Goal: Information Seeking & Learning: Check status

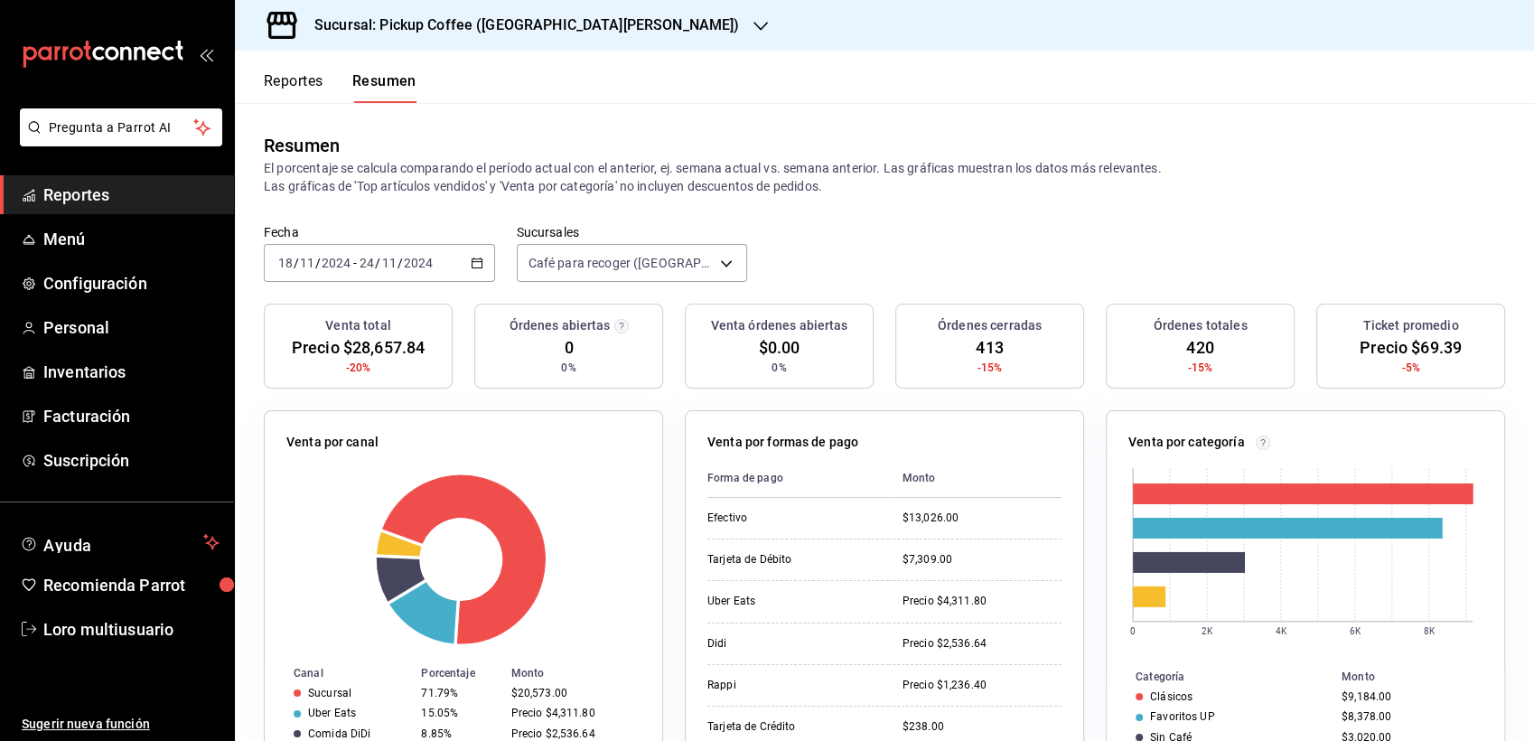
scroll to position [108, 0]
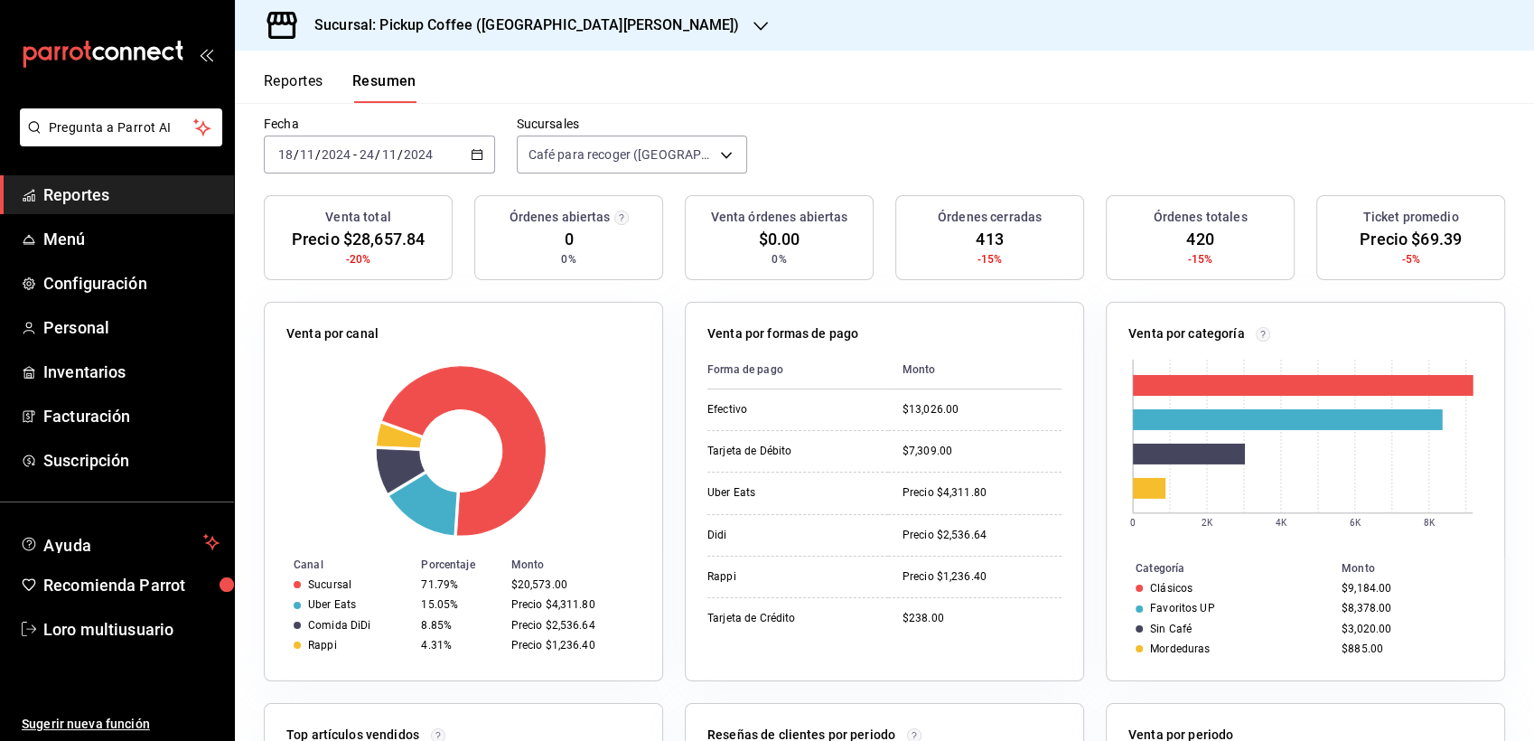
click at [495, 32] on h3 "Sucursal: Pickup Coffee ([GEOGRAPHIC_DATA][PERSON_NAME])" at bounding box center [519, 25] width 439 height 22
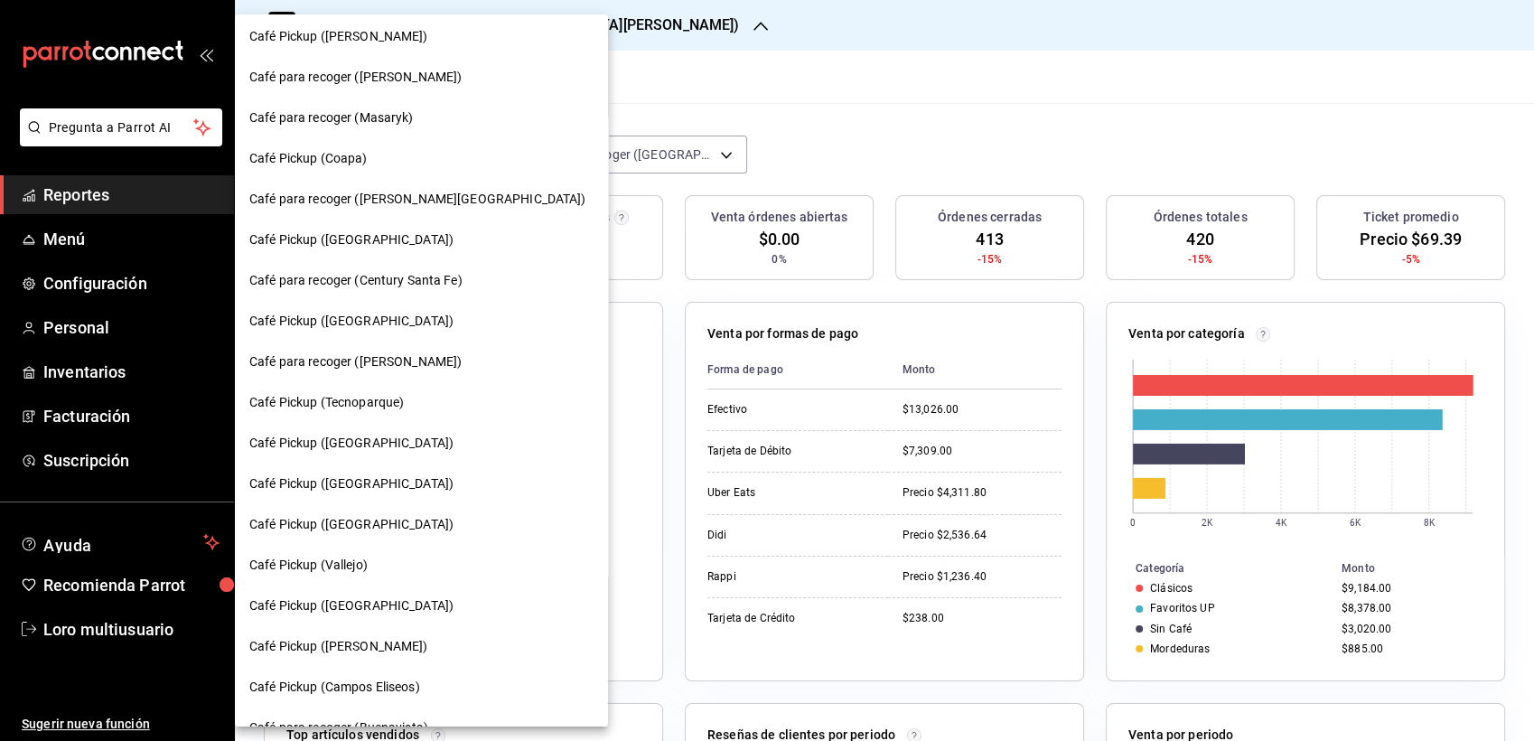
scroll to position [113, 0]
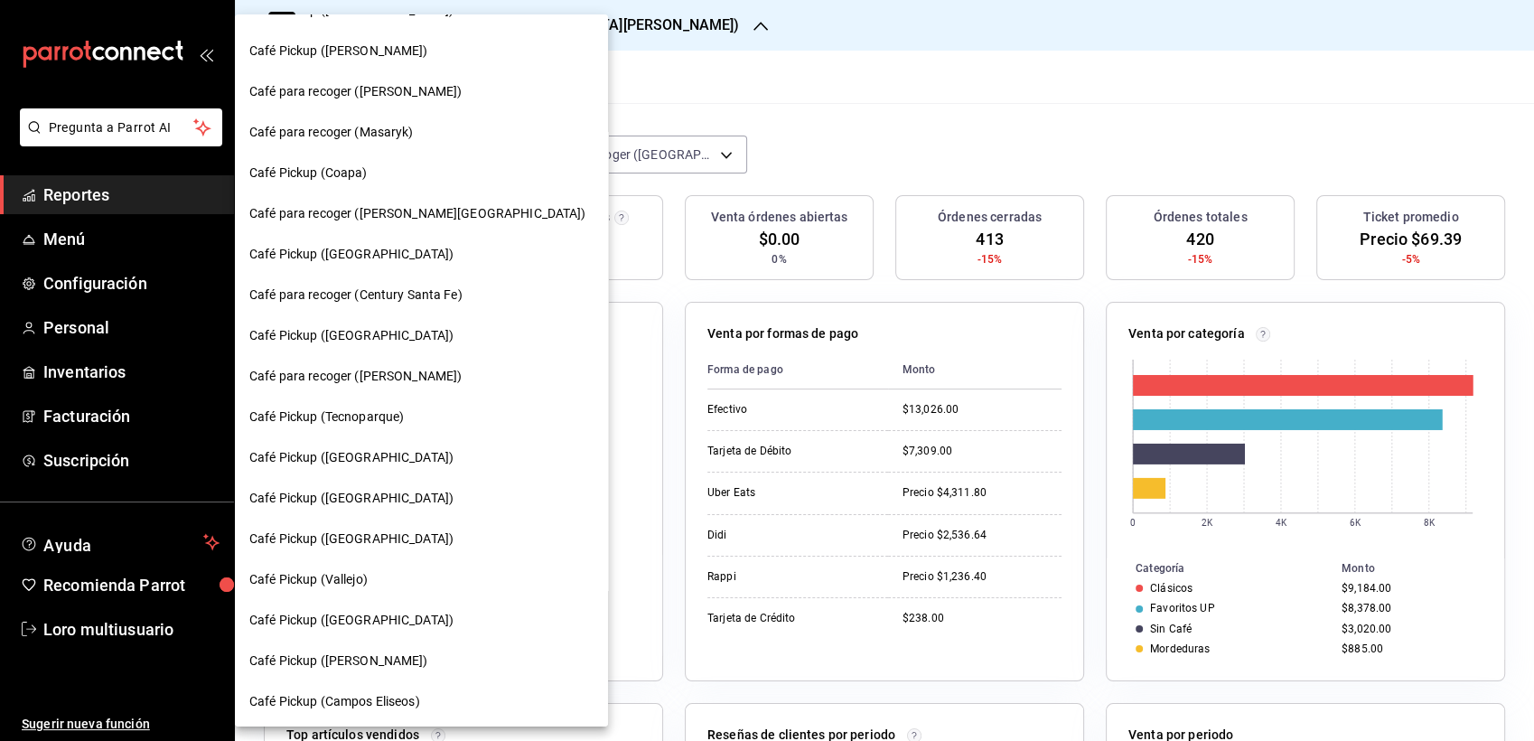
click at [457, 68] on div "Café Pickup ([PERSON_NAME])" at bounding box center [421, 51] width 373 height 41
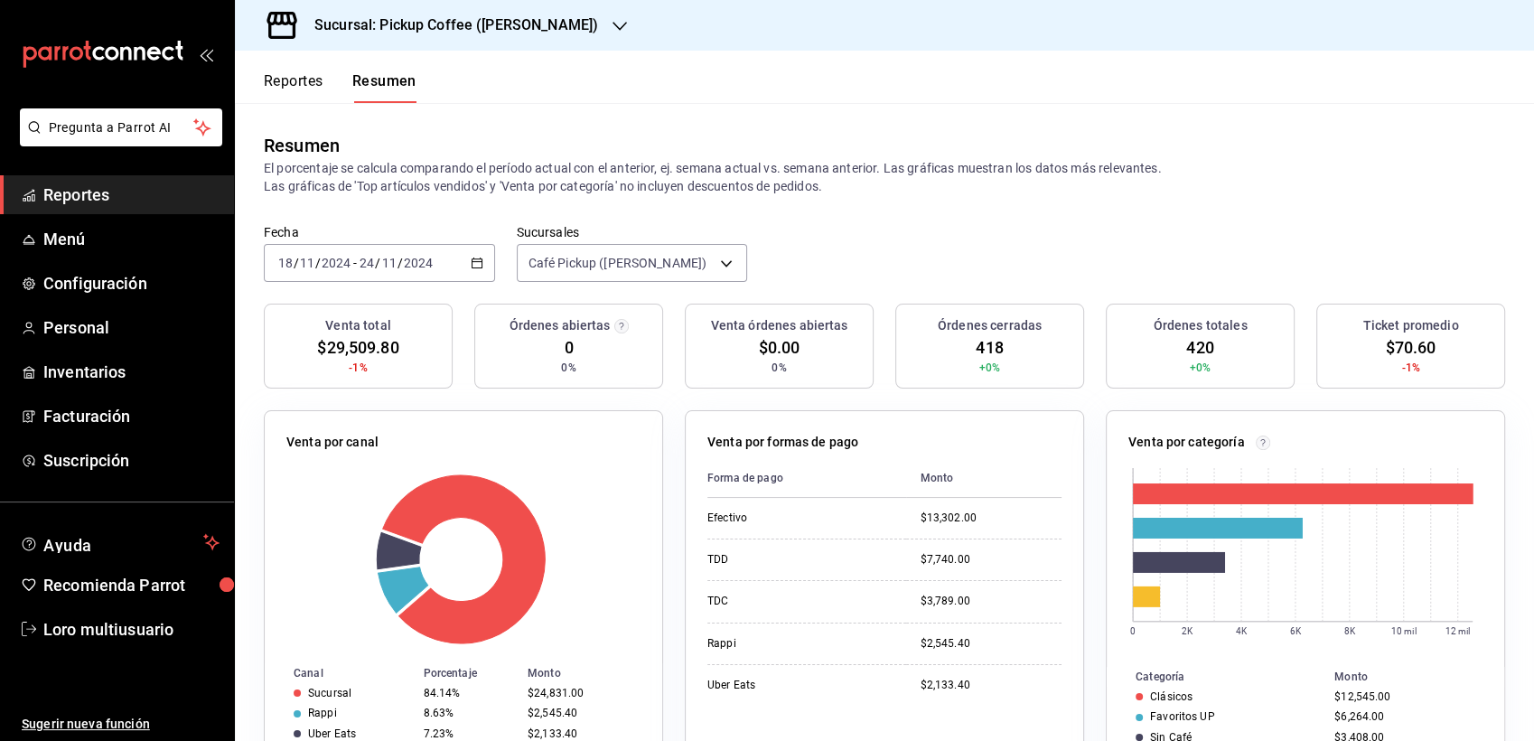
click at [361, 277] on div "[DATE] [DATE] - [DATE] [DATE]" at bounding box center [379, 263] width 231 height 38
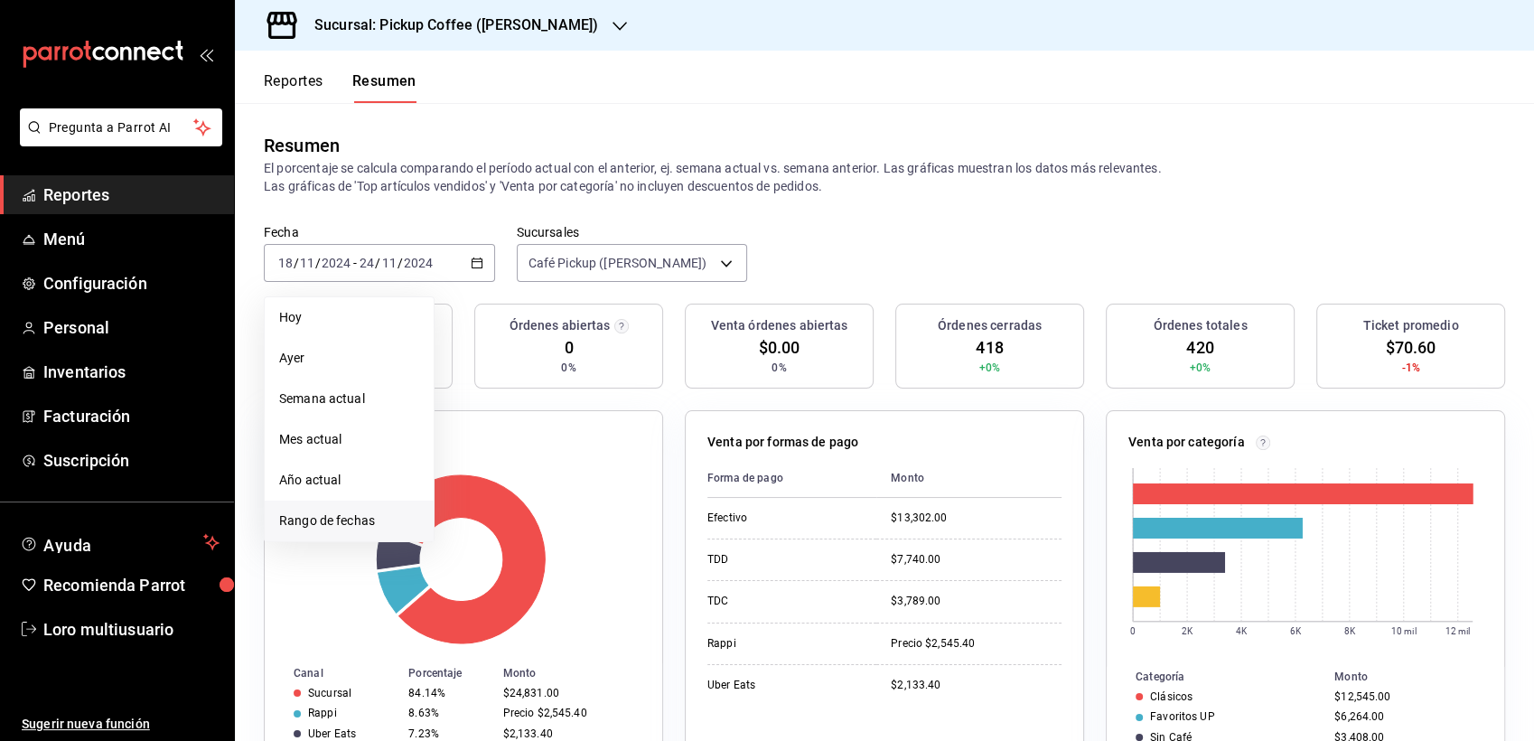
click at [357, 518] on span "Rango de fechas" at bounding box center [349, 520] width 140 height 19
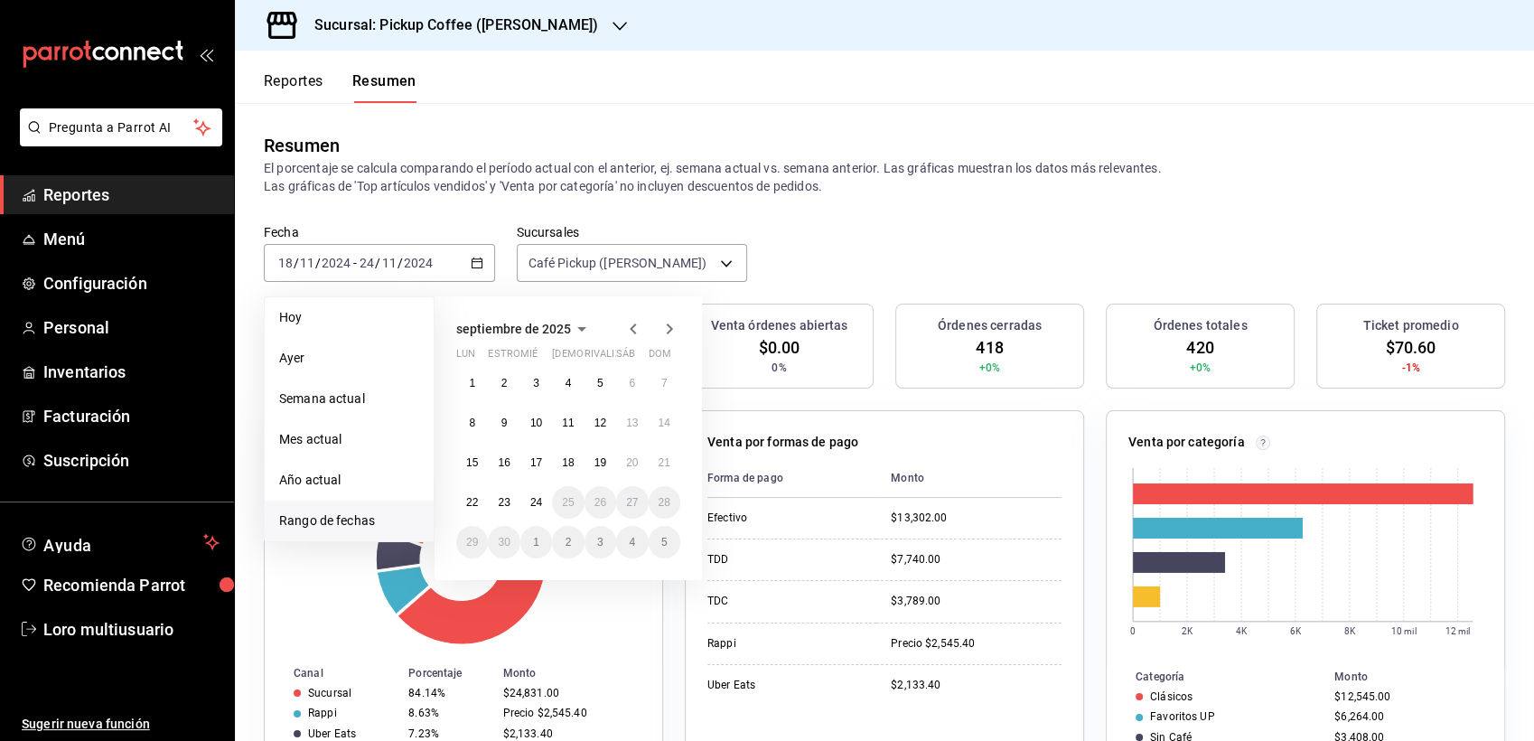
click at [627, 330] on icon "button" at bounding box center [634, 329] width 22 height 22
click at [549, 330] on icon "button" at bounding box center [556, 329] width 22 height 22
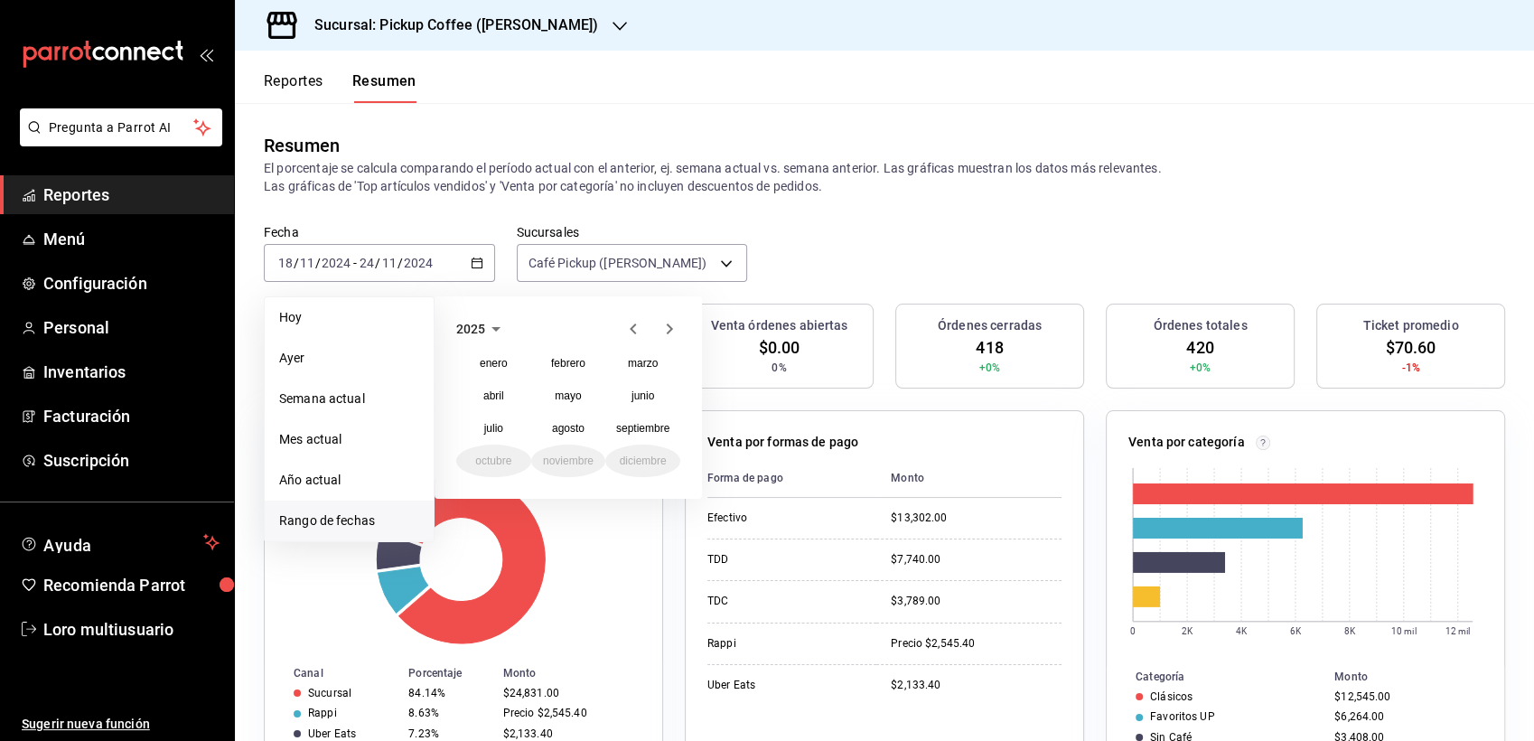
click at [639, 329] on icon "button" at bounding box center [634, 329] width 22 height 22
click at [575, 461] on abbr "noviembre" at bounding box center [568, 460] width 51 height 13
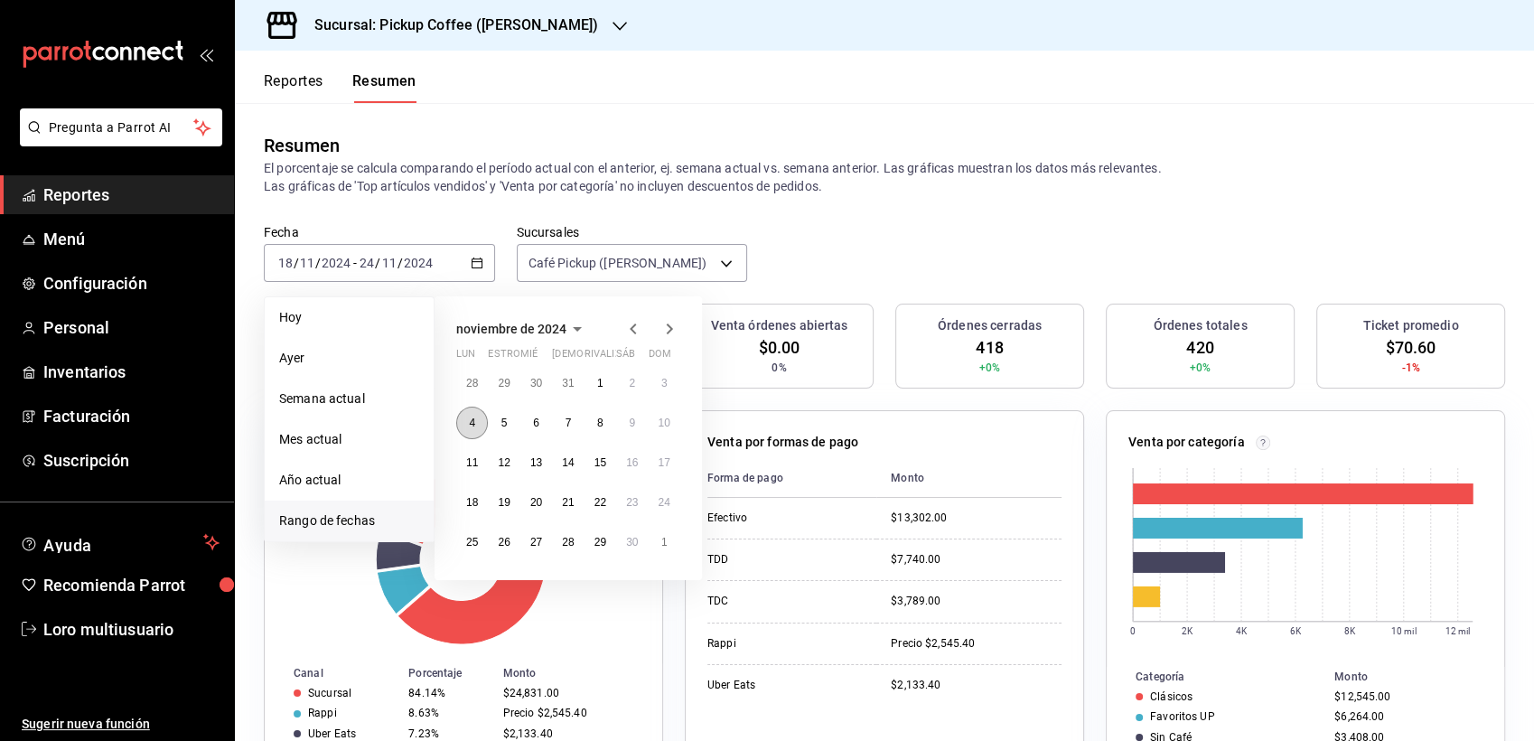
click at [475, 424] on abbr "4" at bounding box center [472, 423] width 6 height 13
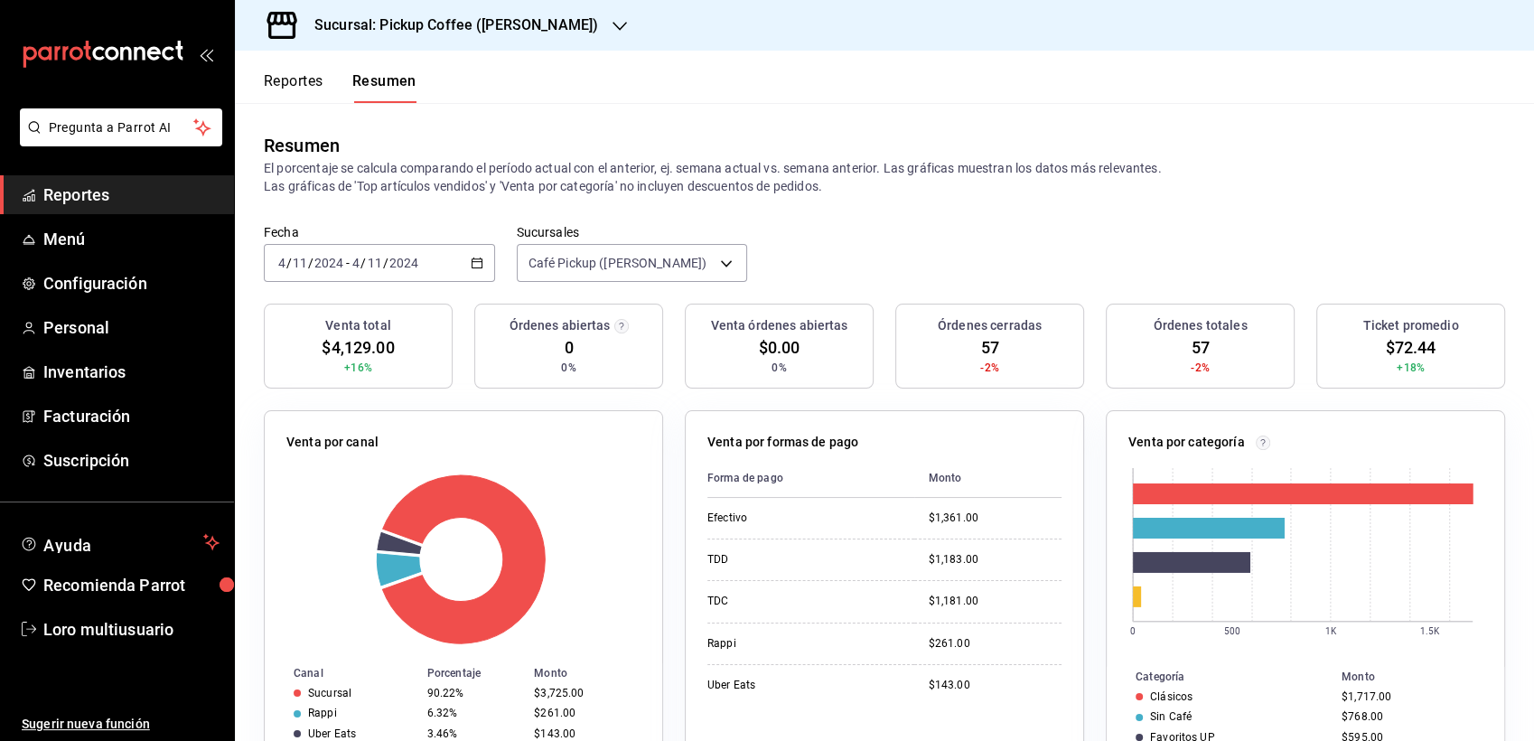
click at [419, 263] on div "[DATE] [DATE] - [DATE] [DATE]" at bounding box center [379, 263] width 231 height 38
click at [358, 120] on div "Resumen El porcentaje se calcula comparando el período actual con el anterior, …" at bounding box center [884, 163] width 1299 height 121
click at [356, 268] on input "4" at bounding box center [355, 263] width 9 height 14
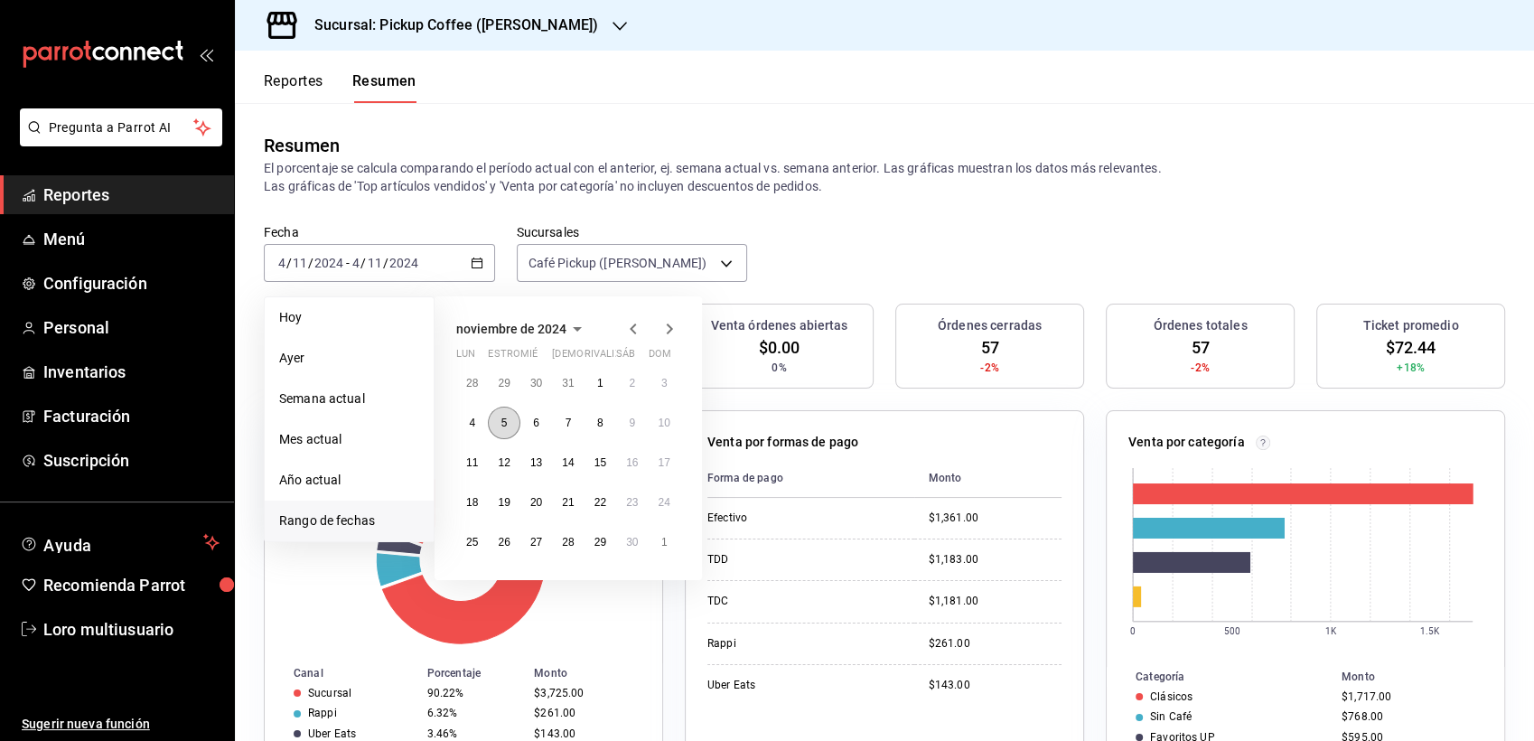
click at [498, 422] on button "5" at bounding box center [504, 423] width 32 height 33
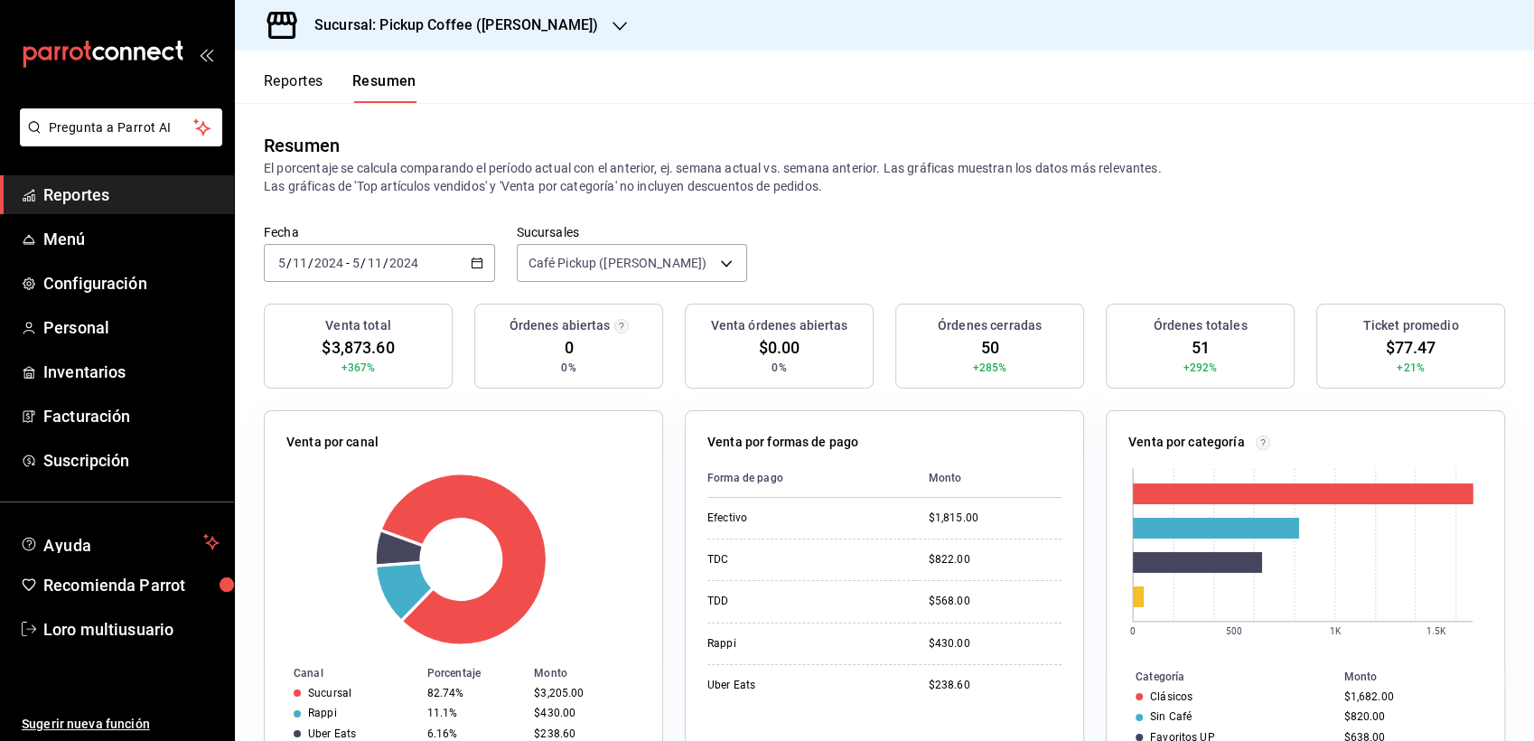
click at [383, 280] on div "[DATE] [DATE] - [DATE] [DATE]" at bounding box center [379, 263] width 231 height 38
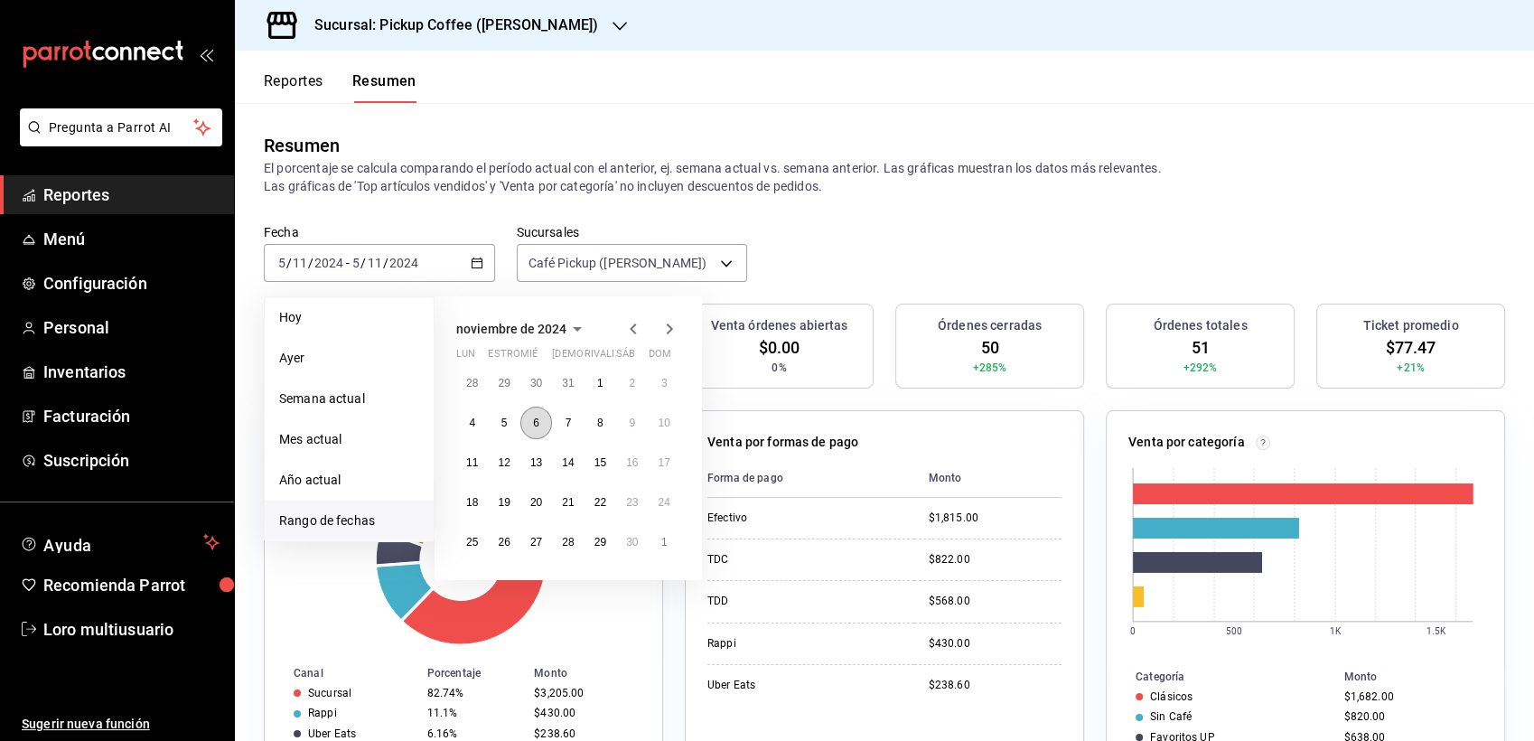
click at [542, 418] on button "6" at bounding box center [536, 423] width 32 height 33
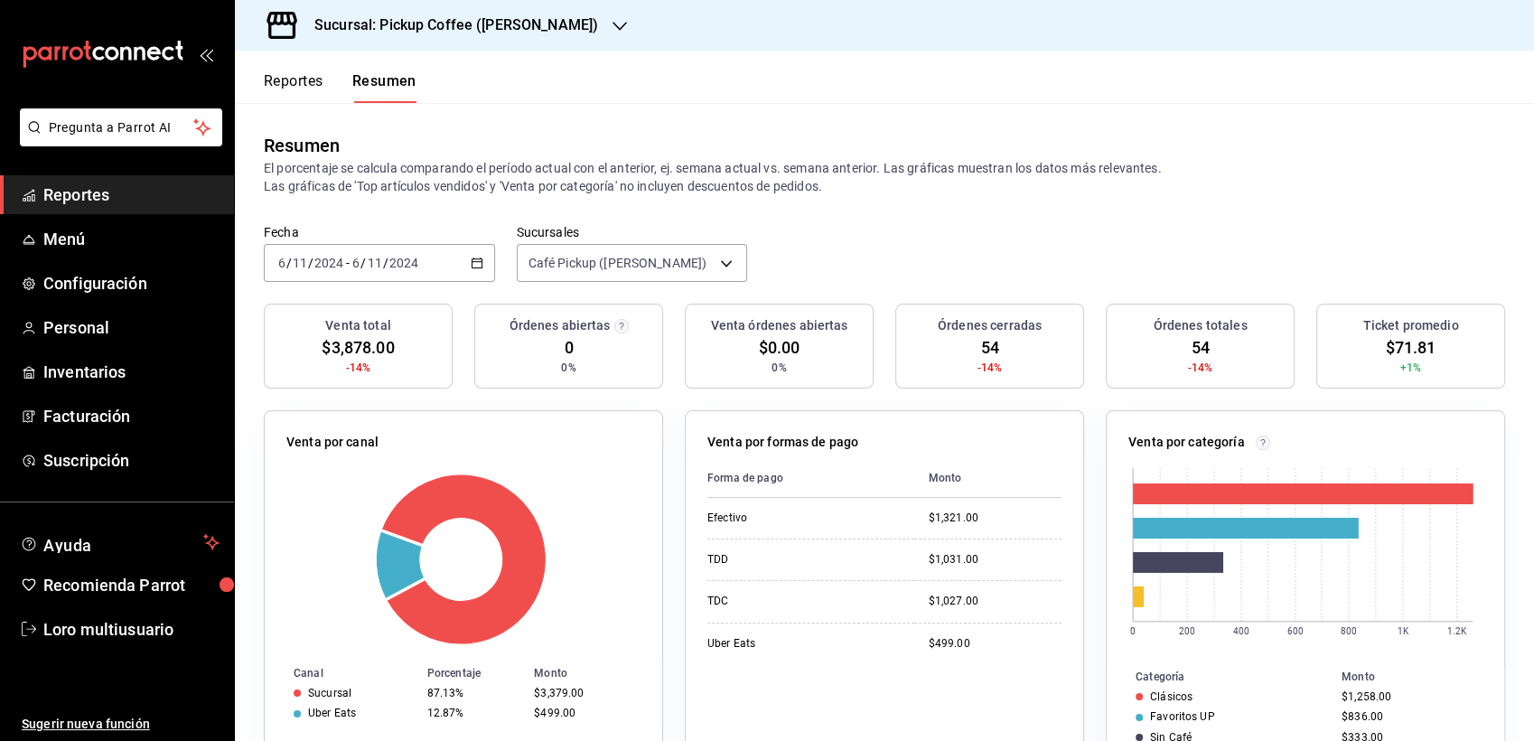
click at [383, 256] on span "/" at bounding box center [385, 263] width 5 height 14
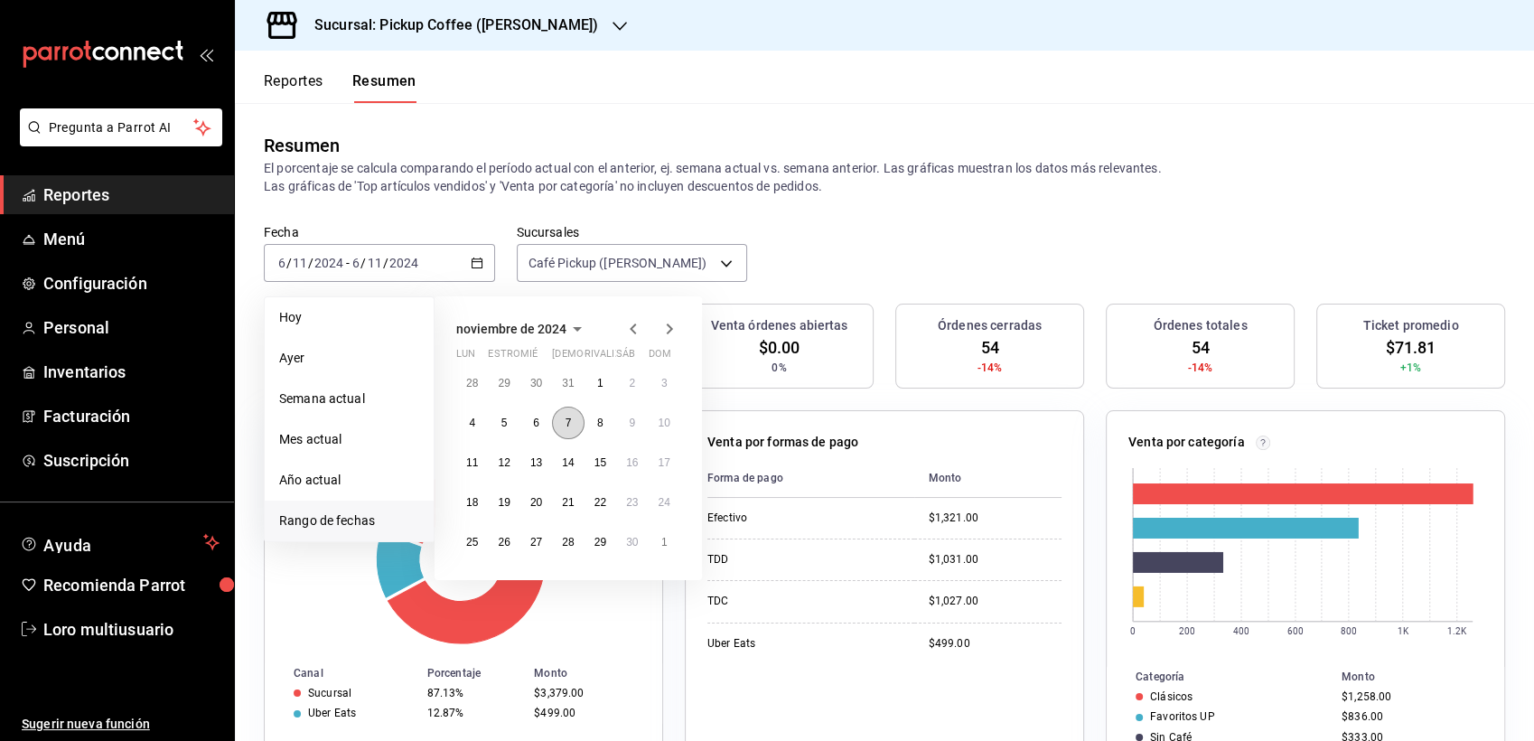
click at [562, 410] on button "7" at bounding box center [568, 423] width 32 height 33
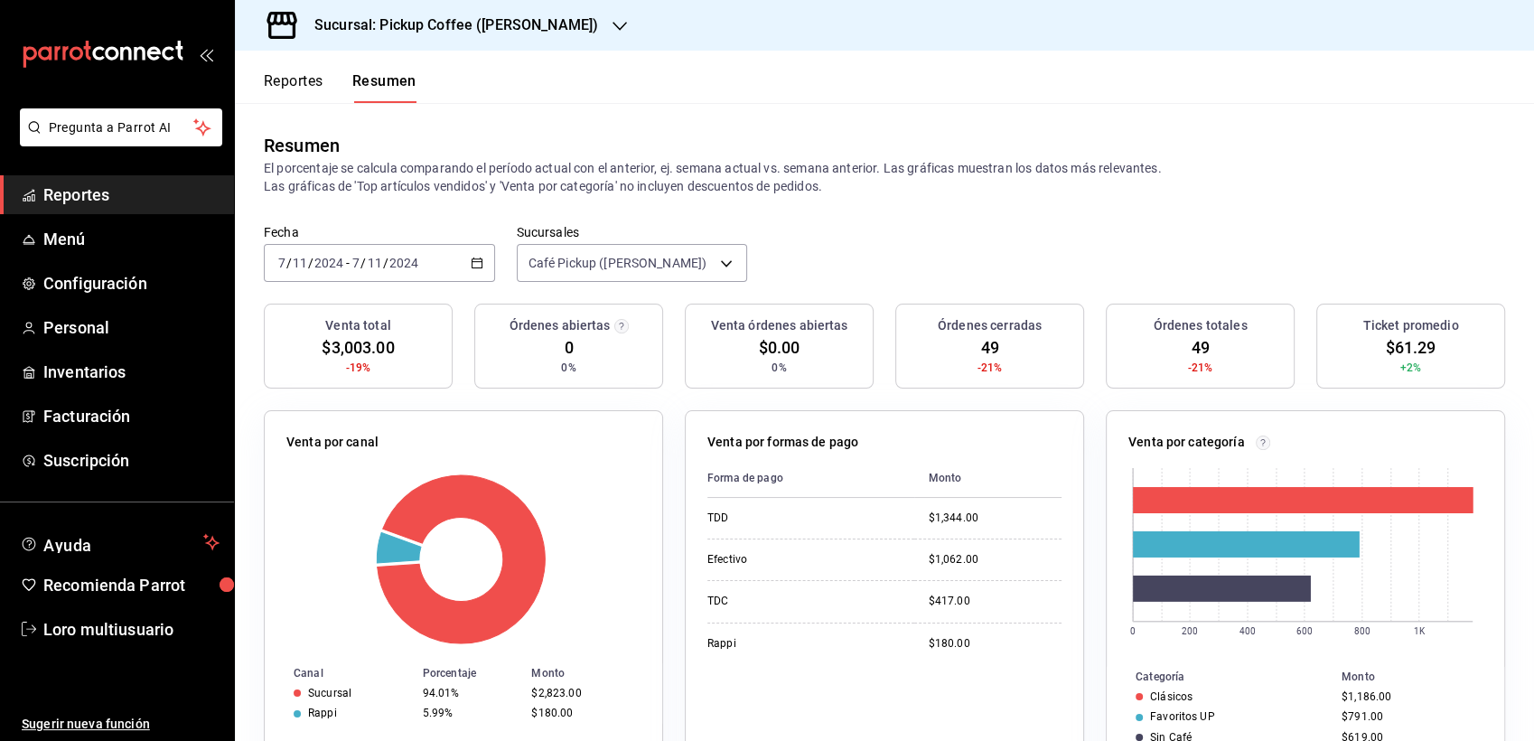
click at [392, 275] on div "[DATE] [DATE] - [DATE] [DATE]" at bounding box center [379, 263] width 231 height 38
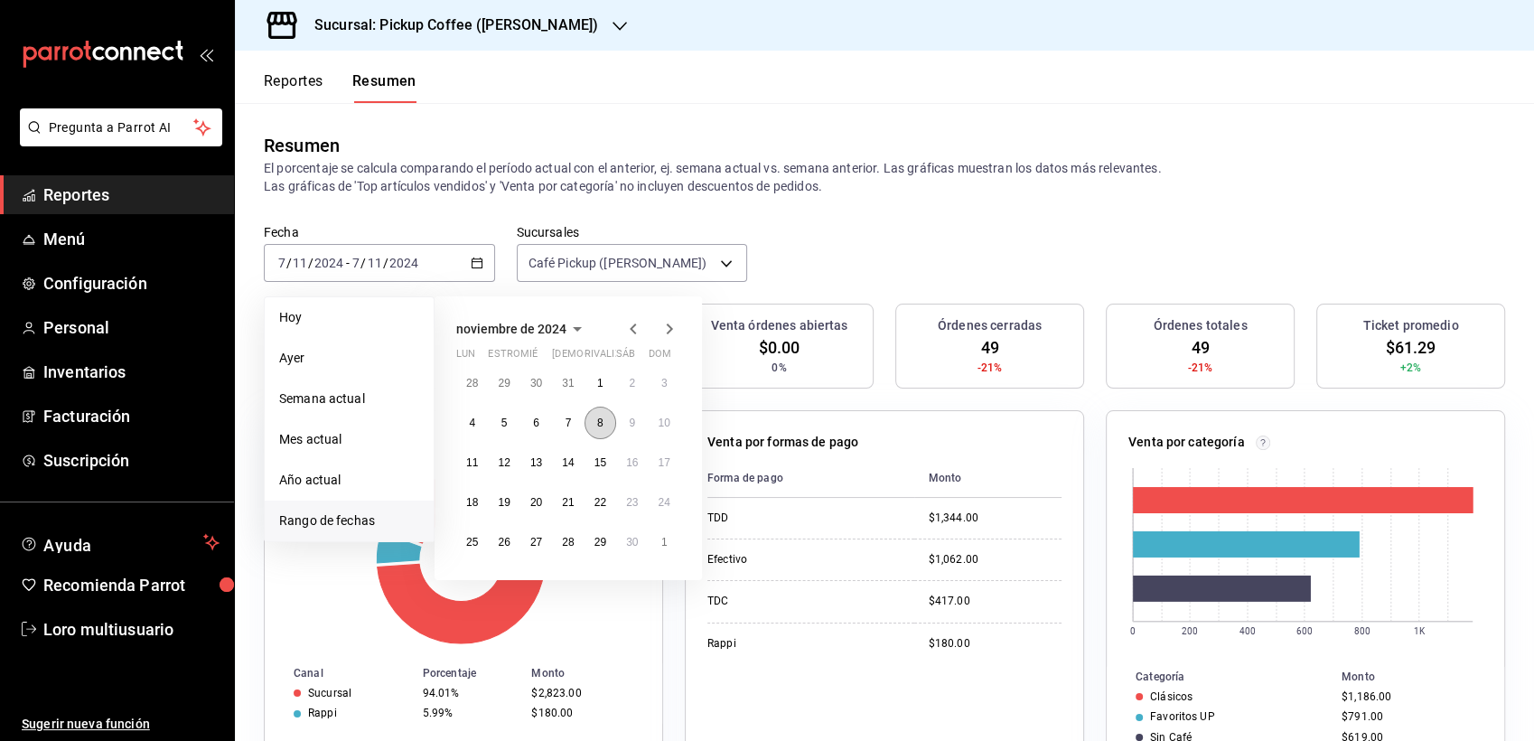
click at [598, 431] on button "8" at bounding box center [601, 423] width 32 height 33
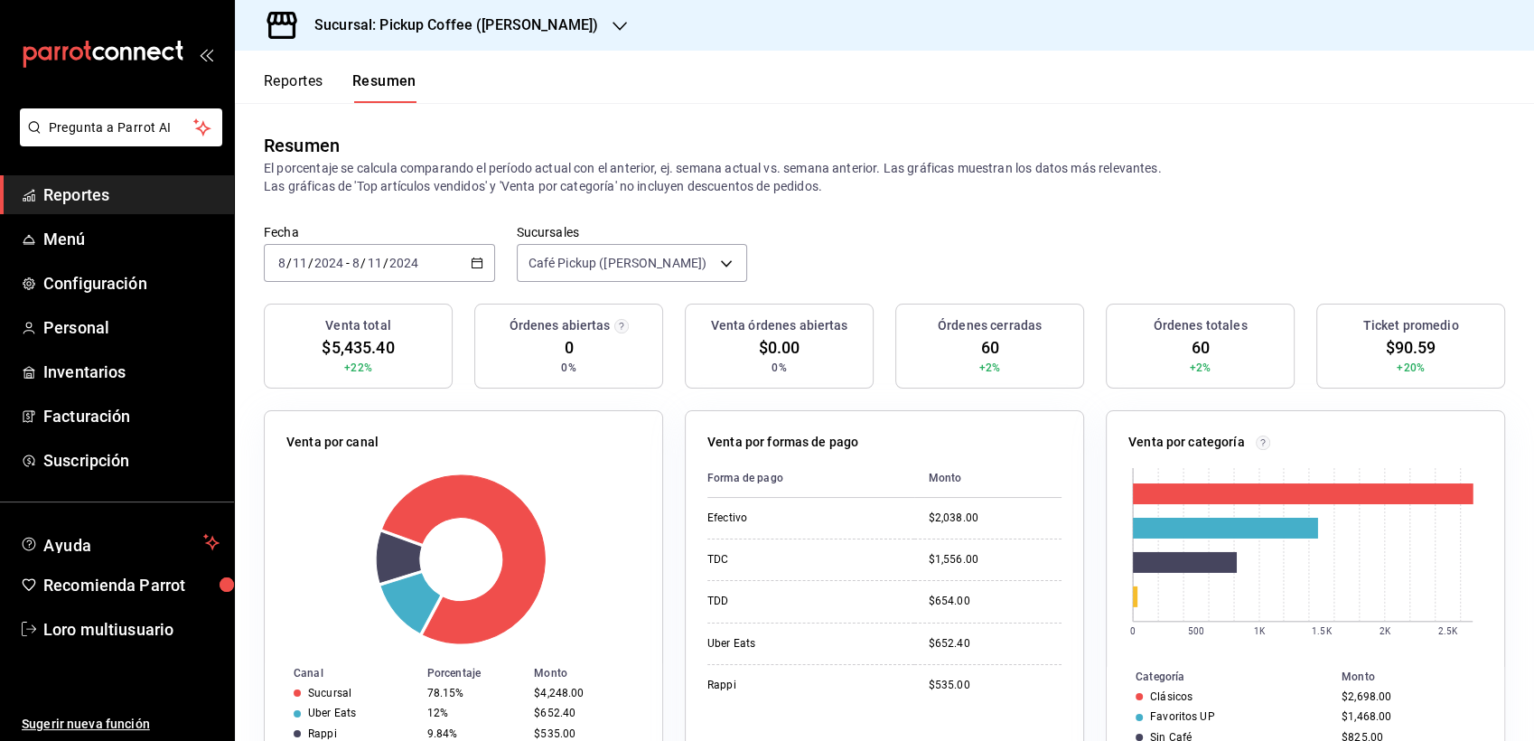
click at [411, 261] on input "2024" at bounding box center [404, 263] width 31 height 14
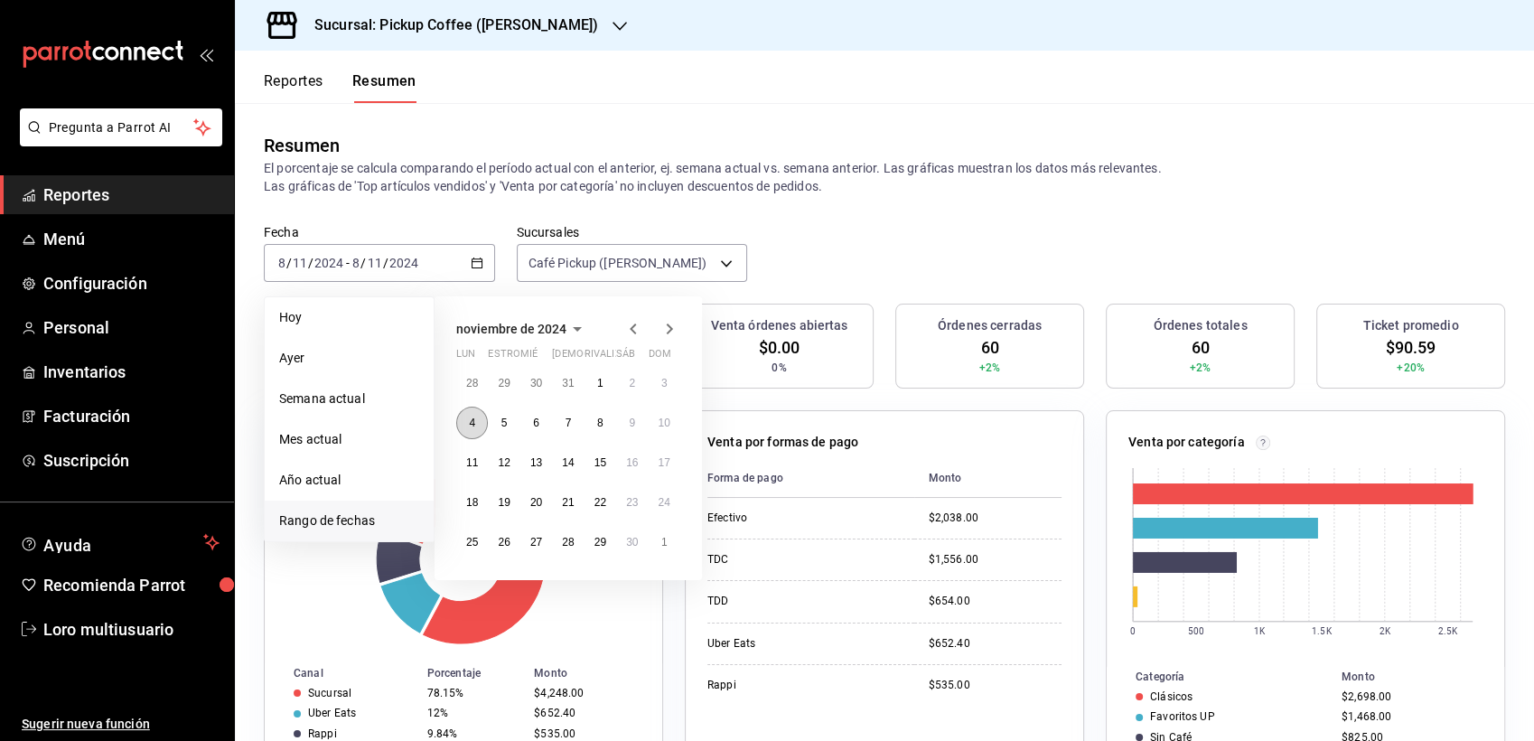
click at [465, 421] on button "4" at bounding box center [472, 423] width 32 height 33
click at [597, 423] on abbr "8" at bounding box center [600, 423] width 6 height 13
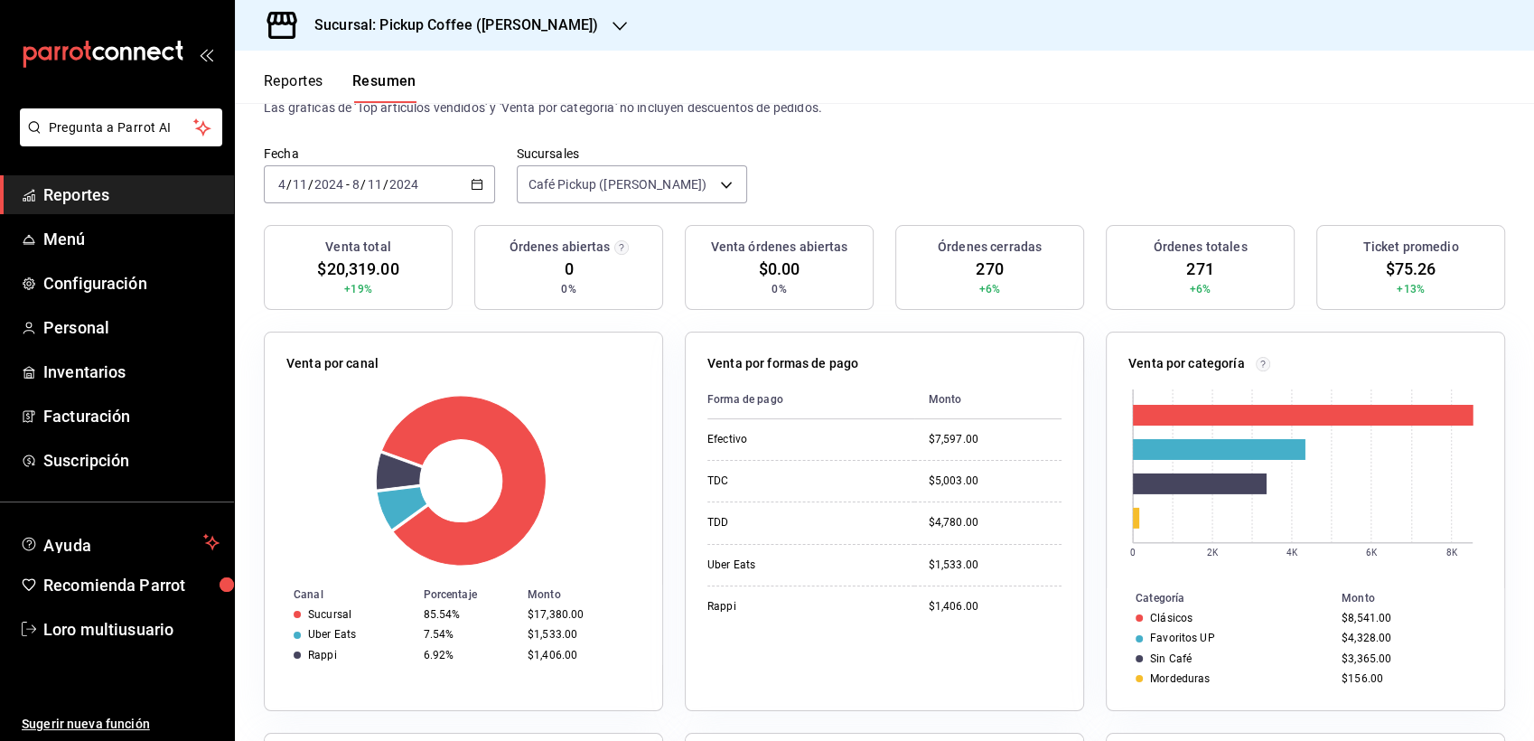
scroll to position [100, 0]
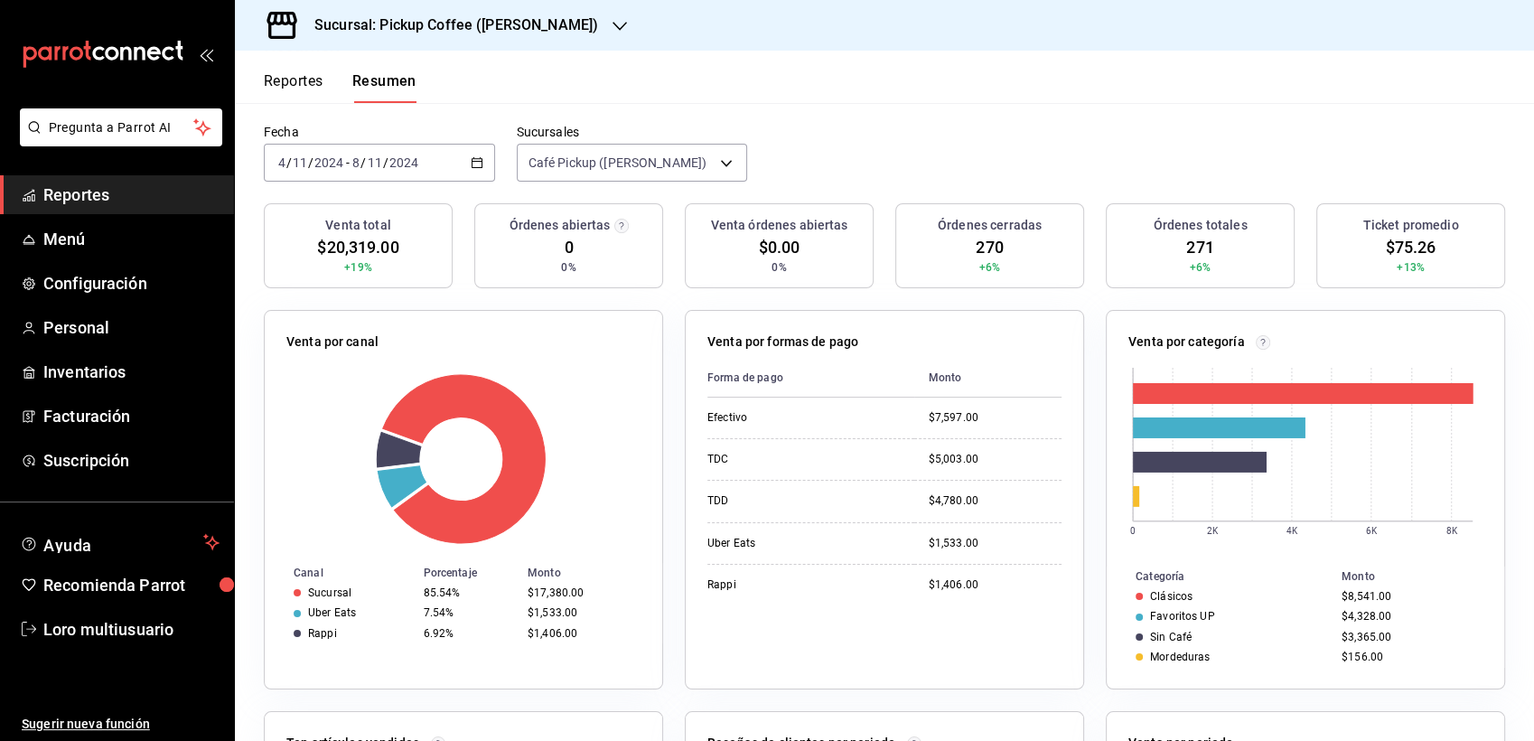
click at [419, 29] on h3 "Sucursal: Pickup Coffee ([PERSON_NAME])" at bounding box center [449, 25] width 298 height 22
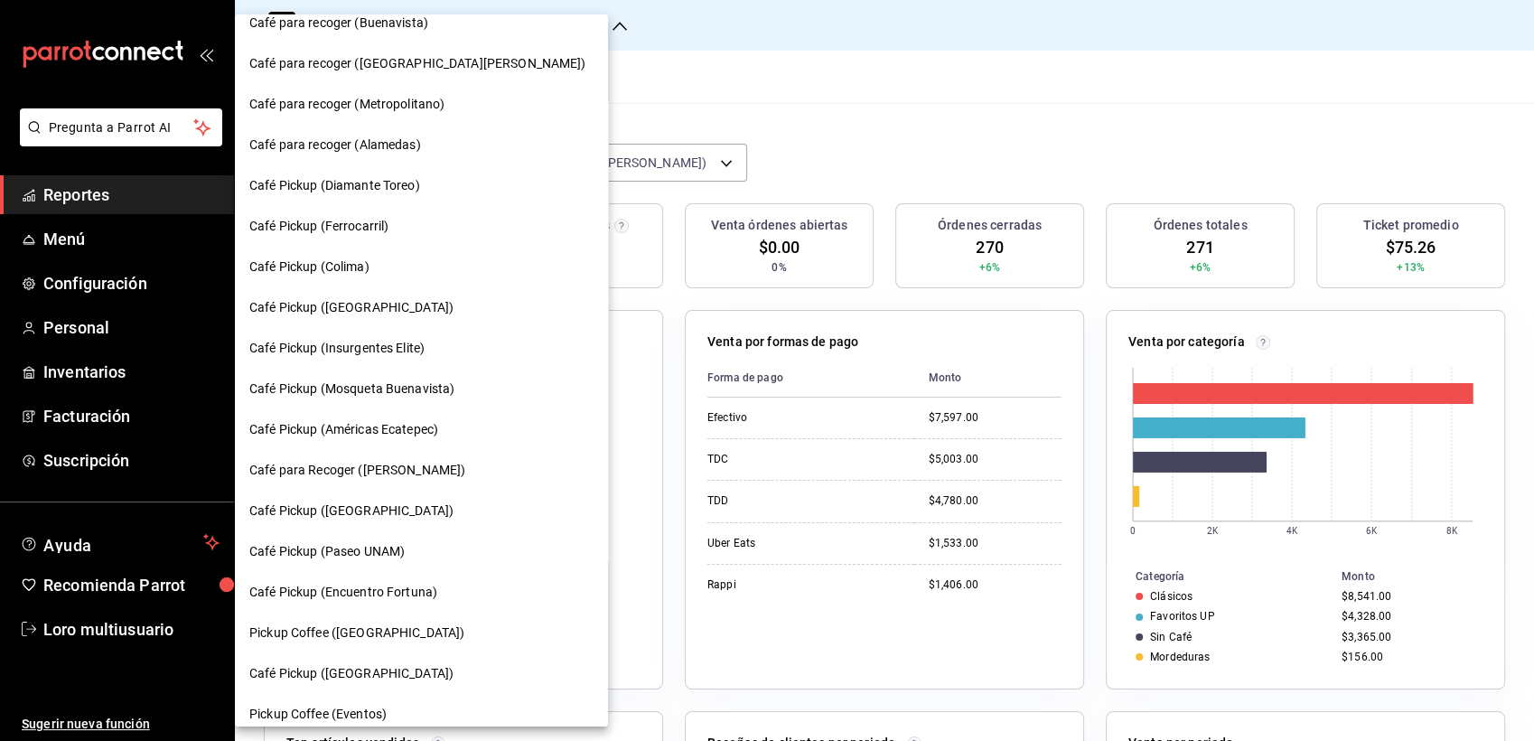
scroll to position [857, 0]
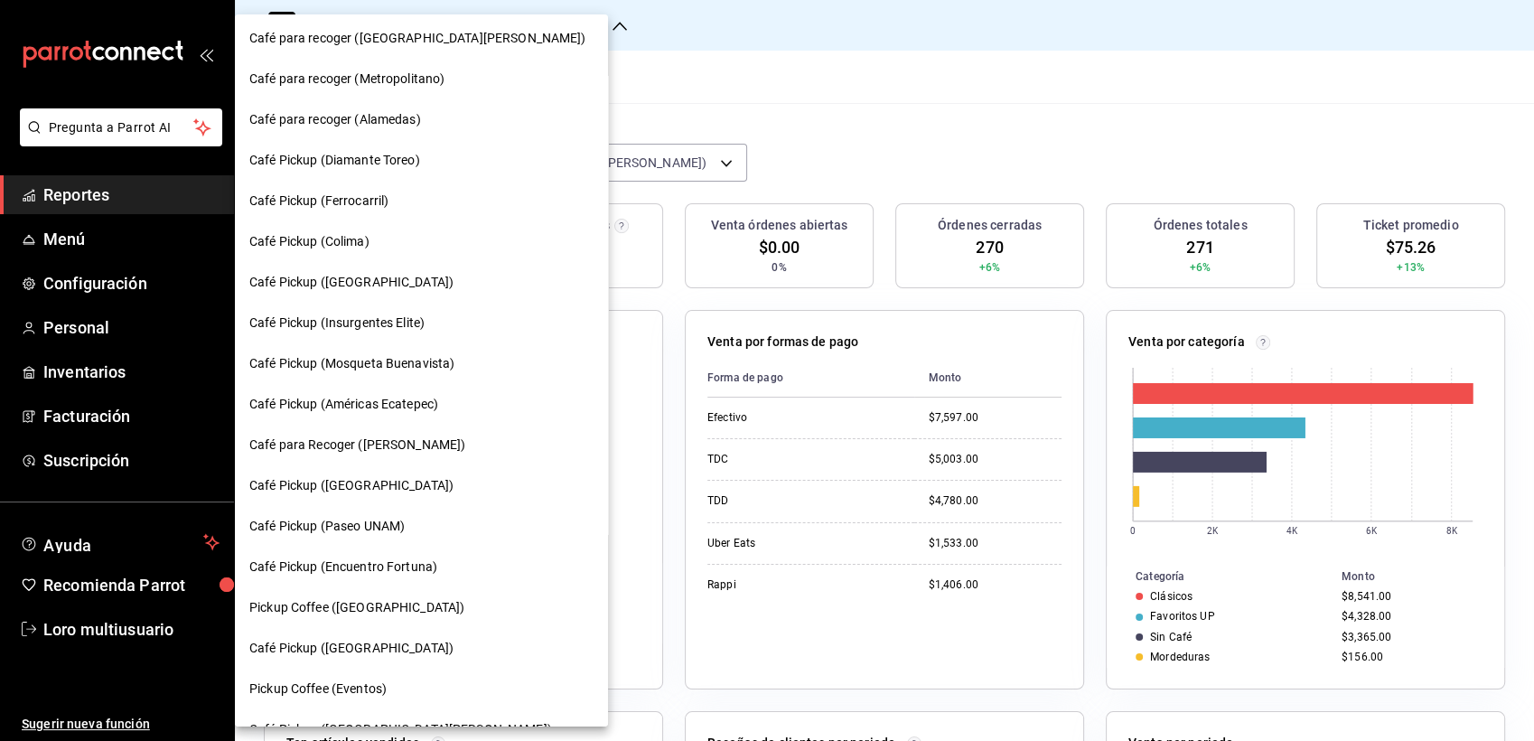
click at [360, 301] on div "Café Pickup ([GEOGRAPHIC_DATA])" at bounding box center [421, 282] width 373 height 41
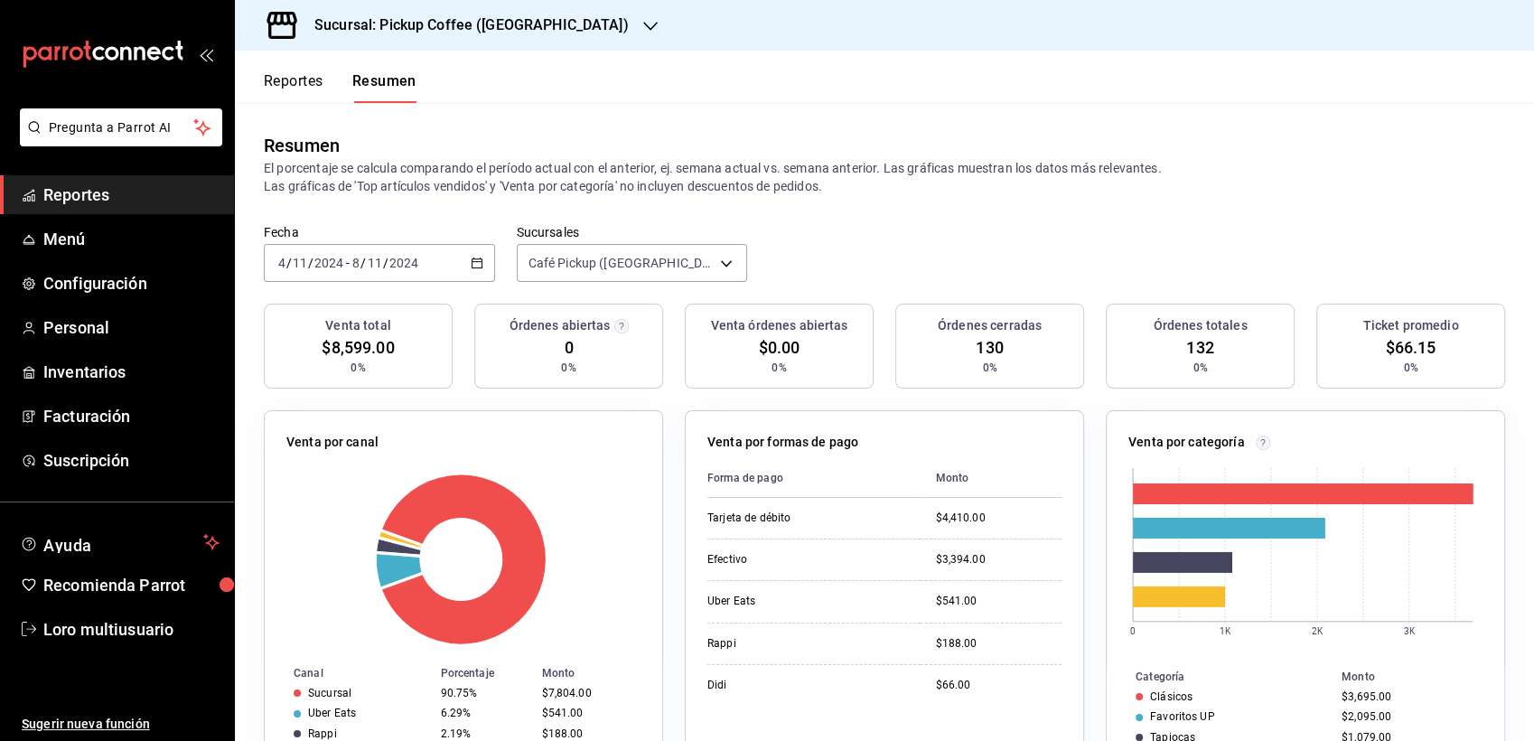
click at [398, 267] on input "2024" at bounding box center [404, 263] width 31 height 14
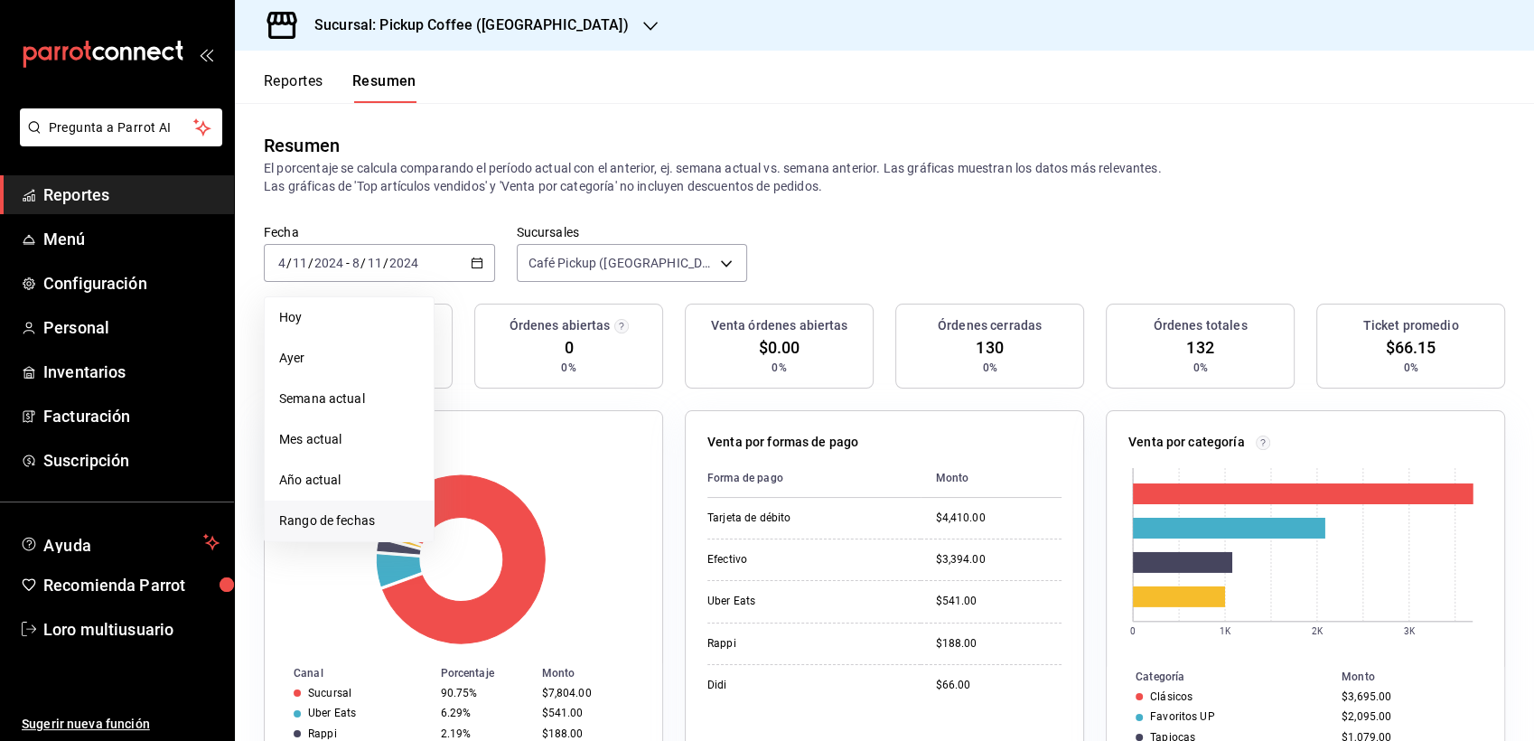
click at [349, 515] on span "Rango de fechas" at bounding box center [349, 520] width 140 height 19
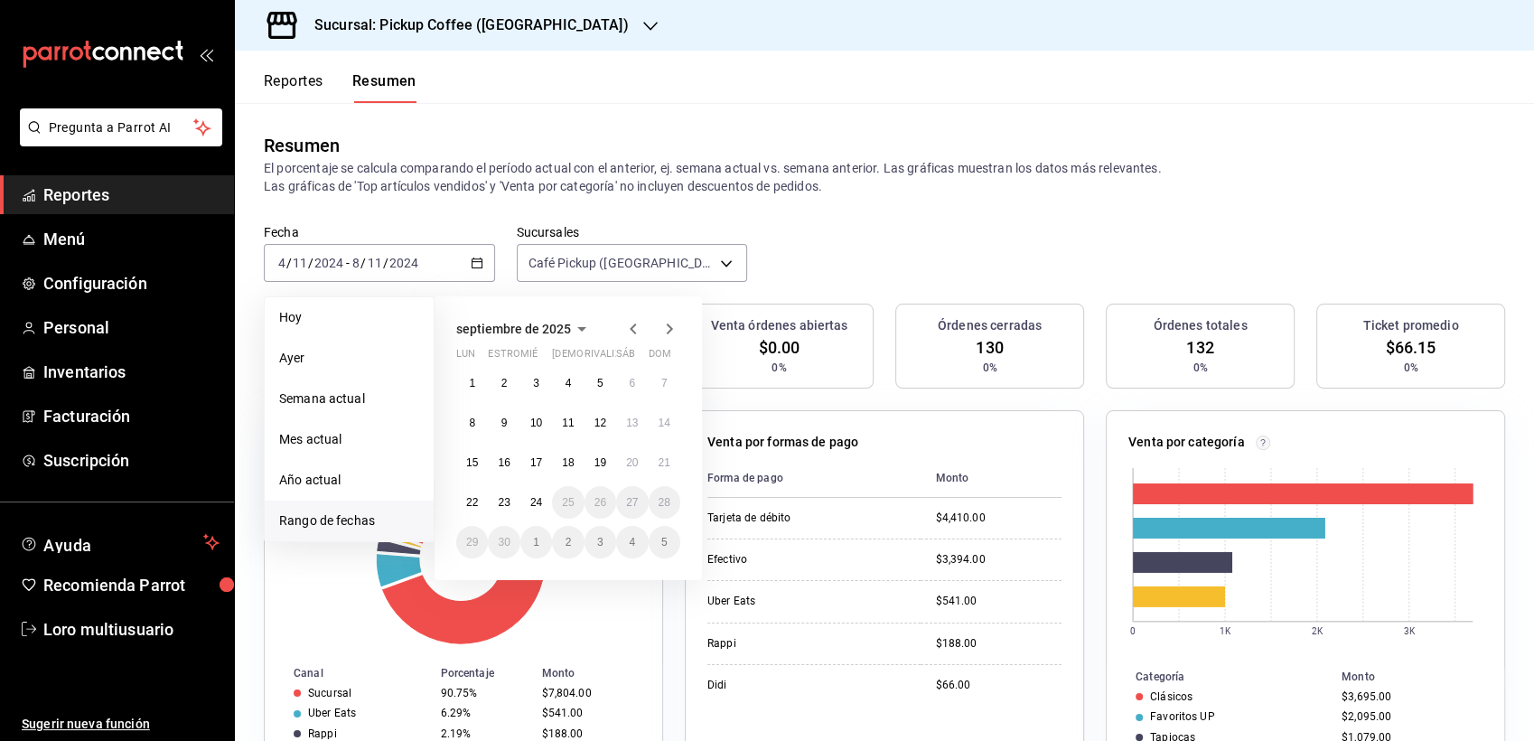
click at [577, 333] on icon "button" at bounding box center [582, 329] width 22 height 22
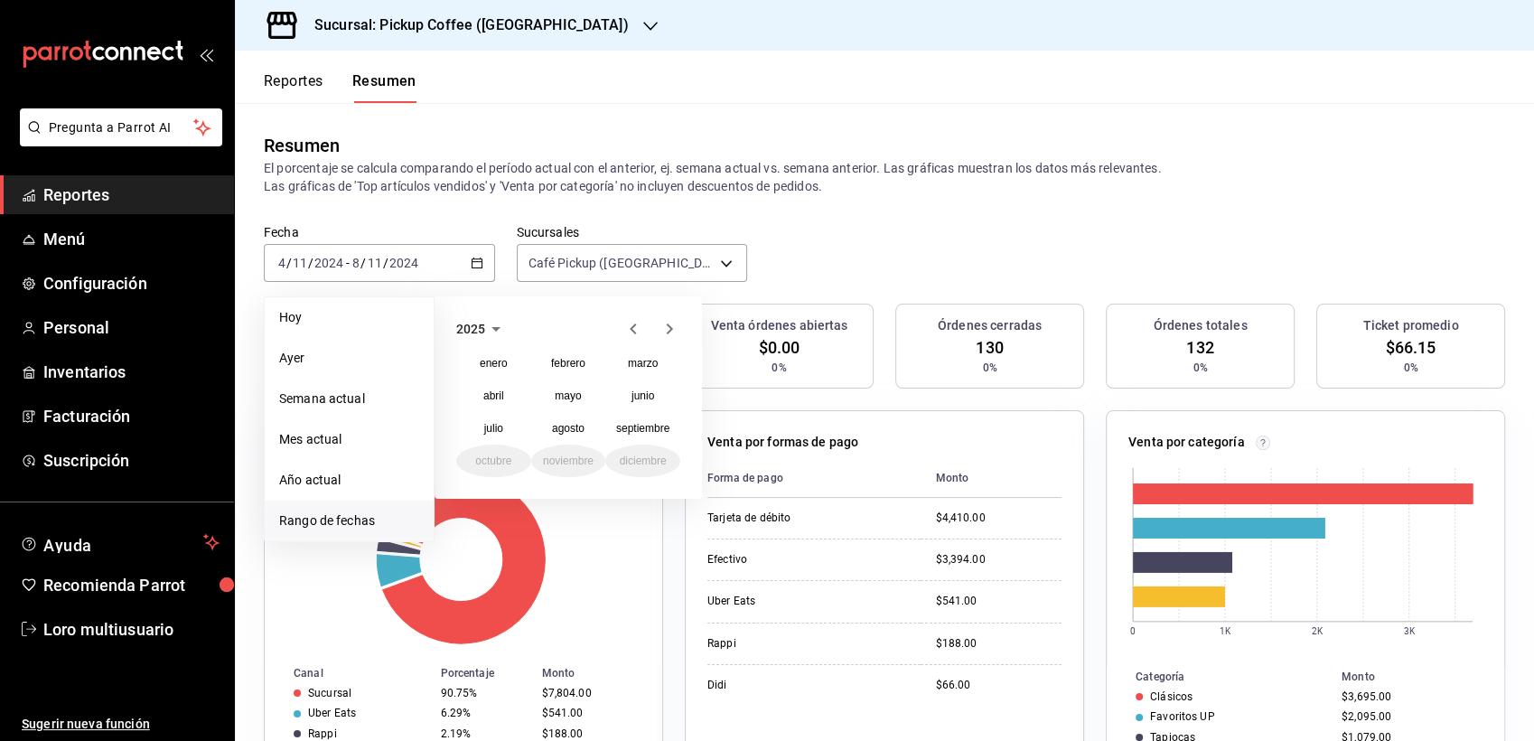
click at [640, 328] on icon "button" at bounding box center [634, 329] width 22 height 22
click at [586, 465] on abbr "noviembre" at bounding box center [568, 460] width 51 height 13
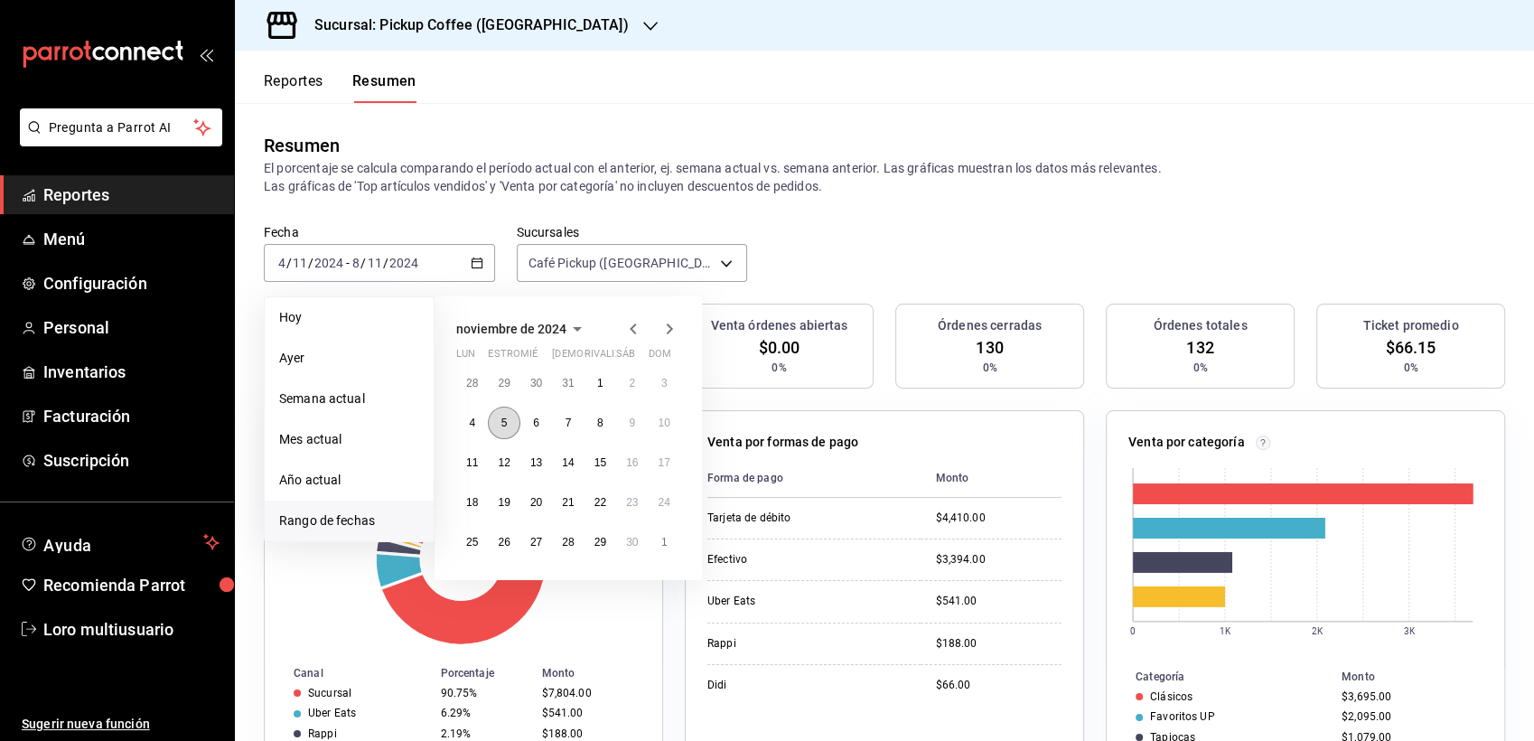
click at [503, 425] on abbr "5" at bounding box center [504, 423] width 6 height 13
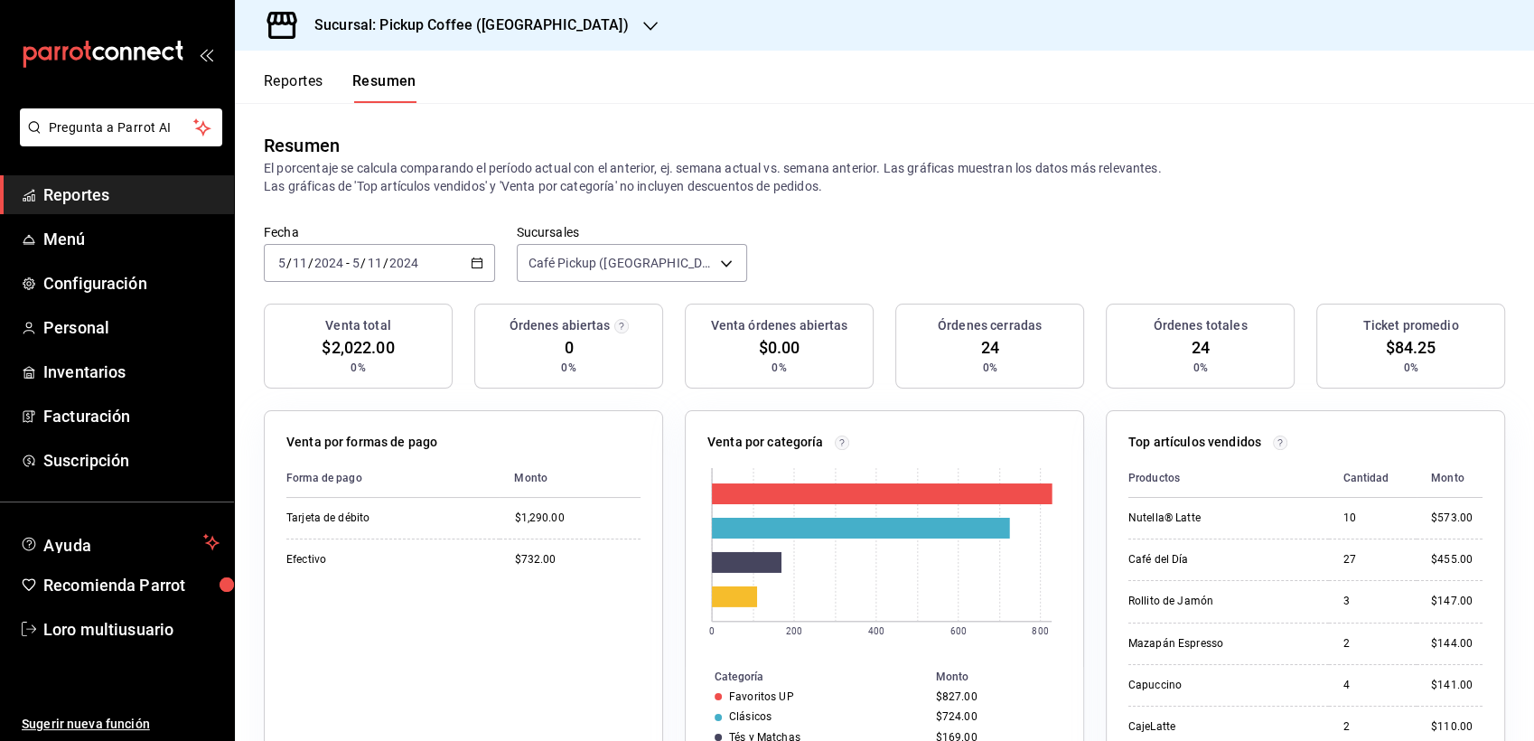
click at [424, 264] on div "[DATE] [DATE] - [DATE] [DATE]" at bounding box center [379, 263] width 231 height 38
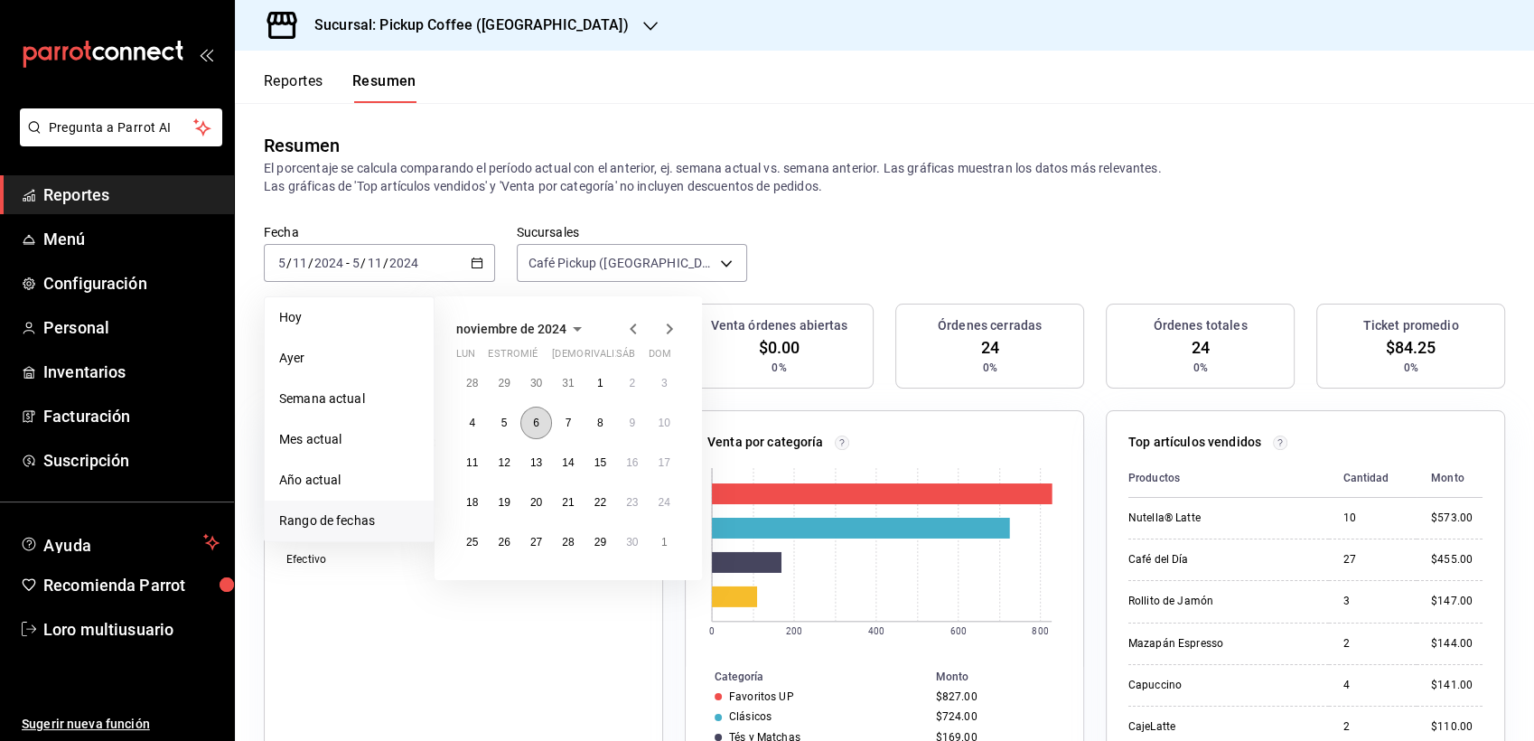
click at [528, 417] on button "6" at bounding box center [536, 423] width 32 height 33
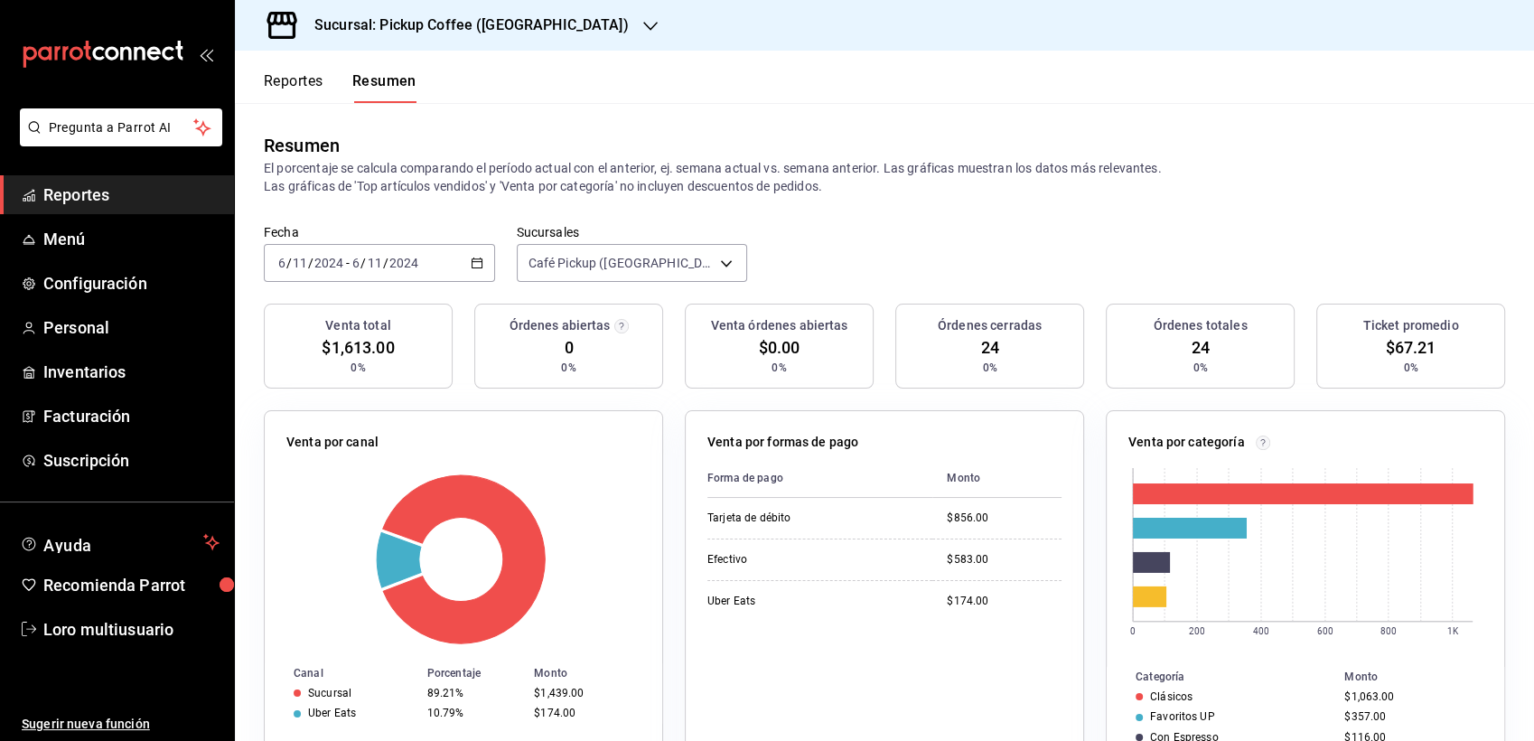
click at [328, 256] on input "2024" at bounding box center [329, 263] width 31 height 14
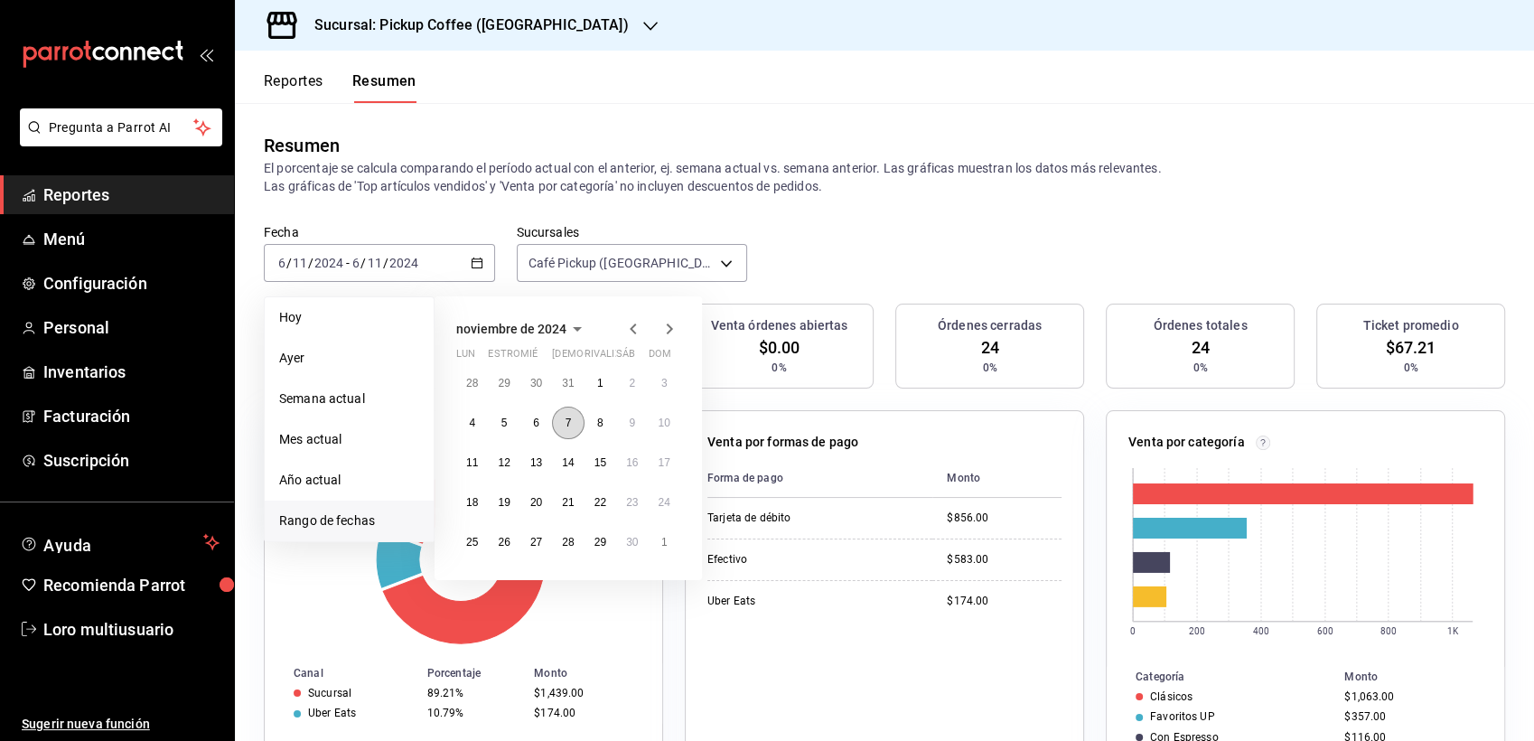
click at [578, 432] on button "7" at bounding box center [568, 423] width 32 height 33
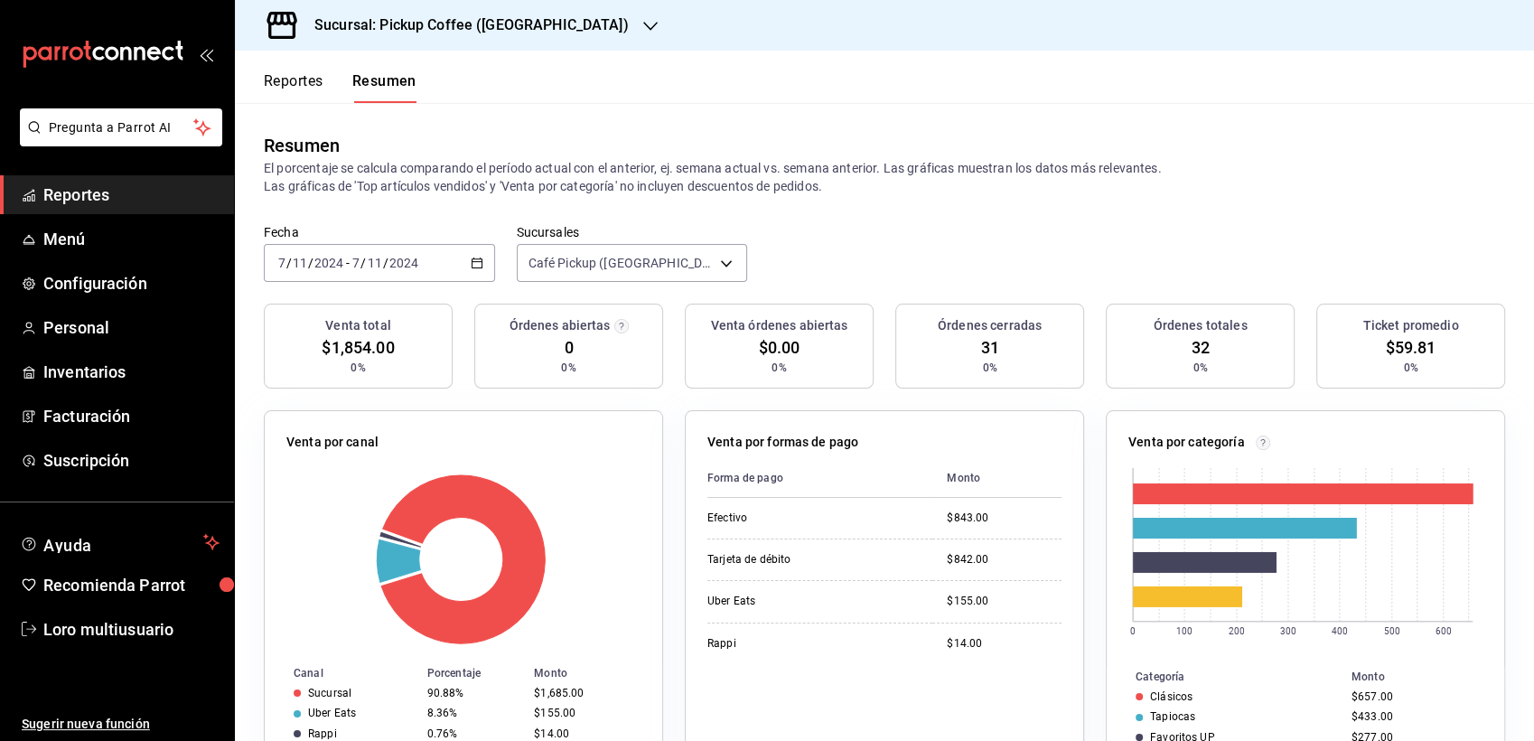
click at [377, 264] on input "11" at bounding box center [375, 263] width 16 height 14
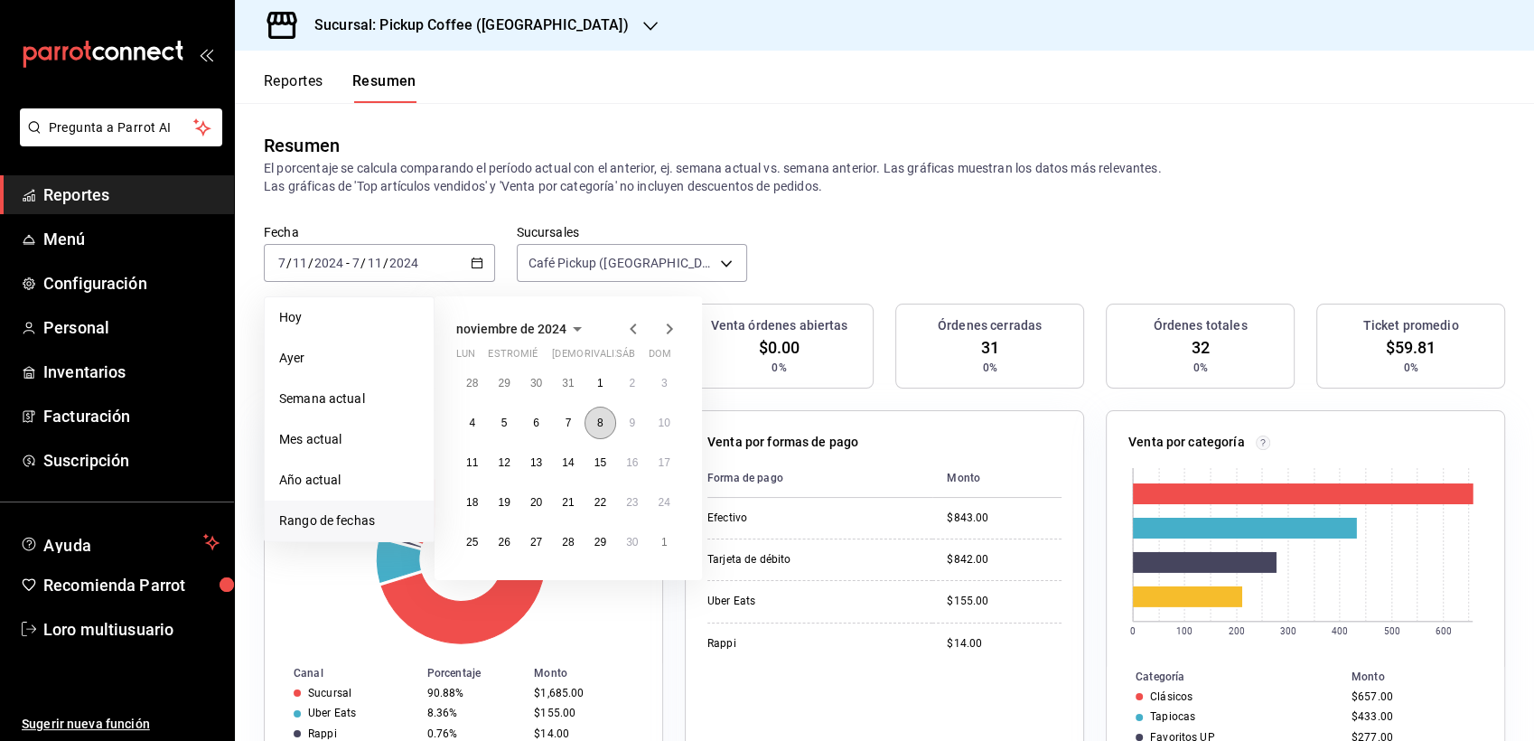
click at [599, 423] on abbr "8" at bounding box center [600, 423] width 6 height 13
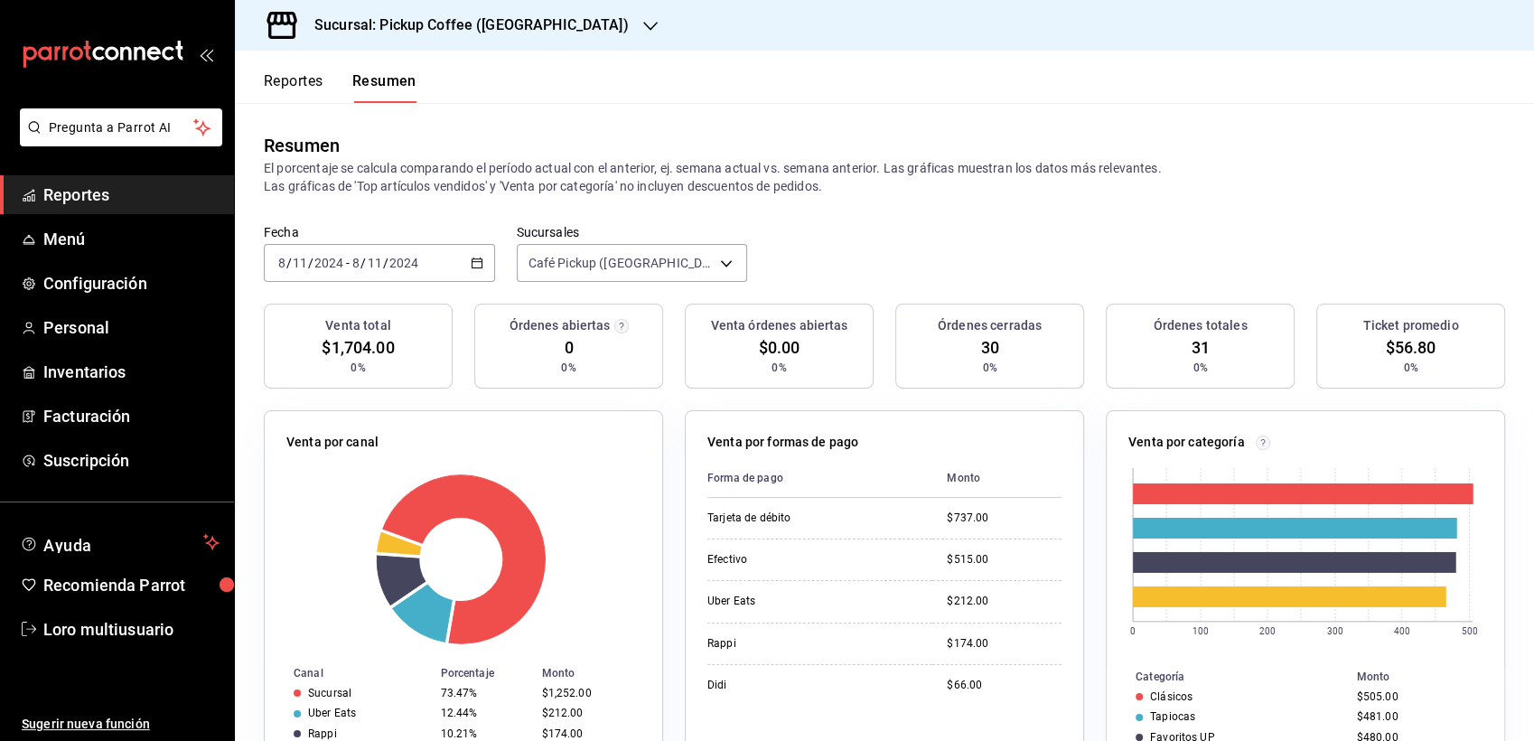
click at [454, 262] on div "[DATE] [DATE] - [DATE] [DATE]" at bounding box center [379, 263] width 231 height 38
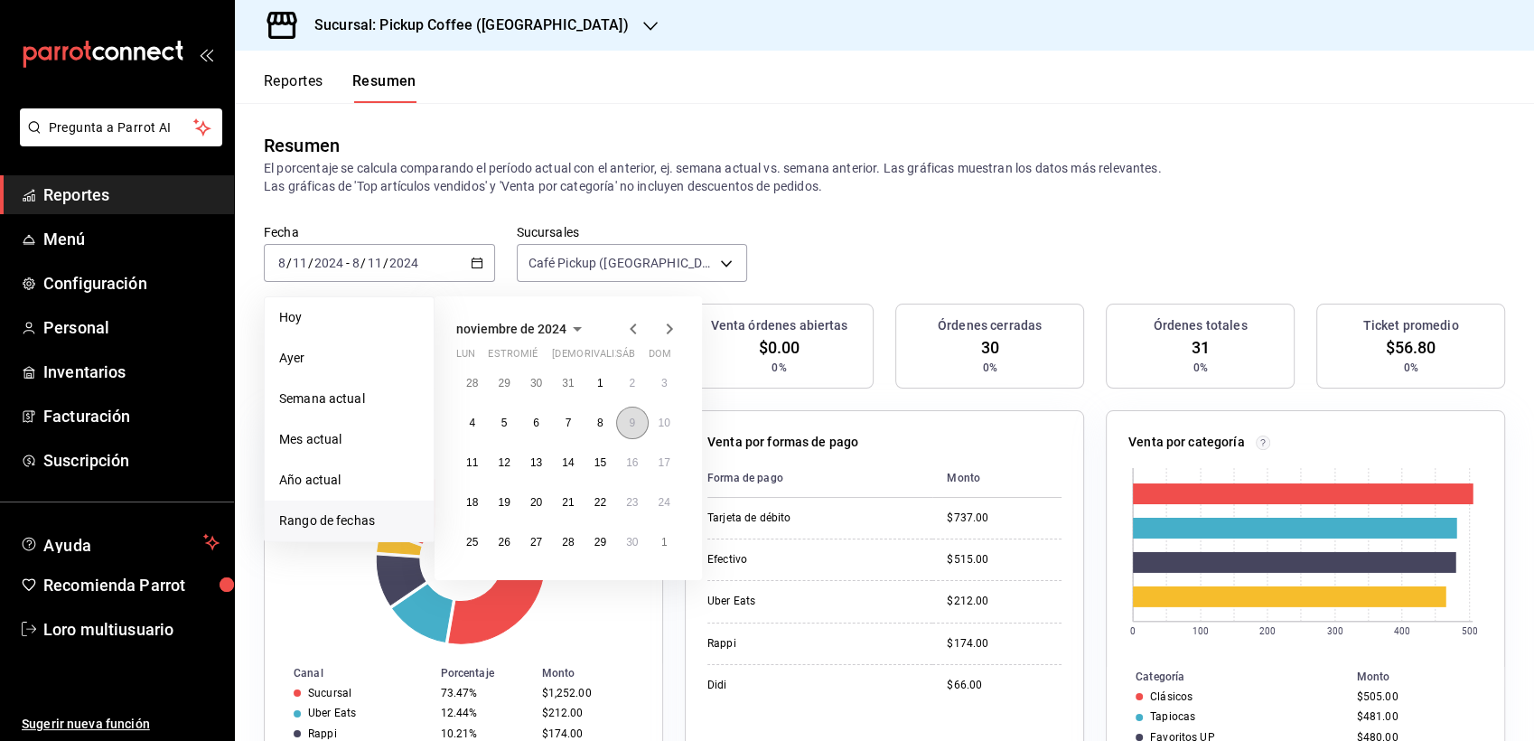
click at [632, 432] on button "9" at bounding box center [632, 423] width 32 height 33
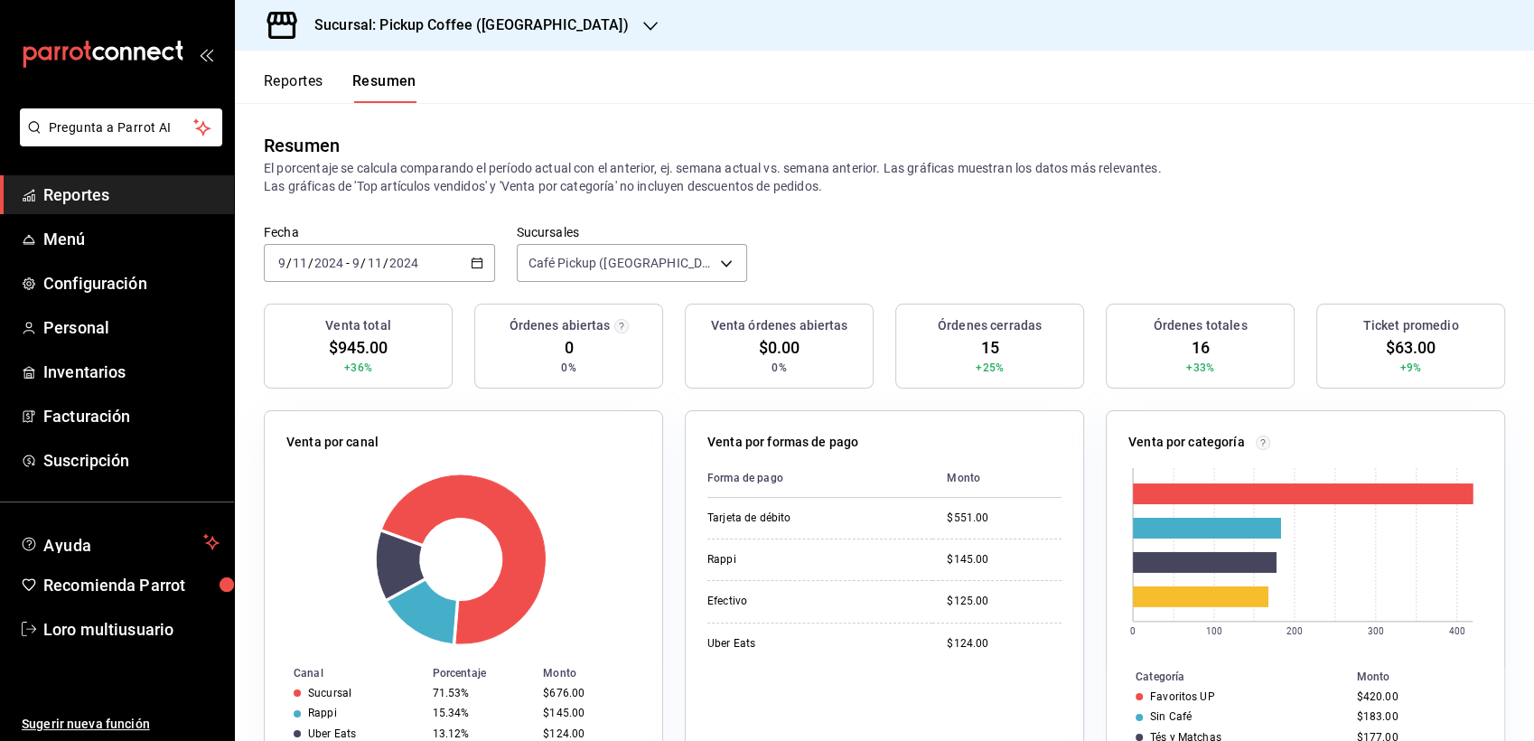
click at [428, 259] on div "[DATE] [DATE] - [DATE] [DATE]" at bounding box center [379, 263] width 231 height 38
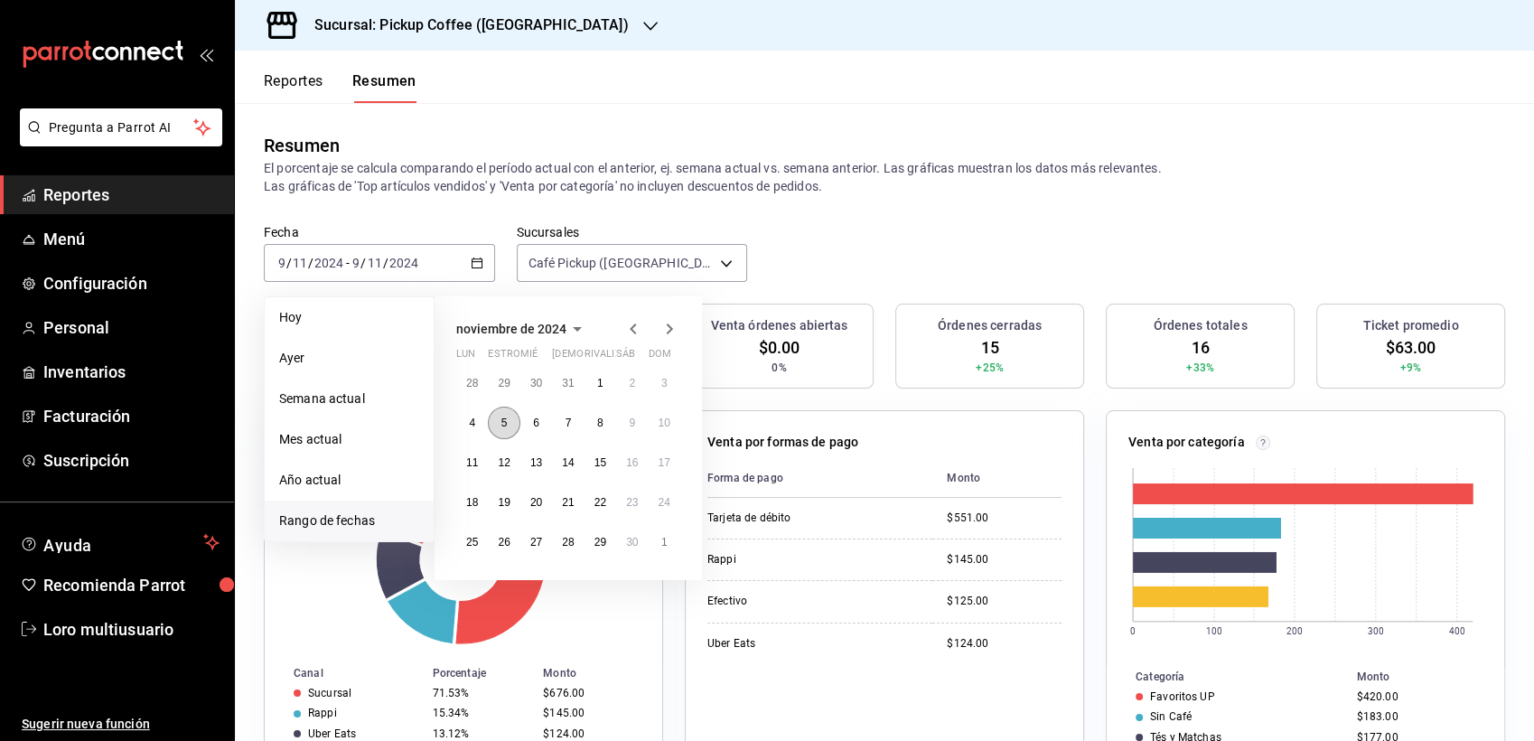
click at [501, 422] on abbr "5" at bounding box center [504, 423] width 6 height 13
click at [630, 430] on button "9" at bounding box center [632, 423] width 32 height 33
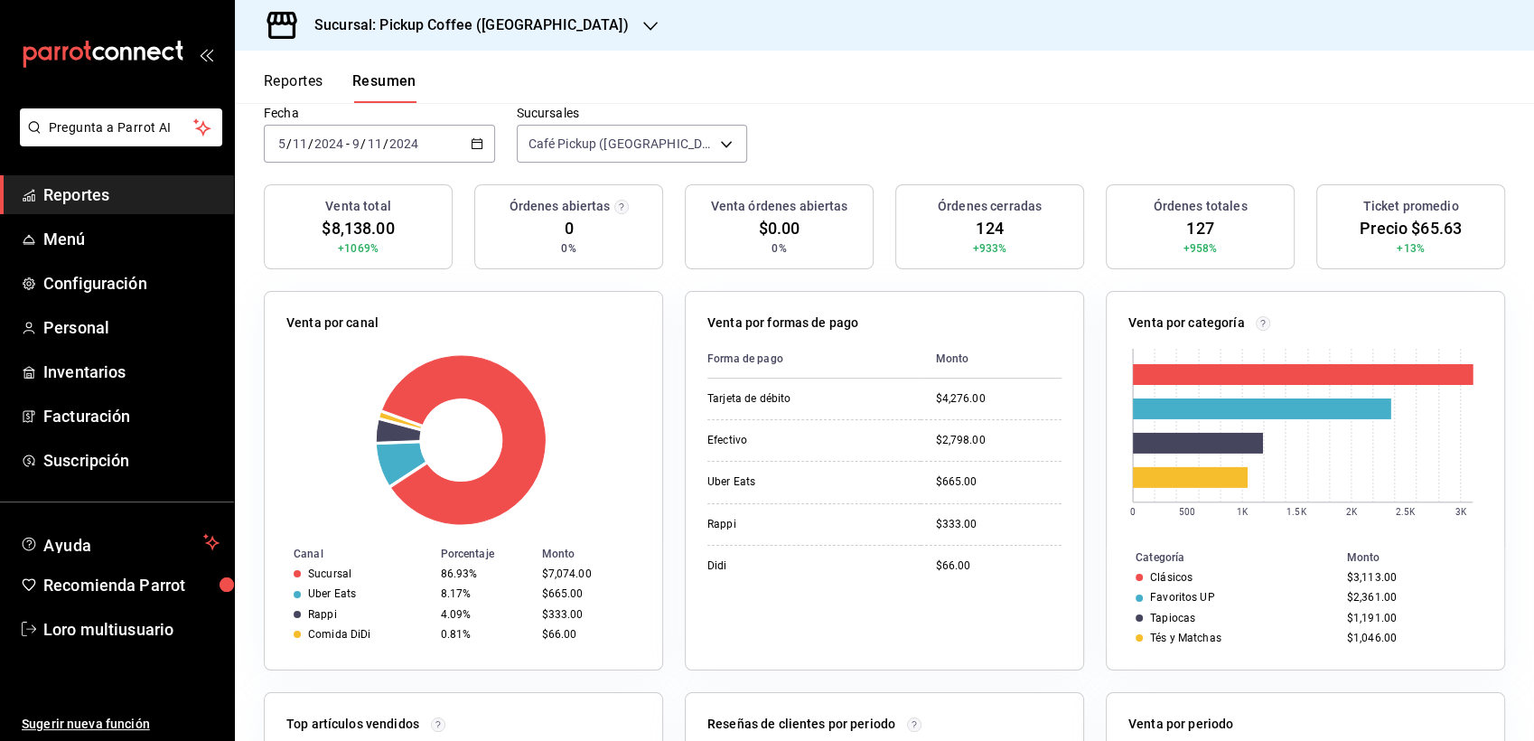
scroll to position [120, 0]
click at [419, 33] on h3 "Sucursal: Pickup Coffee ([GEOGRAPHIC_DATA])" at bounding box center [464, 25] width 329 height 22
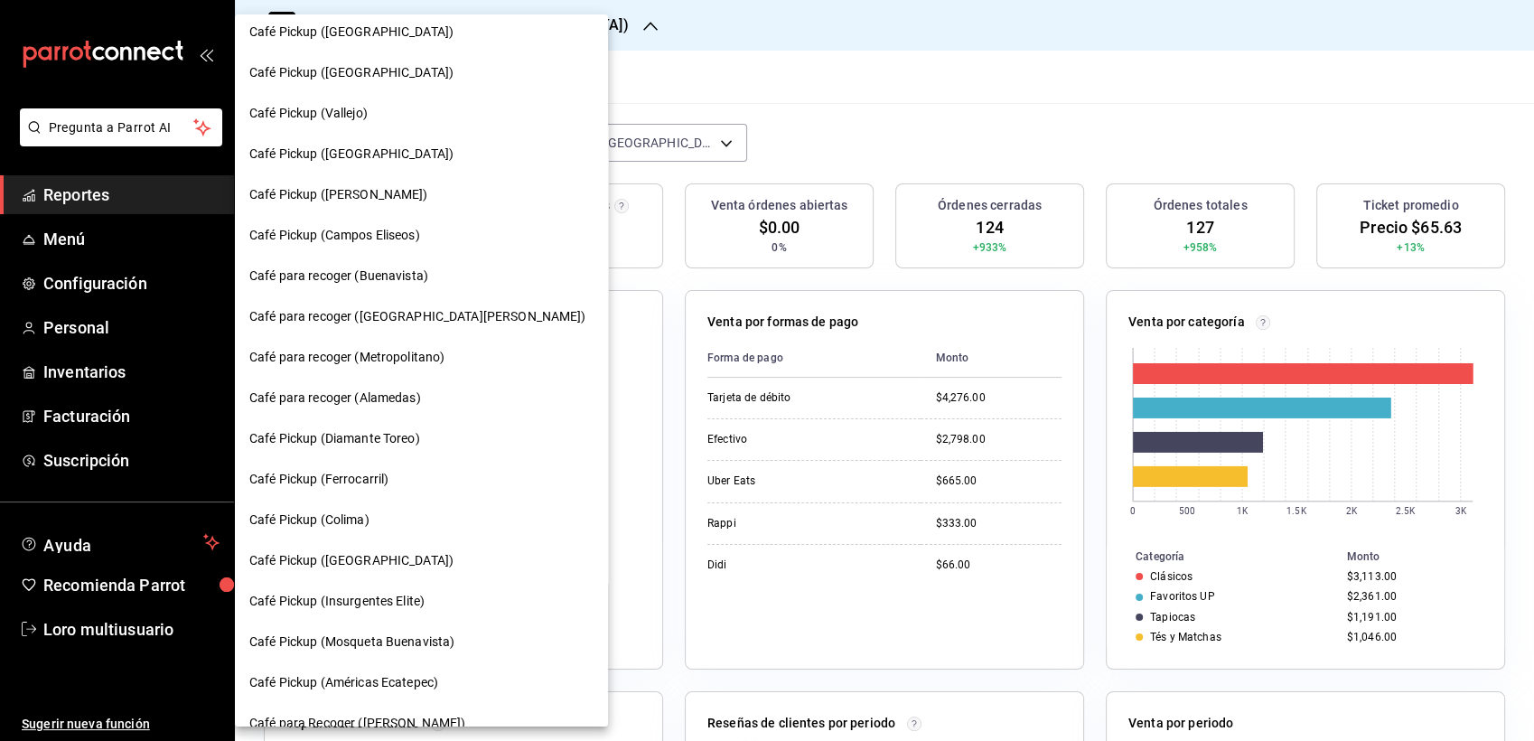
scroll to position [654, 0]
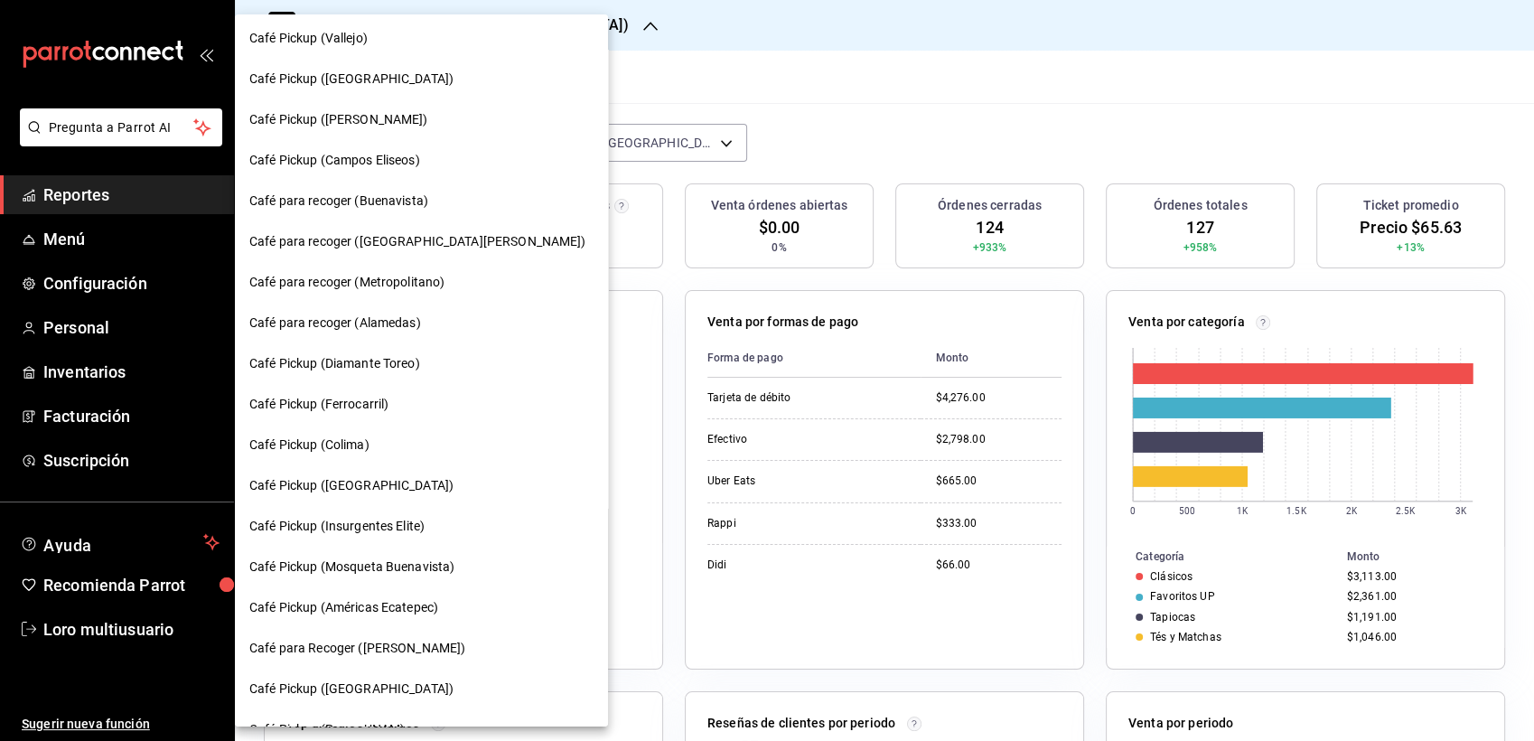
click at [417, 207] on span "Café para recoger (Buenavista)" at bounding box center [338, 201] width 179 height 19
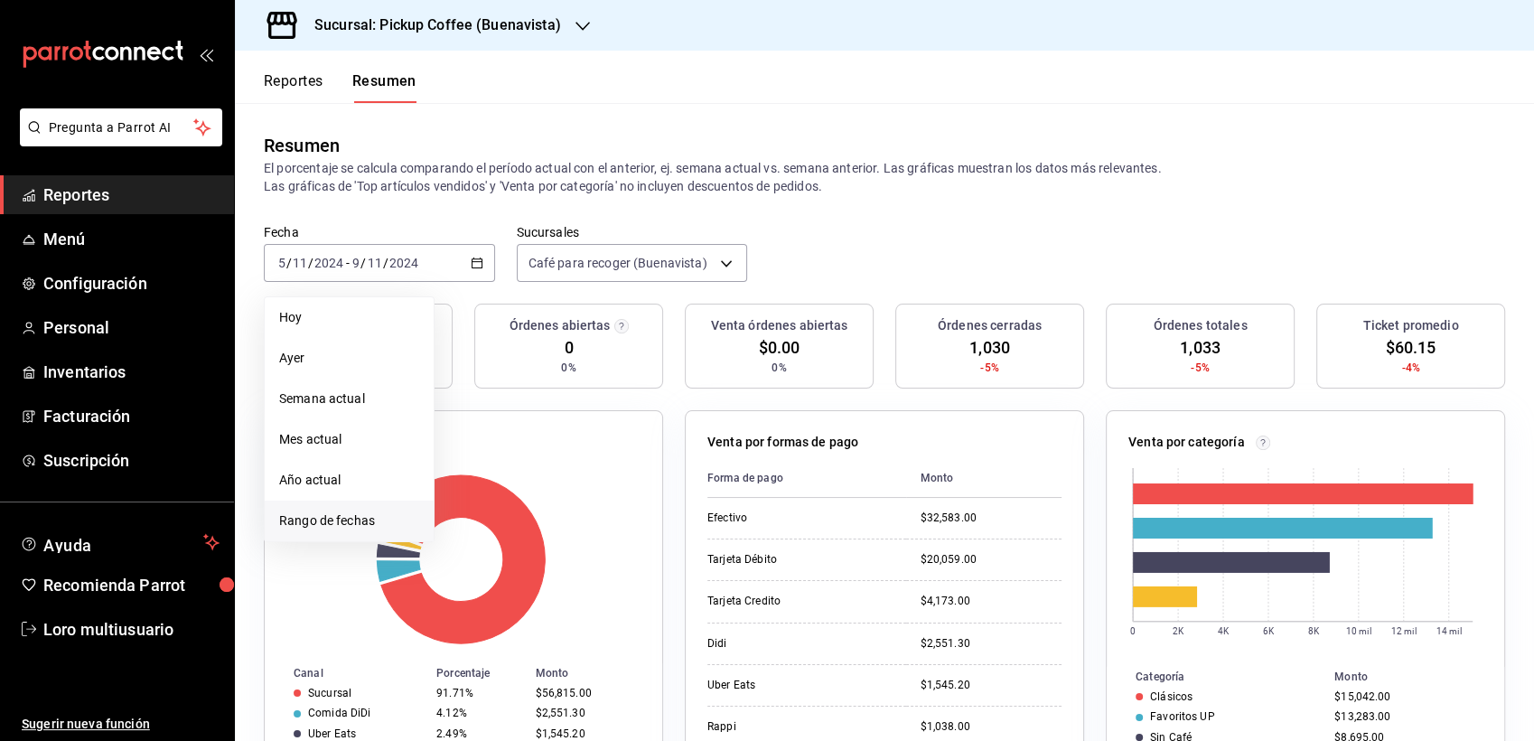
click at [310, 517] on span "Rango de fechas" at bounding box center [349, 520] width 140 height 19
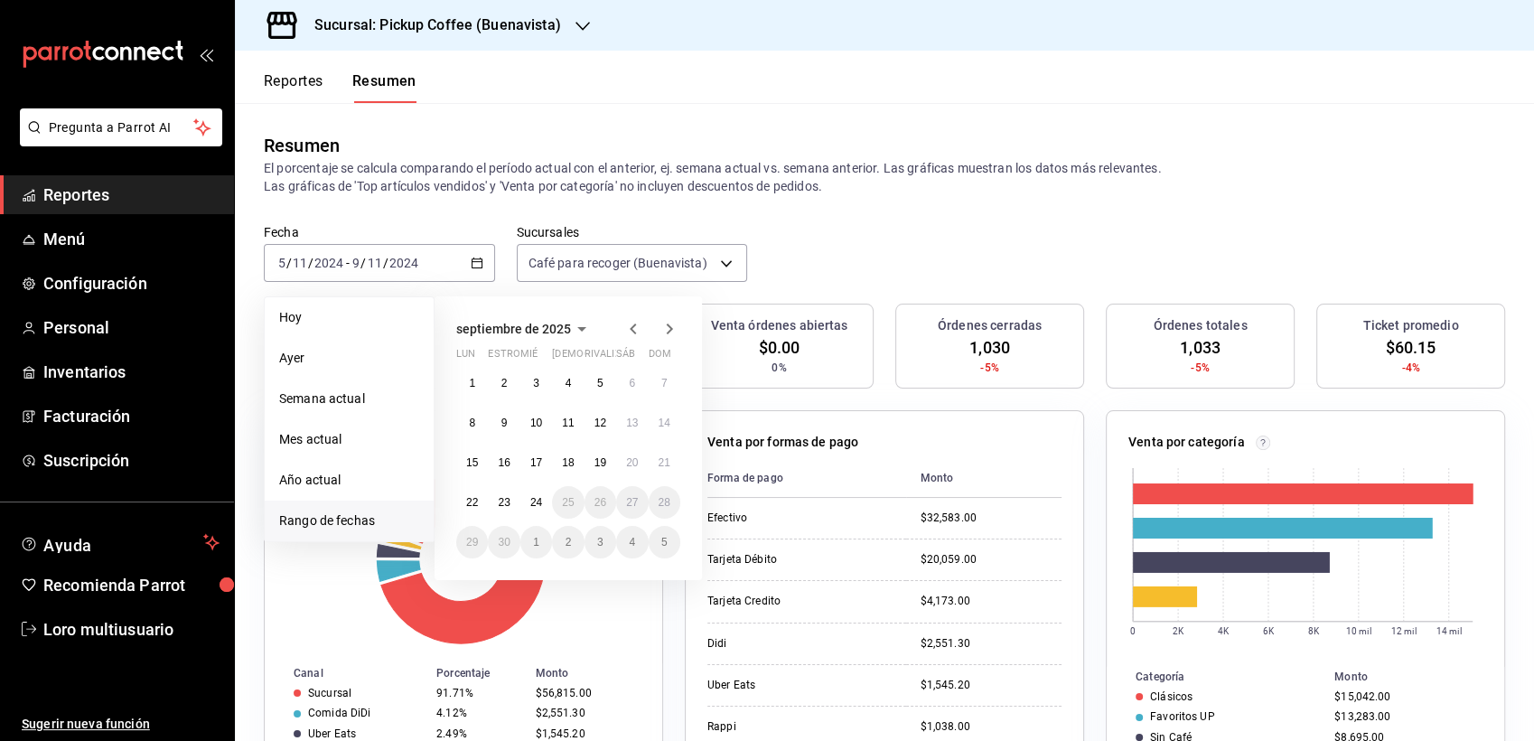
click at [578, 333] on icon "button" at bounding box center [582, 329] width 22 height 22
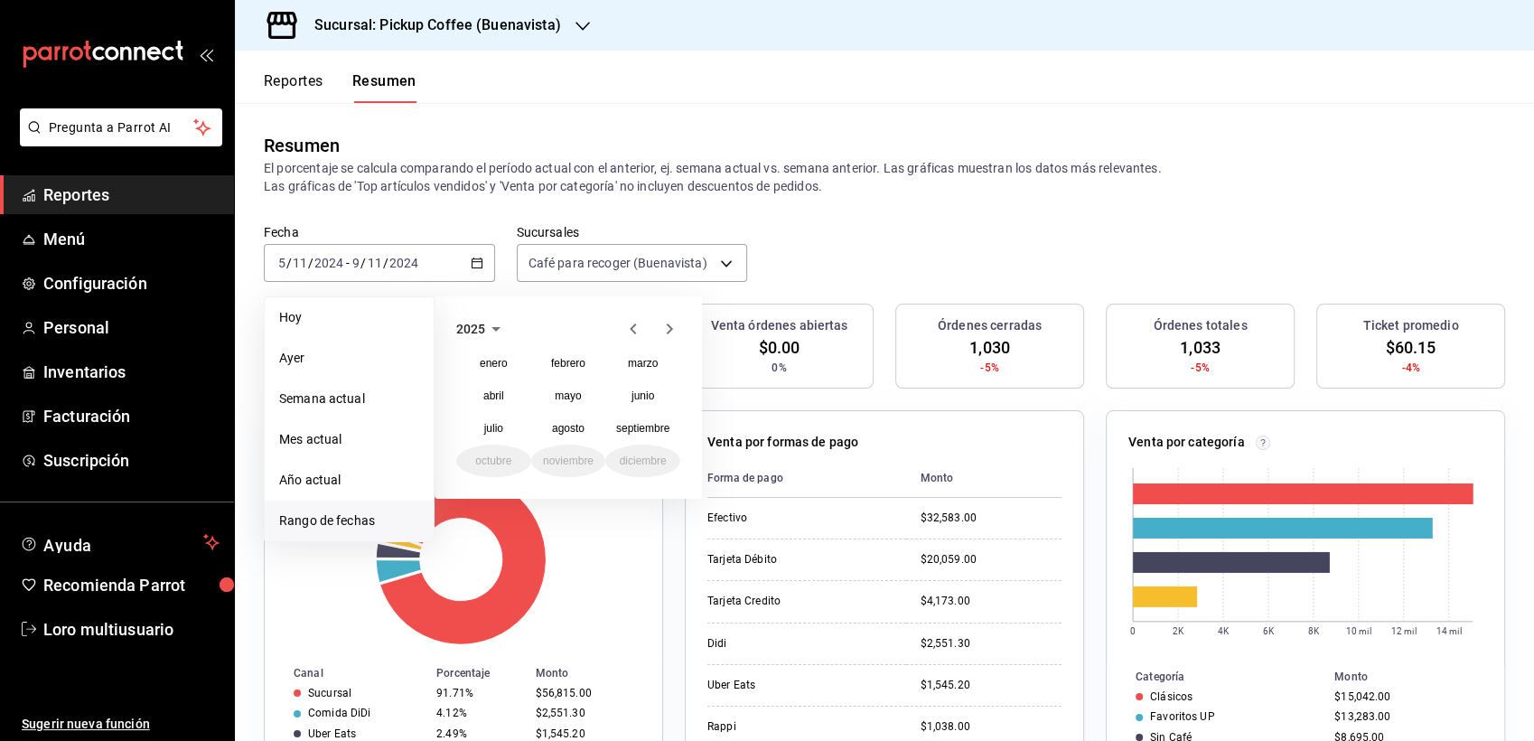
click at [628, 337] on icon "button" at bounding box center [634, 329] width 22 height 22
click at [572, 471] on button "noviembre" at bounding box center [568, 461] width 75 height 33
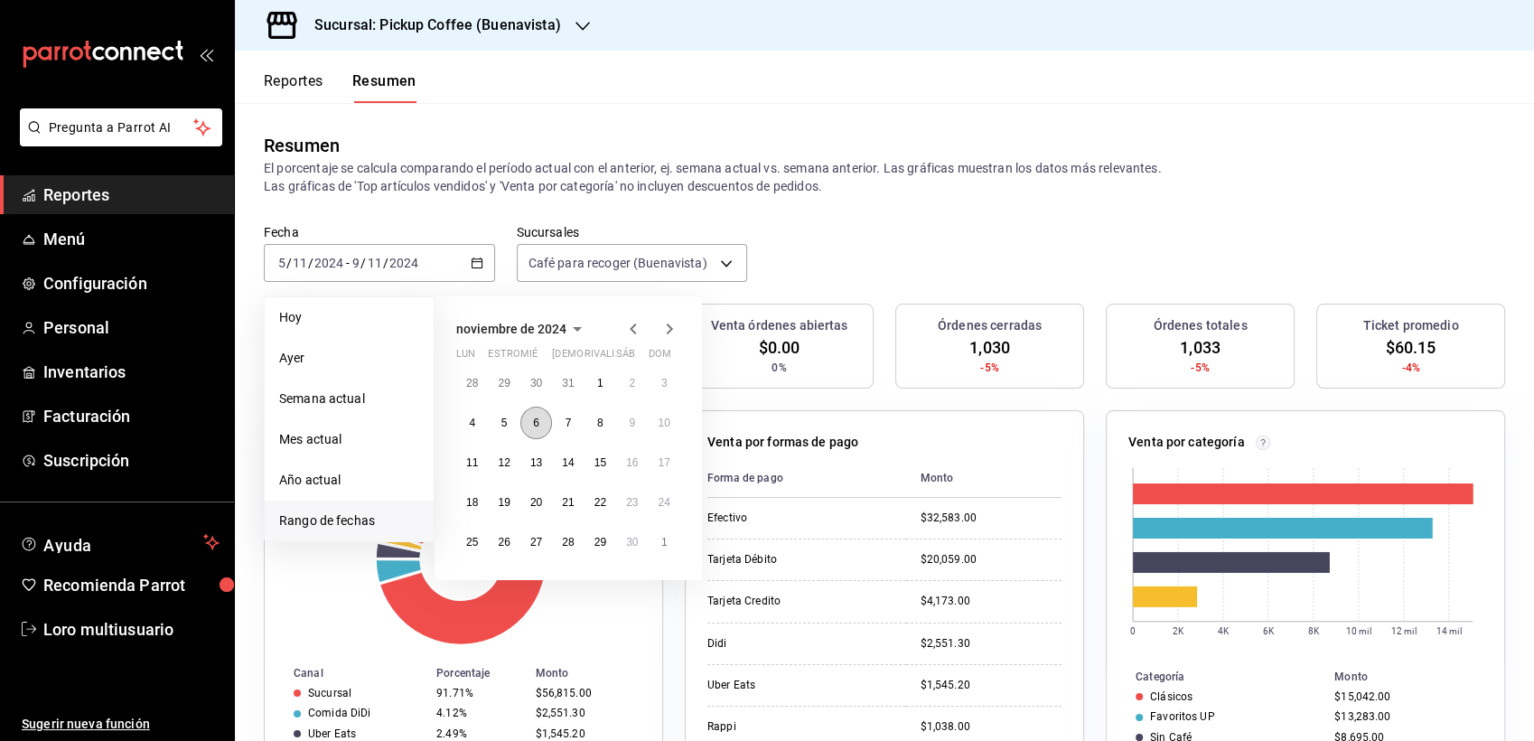
click at [529, 430] on button "6" at bounding box center [536, 423] width 32 height 33
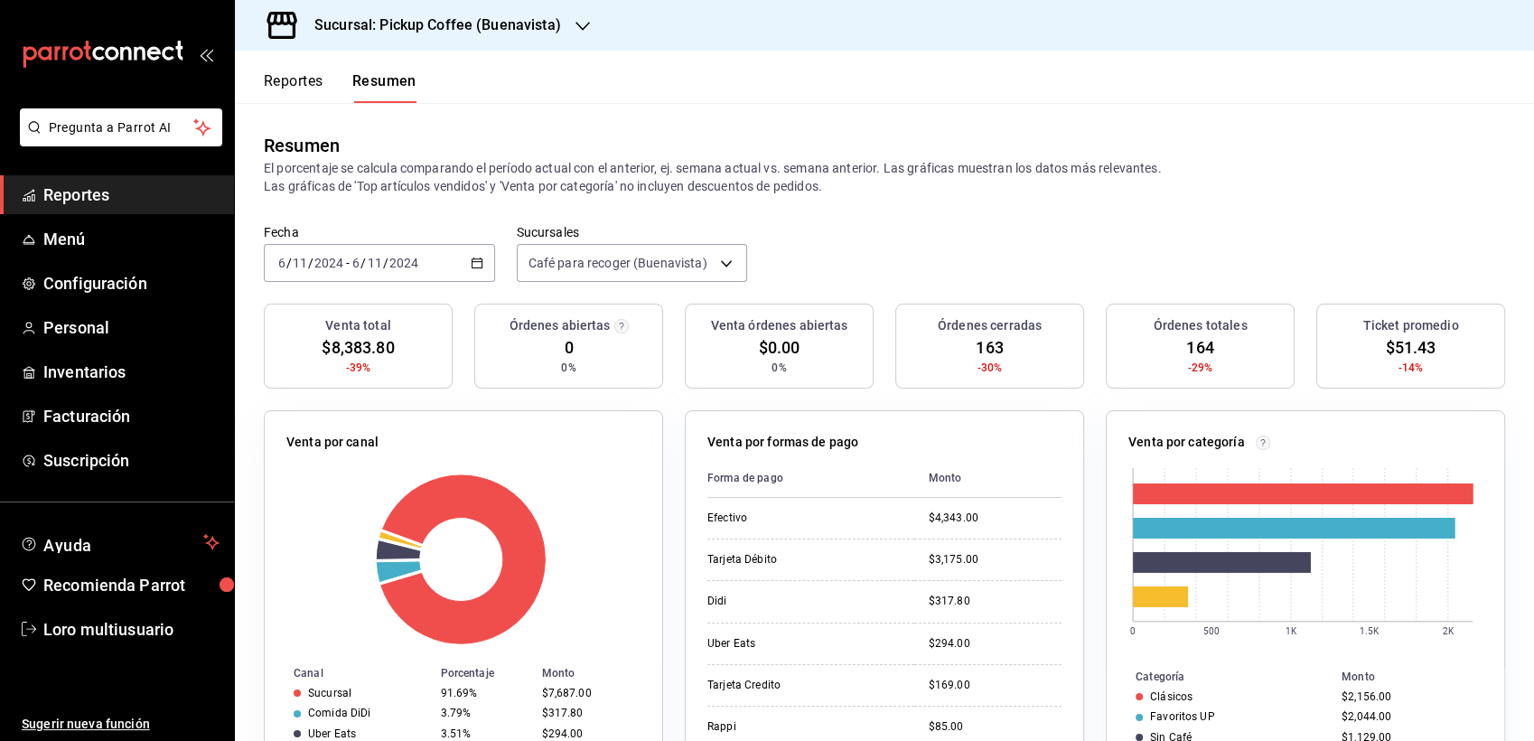
click at [395, 272] on div "[DATE] [DATE] - [DATE] [DATE]" at bounding box center [379, 263] width 231 height 38
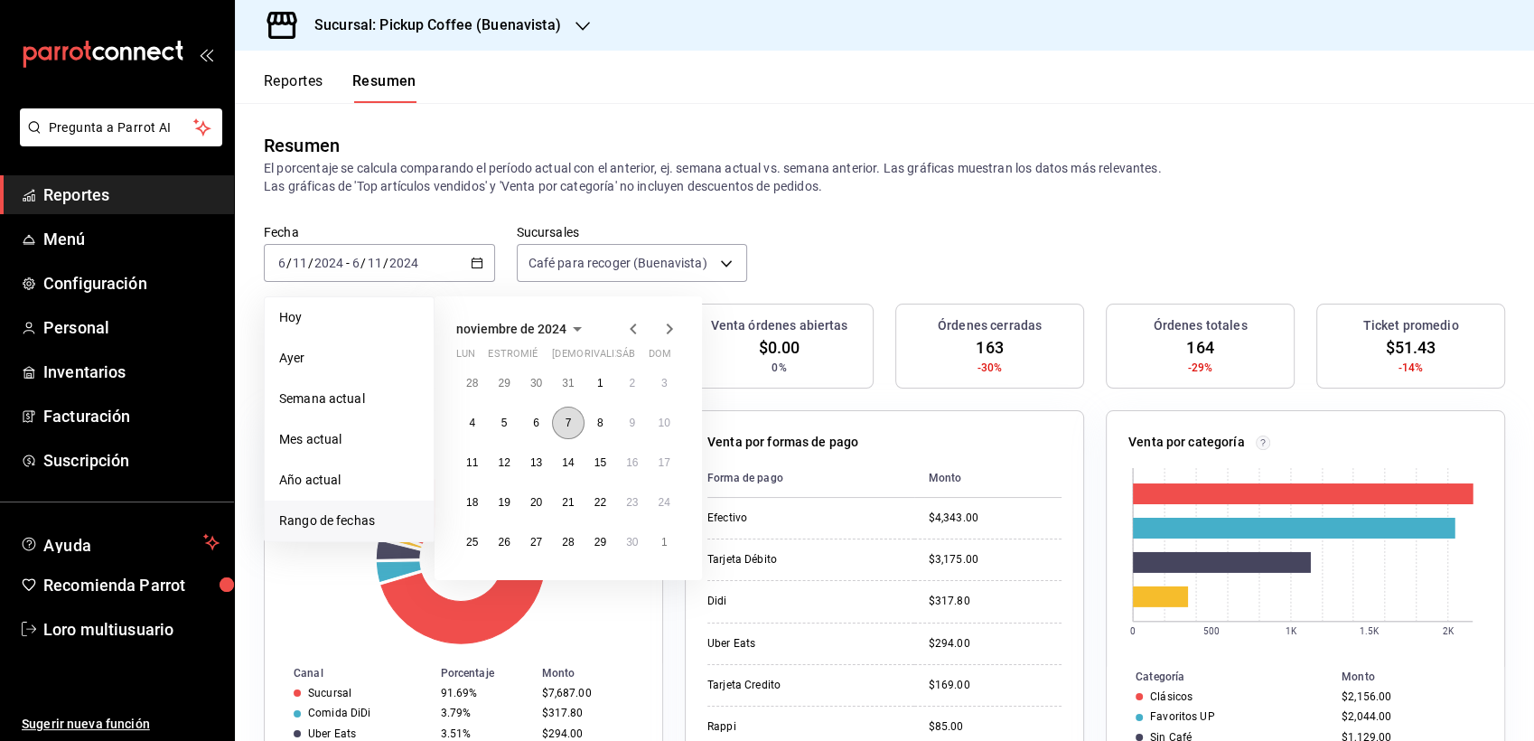
click at [566, 425] on abbr "7" at bounding box center [569, 423] width 6 height 13
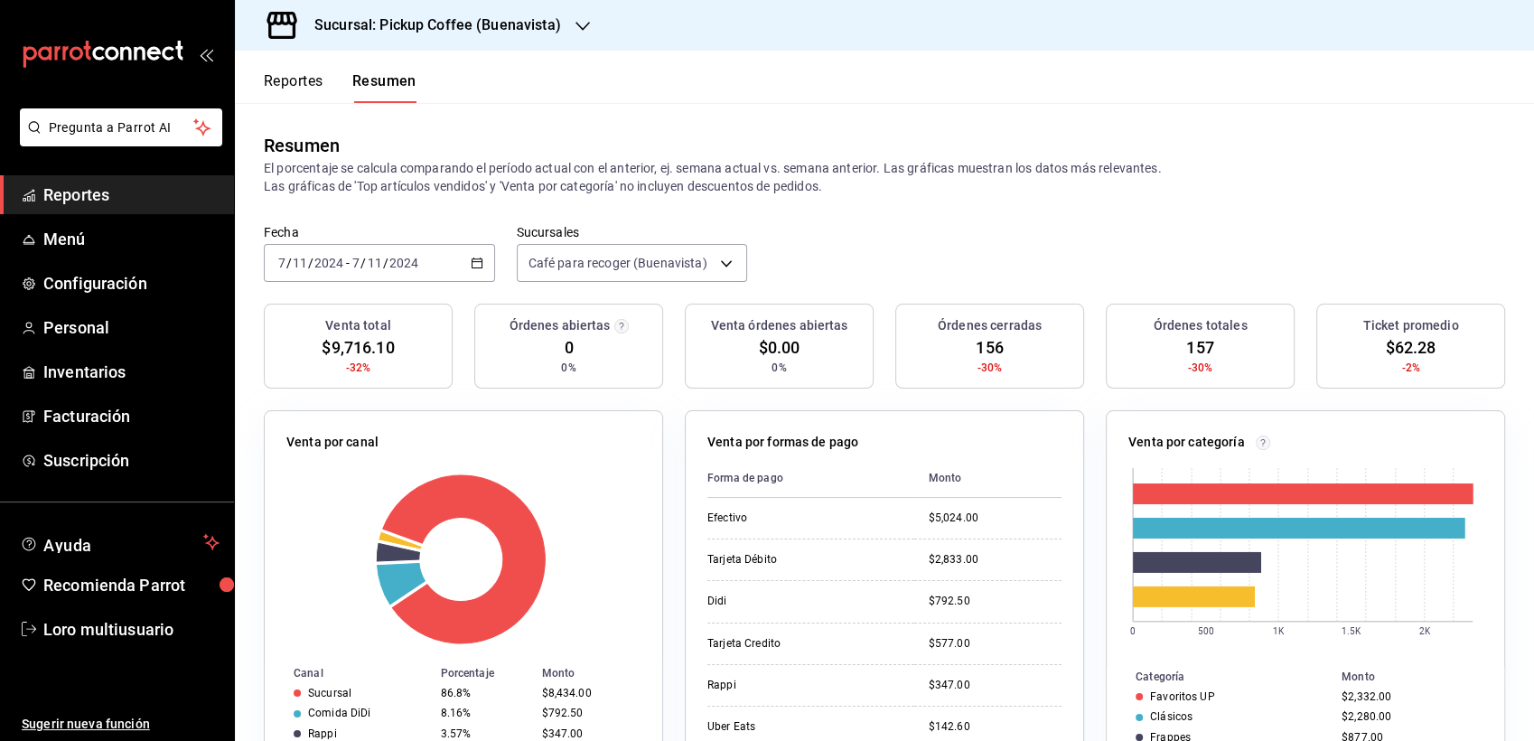
click at [417, 280] on div "[DATE] [DATE] - [DATE] [DATE]" at bounding box center [379, 263] width 231 height 38
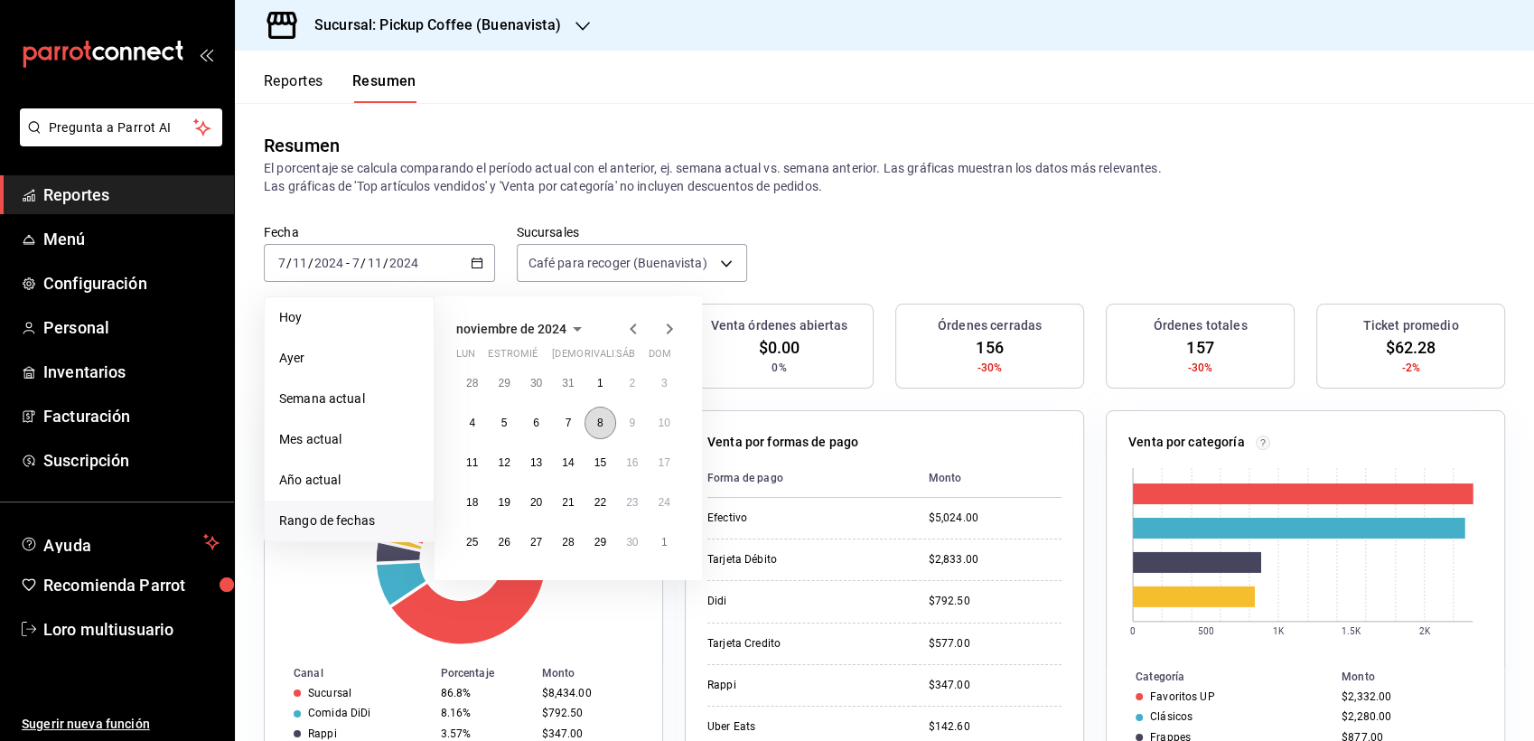
click at [597, 417] on abbr "8" at bounding box center [600, 423] width 6 height 13
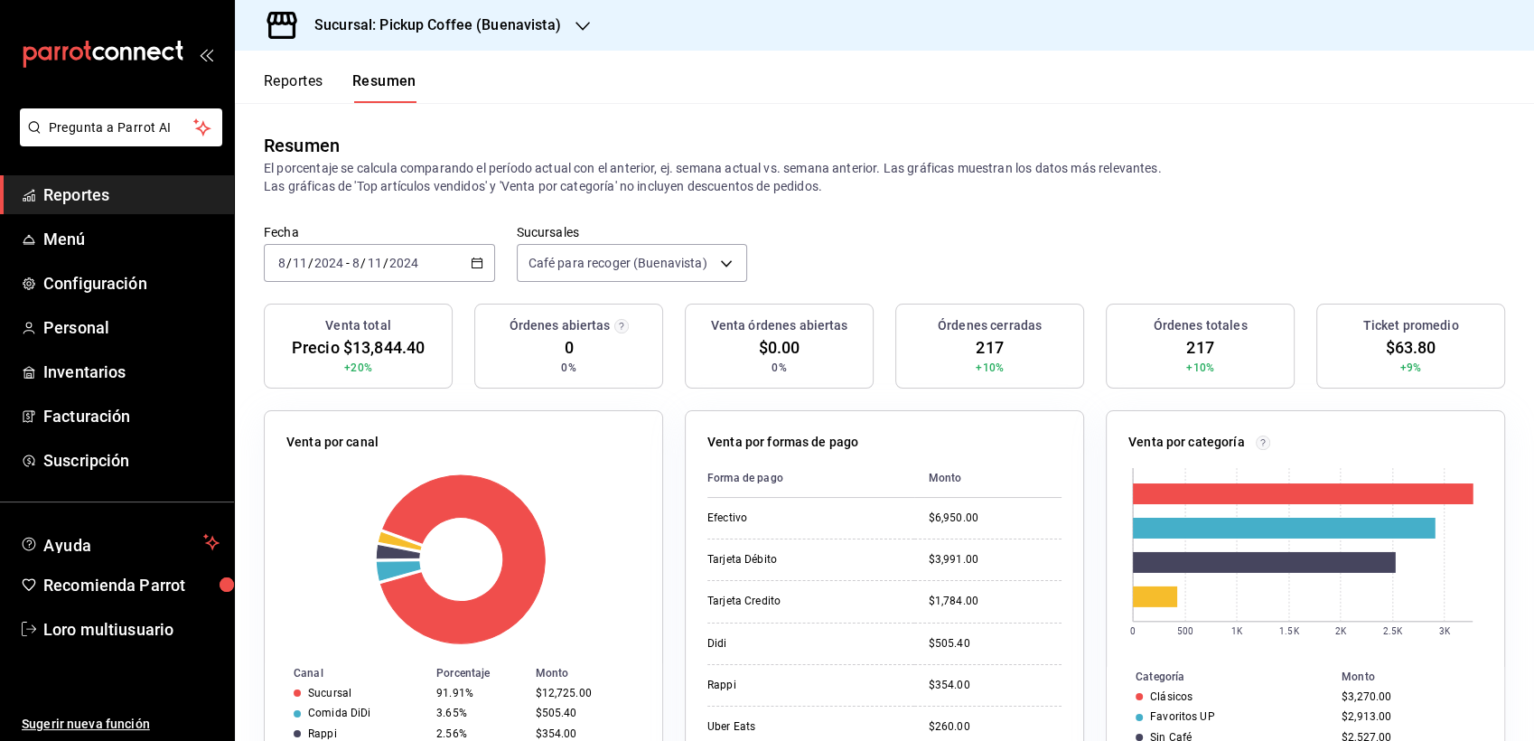
click at [372, 289] on div "Fecha [DATE] [DATE] - [DATE] [DATE] Sucursales Café para recoger ([GEOGRAPHIC_D…" at bounding box center [884, 264] width 1299 height 80
click at [376, 284] on div "Fecha [DATE] [DATE] - [DATE] [DATE] Sucursales Café para recoger ([GEOGRAPHIC_D…" at bounding box center [884, 264] width 1299 height 80
click at [368, 276] on div "[DATE] [DATE] - [DATE] [DATE]" at bounding box center [379, 263] width 231 height 38
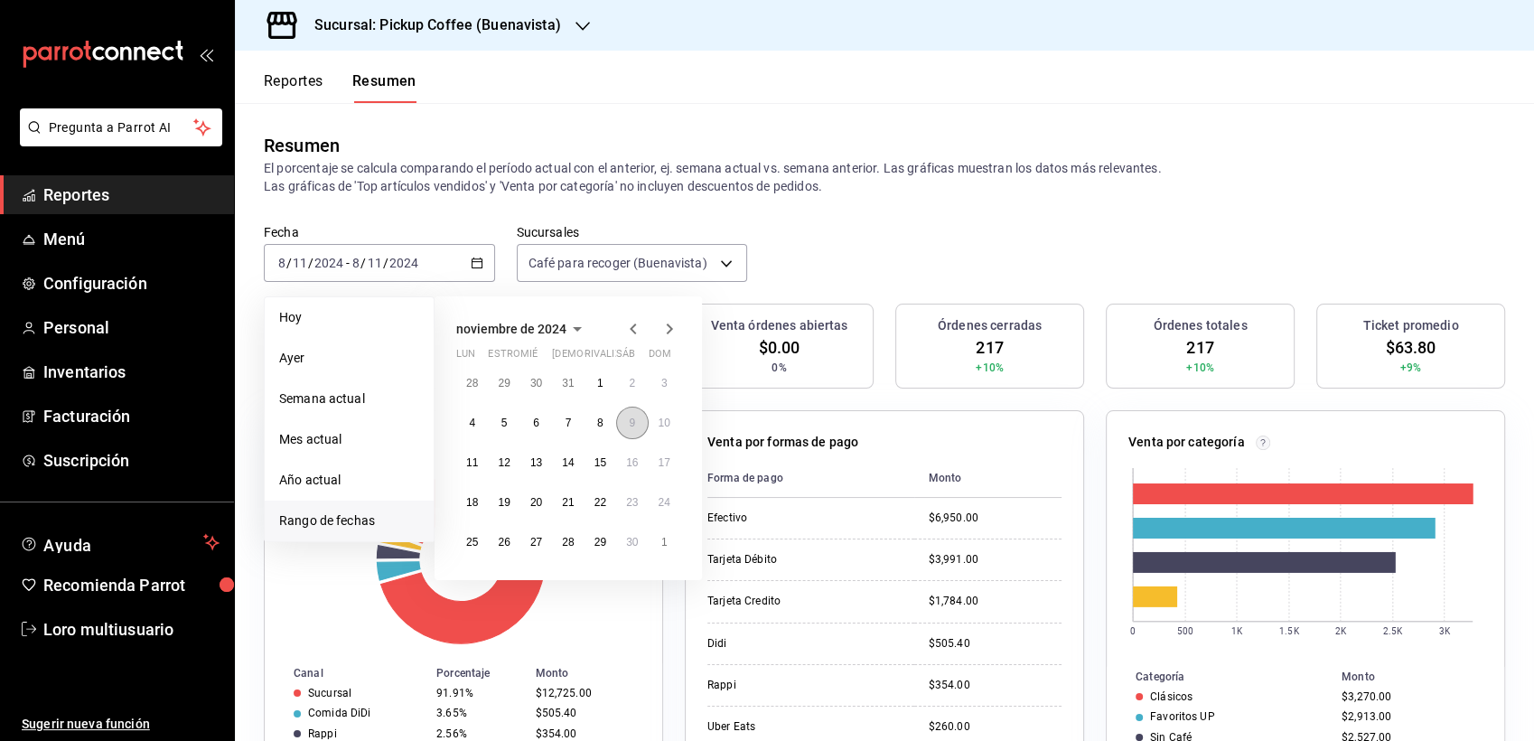
click at [637, 419] on button "9" at bounding box center [632, 423] width 32 height 33
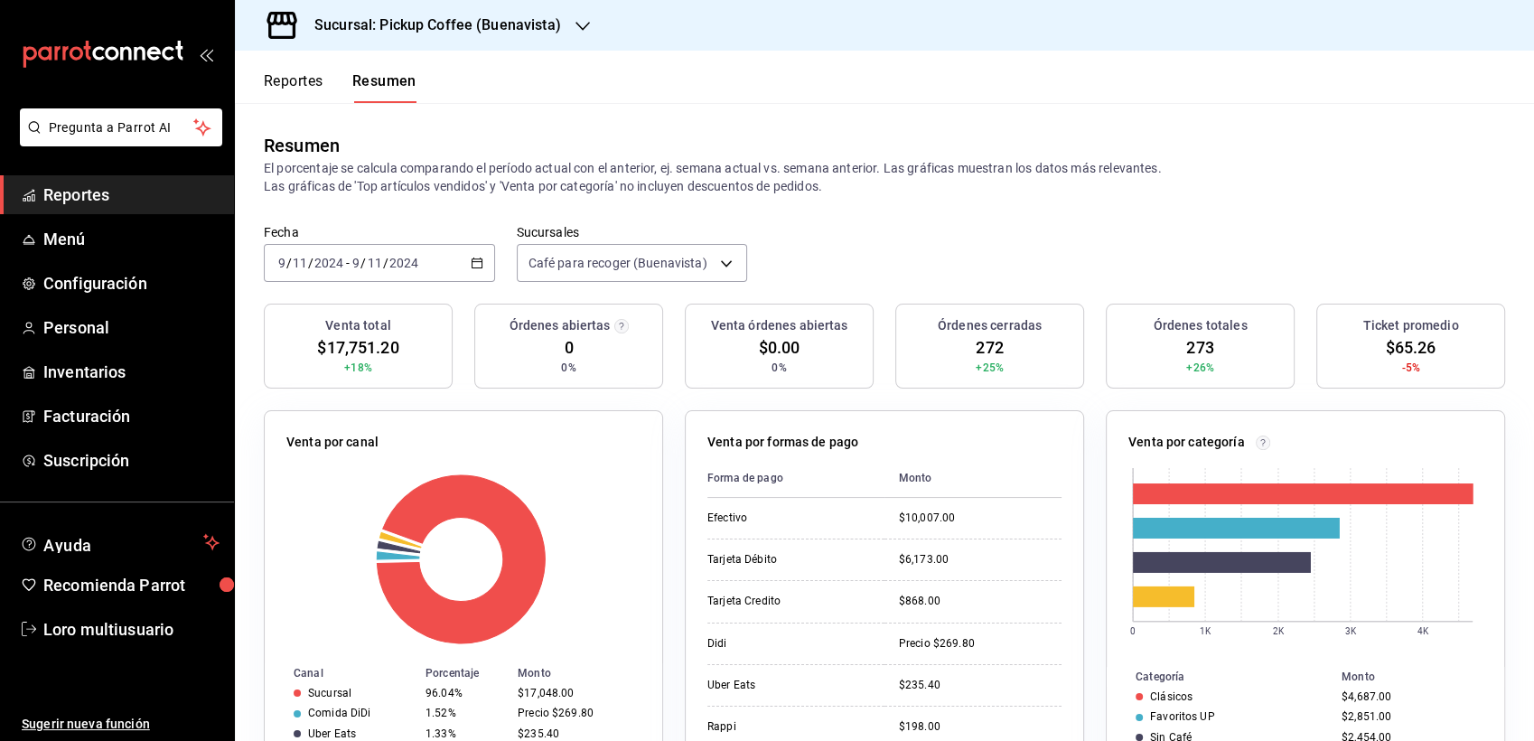
click at [389, 258] on input "2024" at bounding box center [404, 263] width 31 height 14
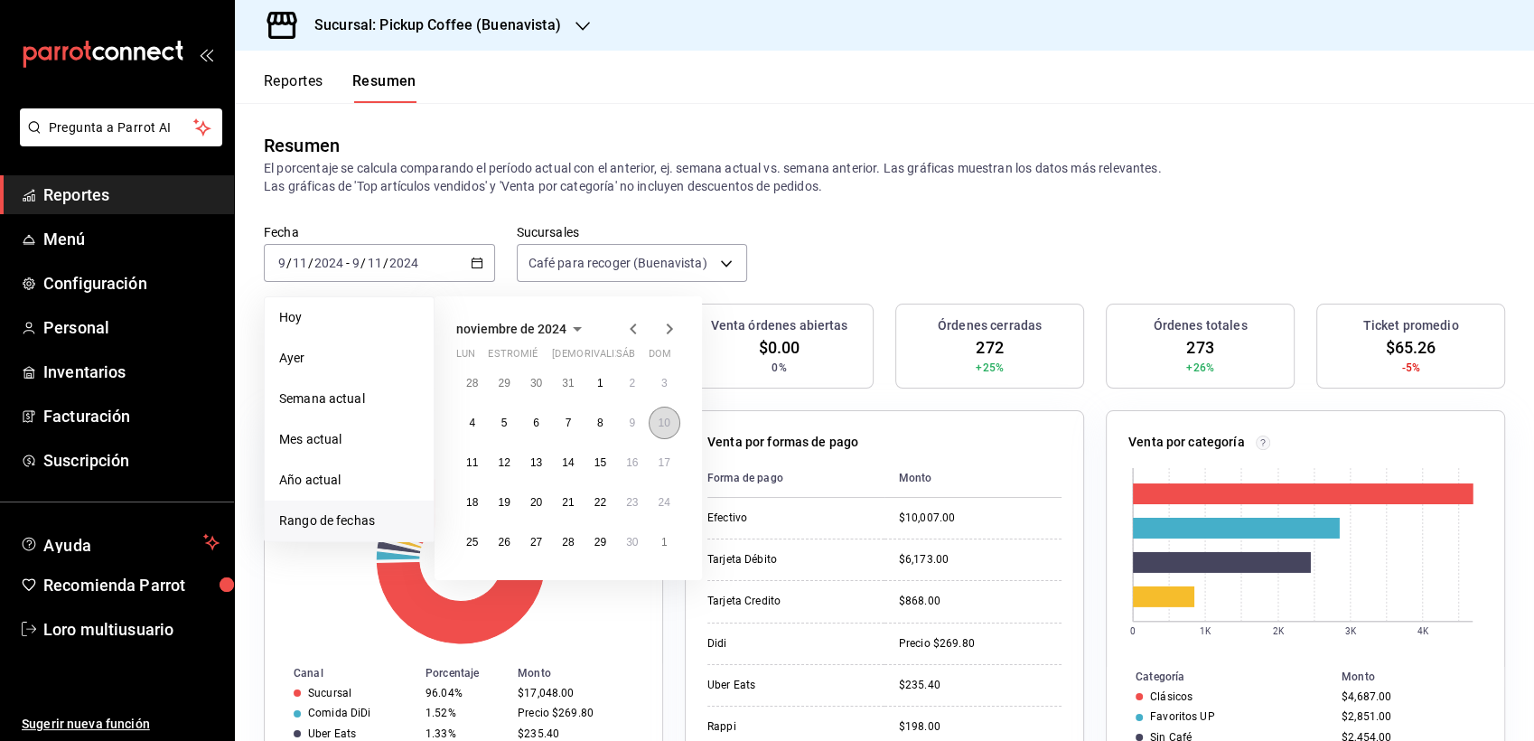
click at [668, 427] on abbr "10" at bounding box center [665, 423] width 12 height 13
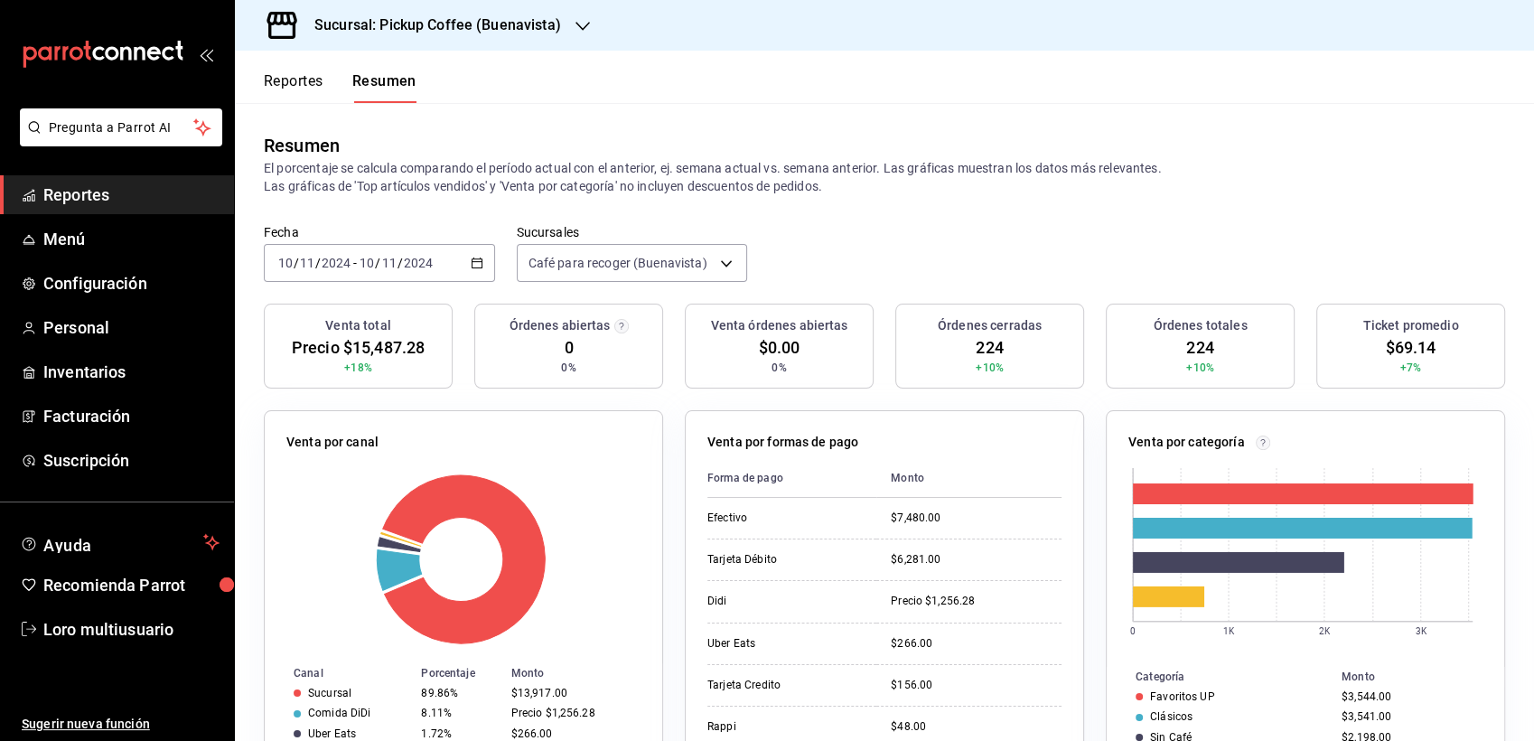
click at [368, 277] on div "[DATE] [DATE] - [DATE] [DATE]" at bounding box center [379, 263] width 231 height 38
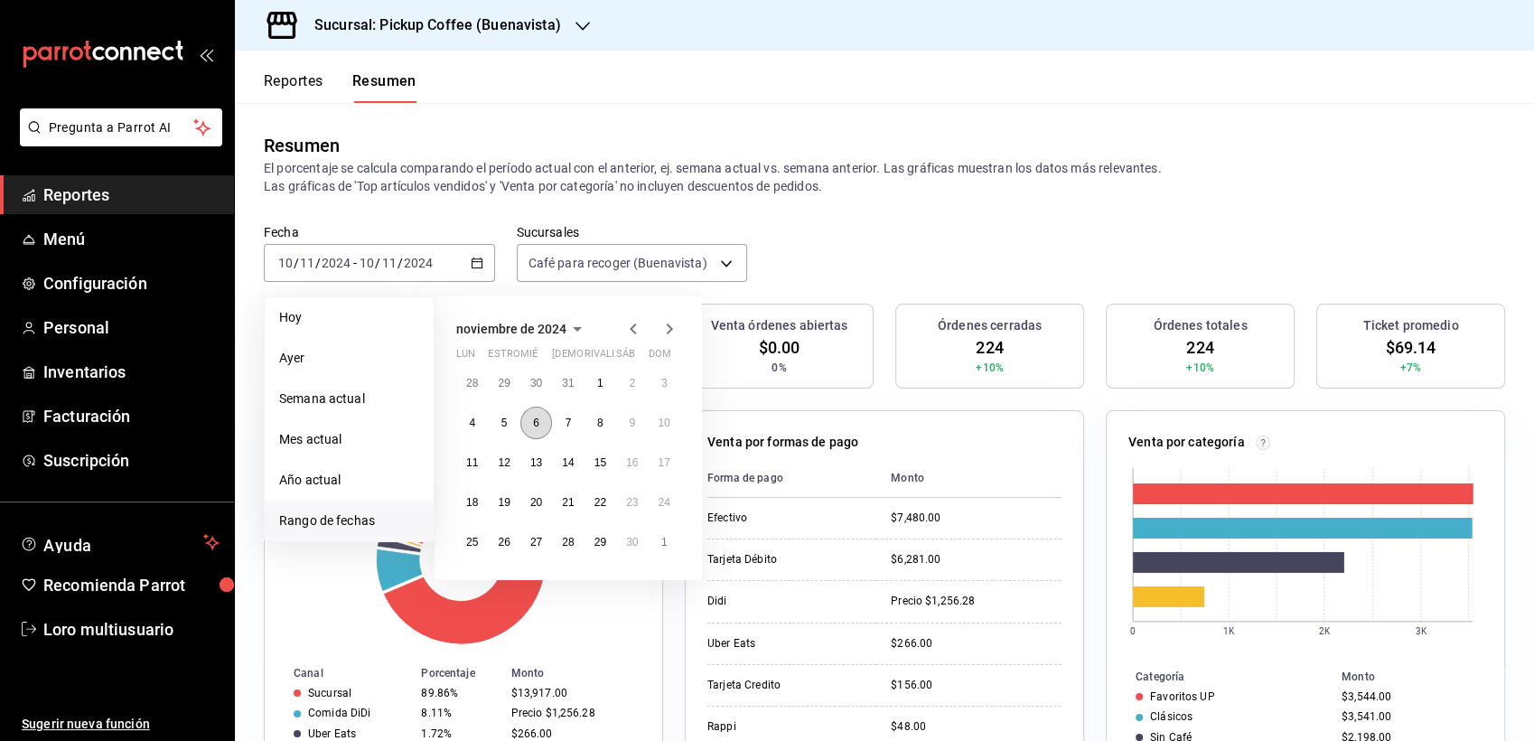
click at [525, 417] on button "6" at bounding box center [536, 423] width 32 height 33
click at [675, 430] on button "10" at bounding box center [665, 423] width 32 height 33
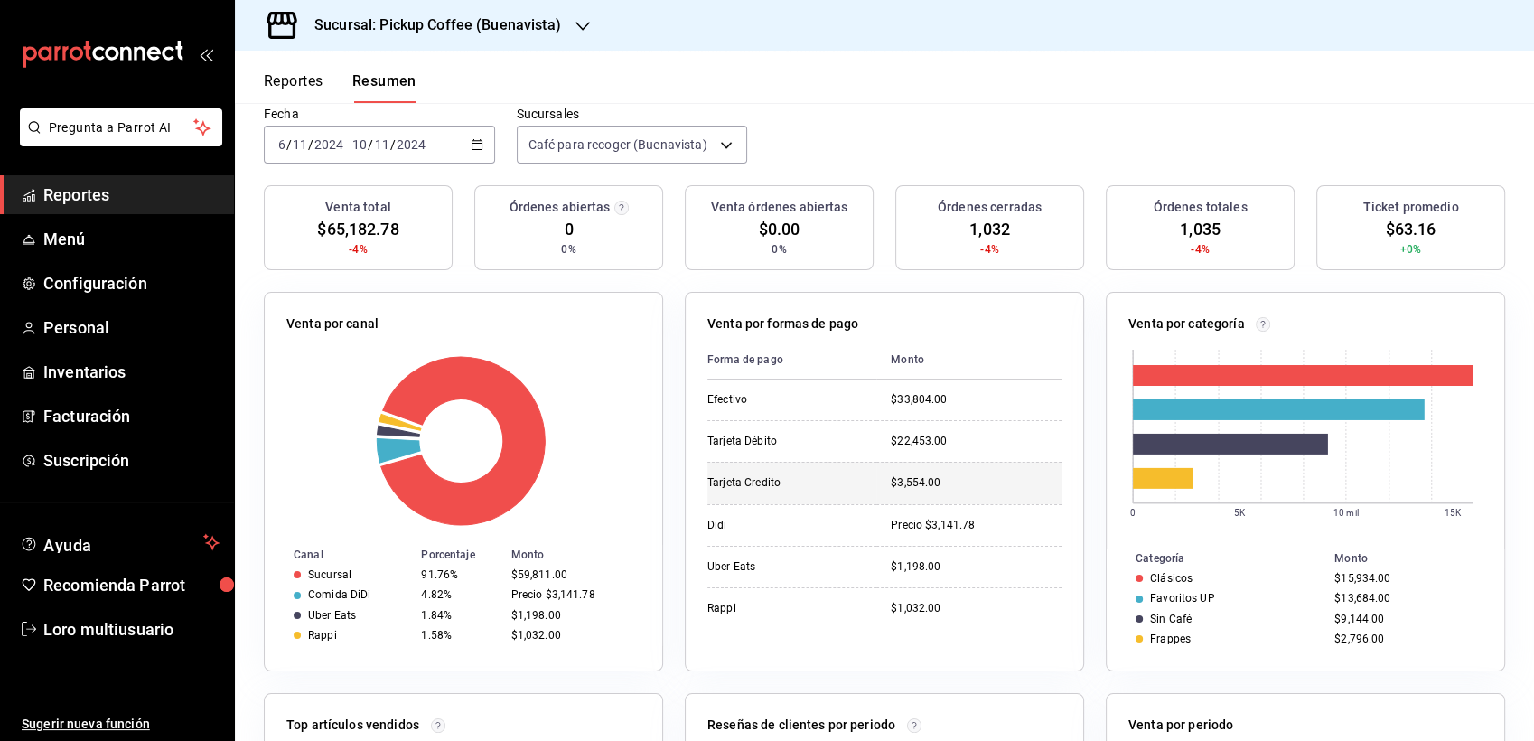
scroll to position [120, 0]
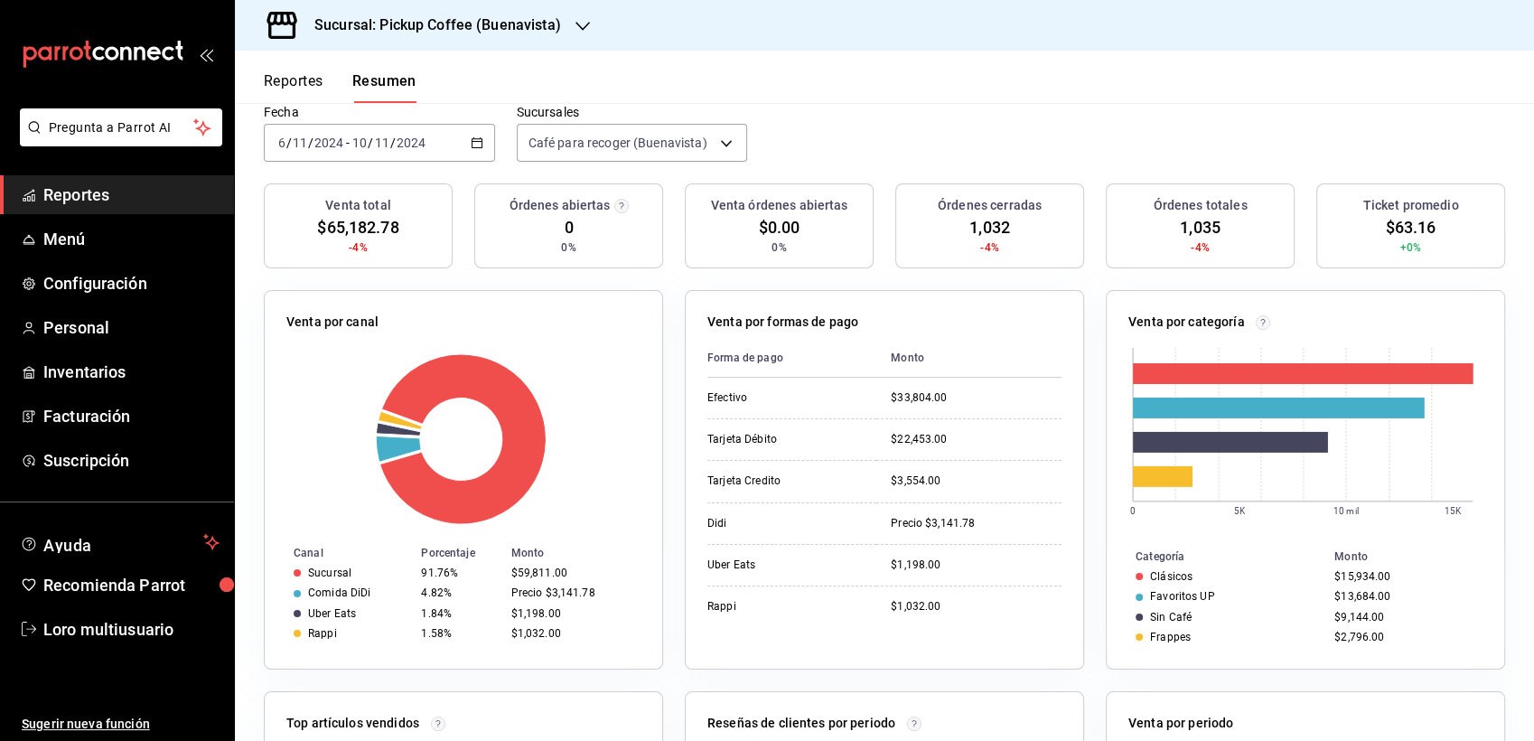
click at [450, 40] on div "Sucursal: Pickup Coffee (Buenavista)" at bounding box center [423, 25] width 348 height 51
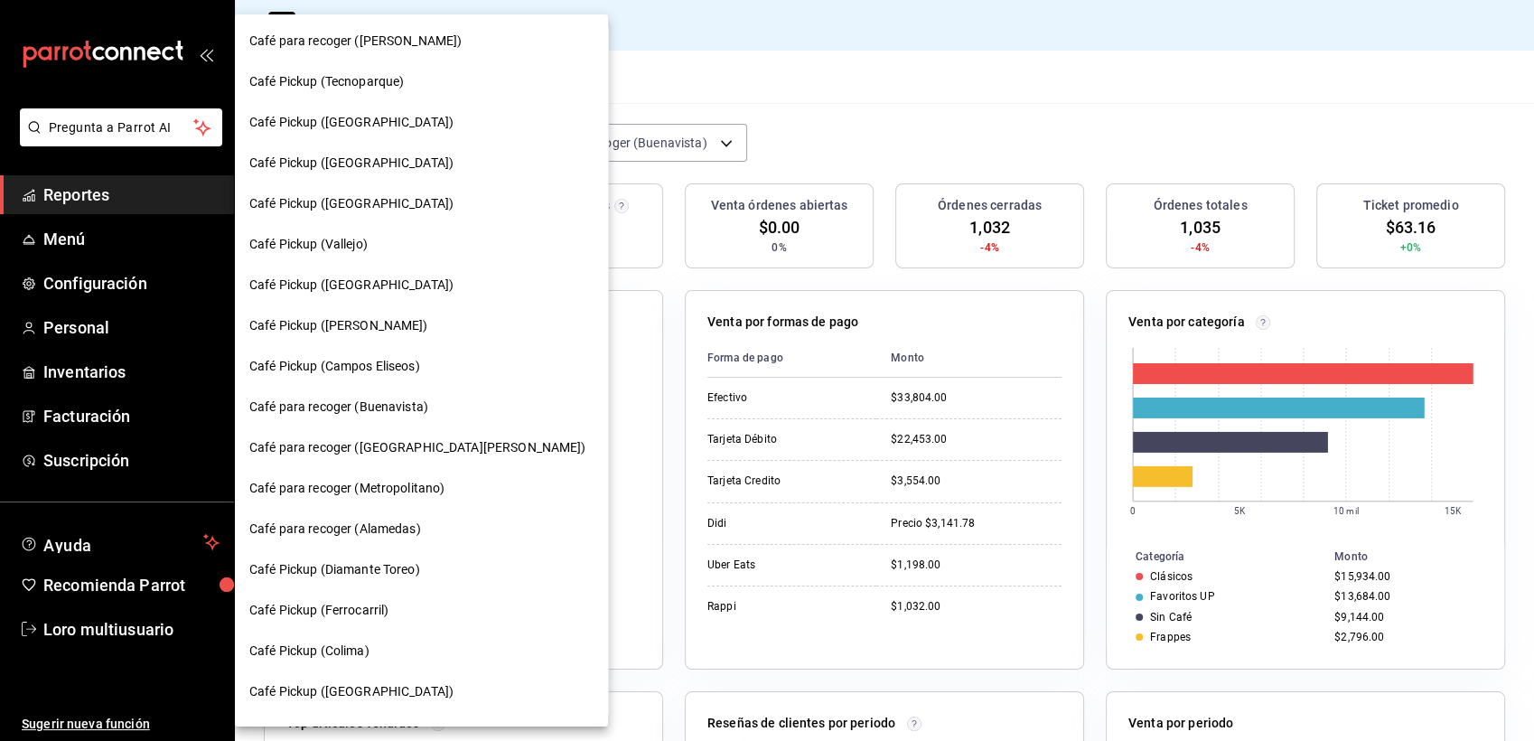
scroll to position [458, 0]
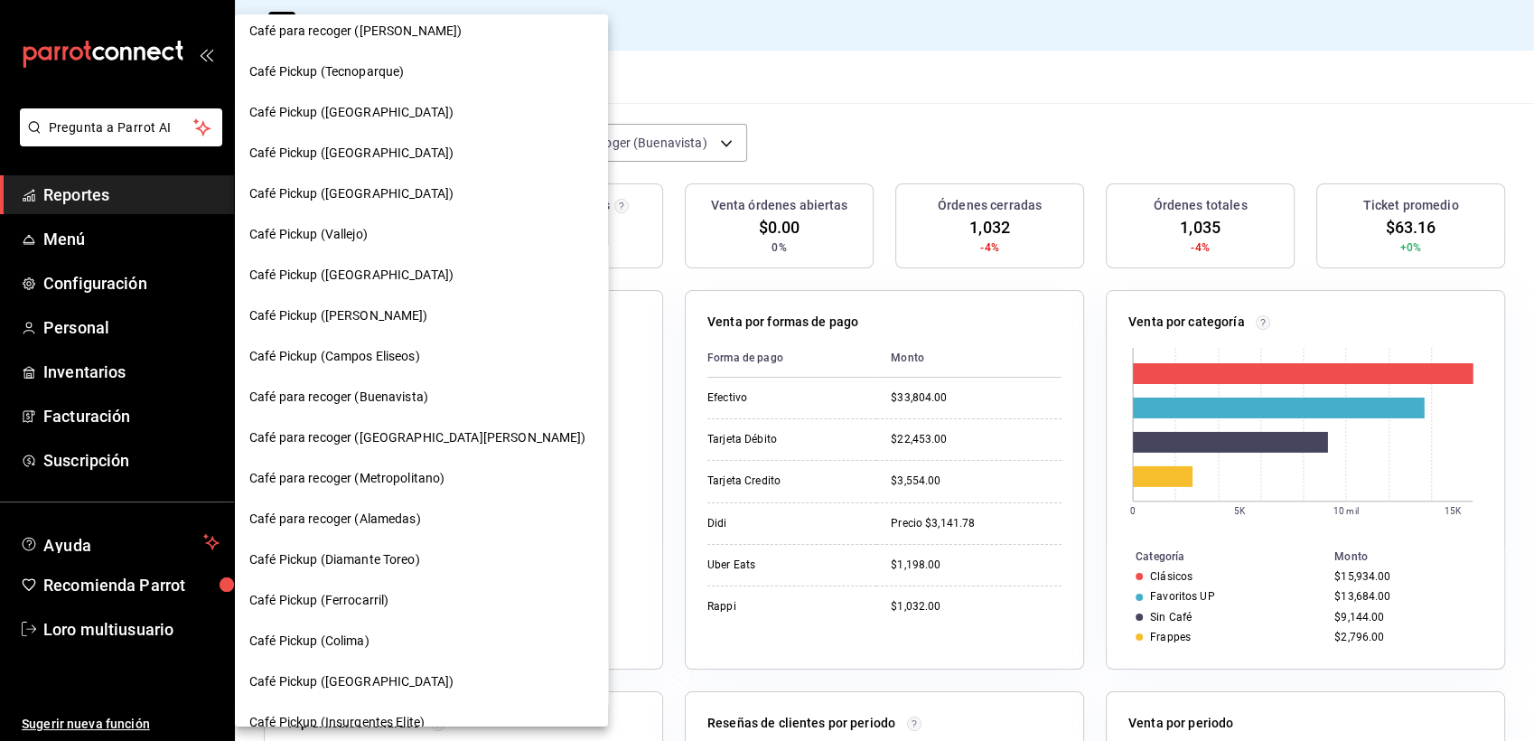
click at [360, 510] on span "Café para recoger (Alamedas)" at bounding box center [335, 519] width 172 height 19
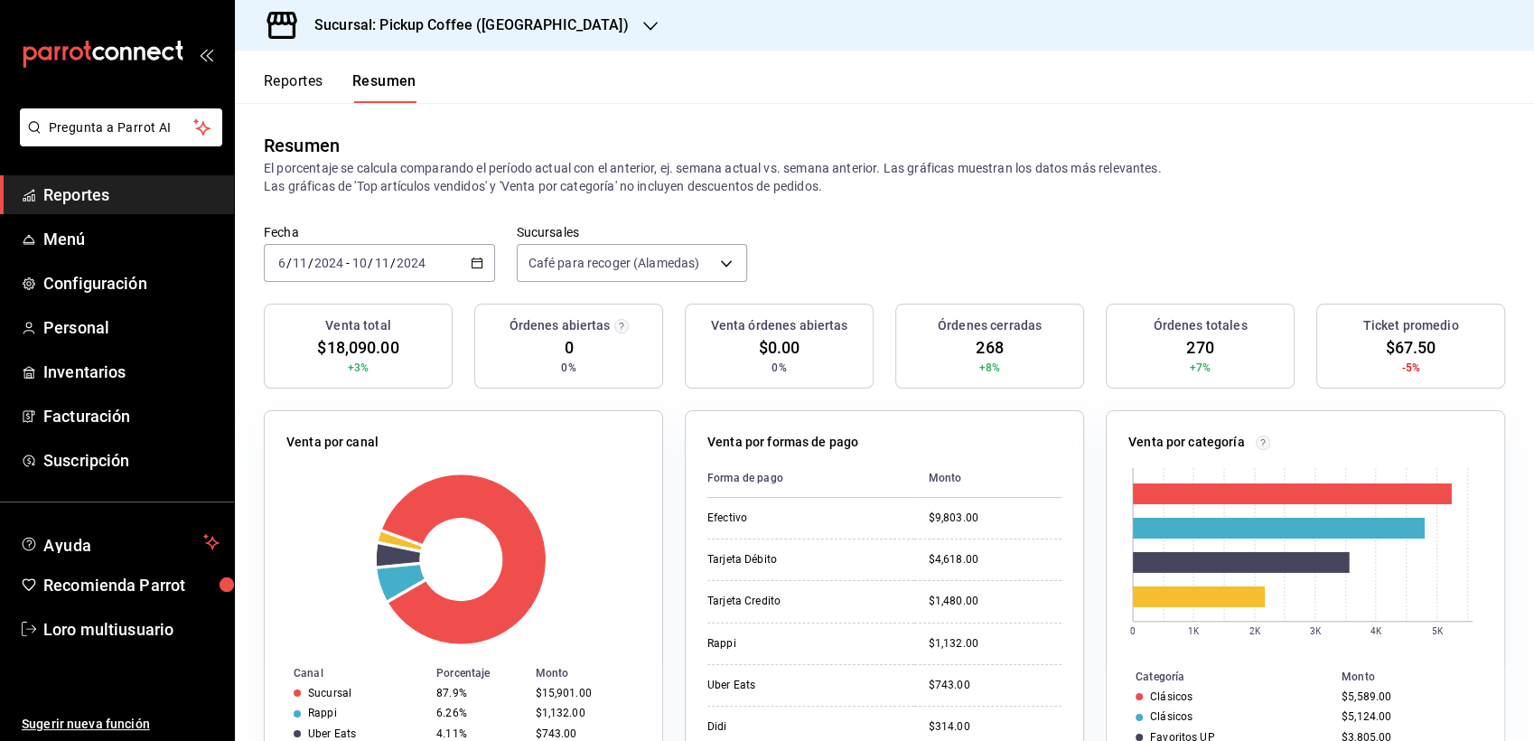
click at [350, 263] on div "[DATE] [DATE]" at bounding box center [389, 263] width 78 height 14
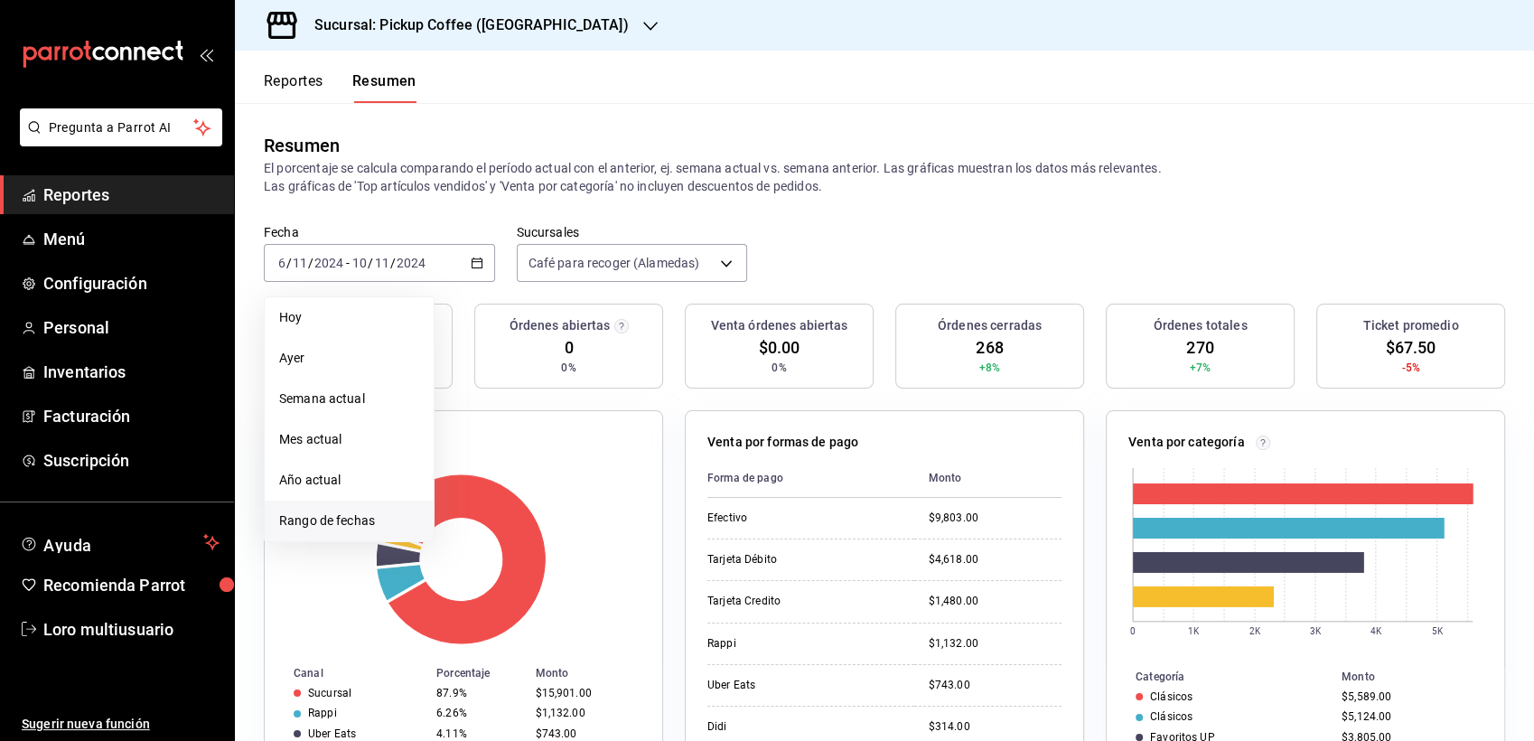
click at [327, 501] on li "Rango de fechas" at bounding box center [349, 521] width 169 height 41
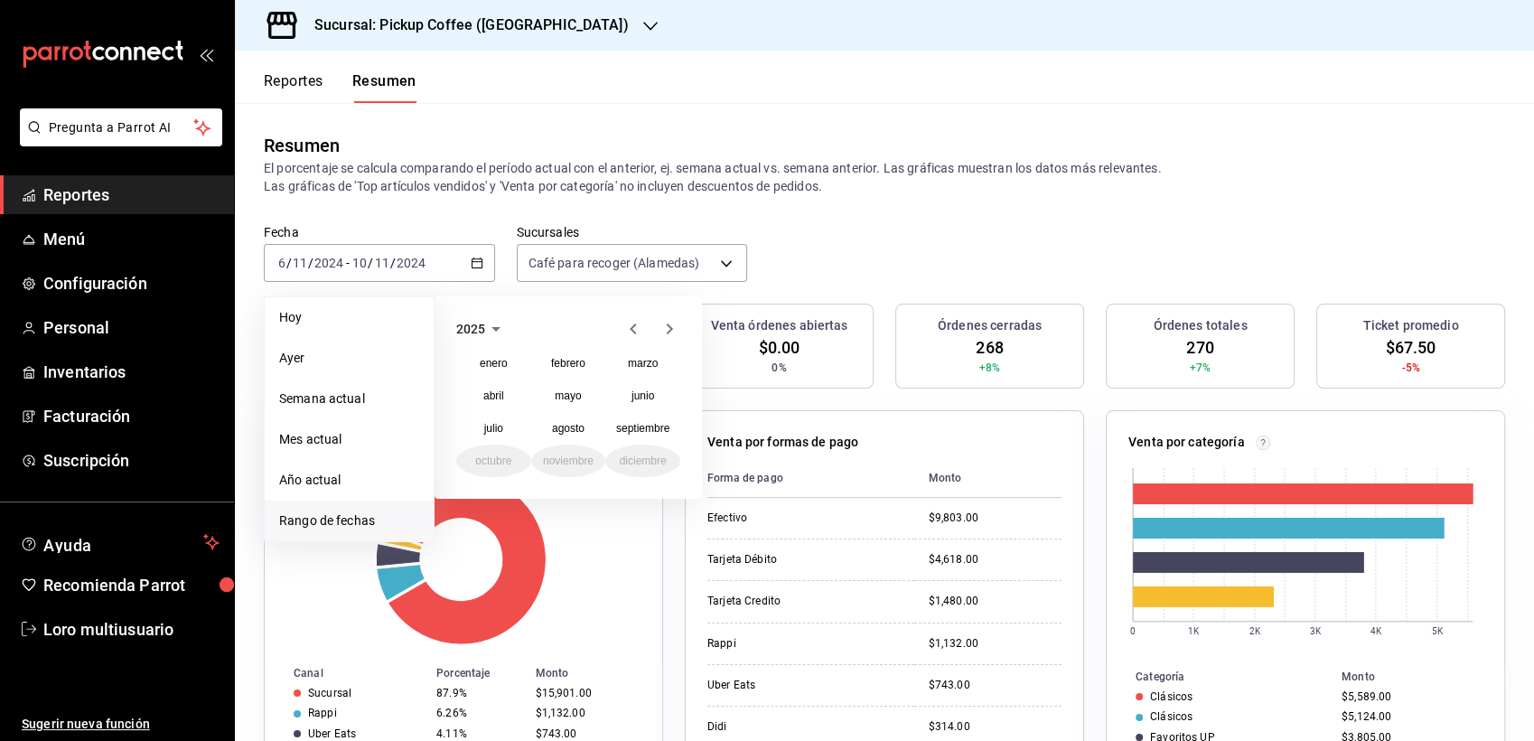
click at [631, 334] on icon "button" at bounding box center [634, 329] width 22 height 22
click at [593, 465] on abbr "noviembre" at bounding box center [568, 460] width 51 height 13
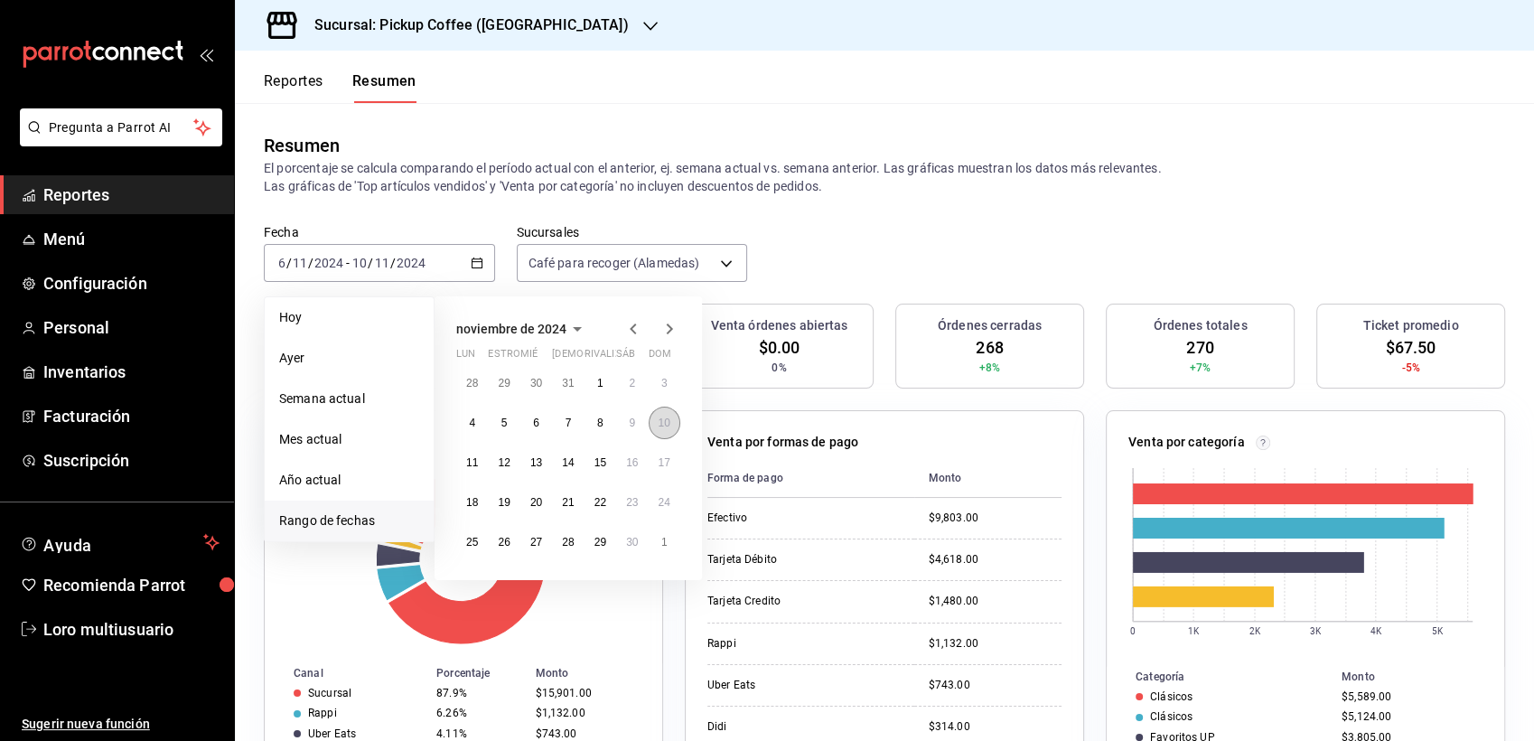
click at [661, 417] on abbr "10" at bounding box center [665, 423] width 12 height 13
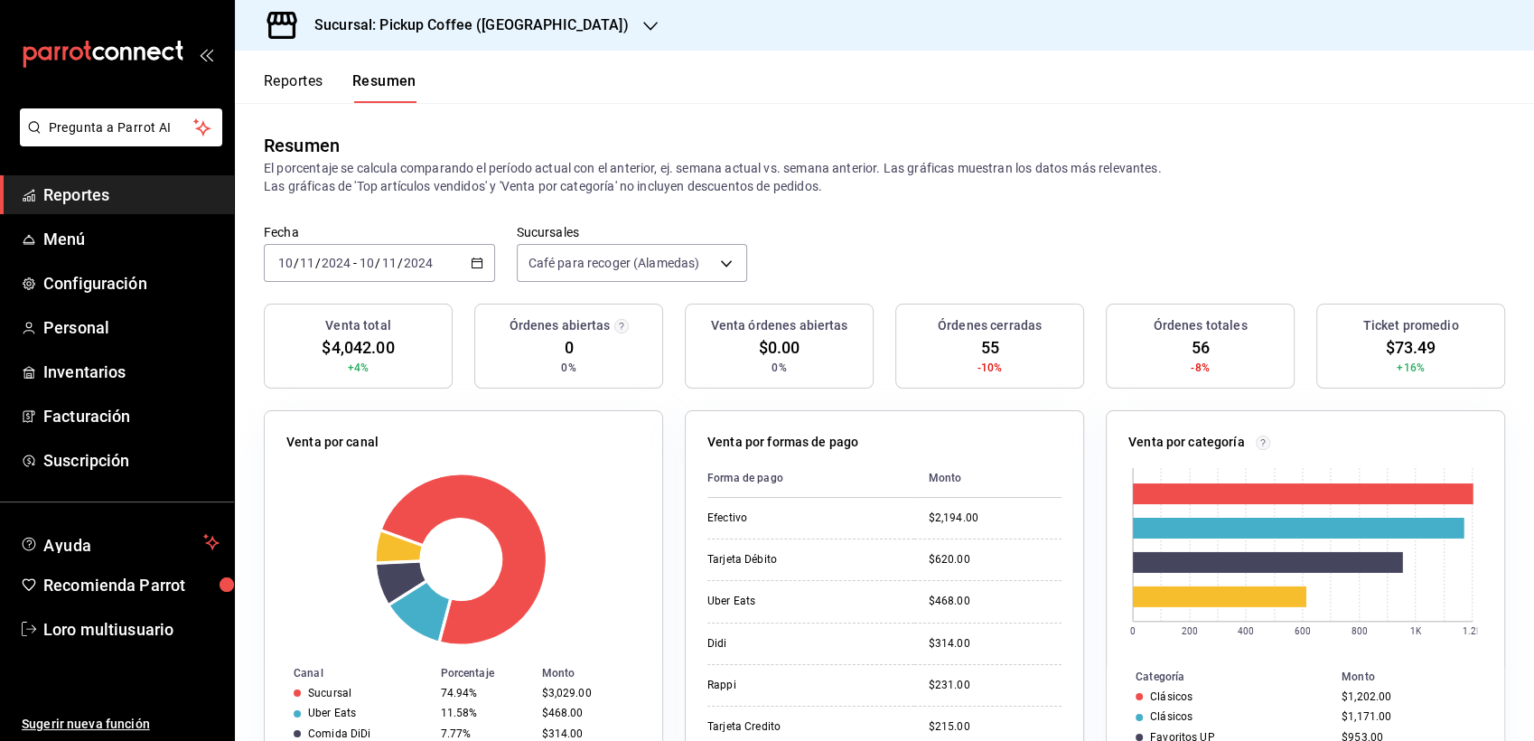
click at [290, 267] on input "10" at bounding box center [285, 263] width 16 height 14
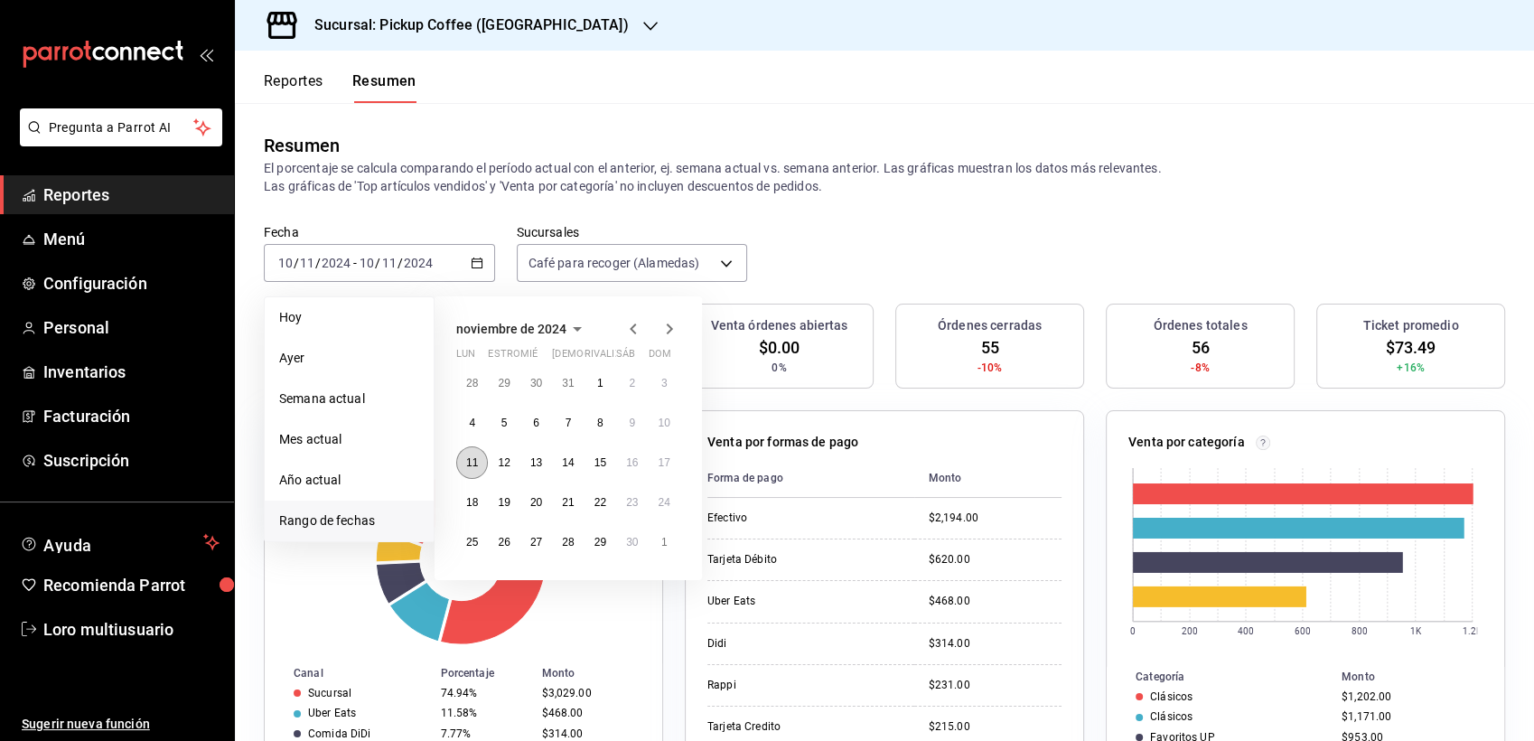
click at [482, 457] on button "11" at bounding box center [472, 462] width 32 height 33
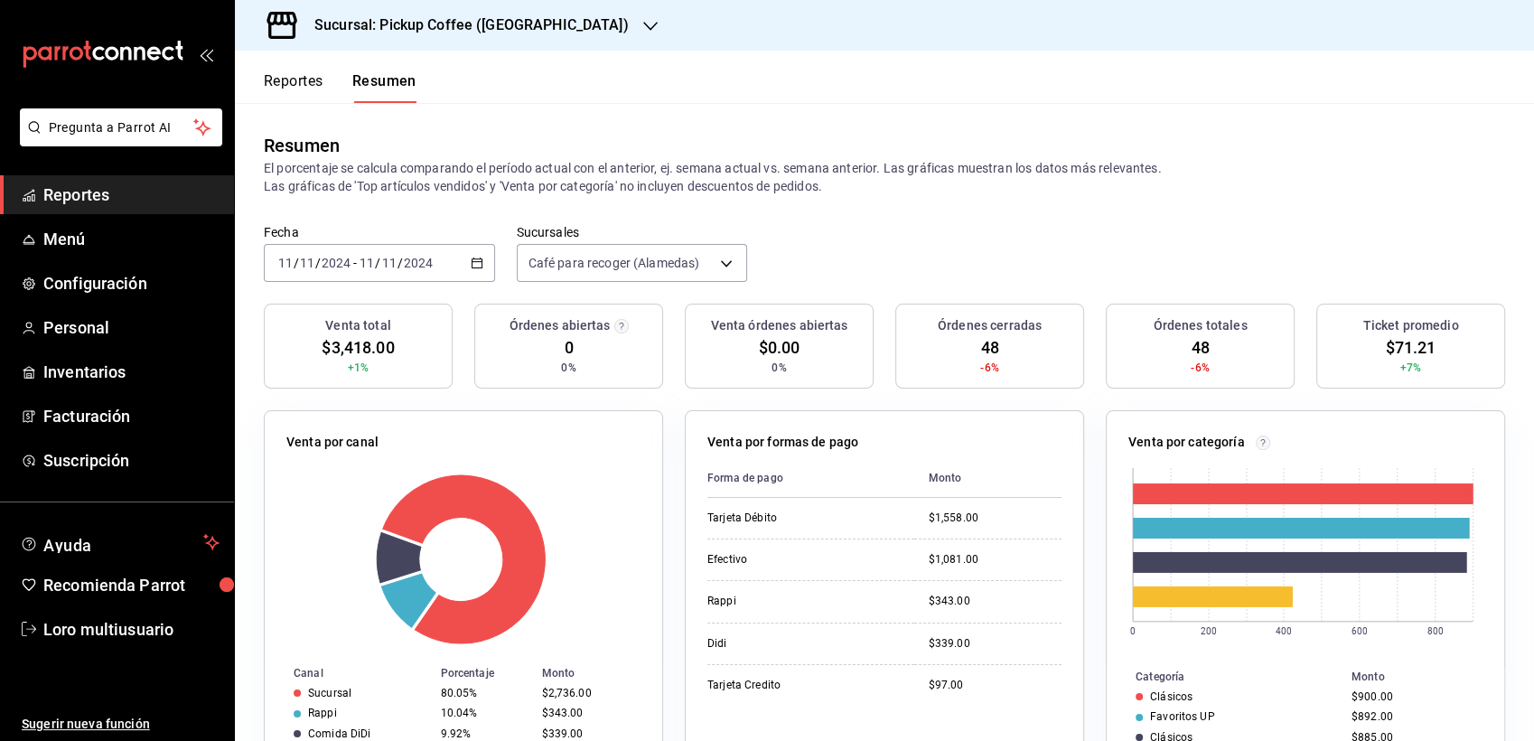
click at [408, 279] on div "[DATE] [DATE] - [DATE] [DATE]" at bounding box center [379, 263] width 231 height 38
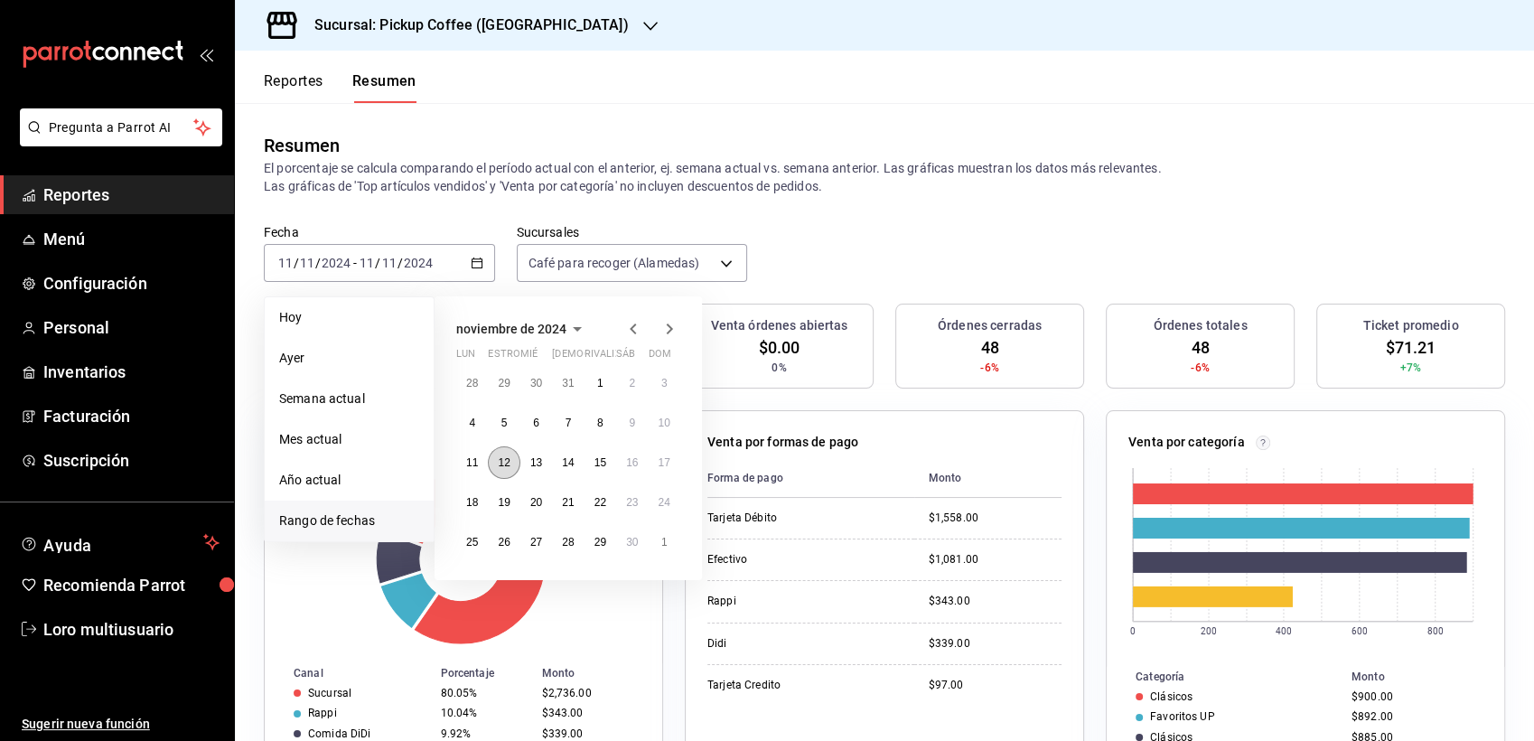
click at [505, 464] on abbr "12" at bounding box center [504, 462] width 12 height 13
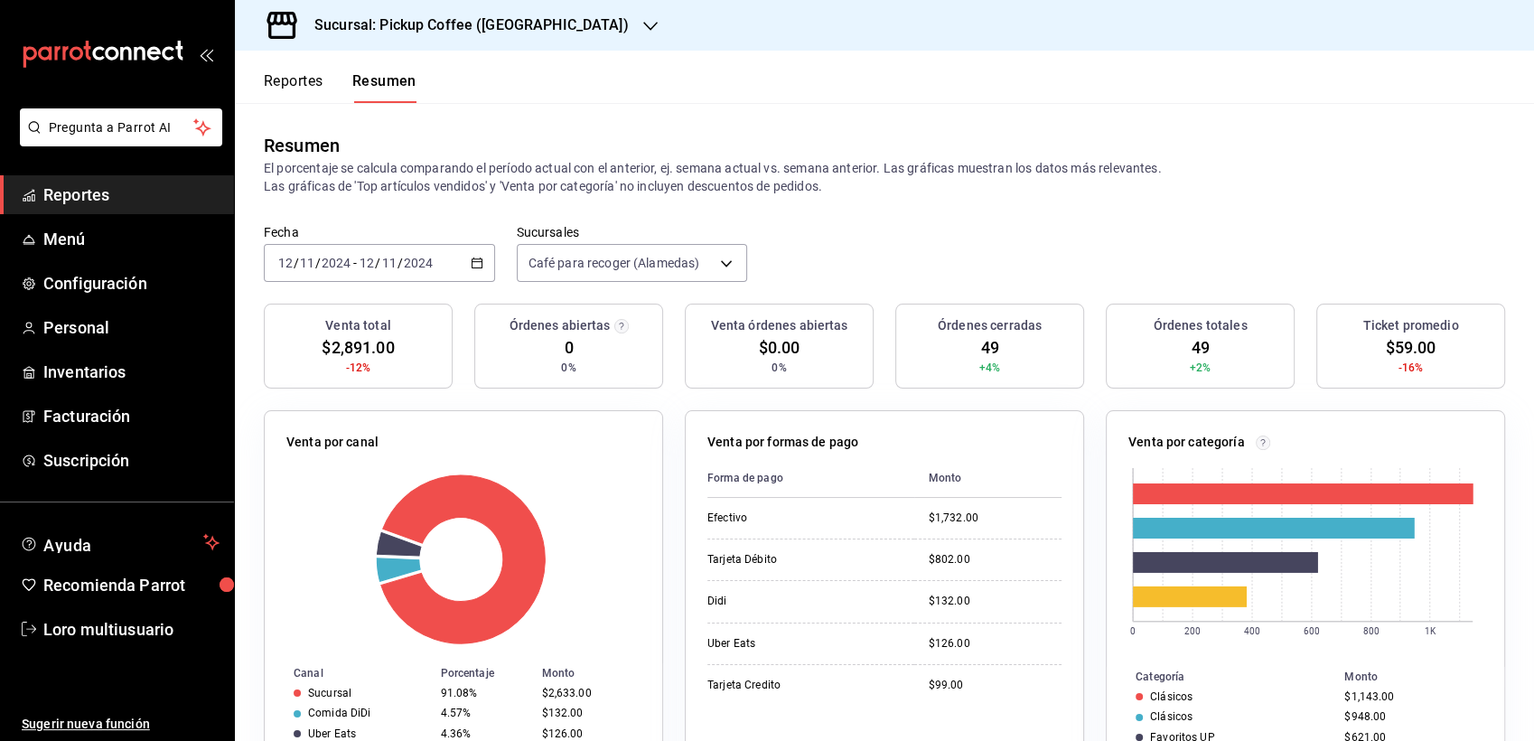
click at [372, 271] on div "[DATE] [DATE] - [DATE] [DATE]" at bounding box center [379, 263] width 231 height 38
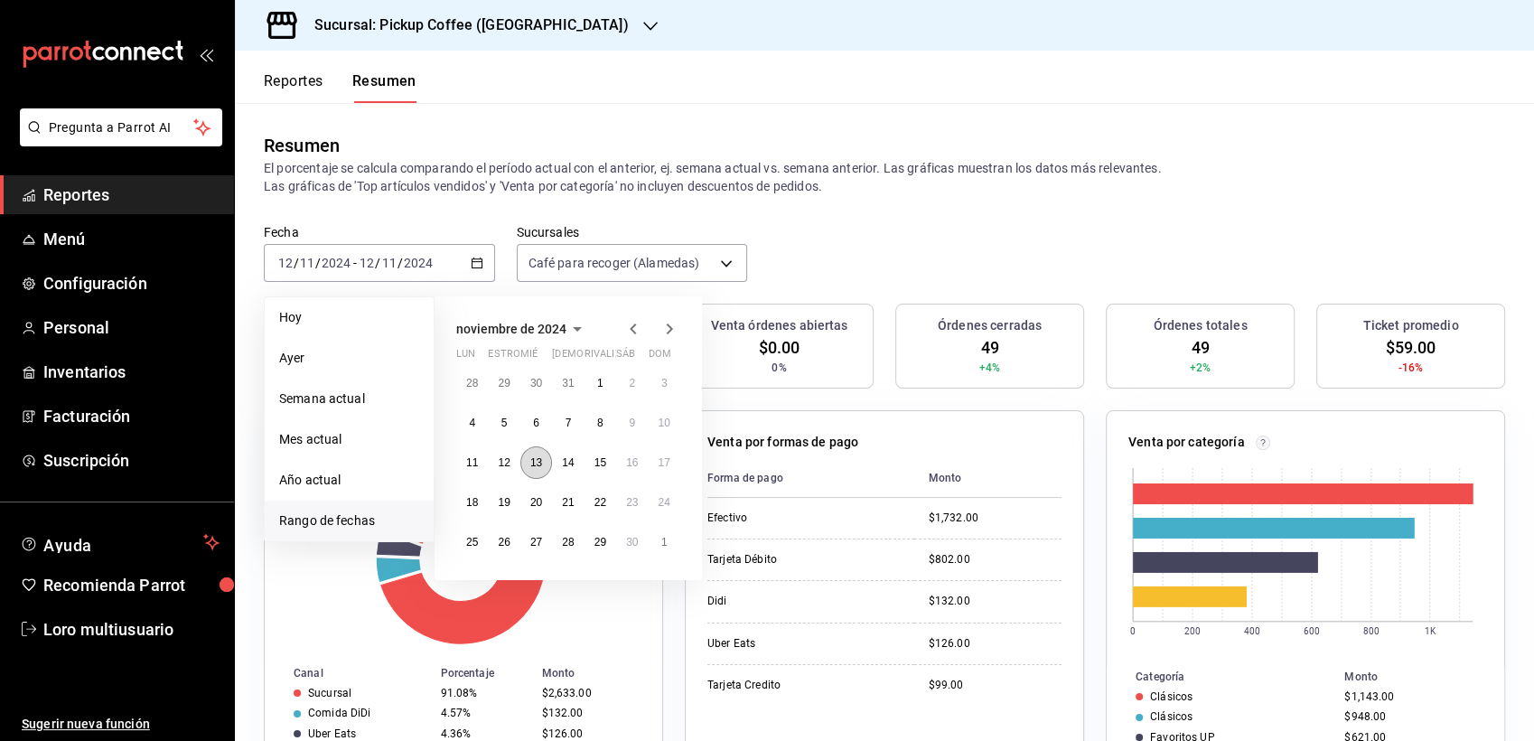
click at [533, 462] on abbr "13" at bounding box center [536, 462] width 12 height 13
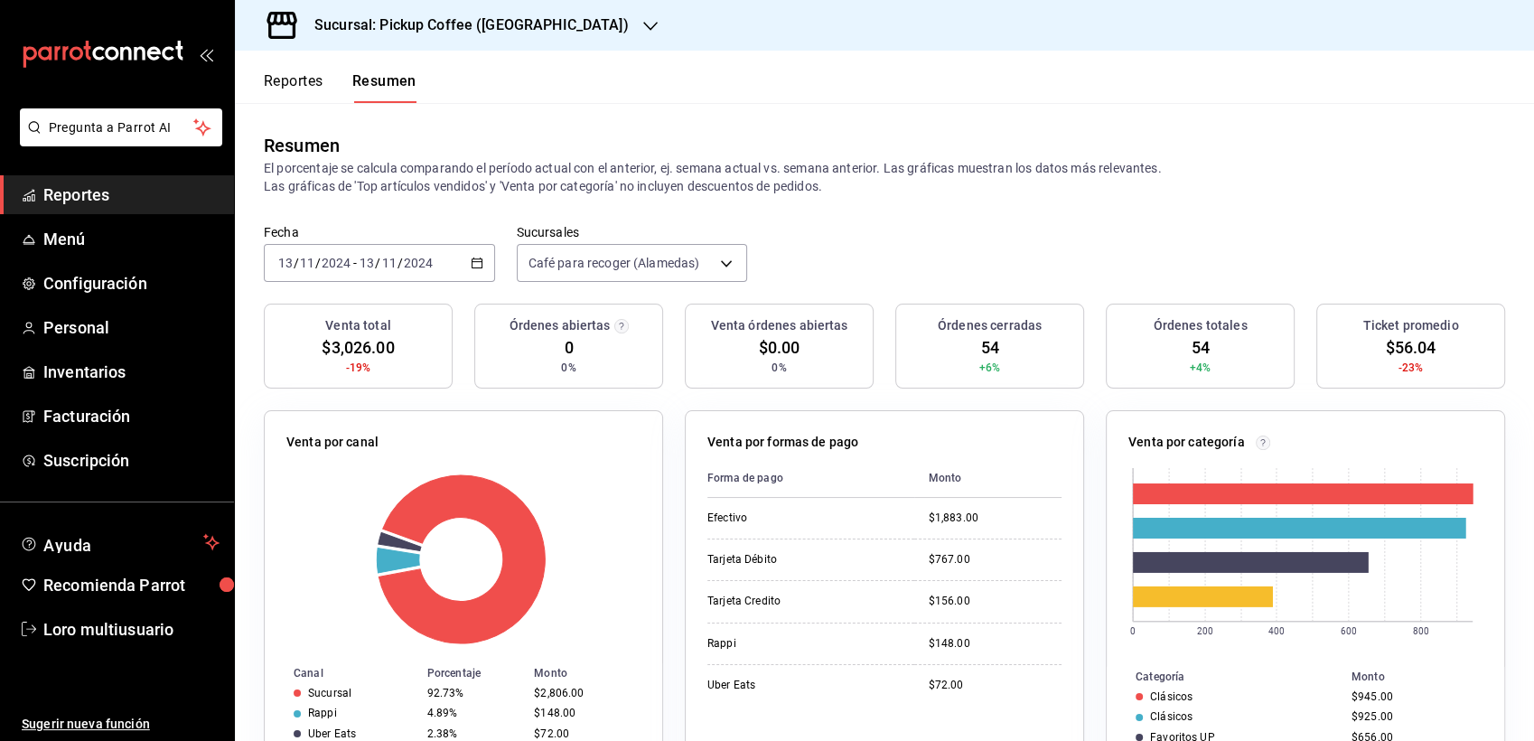
click at [385, 264] on input "11" at bounding box center [389, 263] width 16 height 14
click at [441, 269] on div "[DATE] [DATE] - [DATE] [DATE]" at bounding box center [379, 263] width 231 height 38
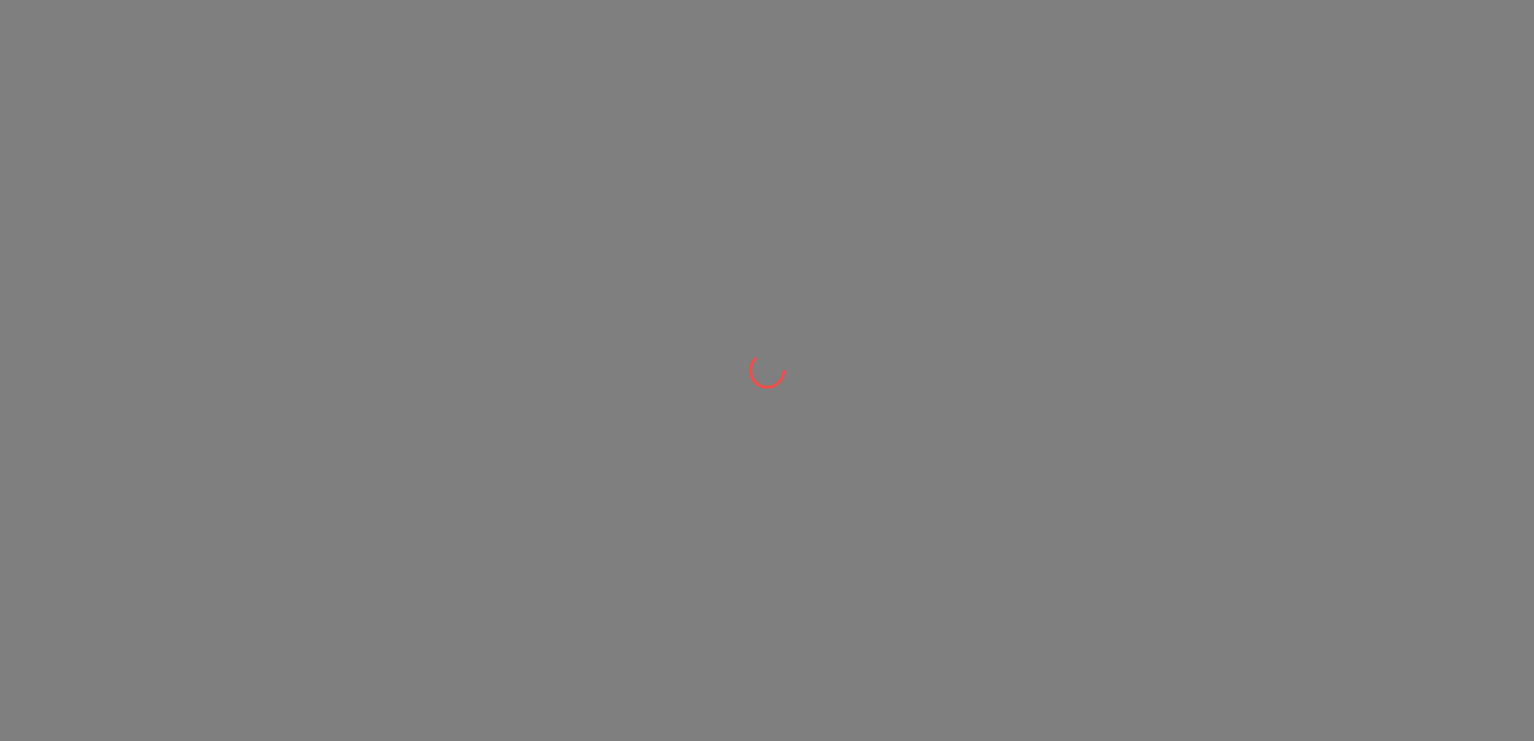
click at [358, 0] on html at bounding box center [767, 0] width 1534 height 0
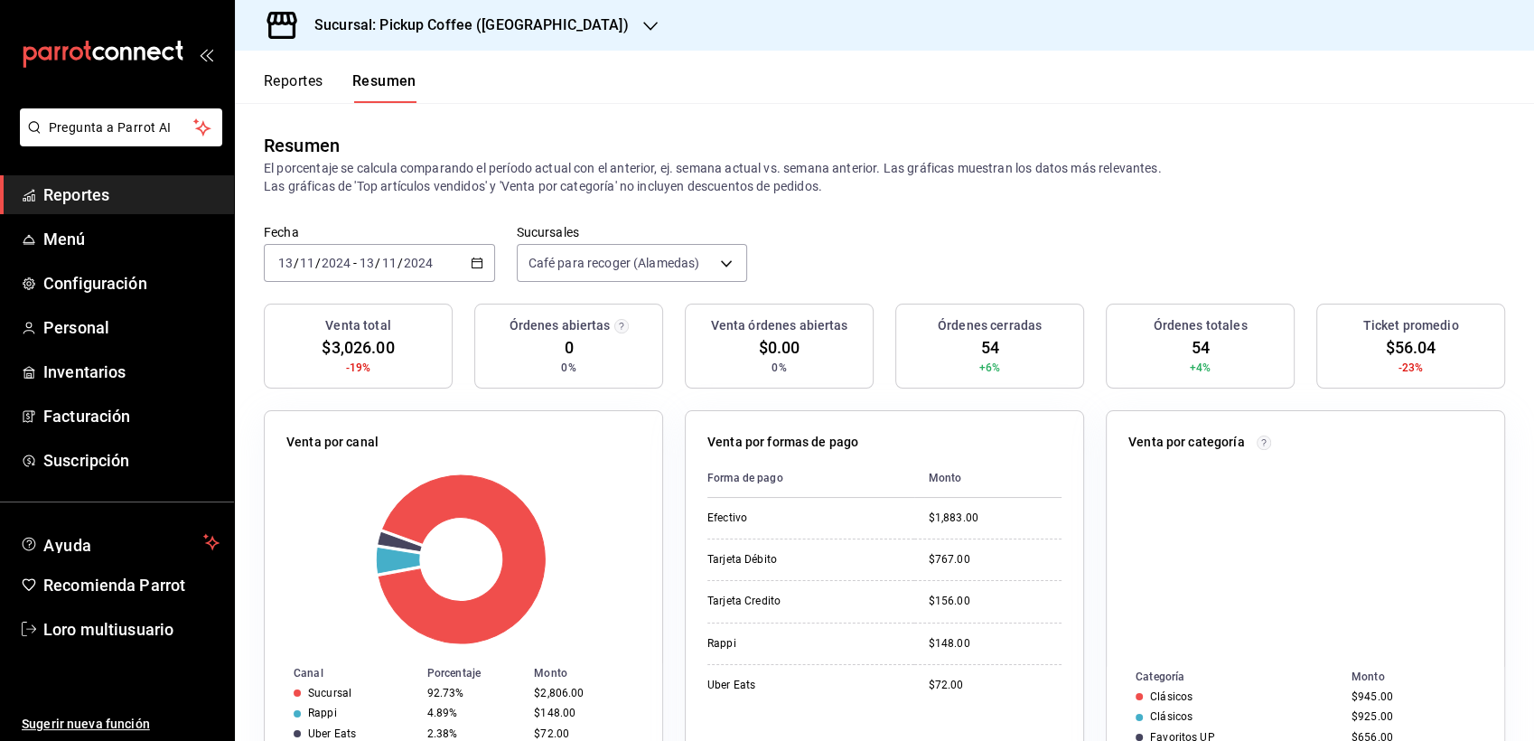
click at [368, 276] on div "[DATE] [DATE] - [DATE] [DATE]" at bounding box center [379, 263] width 231 height 38
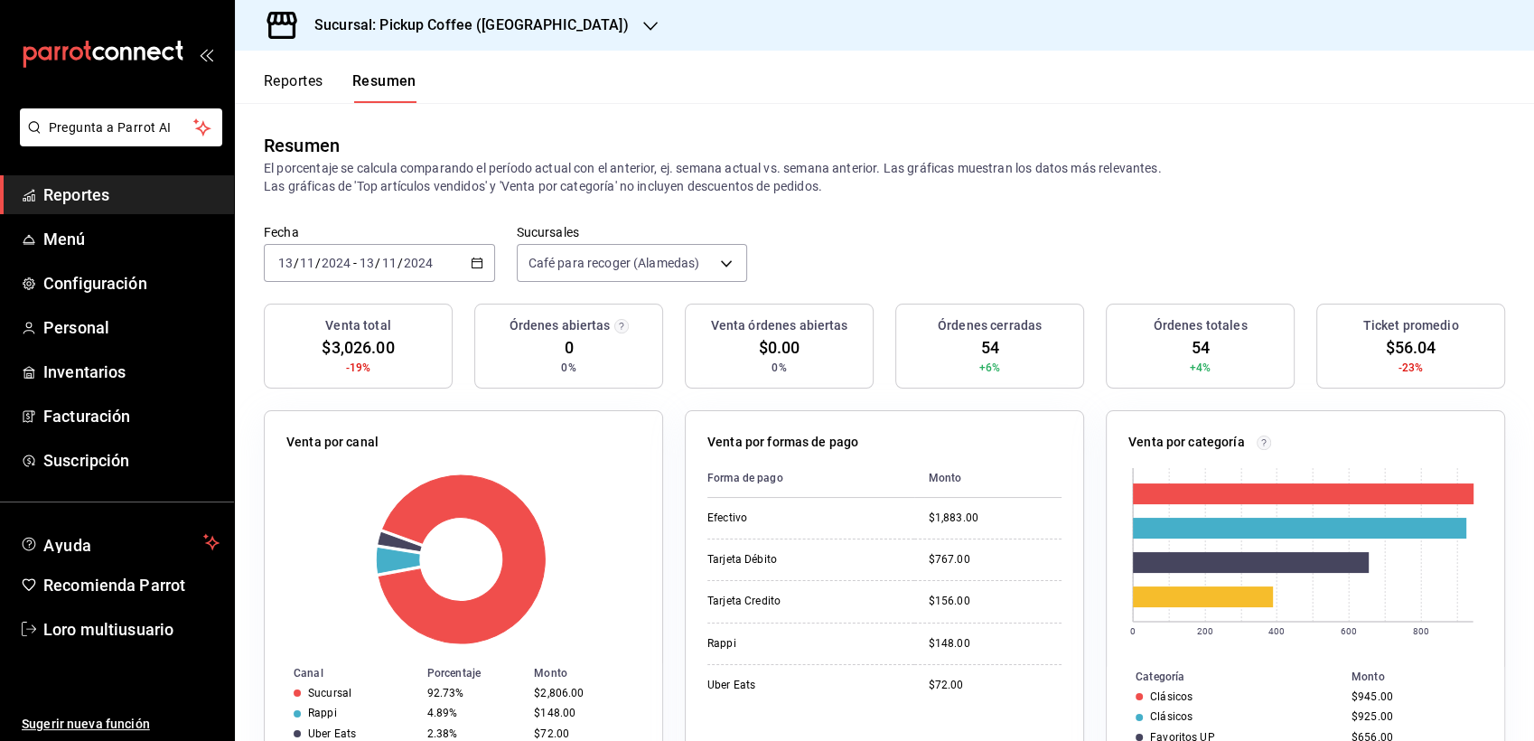
click at [350, 266] on input "2024" at bounding box center [336, 263] width 31 height 14
click at [376, 269] on span "/" at bounding box center [377, 263] width 5 height 14
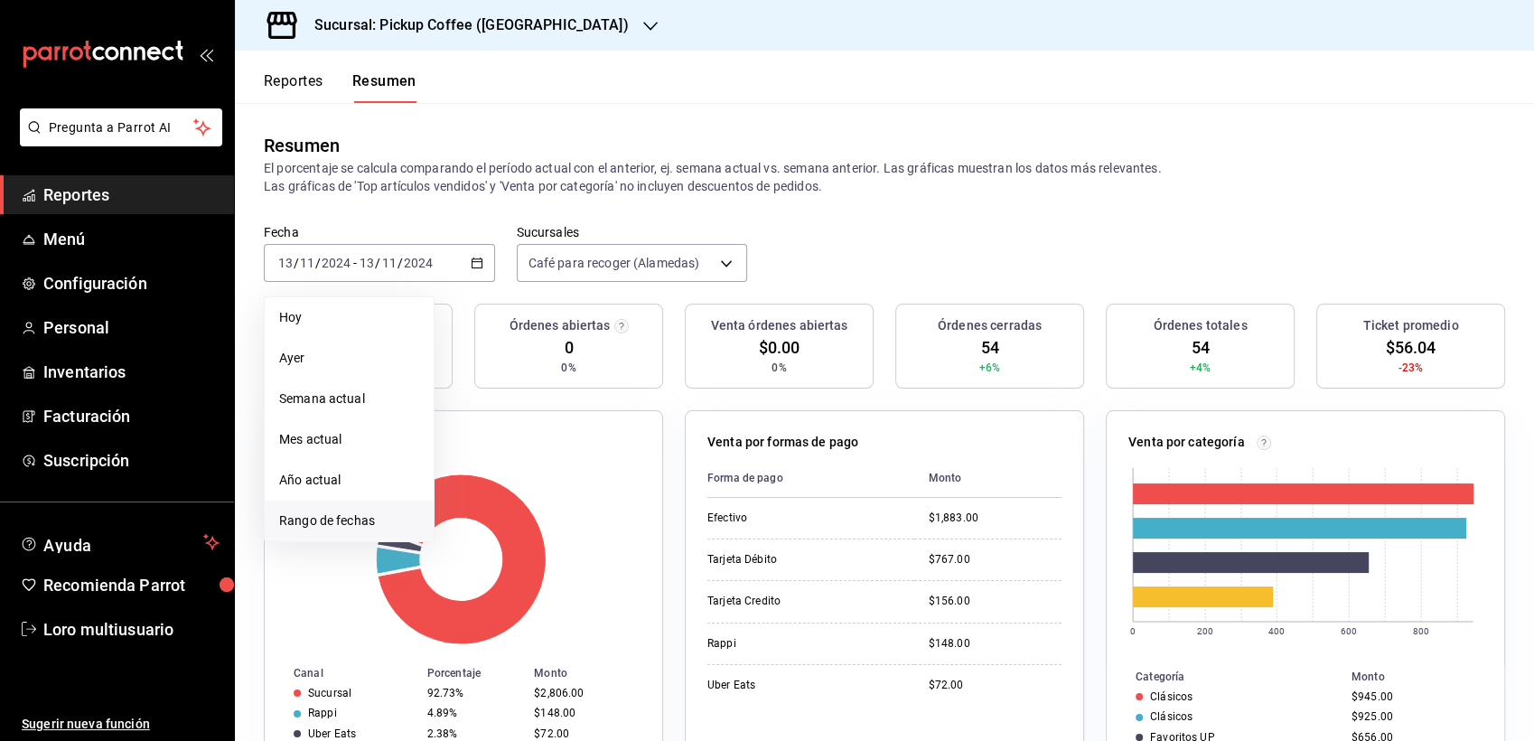
click at [284, 517] on span "Rango de fechas" at bounding box center [349, 520] width 140 height 19
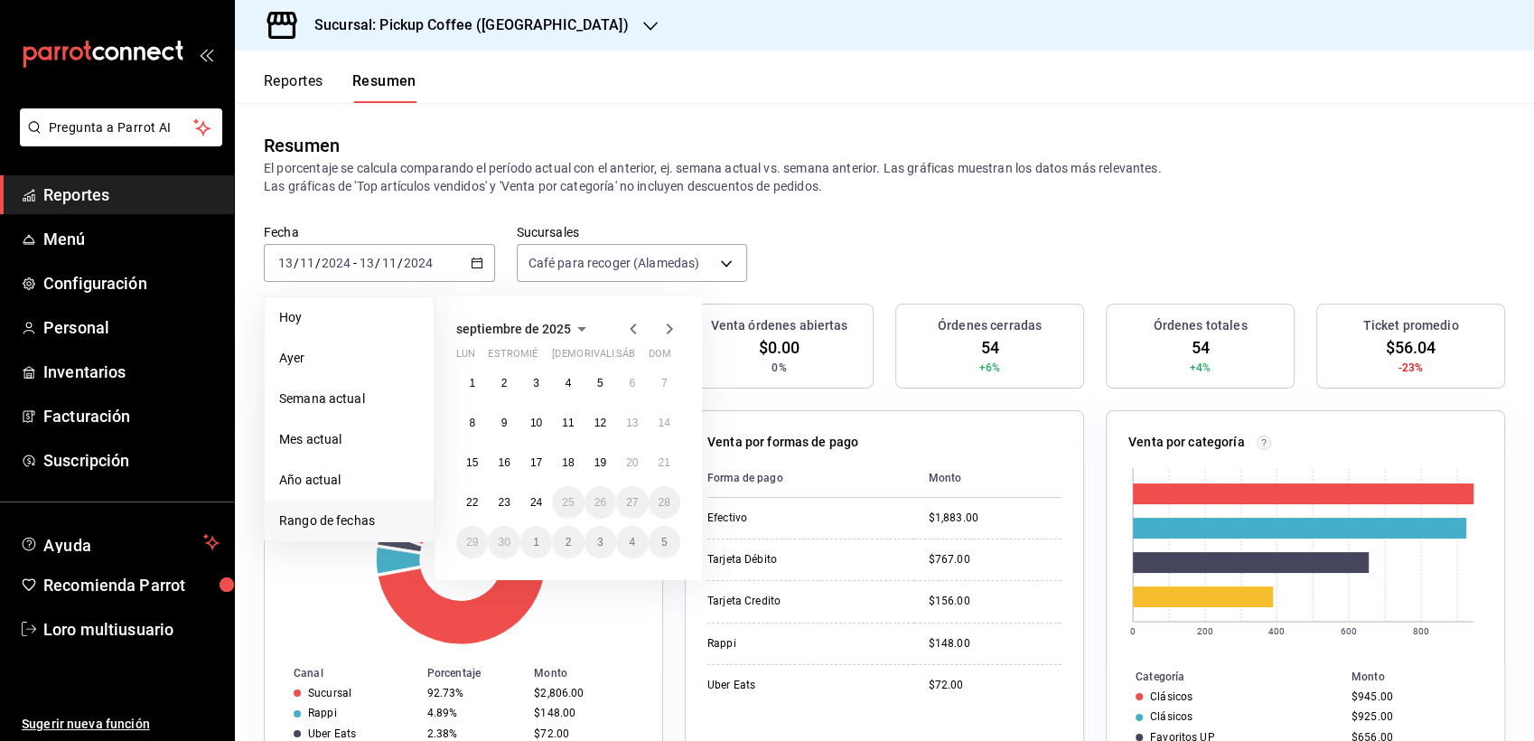
click at [547, 333] on span "septiembre de 2025" at bounding box center [513, 329] width 115 height 14
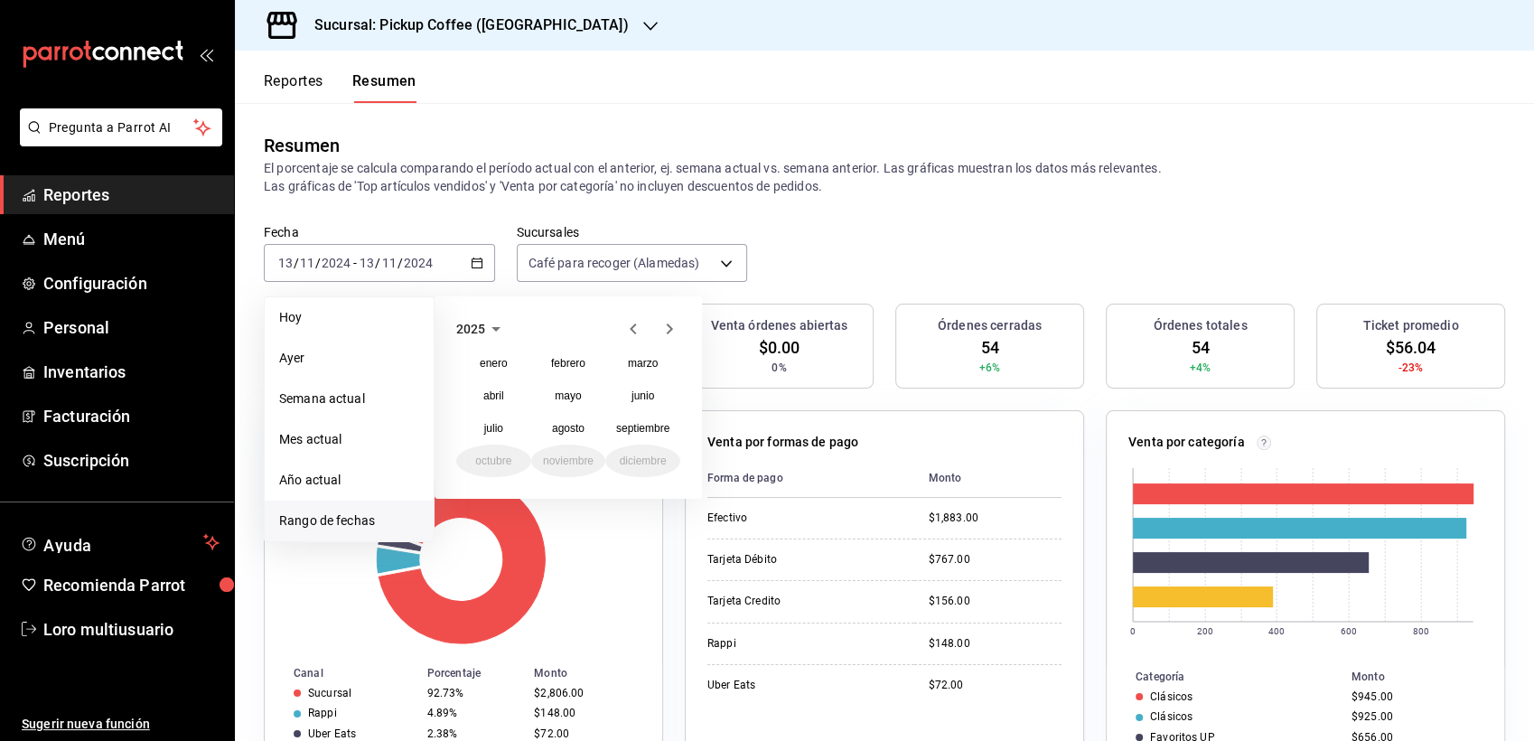
click at [632, 329] on icon "button" at bounding box center [633, 328] width 6 height 11
click at [593, 457] on abbr "noviembre" at bounding box center [568, 460] width 51 height 13
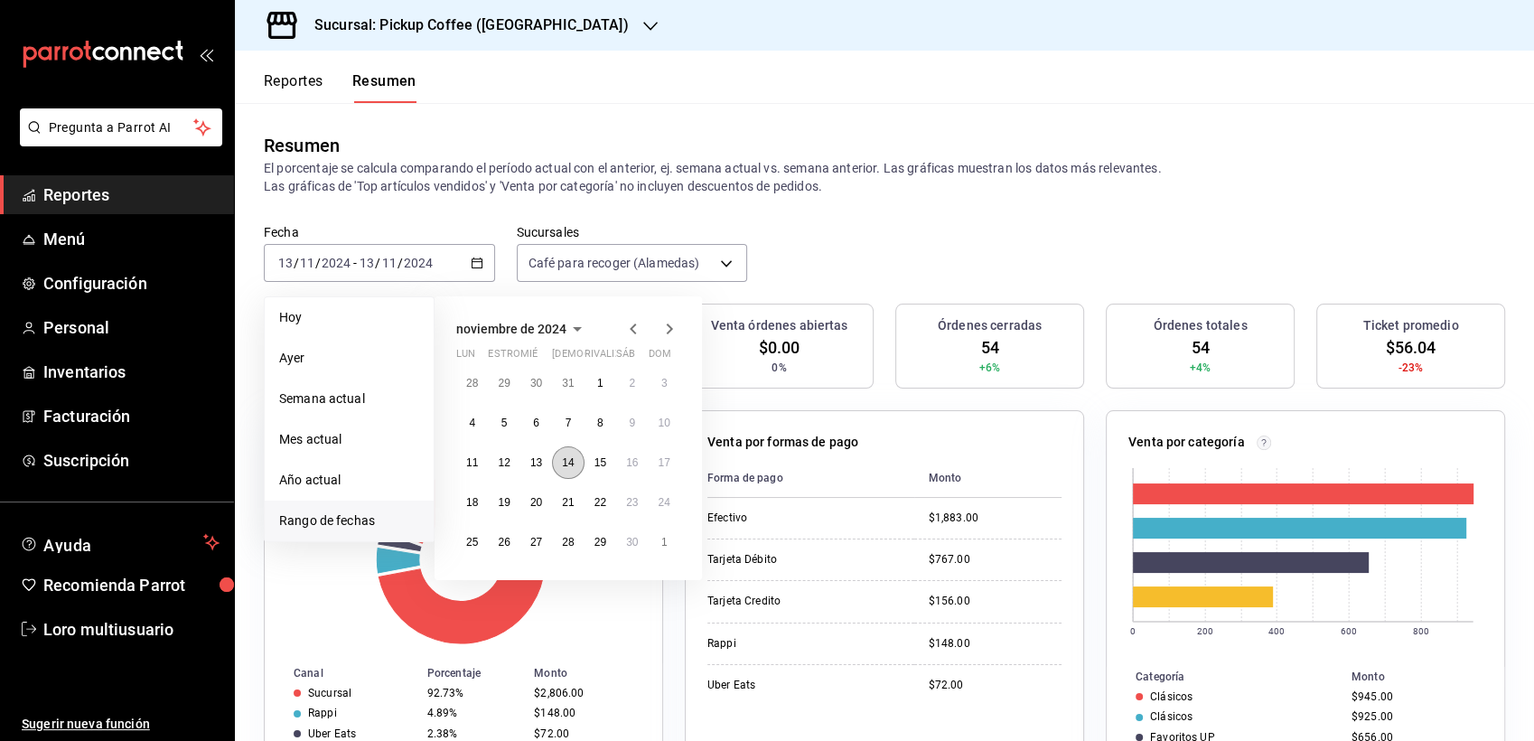
click at [578, 457] on button "14" at bounding box center [568, 462] width 32 height 33
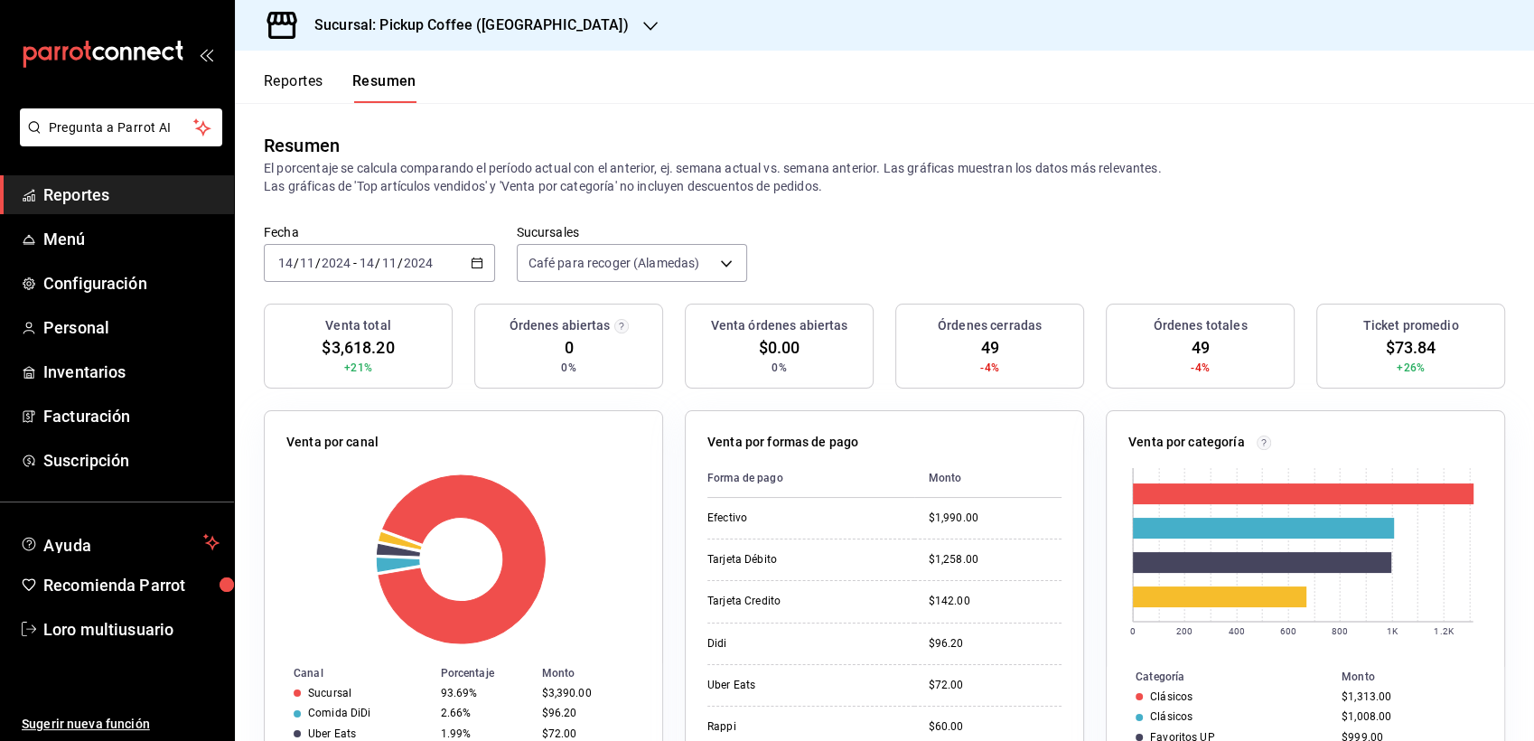
click at [398, 280] on div "2024-11-14 14 / 11 / 2024 - 2024-11-14 14 / 11 / 2024" at bounding box center [379, 263] width 231 height 38
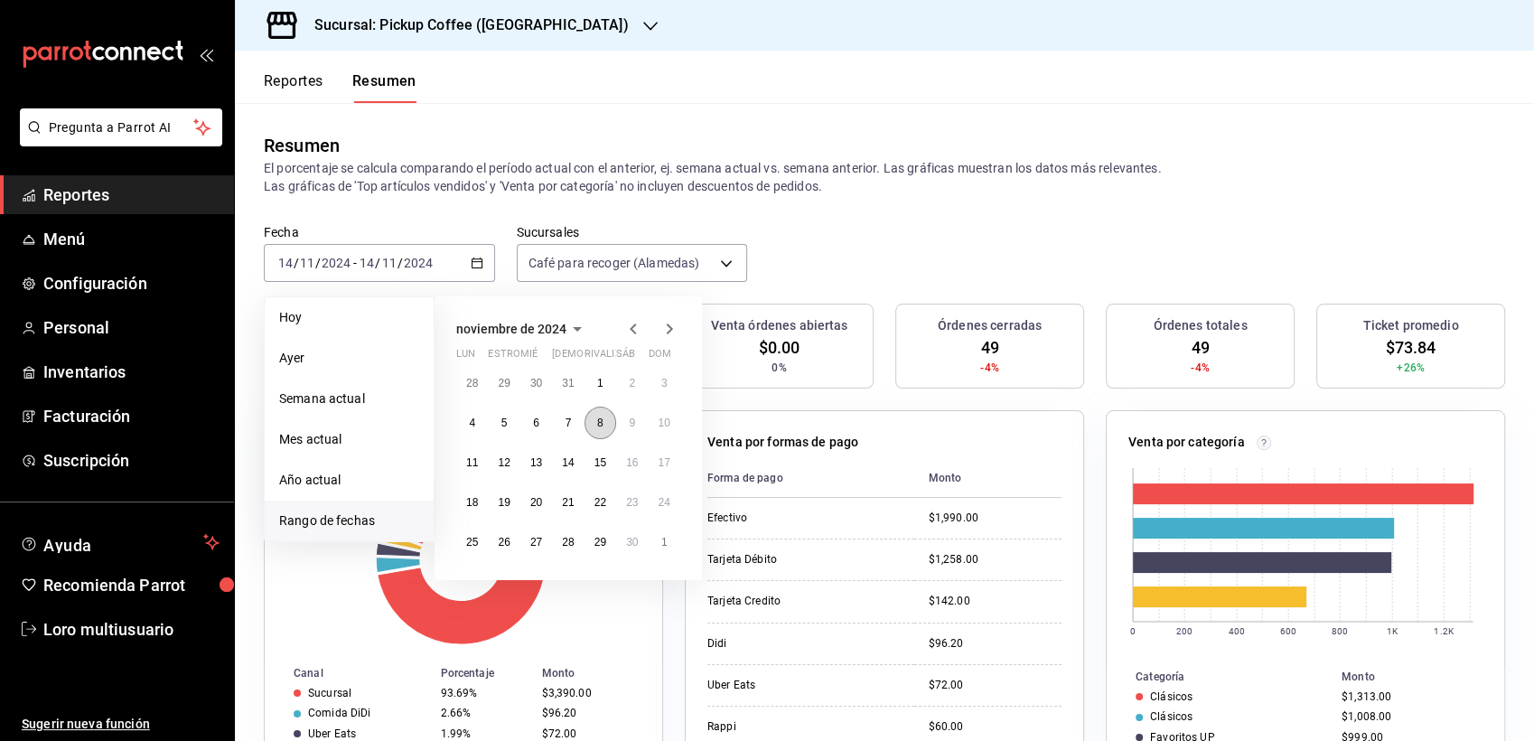
click at [604, 425] on button "8" at bounding box center [601, 423] width 32 height 33
drag, startPoint x: 499, startPoint y: 460, endPoint x: 543, endPoint y: 437, distance: 49.7
click at [543, 437] on div "28 29 30 31 1 2 3 4 5 6 7 8 9 10 11 12 13 14 15 16 17 18 19 20 21 22 23 24 25 2…" at bounding box center [568, 463] width 224 height 192
click at [606, 427] on button "8" at bounding box center [601, 423] width 32 height 33
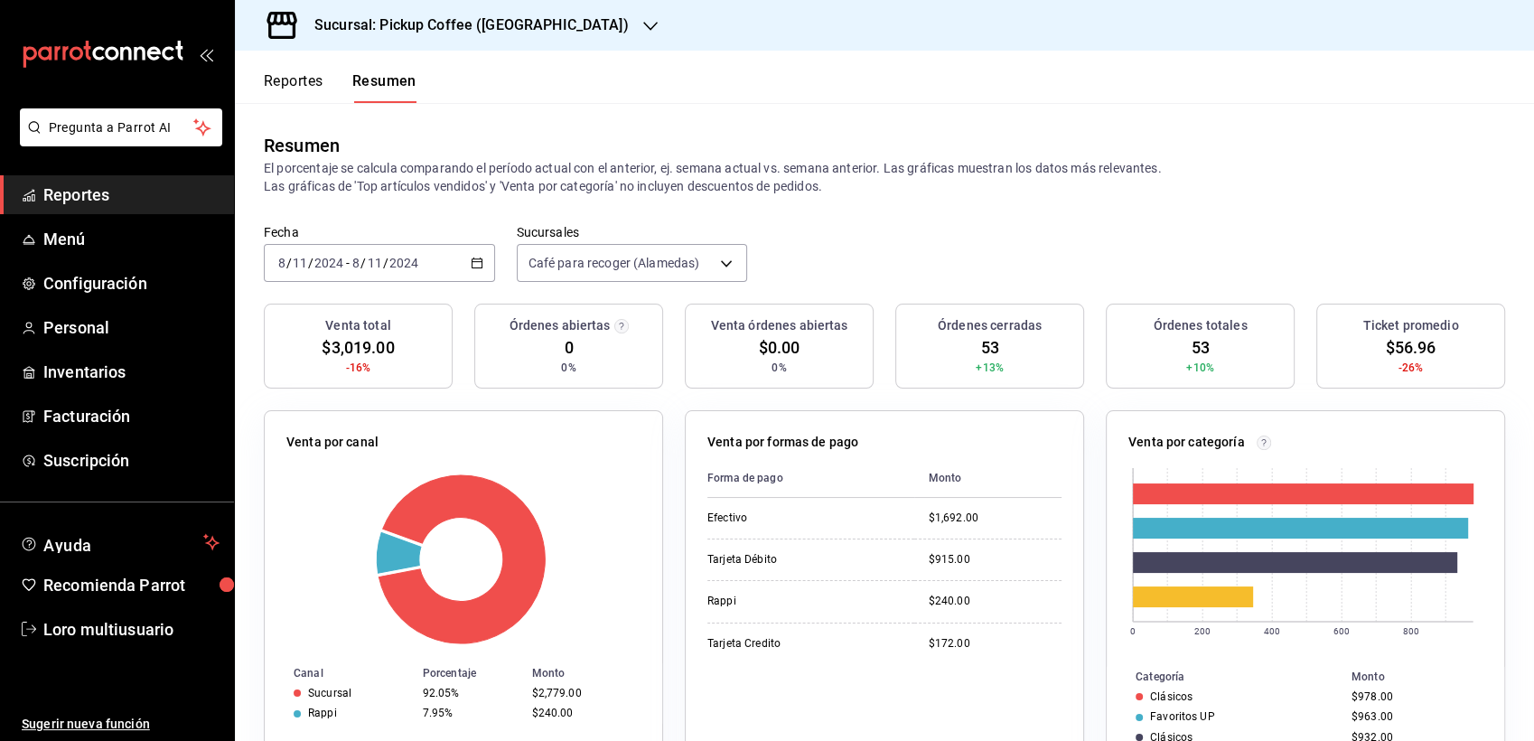
click at [428, 256] on div "[DATE] [DATE] - [DATE] [DATE]" at bounding box center [379, 263] width 231 height 38
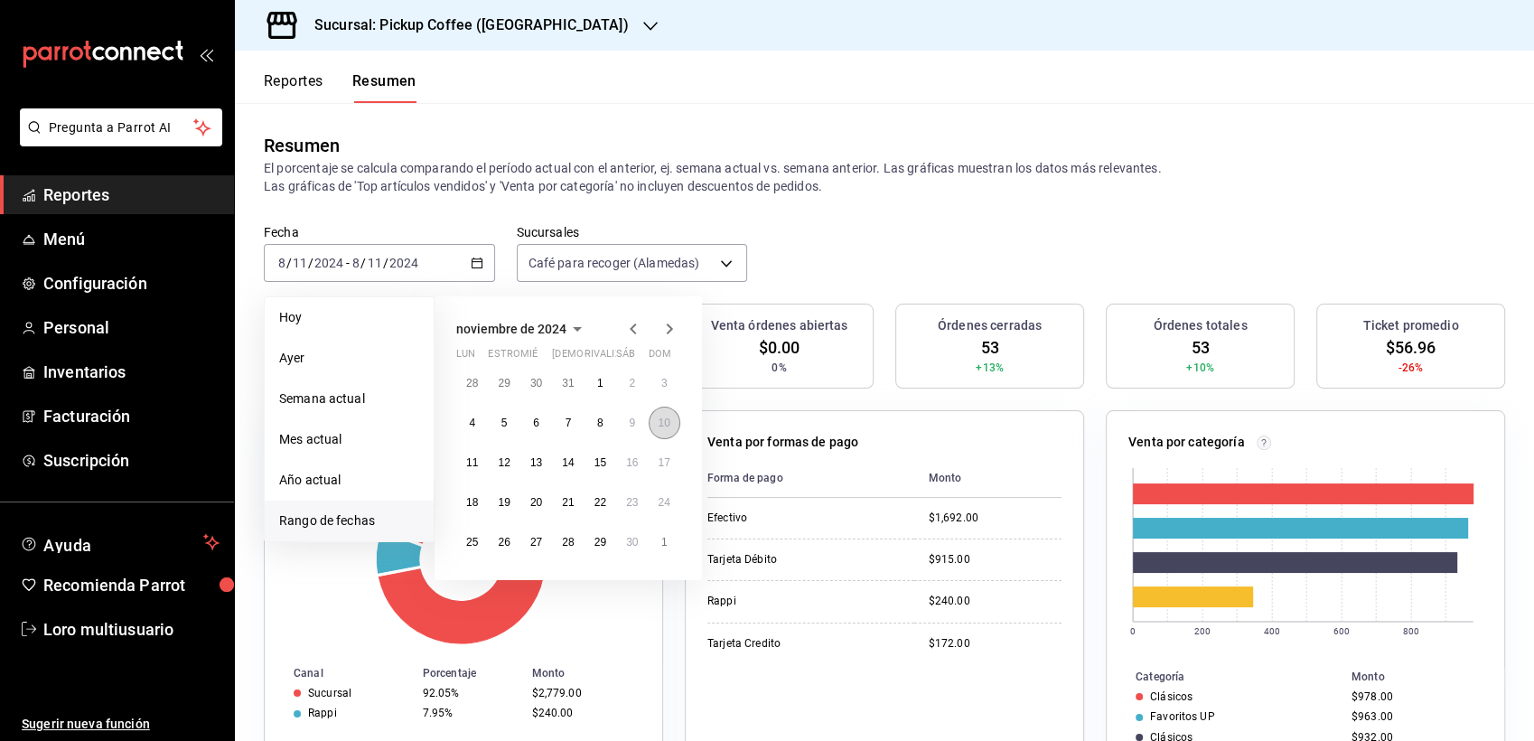
click at [668, 427] on abbr "10" at bounding box center [665, 423] width 12 height 13
click at [564, 464] on abbr "14" at bounding box center [568, 462] width 12 height 13
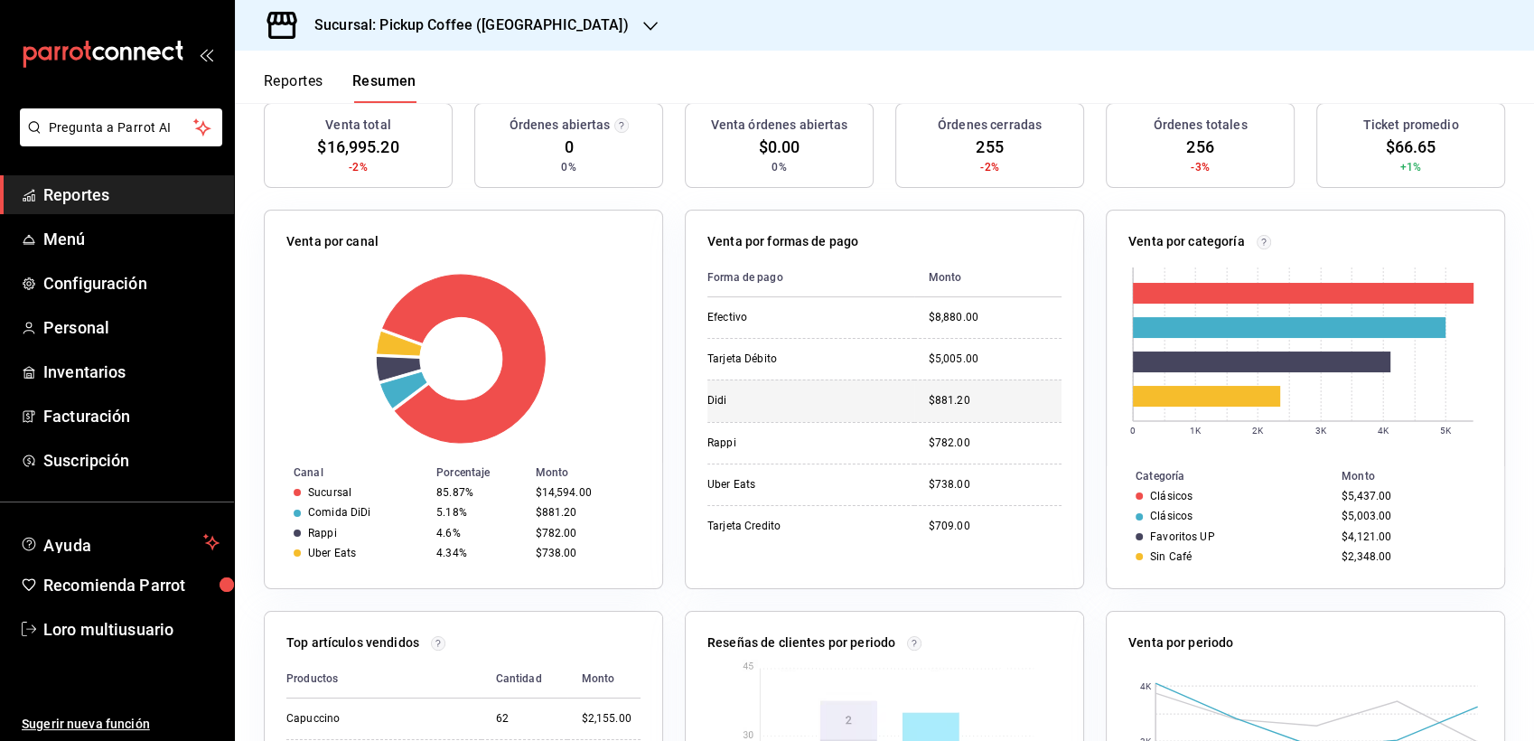
scroll to position [100, 0]
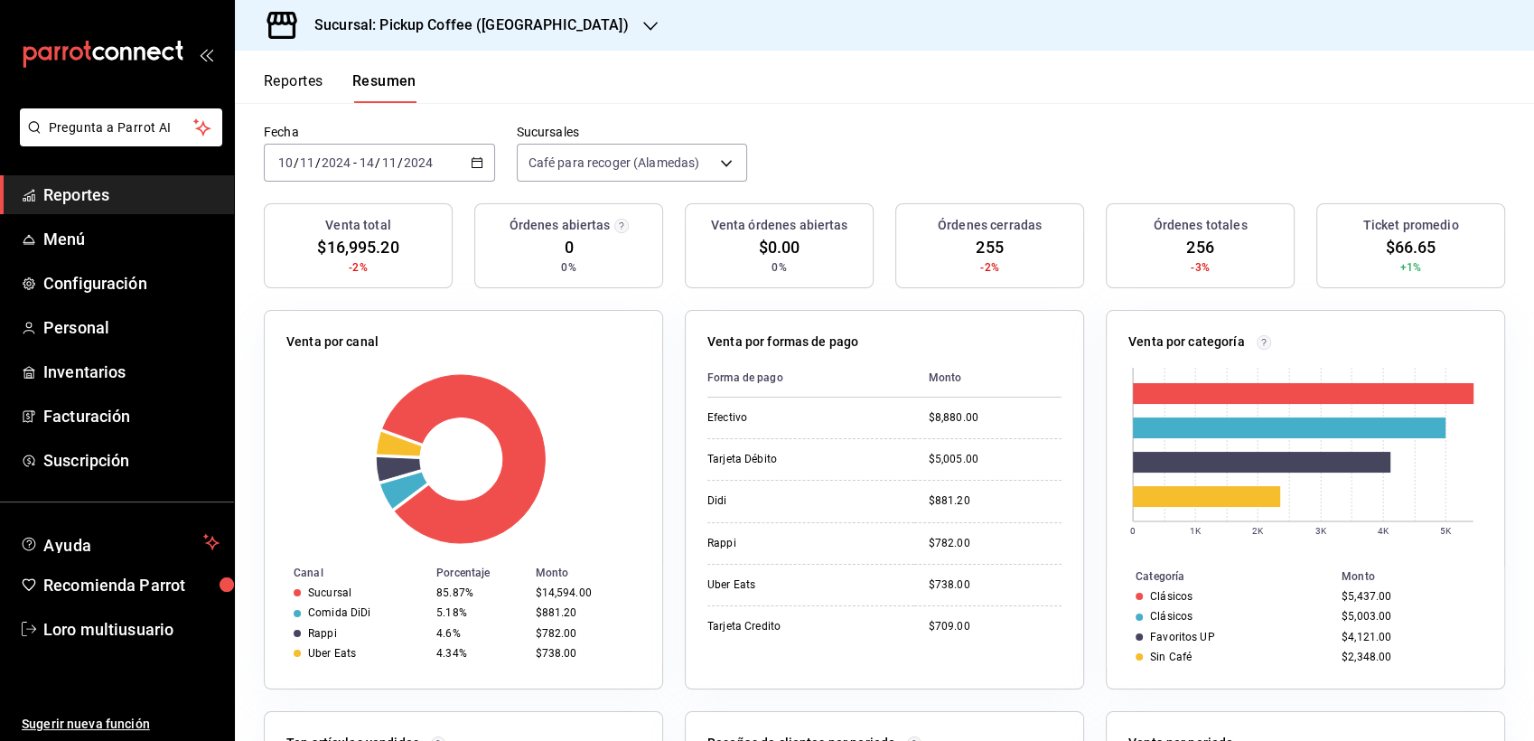
click at [473, 32] on h3 "Sucursal: Pickup Coffee ([GEOGRAPHIC_DATA])" at bounding box center [464, 25] width 329 height 22
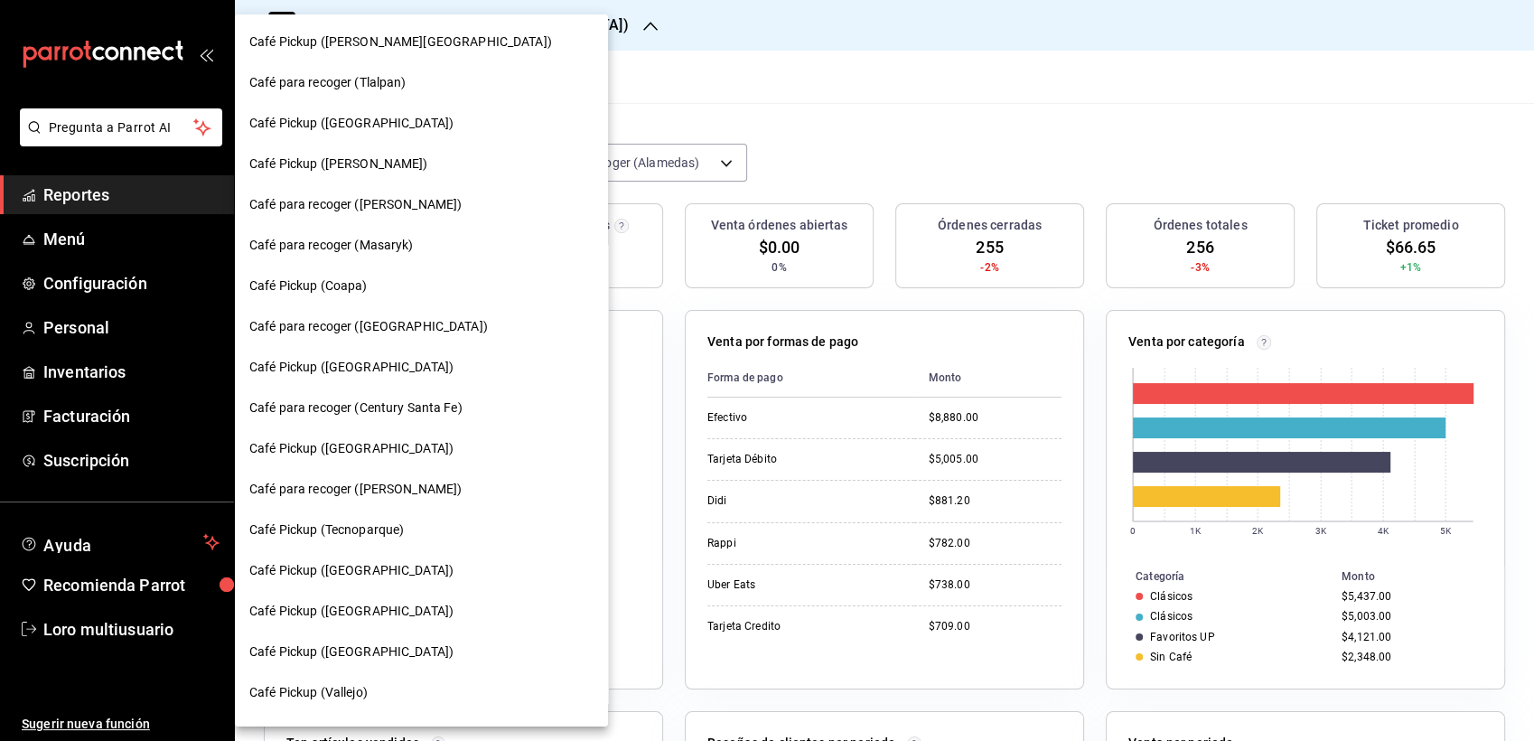
click at [730, 64] on div at bounding box center [767, 370] width 1534 height 741
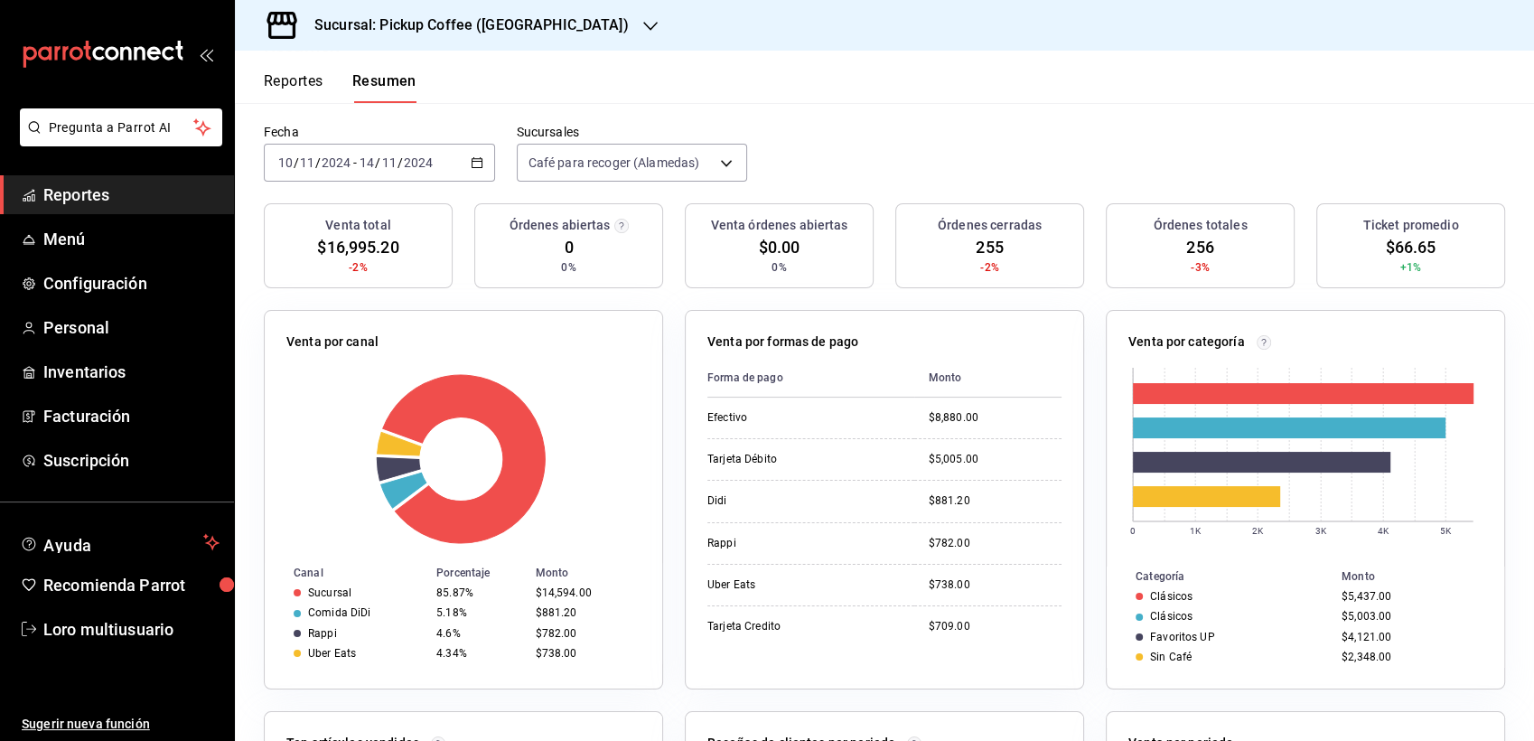
click at [470, 34] on h3 "Sucursal: Pickup Coffee ([GEOGRAPHIC_DATA])" at bounding box center [464, 25] width 329 height 22
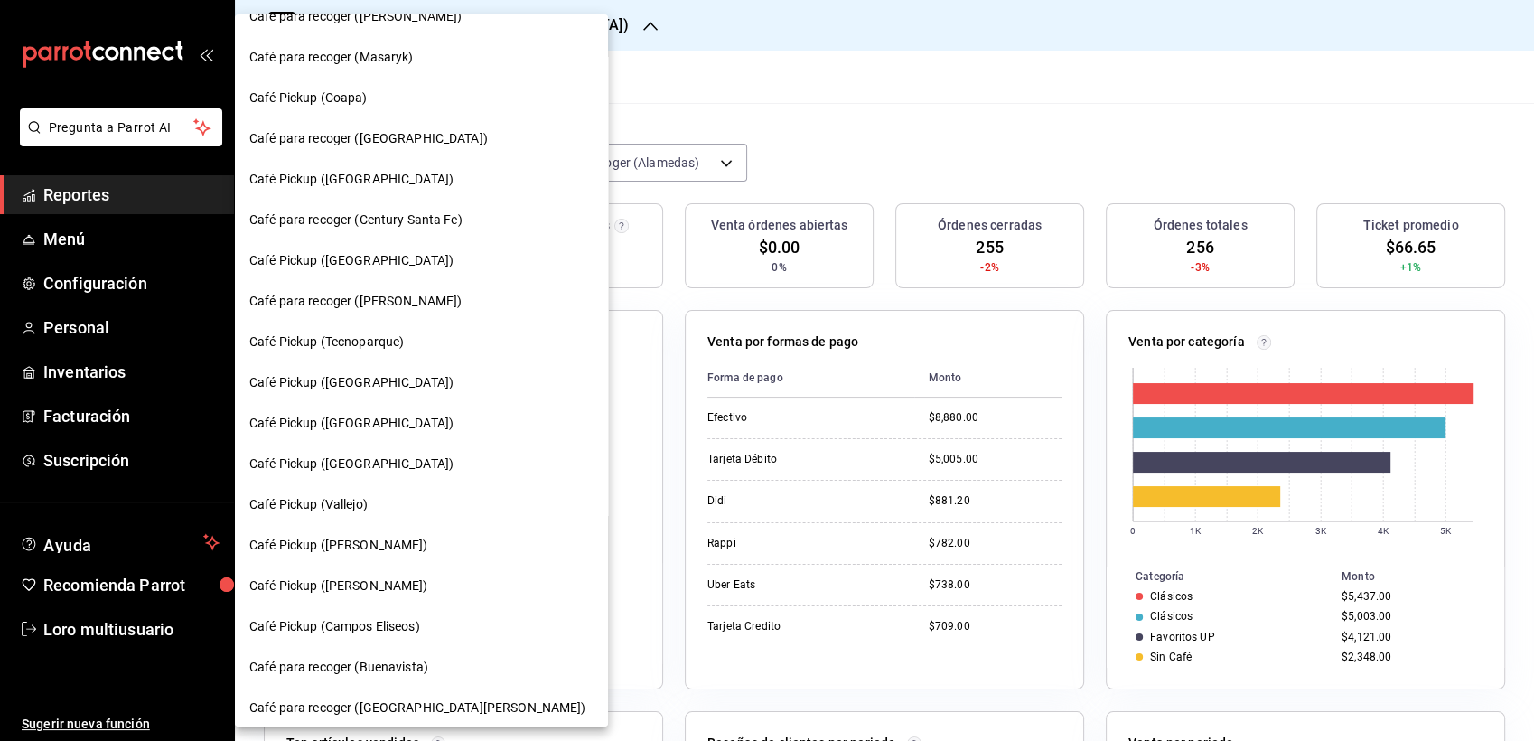
scroll to position [194, 0]
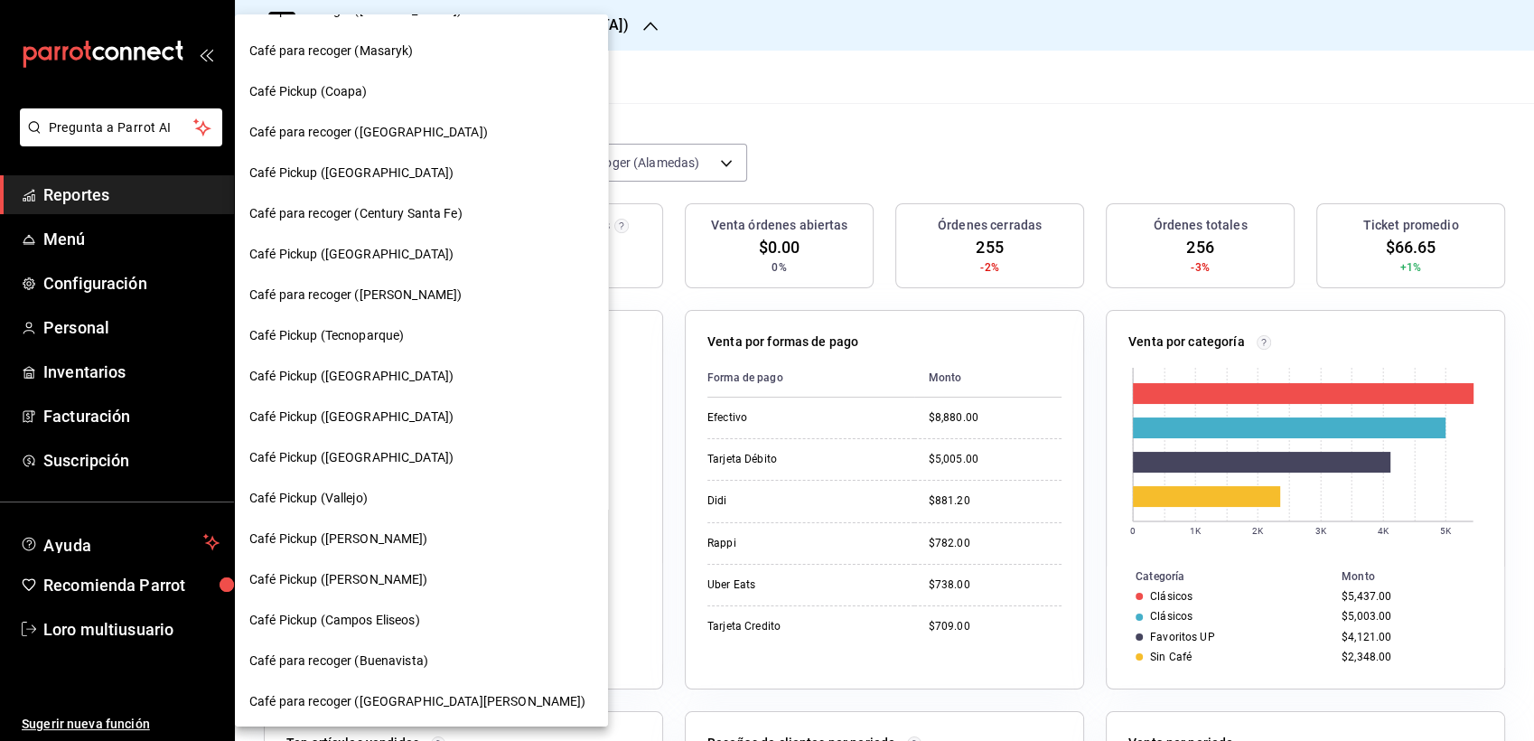
click at [334, 416] on span "Café Pickup ([GEOGRAPHIC_DATA])" at bounding box center [351, 417] width 204 height 19
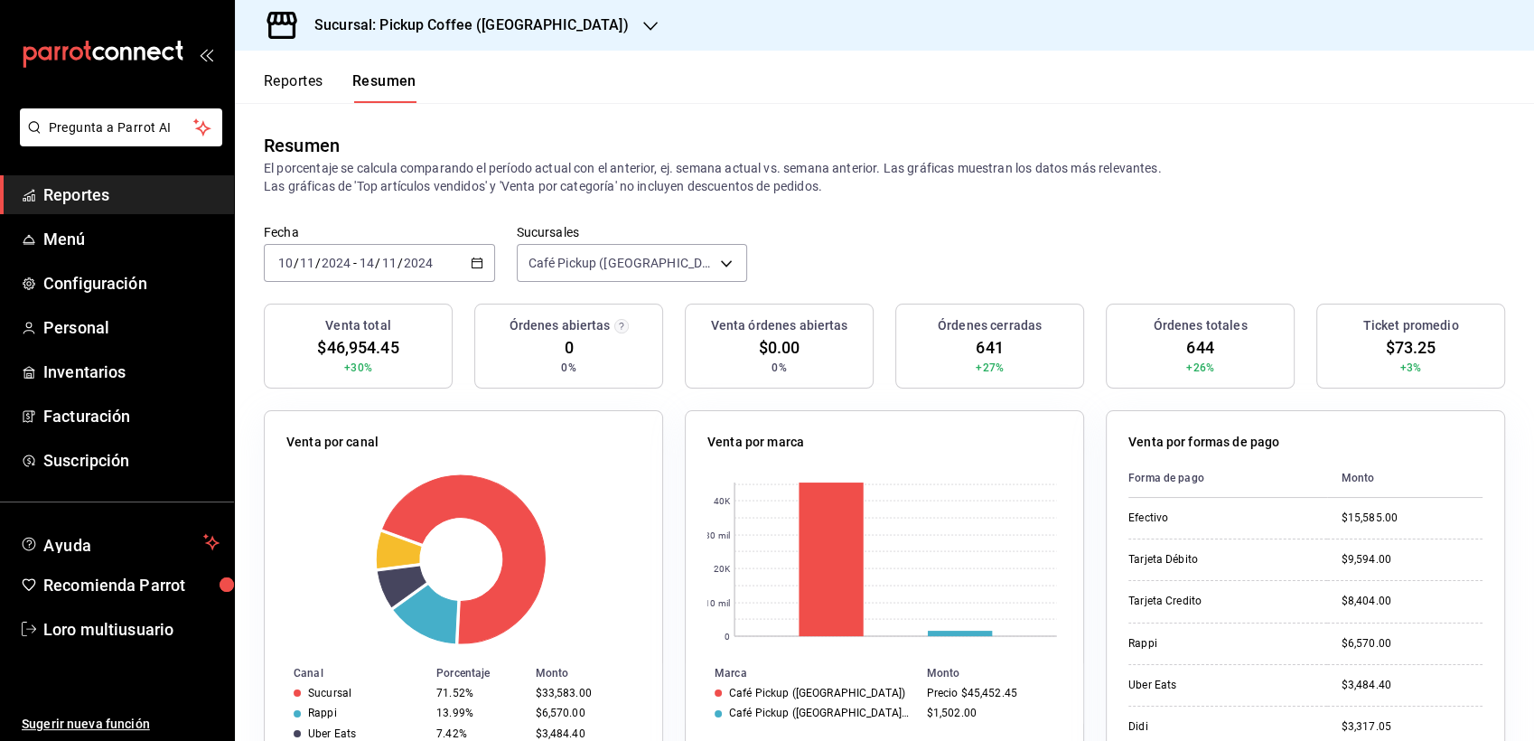
click at [367, 257] on input "14" at bounding box center [367, 263] width 16 height 14
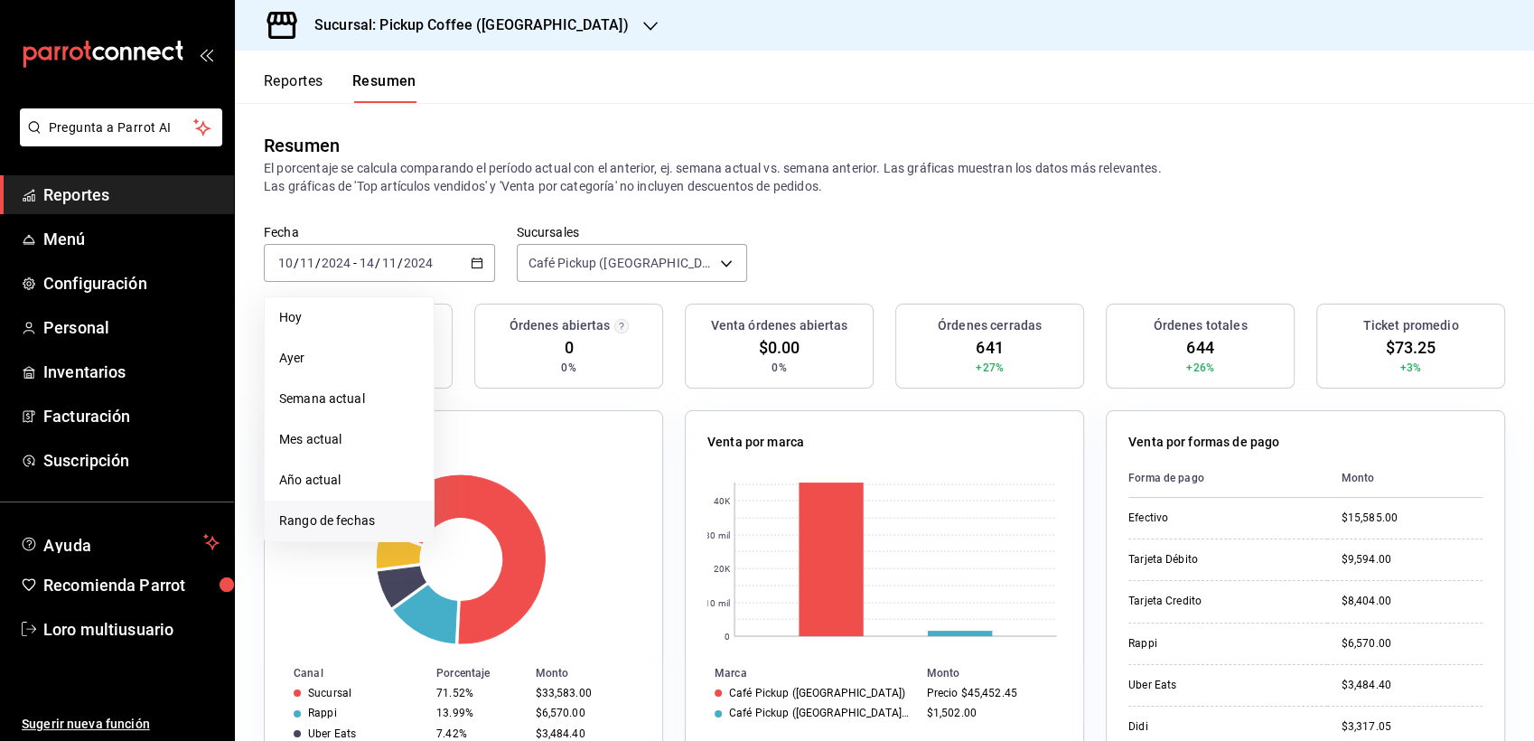
click at [267, 510] on li "Rango de fechas" at bounding box center [349, 521] width 169 height 41
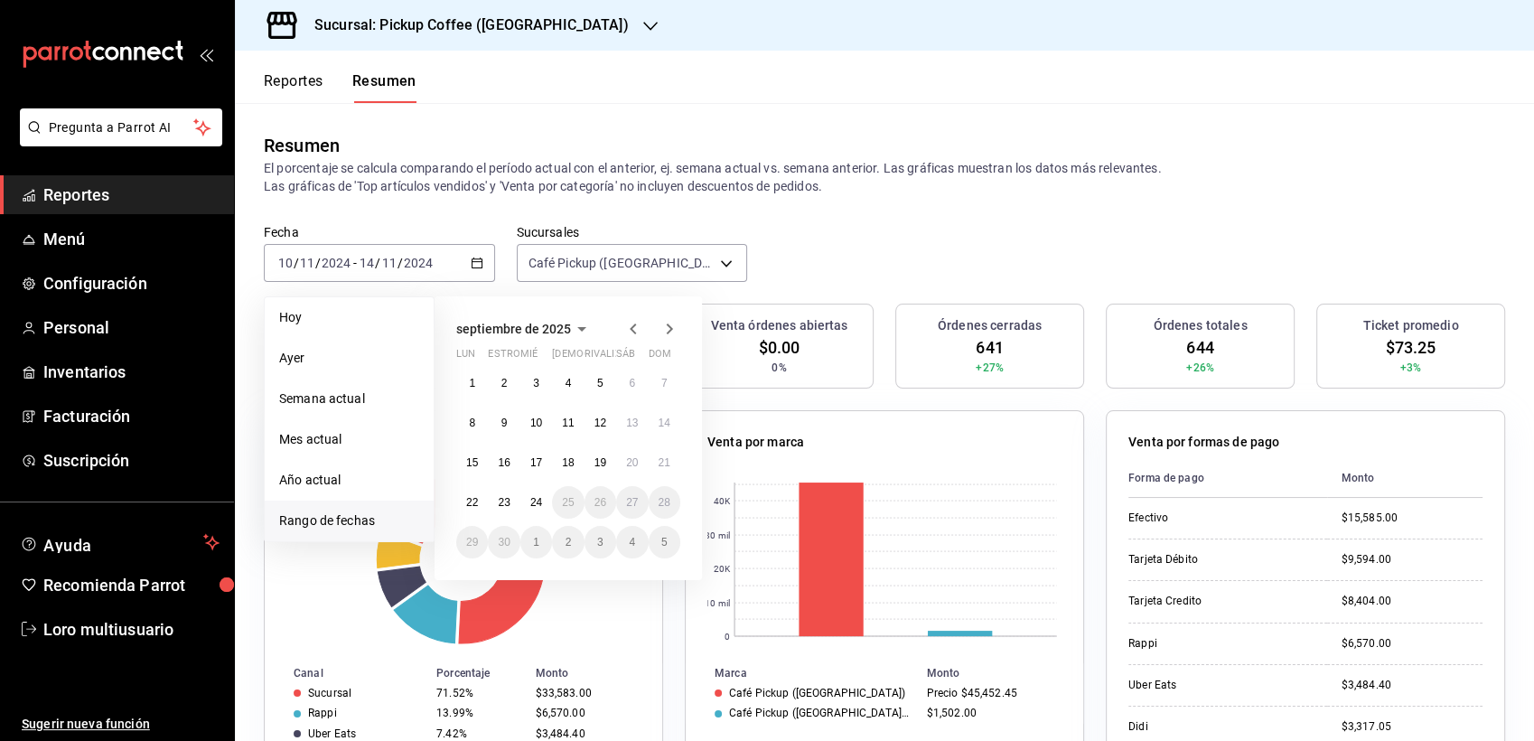
click at [573, 325] on icon "button" at bounding box center [582, 329] width 22 height 22
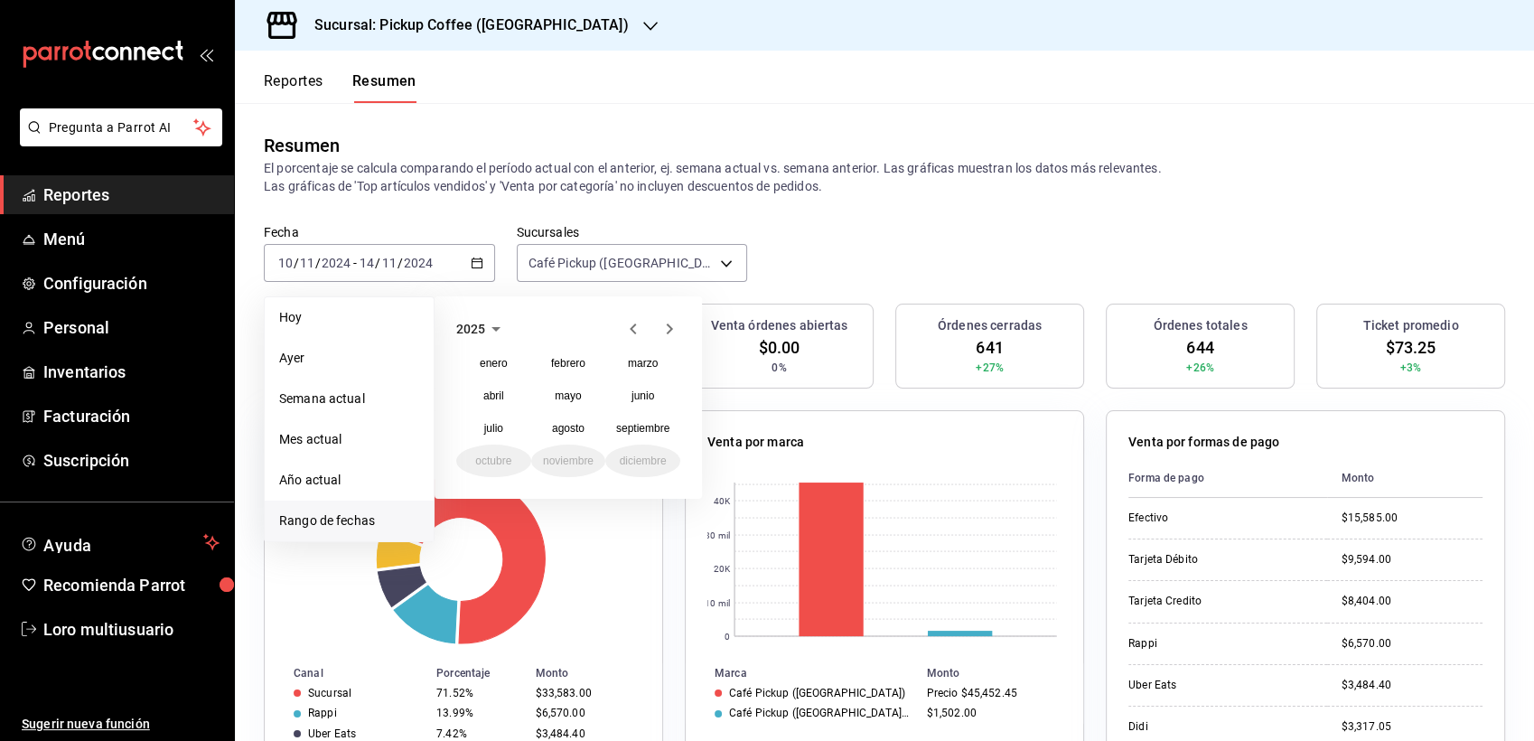
click at [622, 341] on div "2025 enero febrero marzo abril mayo junio julio agosto septiembre octubre novie…" at bounding box center [568, 397] width 267 height 202
click at [628, 336] on icon "button" at bounding box center [634, 329] width 22 height 22
click at [561, 462] on abbr "noviembre" at bounding box center [568, 460] width 51 height 13
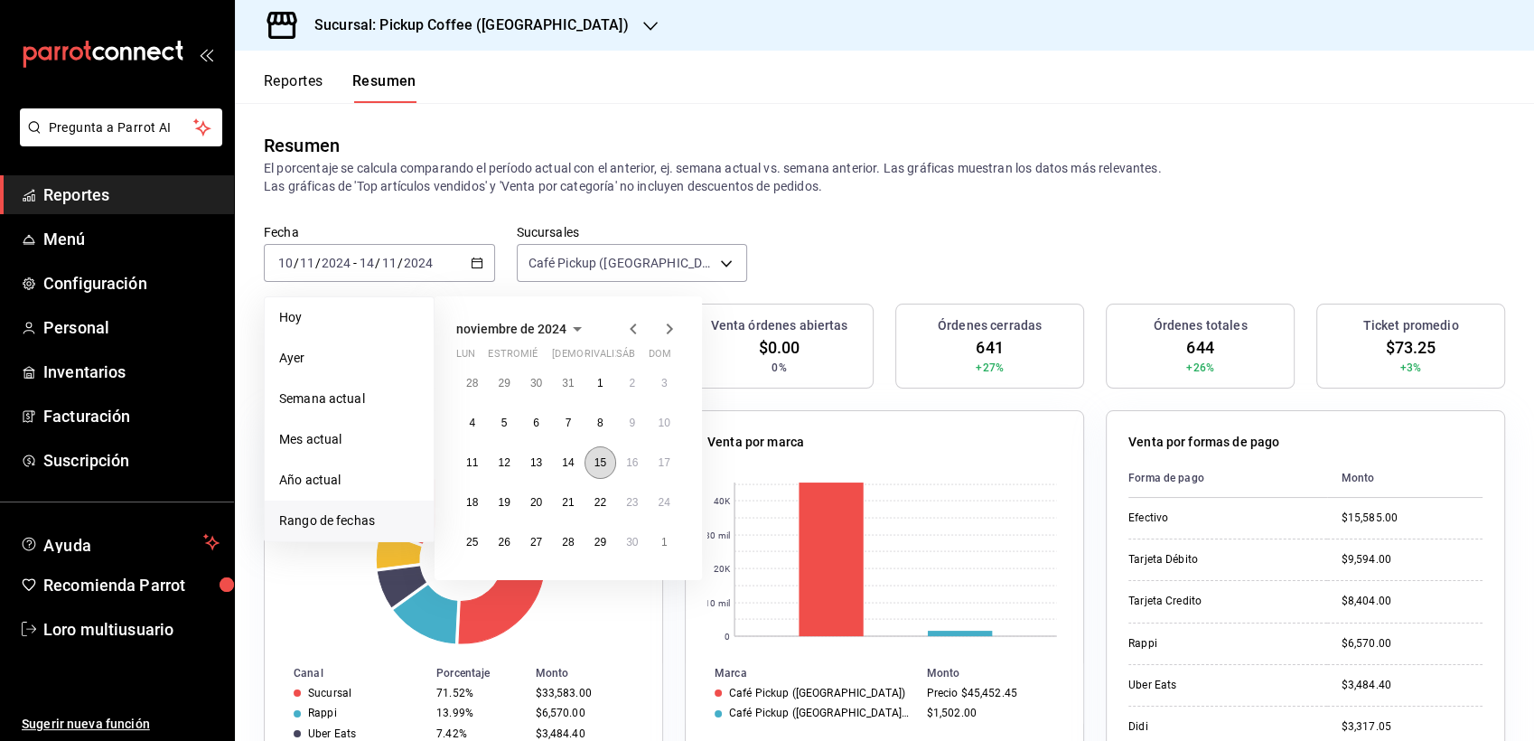
click at [607, 461] on button "15" at bounding box center [601, 462] width 32 height 33
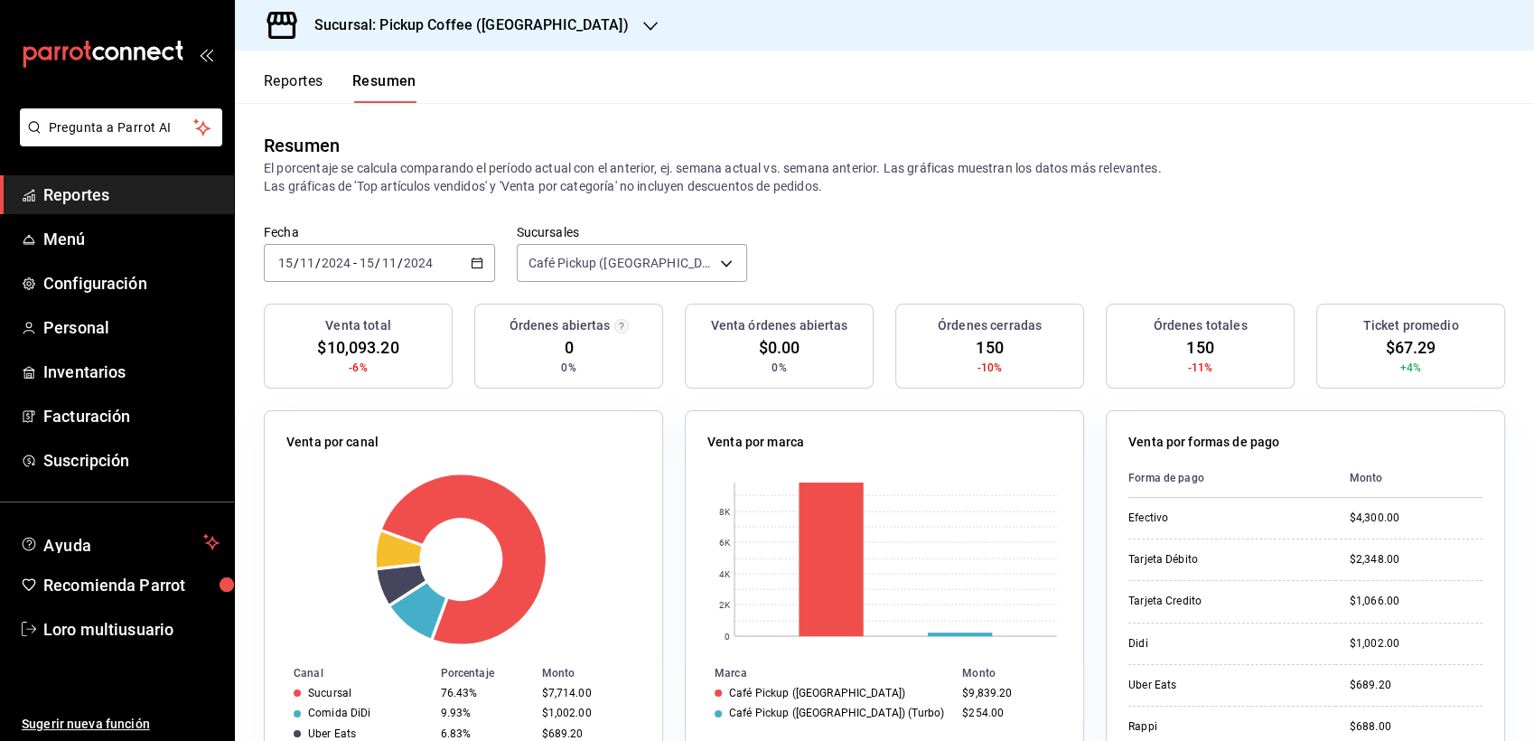
click at [394, 267] on input "11" at bounding box center [389, 263] width 16 height 14
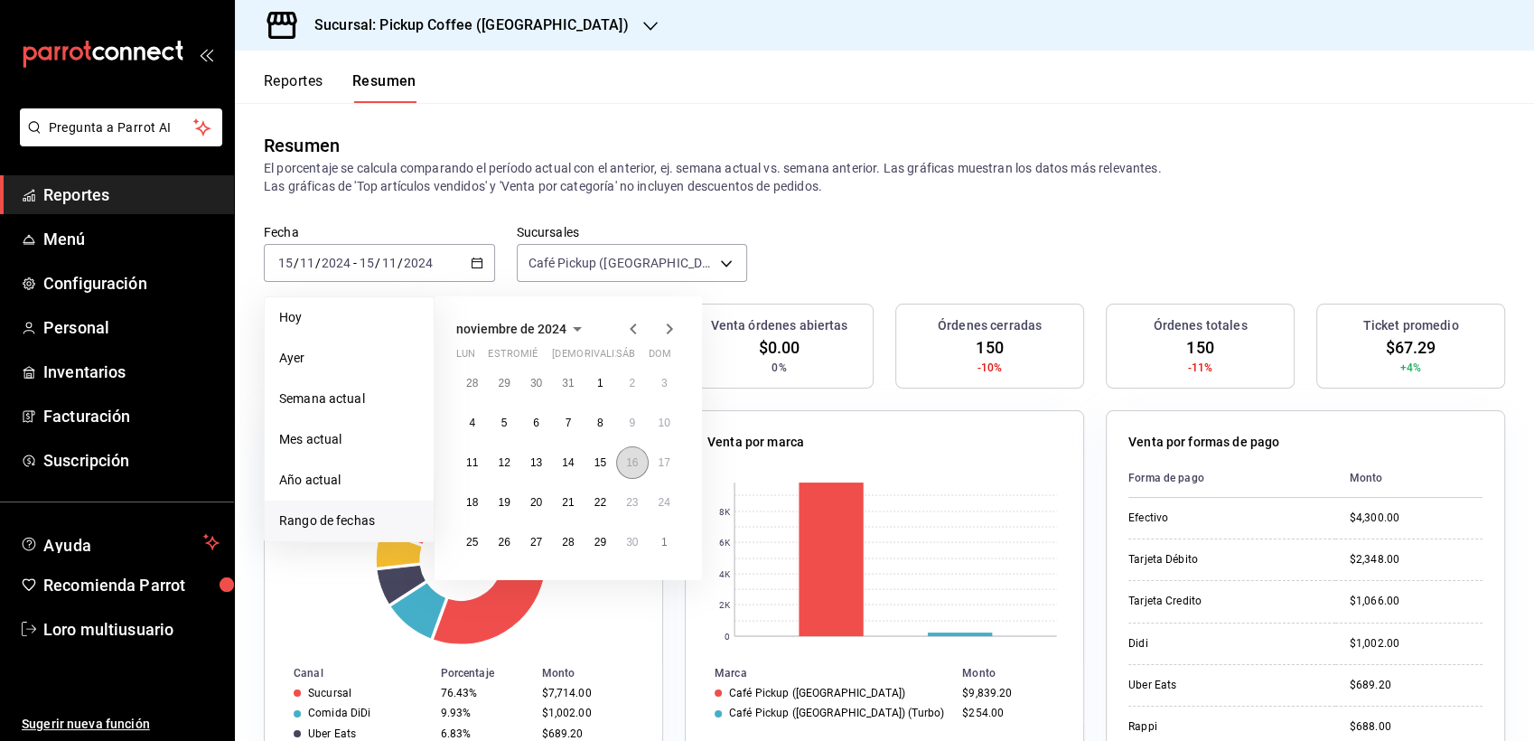
click at [636, 469] on button "16" at bounding box center [632, 462] width 32 height 33
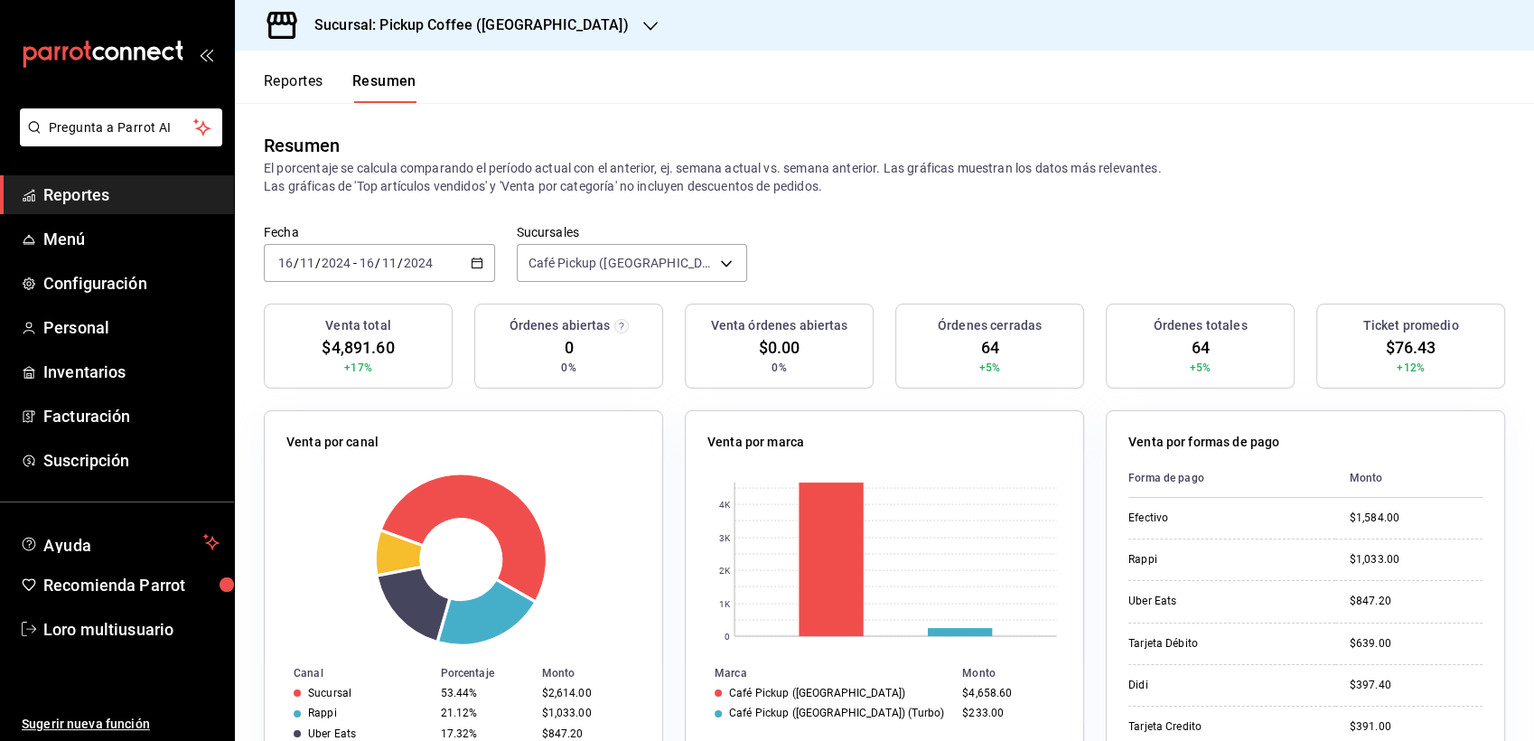
click at [381, 258] on input "11" at bounding box center [389, 263] width 16 height 14
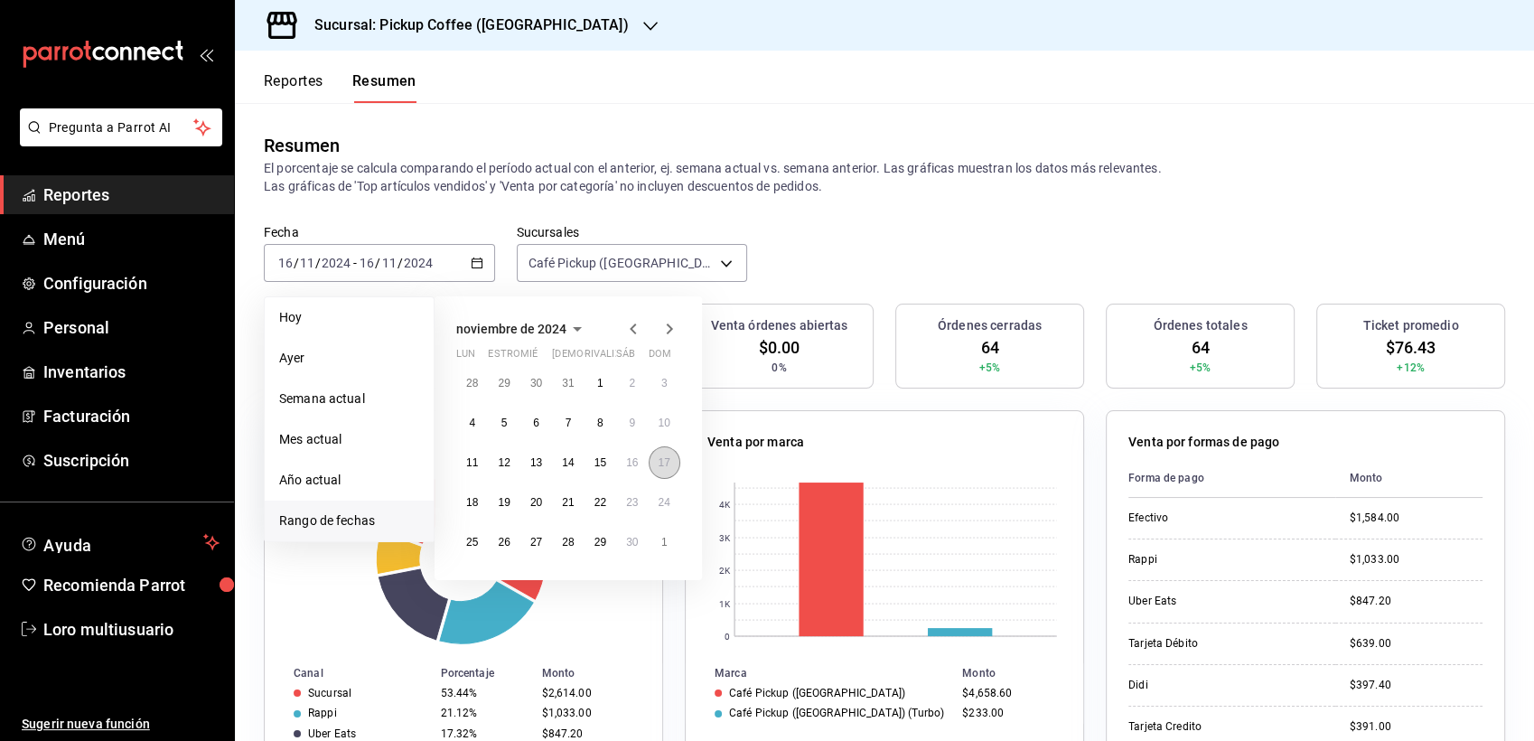
click at [666, 459] on abbr "17" at bounding box center [665, 462] width 12 height 13
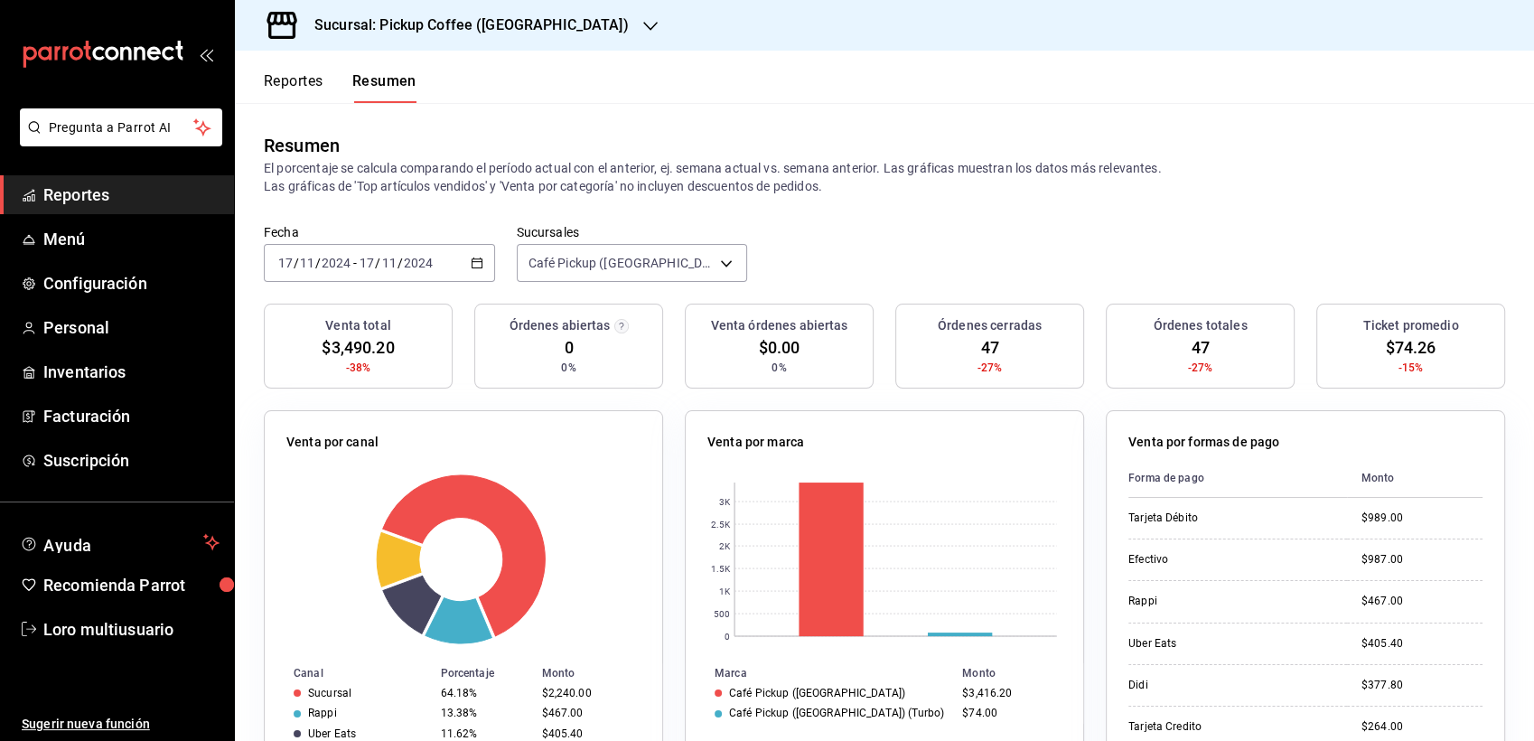
click at [414, 272] on div "2024-11-17 17 / 11 / 2024 - 2024-11-17 17 / 11 / 2024" at bounding box center [379, 263] width 231 height 38
click at [378, 271] on div "2024-11-17 17 / 11 / 2024 - 2024-11-17 17 / 11 / 2024" at bounding box center [379, 263] width 231 height 38
drag, startPoint x: 378, startPoint y: 271, endPoint x: 340, endPoint y: 270, distance: 38.0
click at [340, 270] on input "2024" at bounding box center [336, 263] width 31 height 14
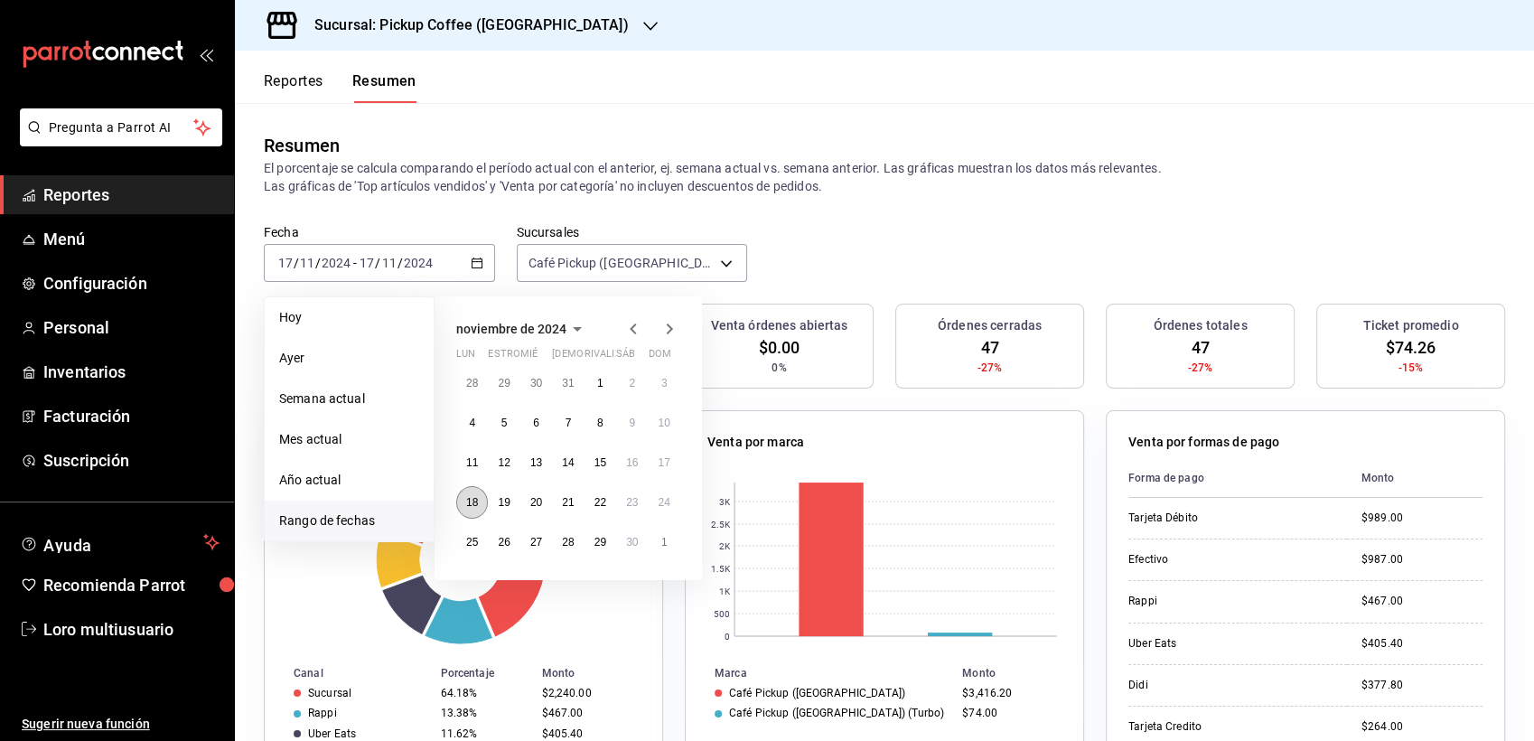
click at [479, 495] on button "18" at bounding box center [472, 502] width 32 height 33
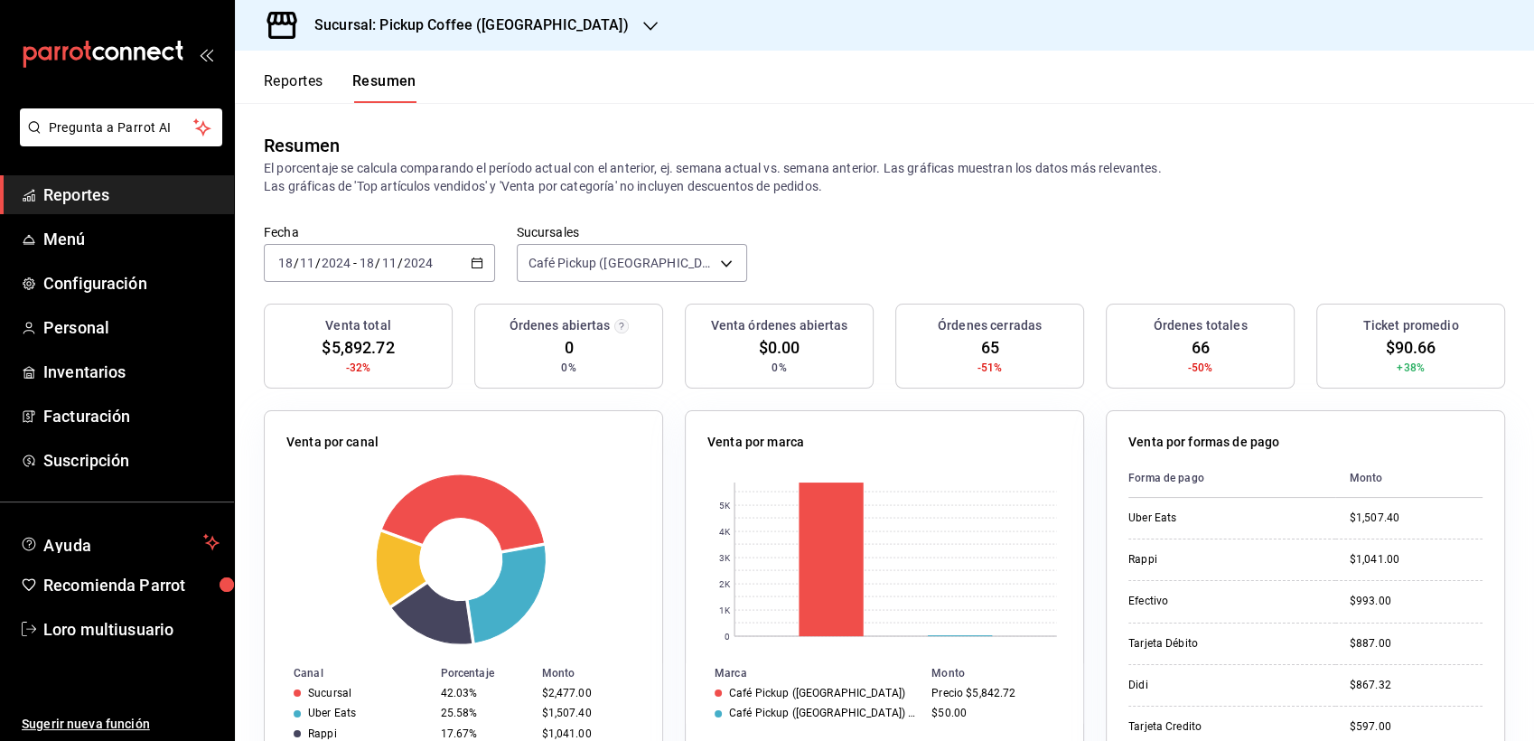
click at [398, 266] on span "/" at bounding box center [400, 263] width 5 height 14
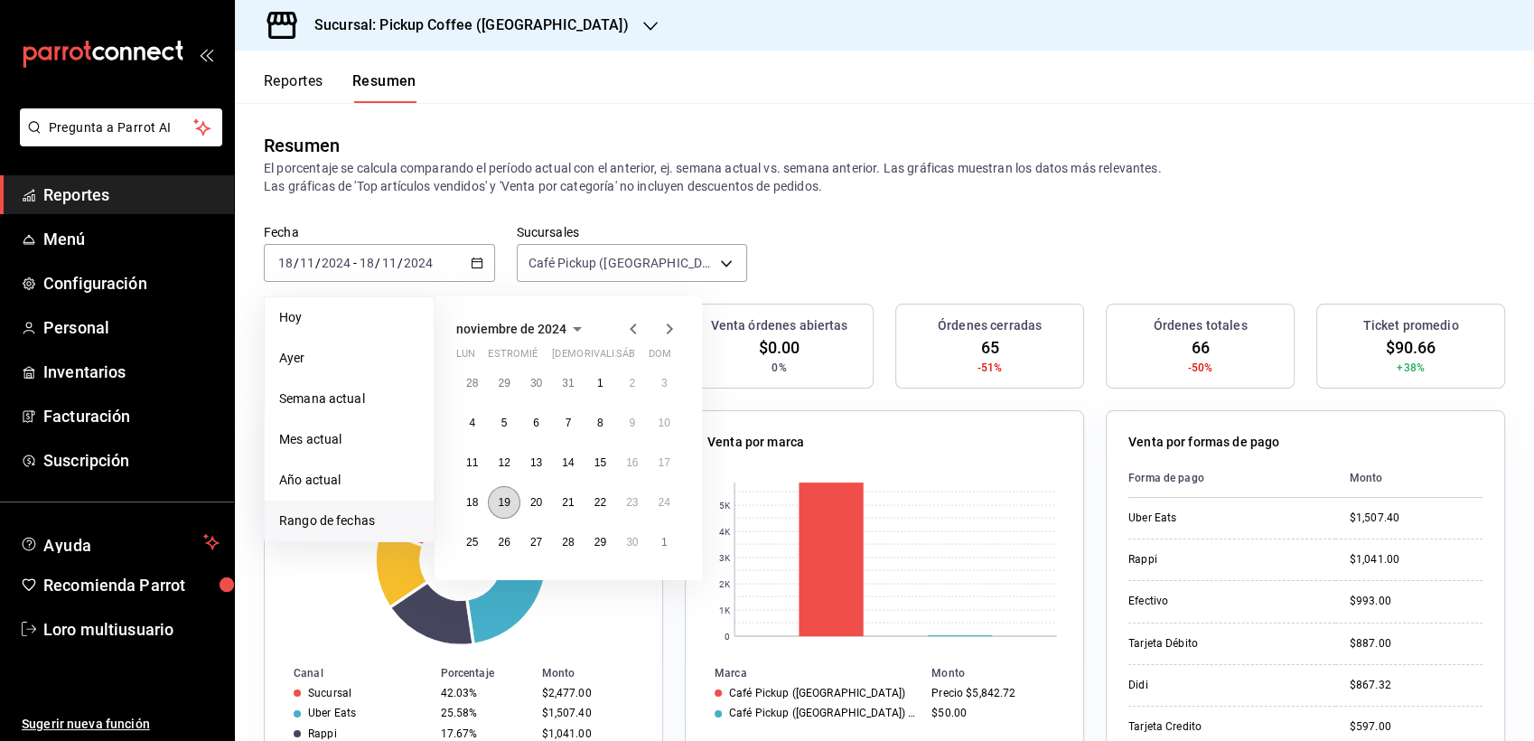
click at [499, 498] on abbr "19" at bounding box center [504, 502] width 12 height 13
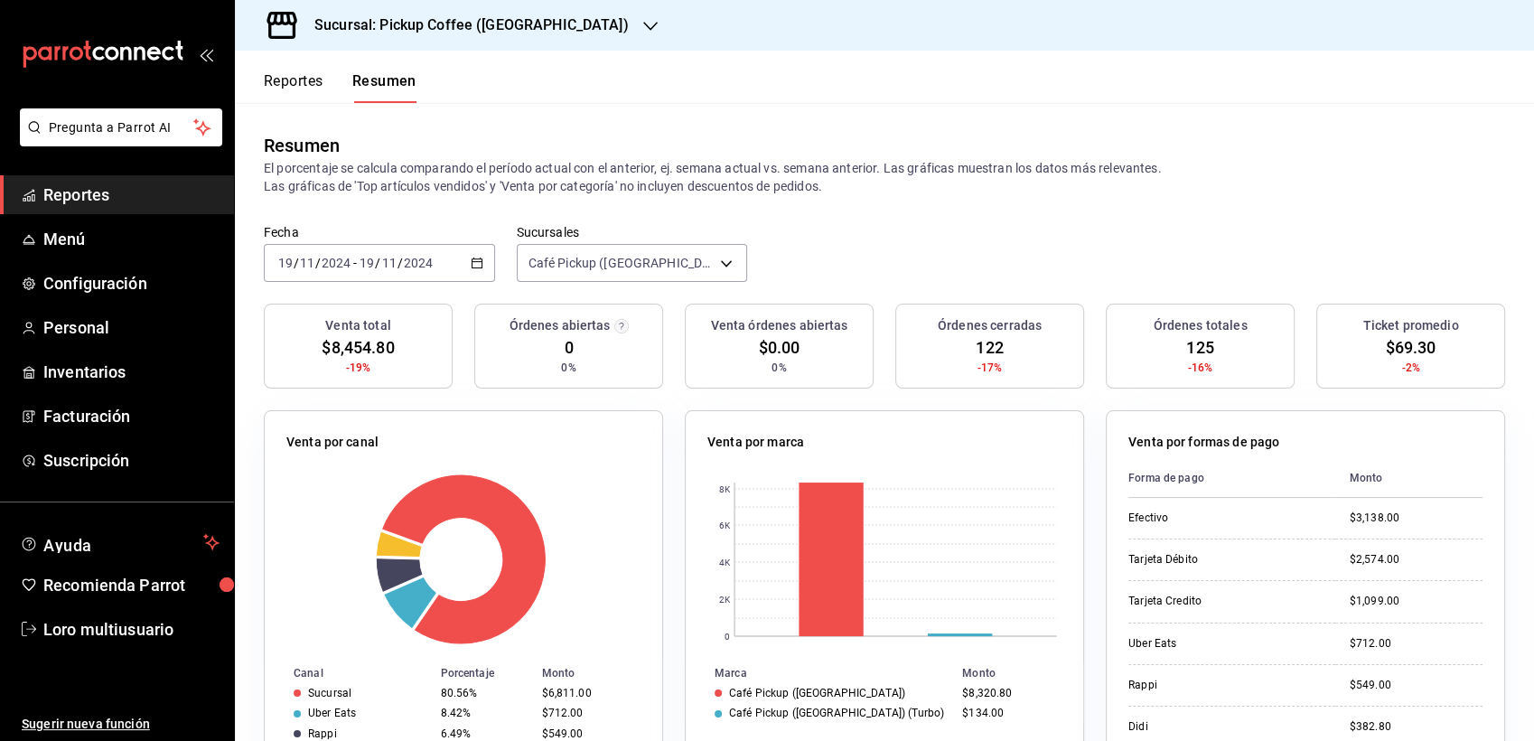
click at [404, 258] on input "2024" at bounding box center [418, 263] width 31 height 14
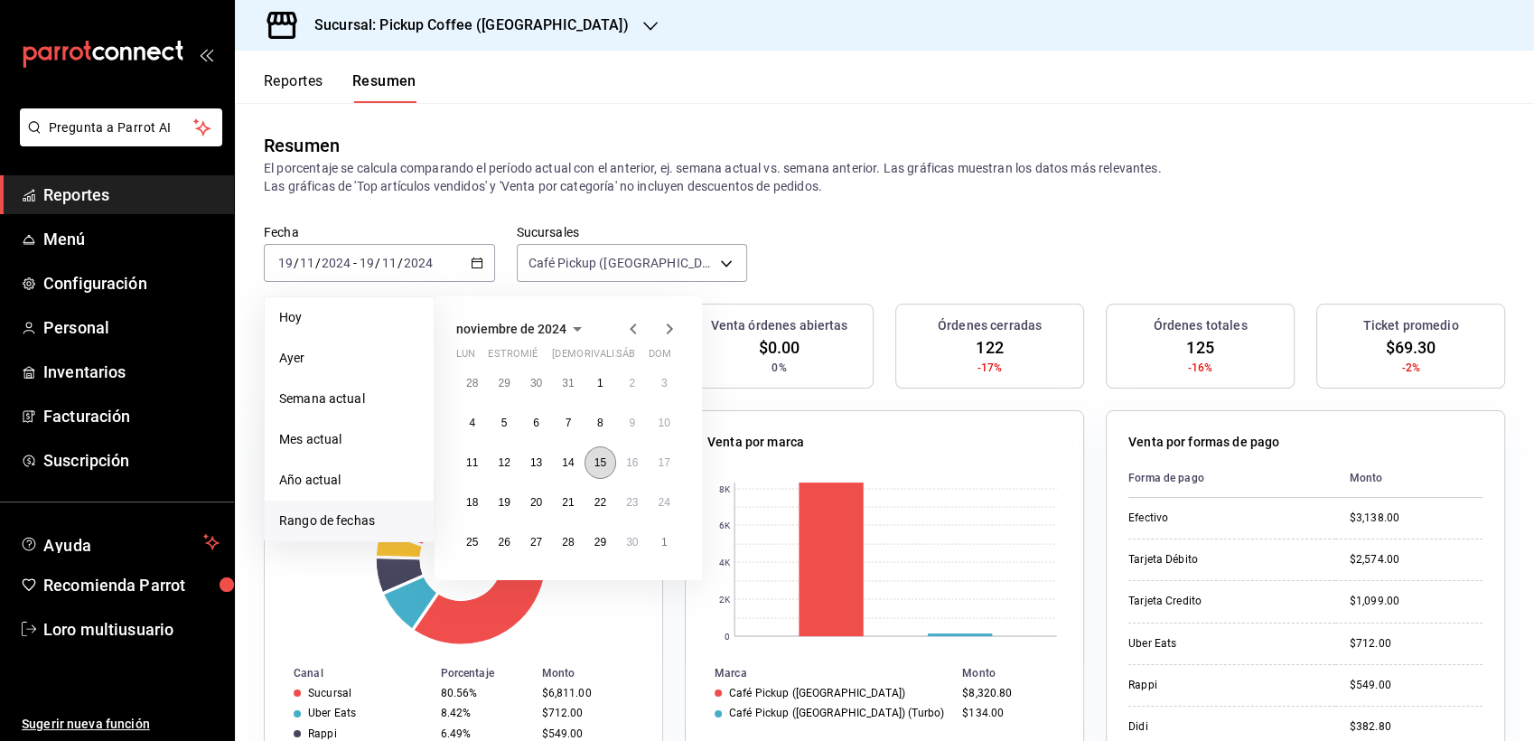
click at [600, 462] on abbr "15" at bounding box center [601, 462] width 12 height 13
click at [503, 505] on abbr "19" at bounding box center [504, 502] width 12 height 13
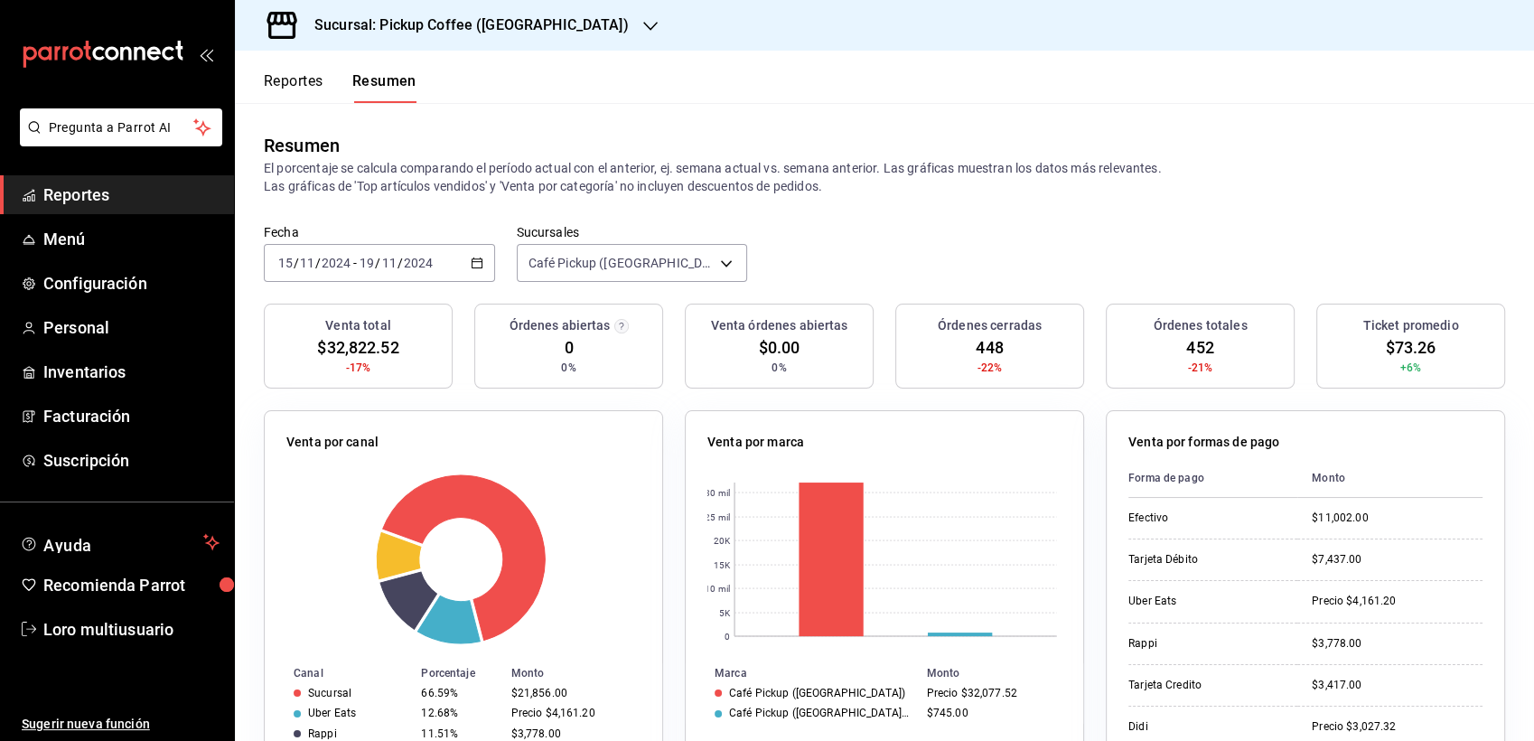
scroll to position [100, 0]
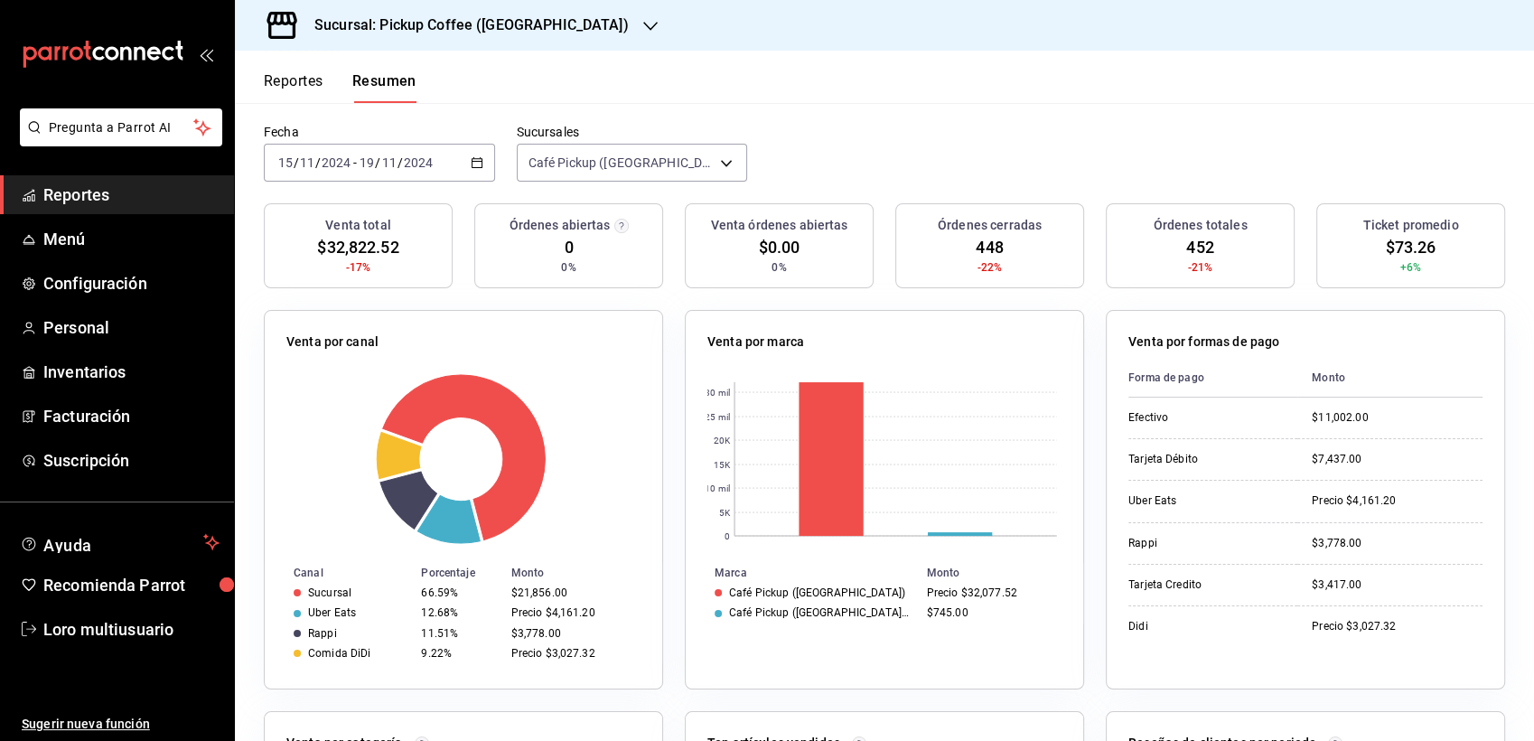
click at [490, 18] on h3 "Sucursal: Pickup Coffee (Nápoles)" at bounding box center [464, 25] width 329 height 22
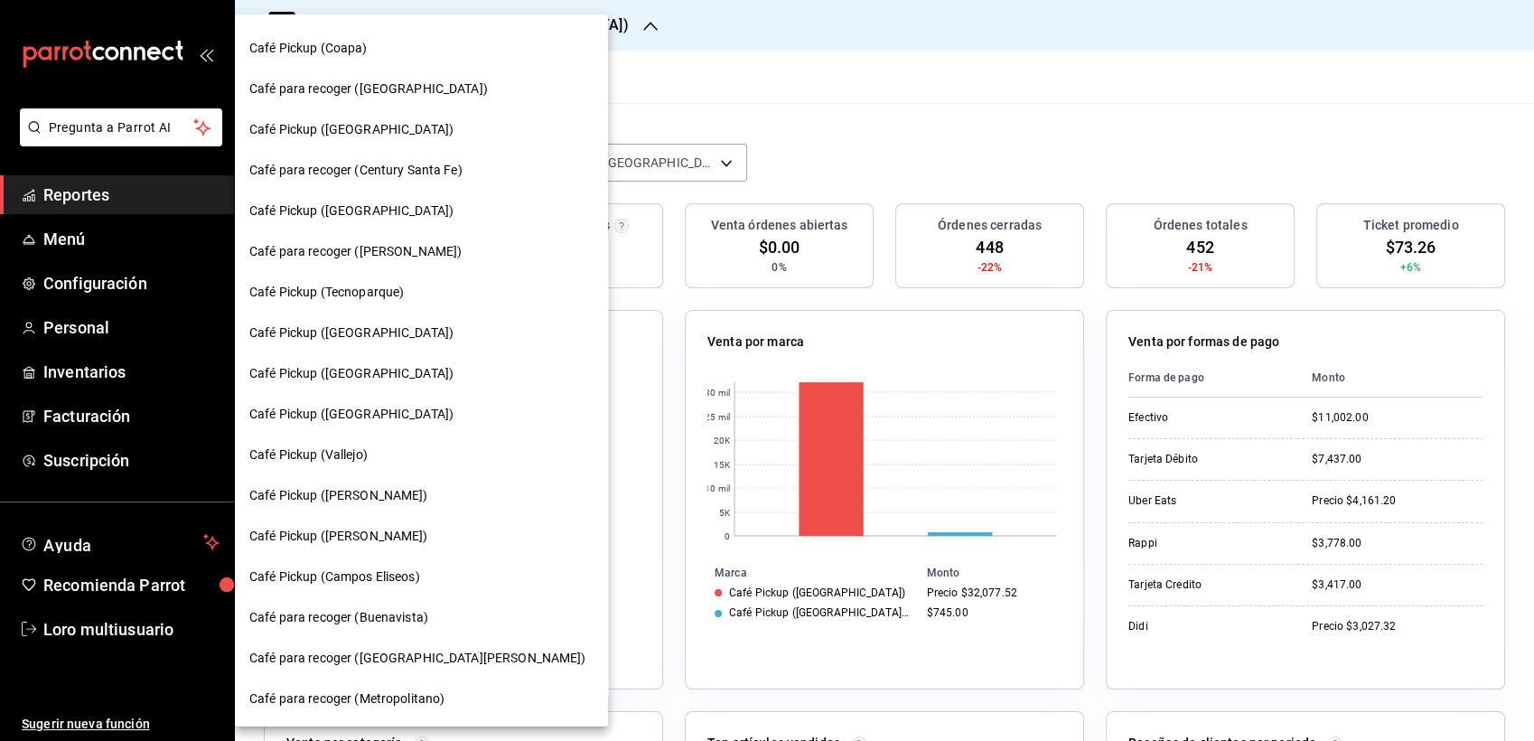
scroll to position [234, 0]
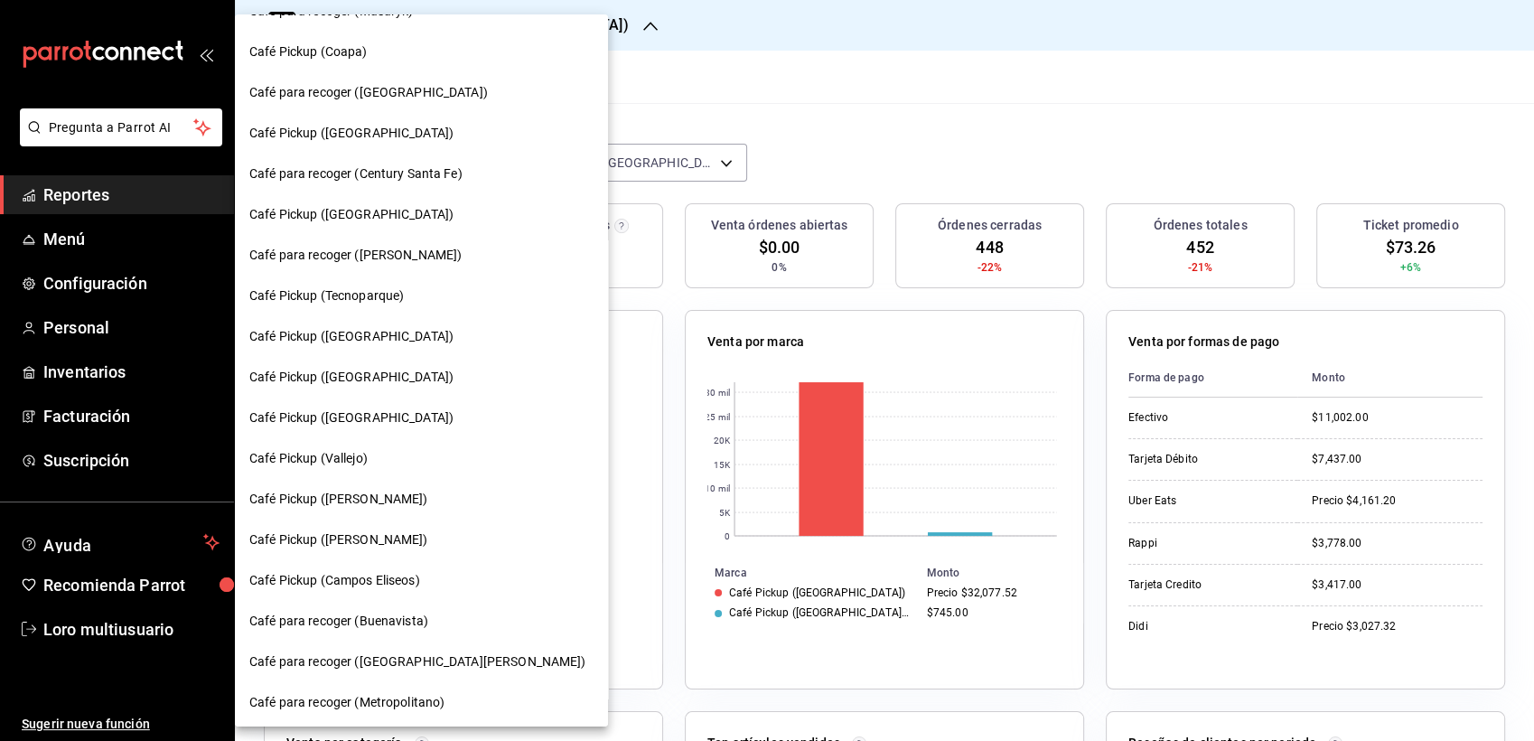
click at [342, 663] on span "Café para recoger ([GEOGRAPHIC_DATA][PERSON_NAME])" at bounding box center [417, 661] width 337 height 19
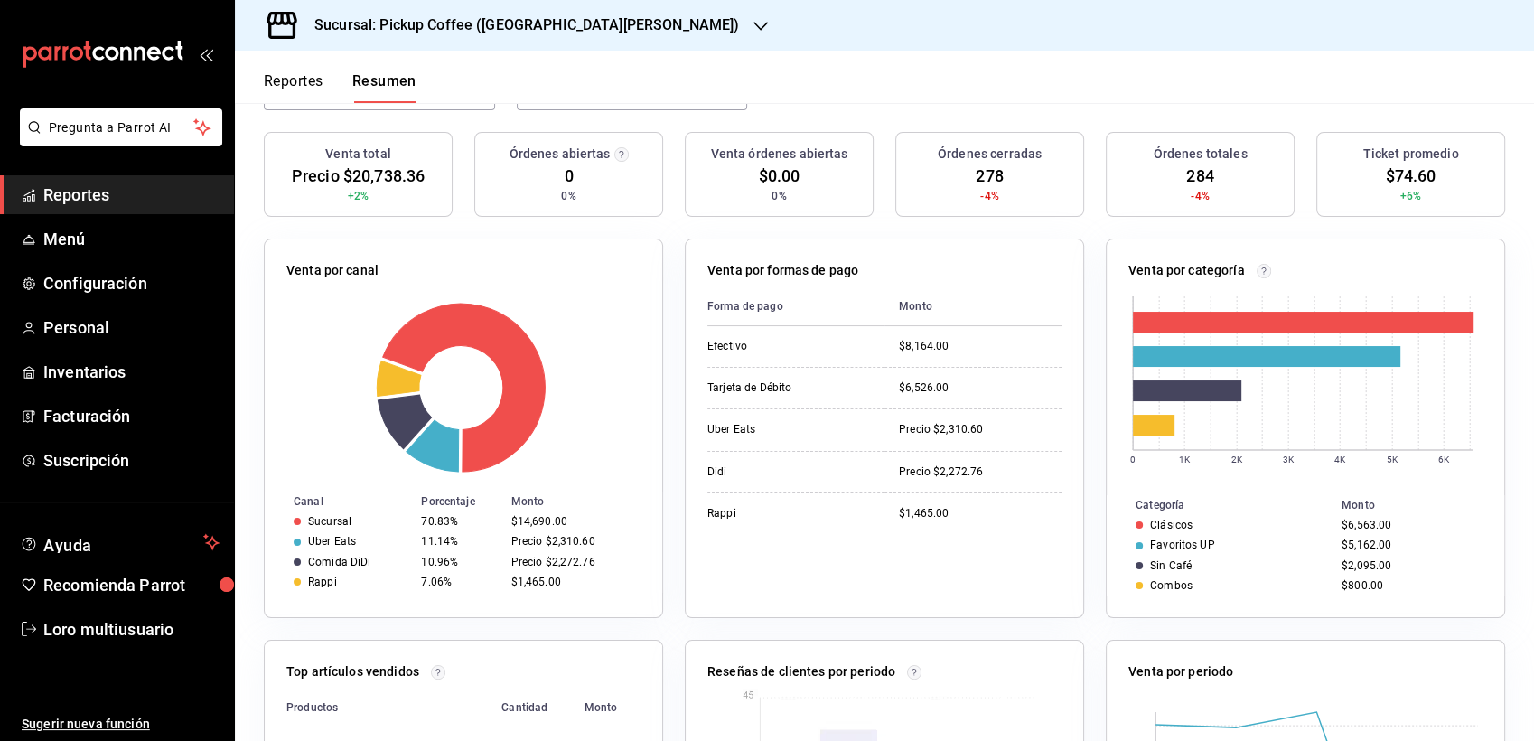
scroll to position [0, 0]
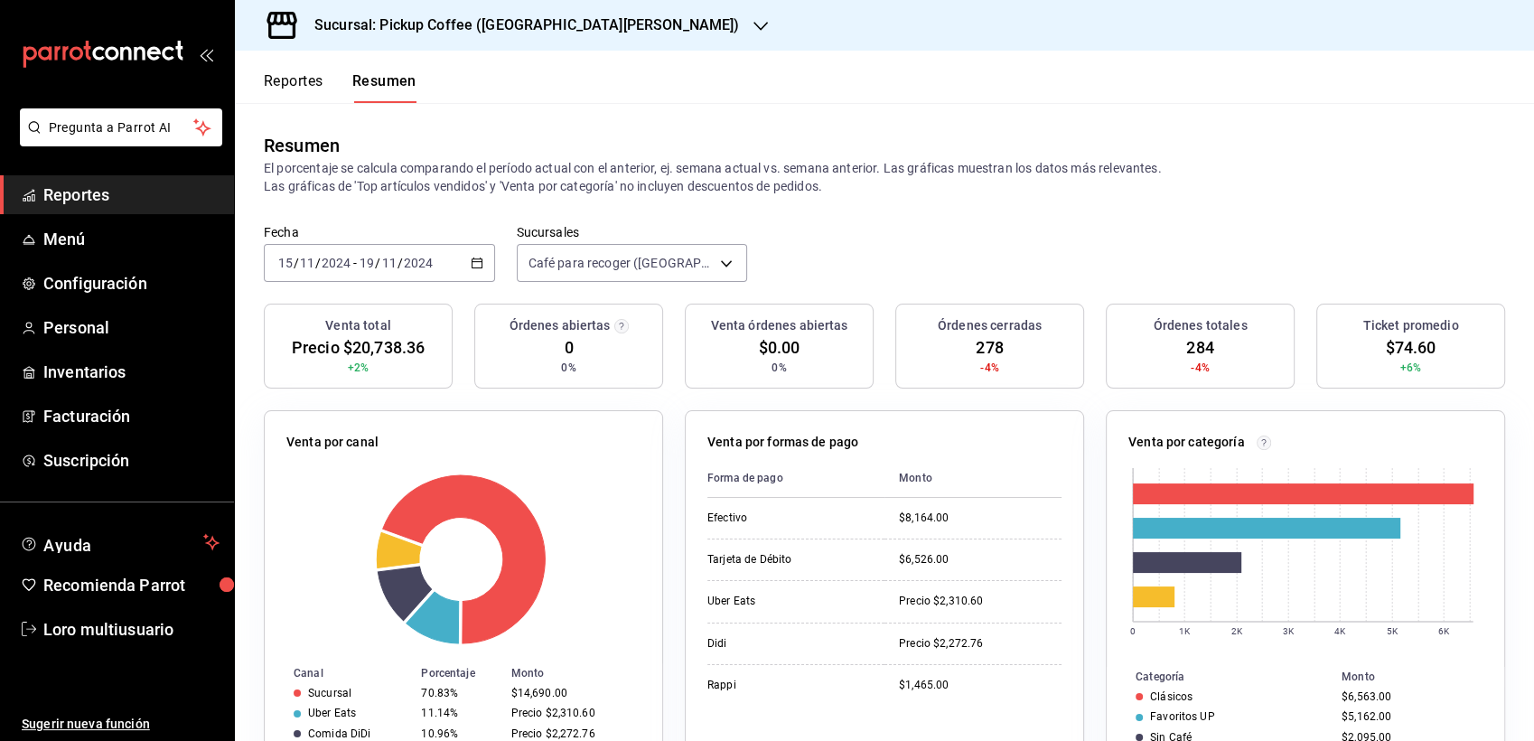
click at [384, 258] on input "11" at bounding box center [389, 263] width 16 height 14
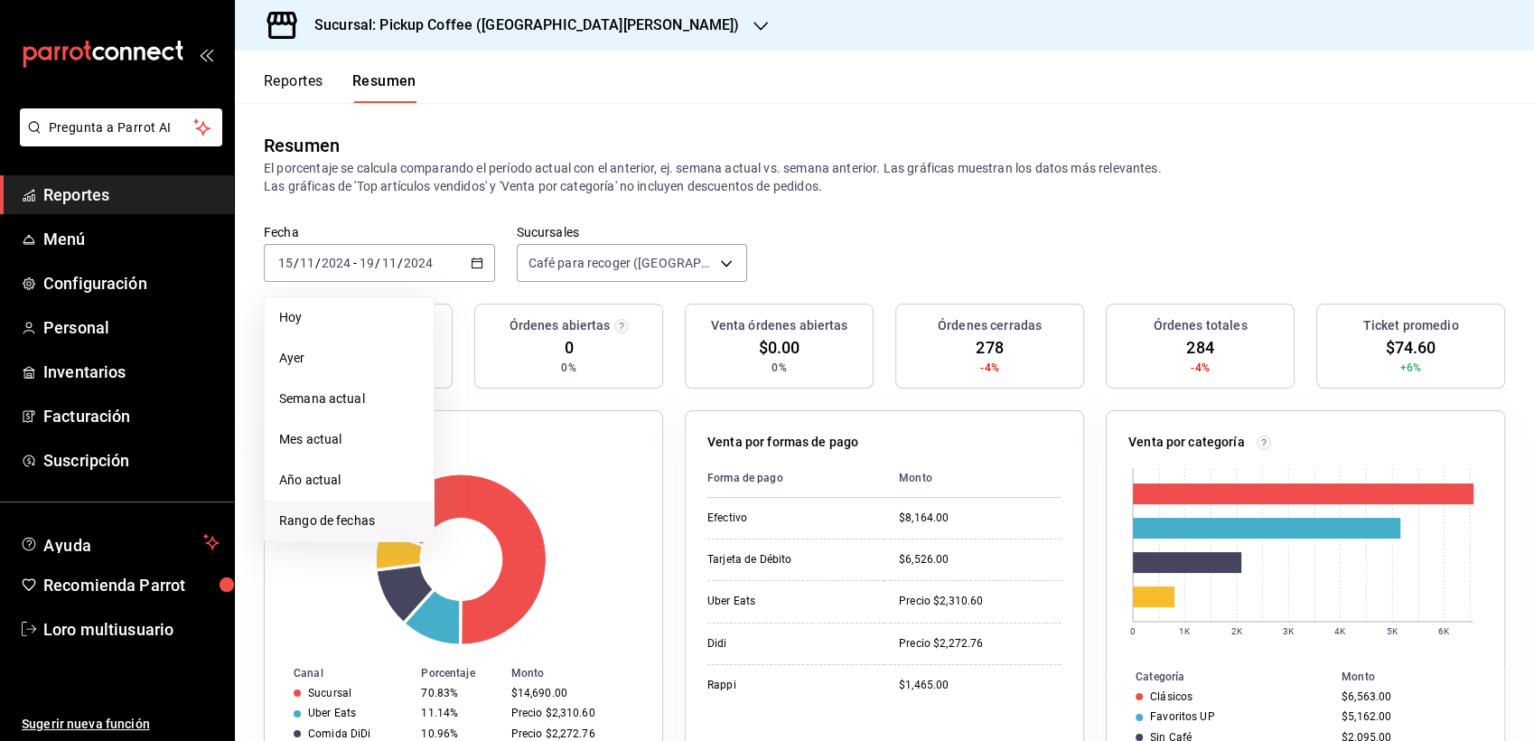
click at [329, 529] on span "Rango de fechas" at bounding box center [349, 520] width 140 height 19
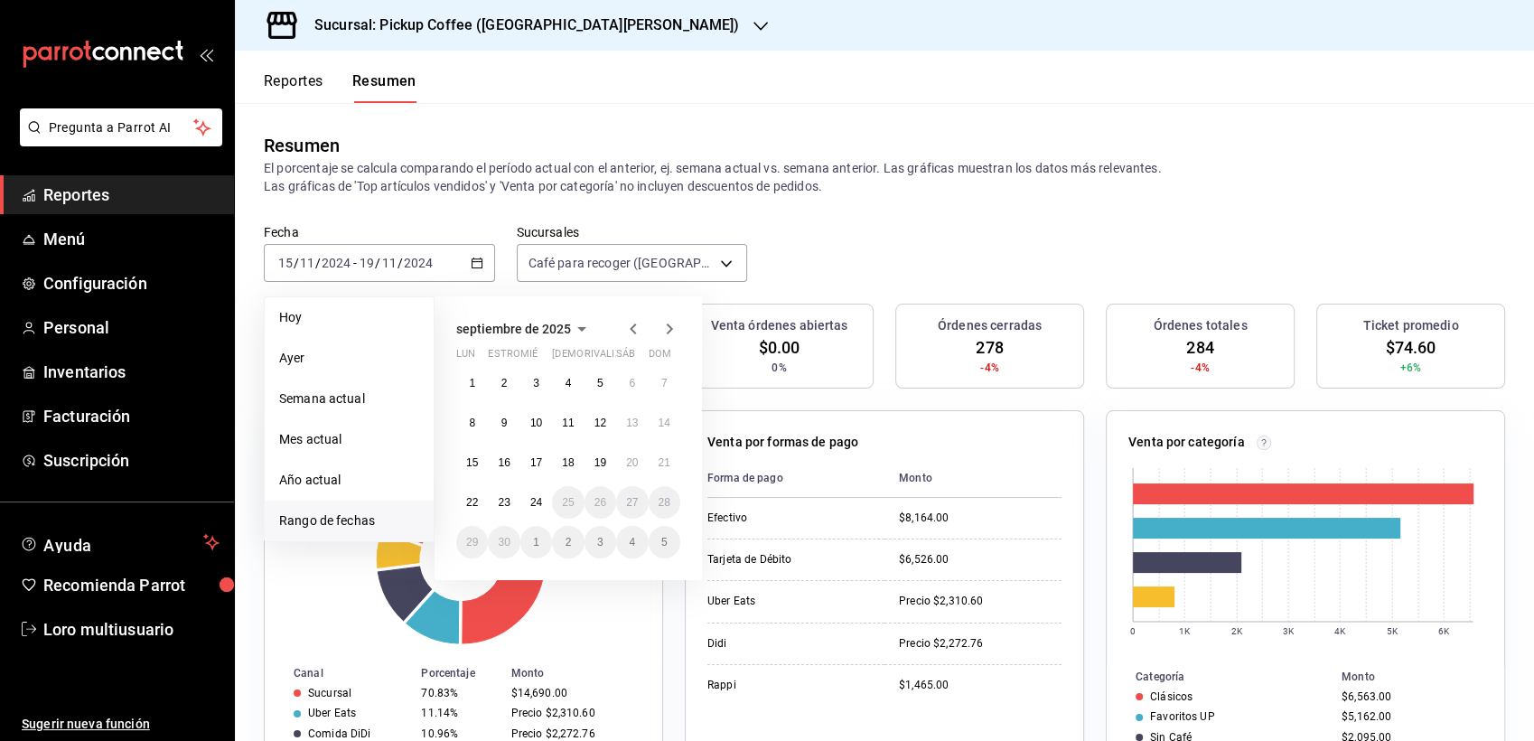
click at [573, 322] on icon "button" at bounding box center [582, 329] width 22 height 22
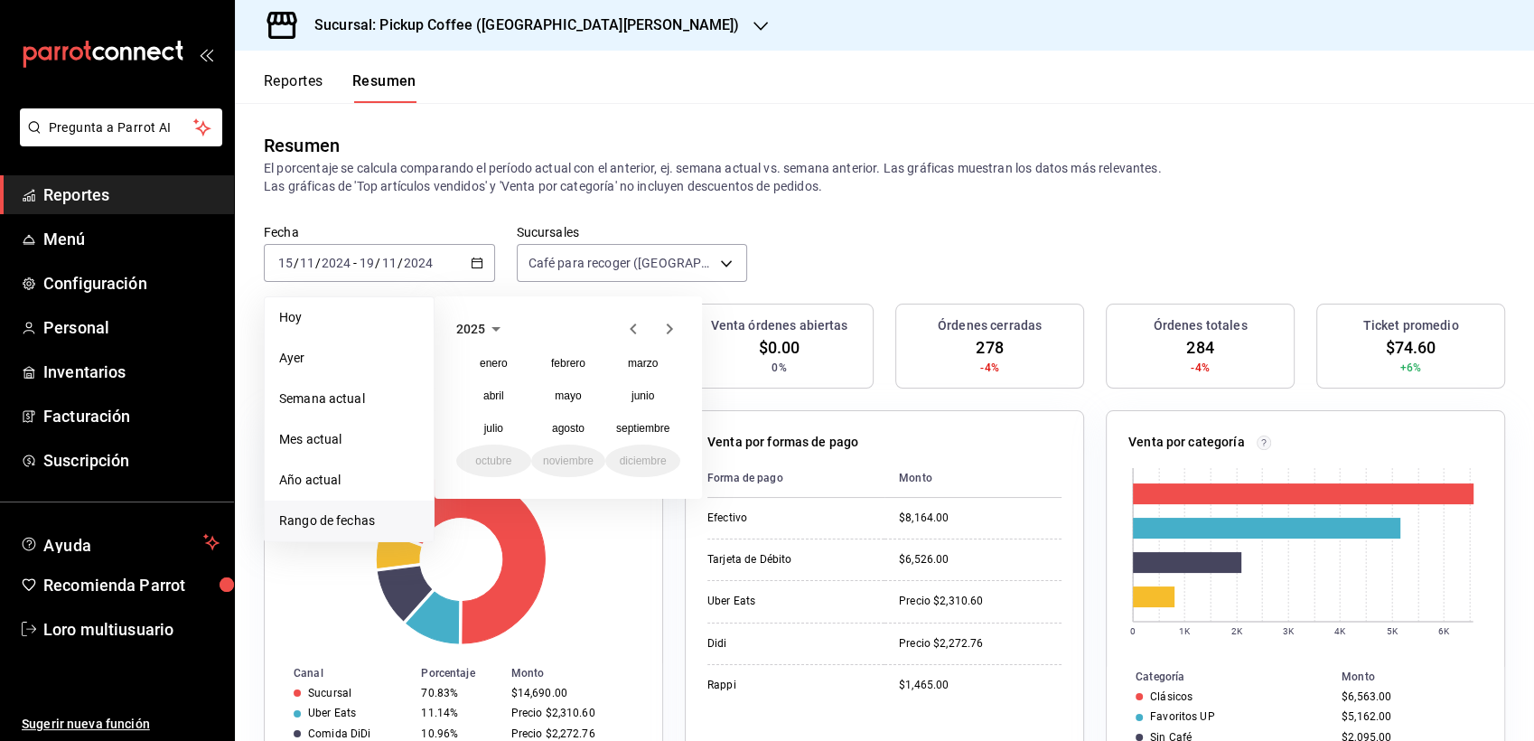
click at [630, 336] on icon "button" at bounding box center [634, 329] width 22 height 22
click at [590, 474] on div "enero febrero marzo abril mayo junio julio agosto septiembre octubre noviembre …" at bounding box center [568, 412] width 224 height 130
click at [574, 454] on abbr "noviembre" at bounding box center [568, 460] width 51 height 13
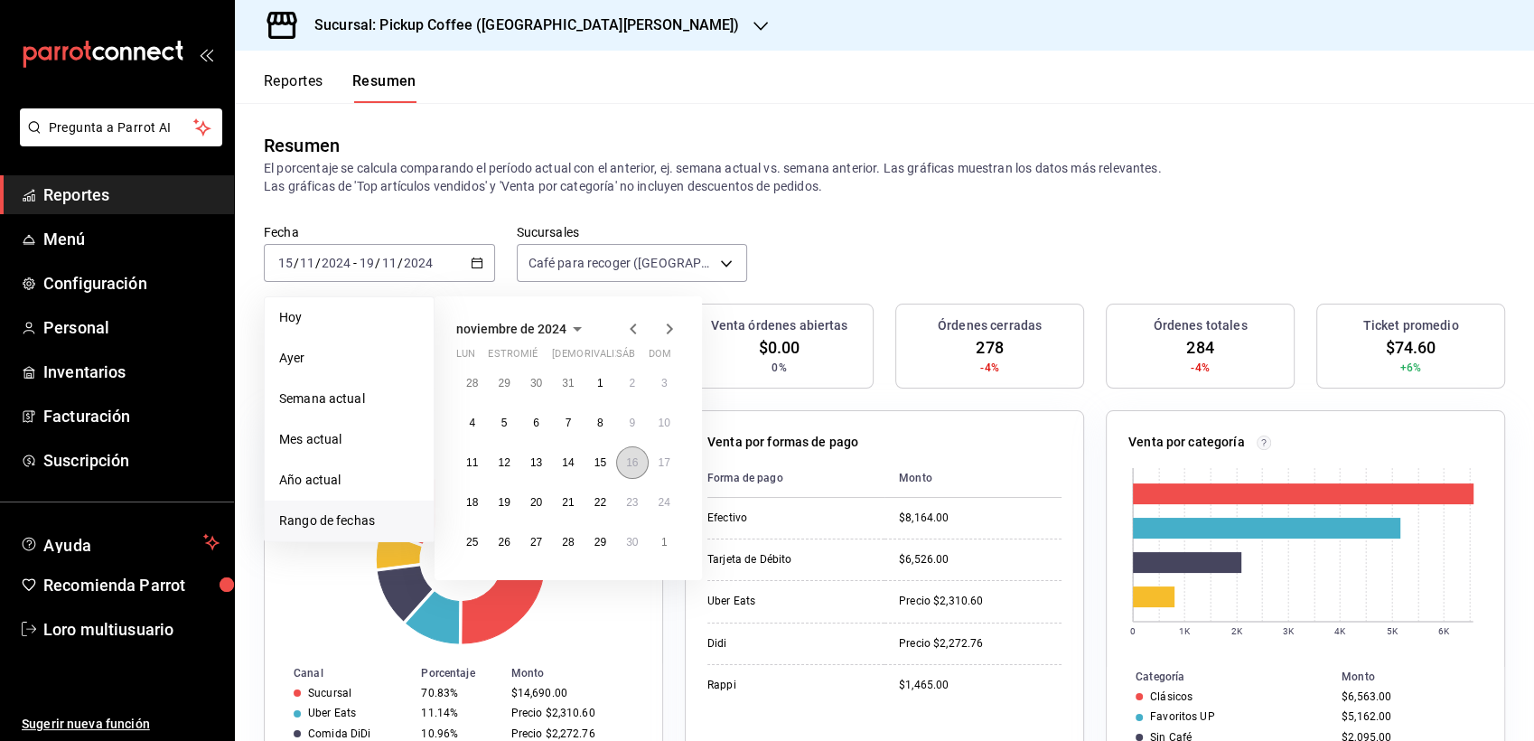
click at [621, 466] on button "16" at bounding box center [632, 462] width 32 height 33
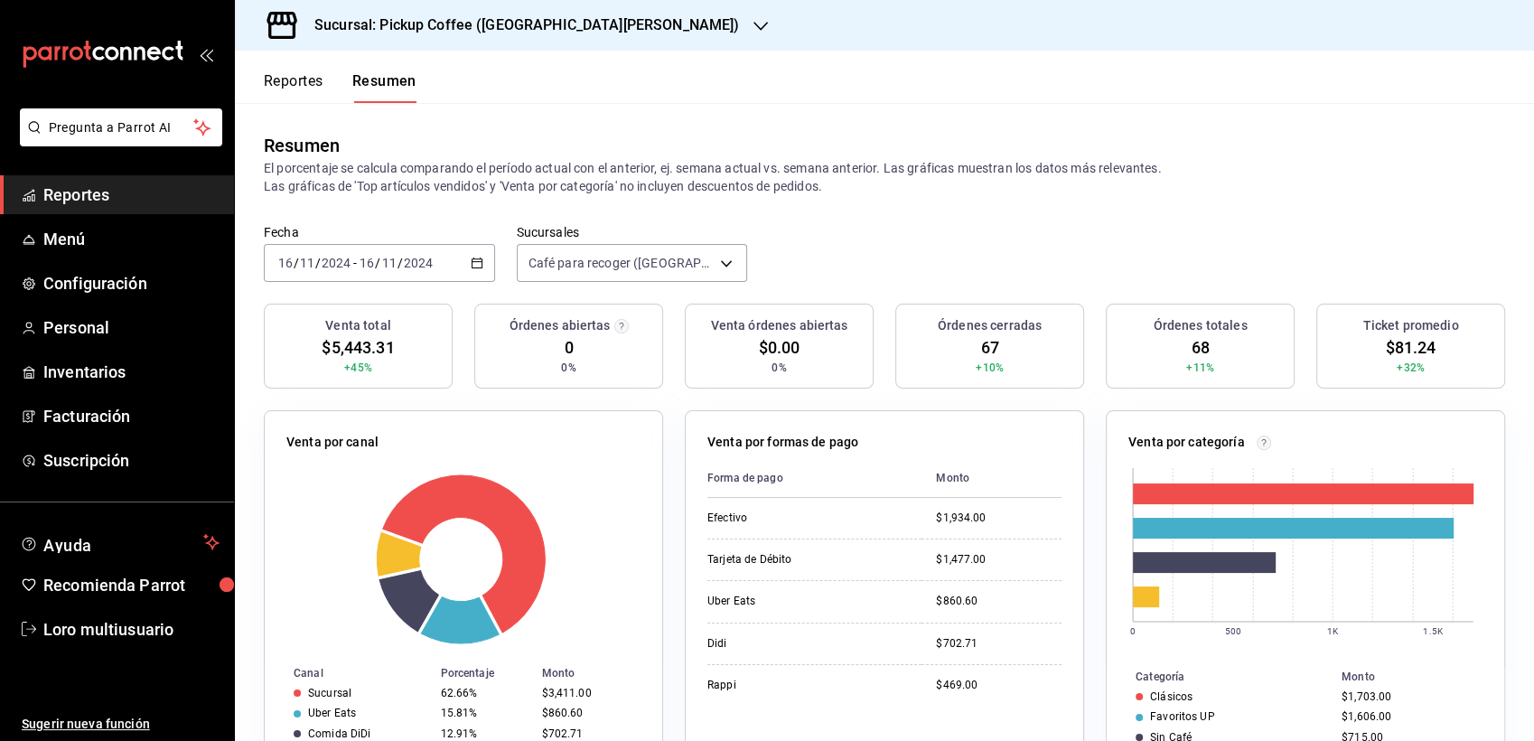
click at [415, 267] on input "2024" at bounding box center [418, 263] width 31 height 14
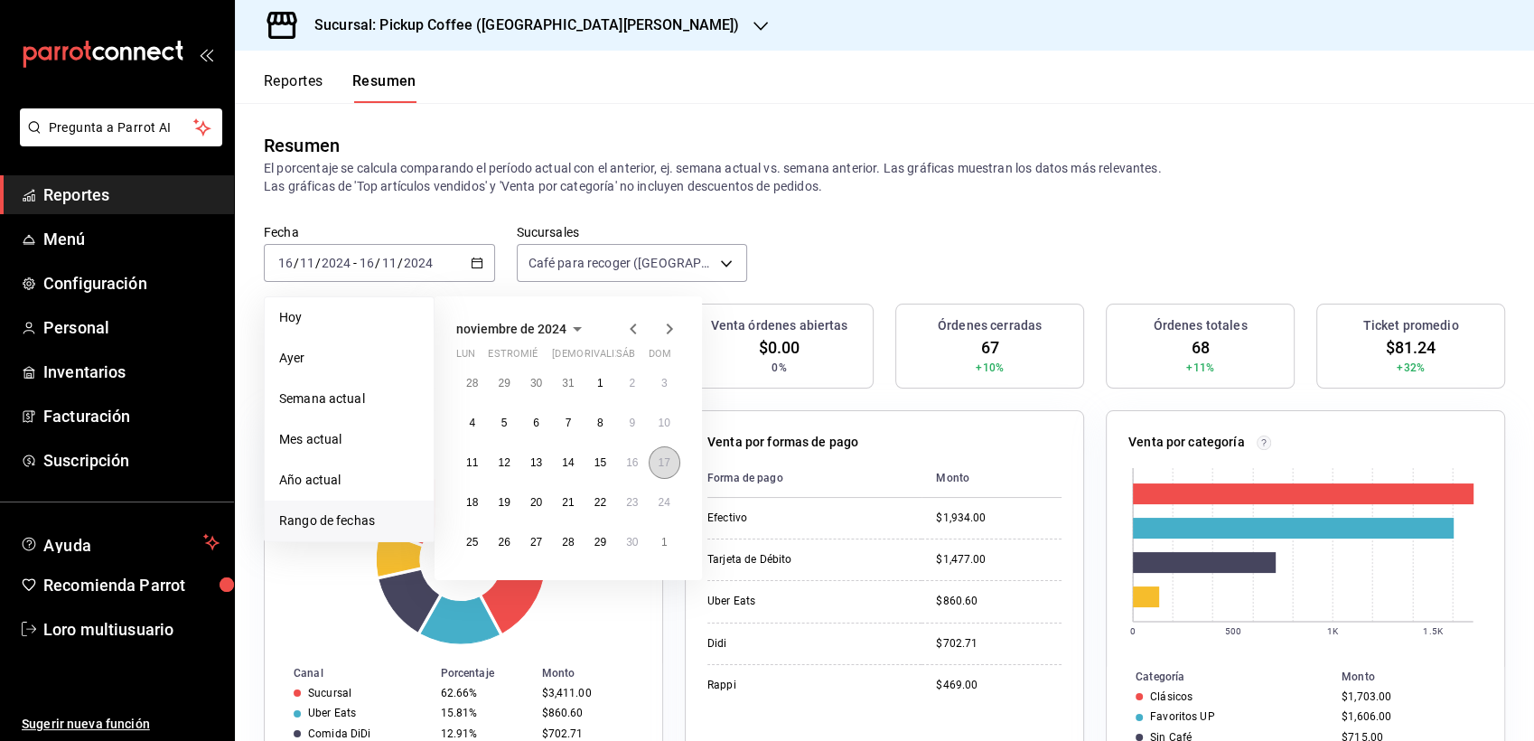
click at [676, 462] on button "17" at bounding box center [665, 462] width 32 height 33
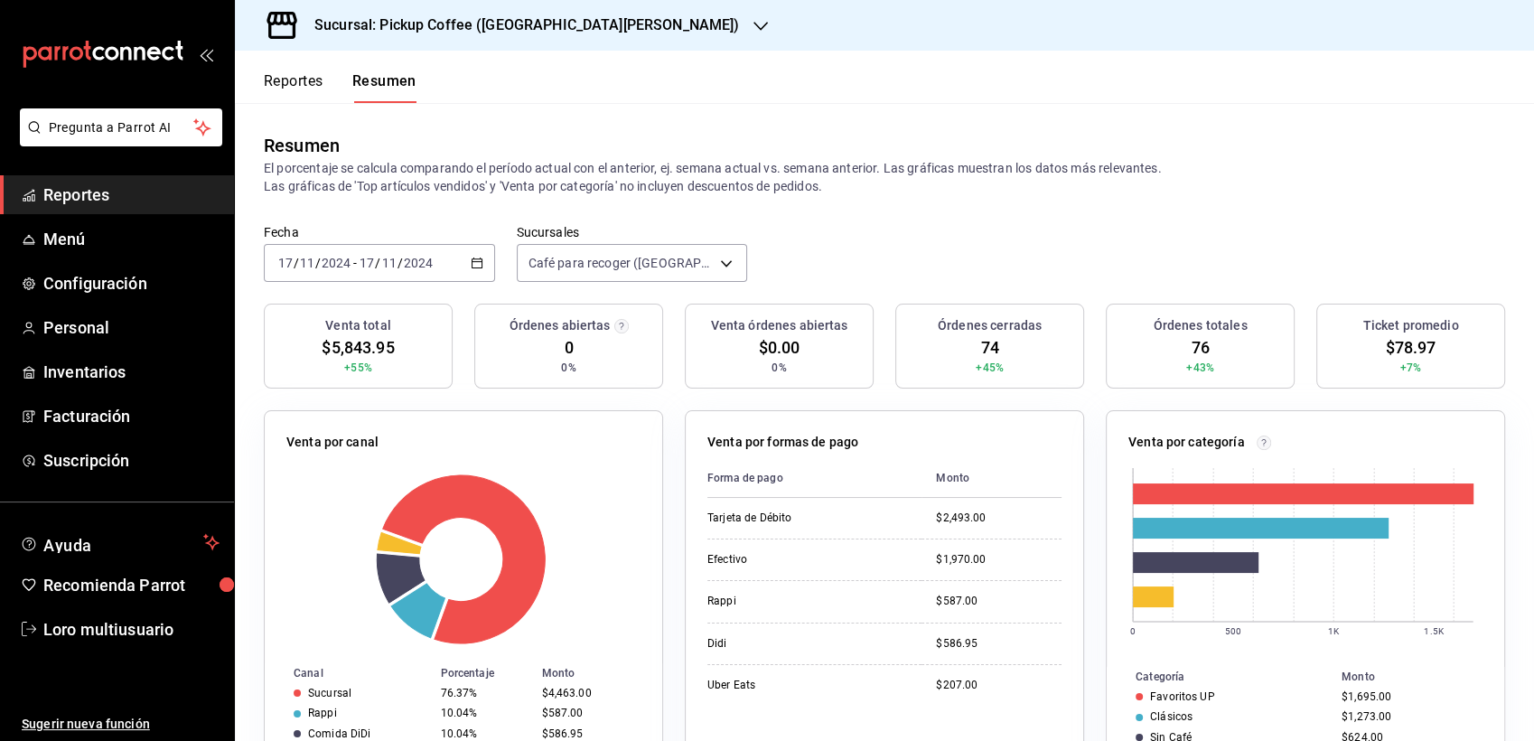
click at [390, 249] on div "2024-11-17 17 / 11 / 2024 - 2024-11-17 17 / 11 / 2024" at bounding box center [379, 263] width 231 height 38
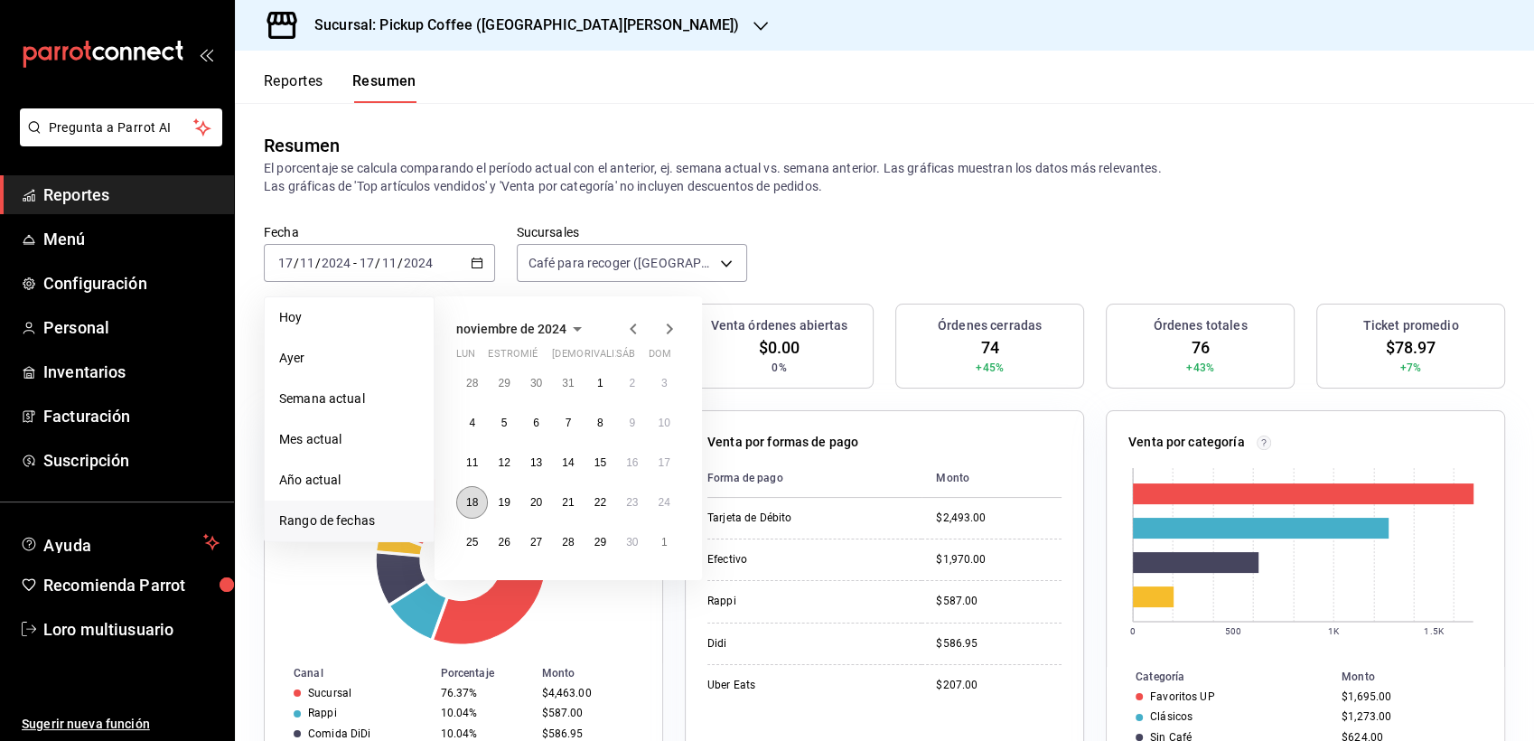
click at [469, 501] on abbr "18" at bounding box center [472, 502] width 12 height 13
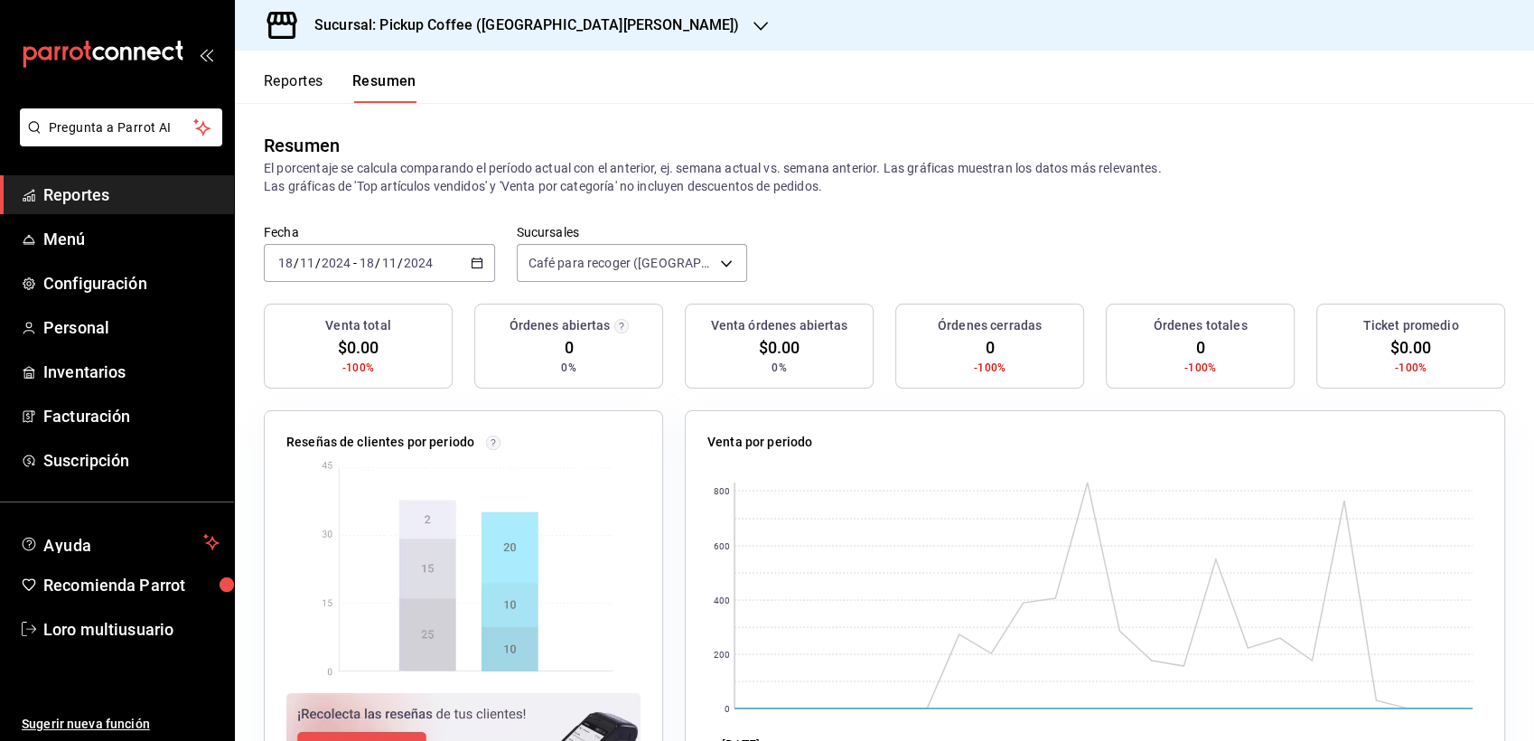
click at [385, 275] on div "2024-11-18 18 / 11 / 2024 - 2024-11-18 18 / 11 / 2024" at bounding box center [379, 263] width 231 height 38
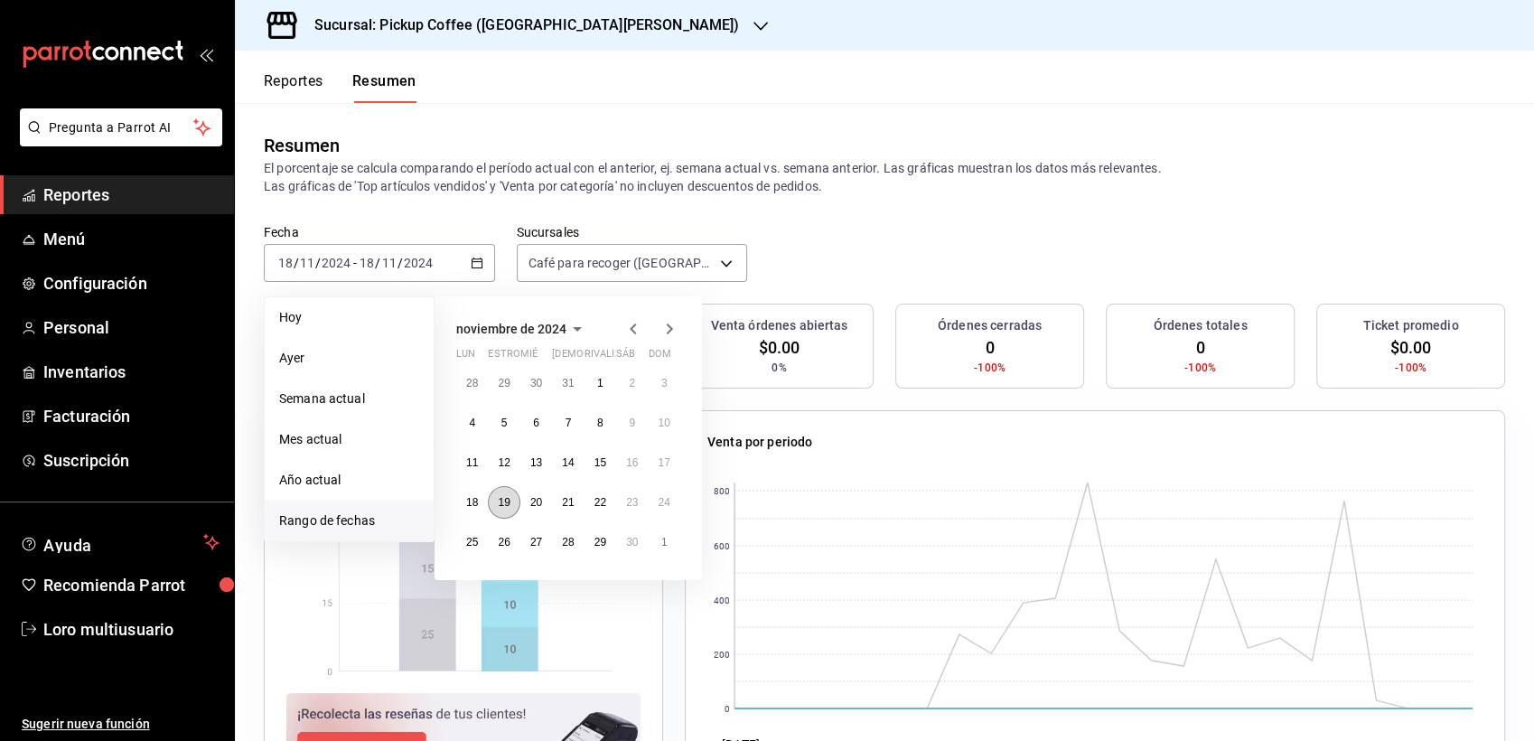
click at [503, 498] on abbr "19" at bounding box center [504, 502] width 12 height 13
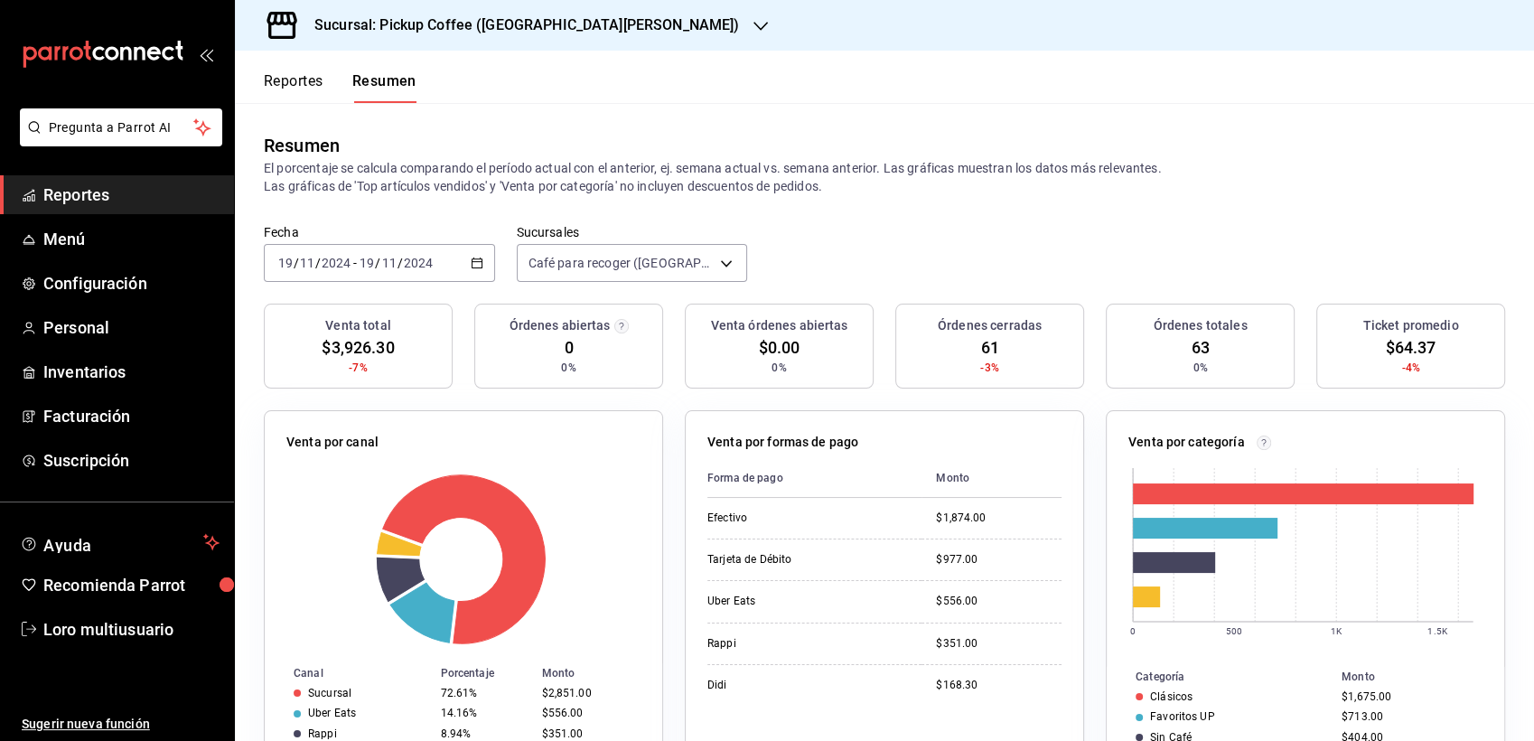
click at [409, 275] on div "2024-11-19 19 / 11 / 2024 - 2024-11-19 19 / 11 / 2024" at bounding box center [379, 263] width 231 height 38
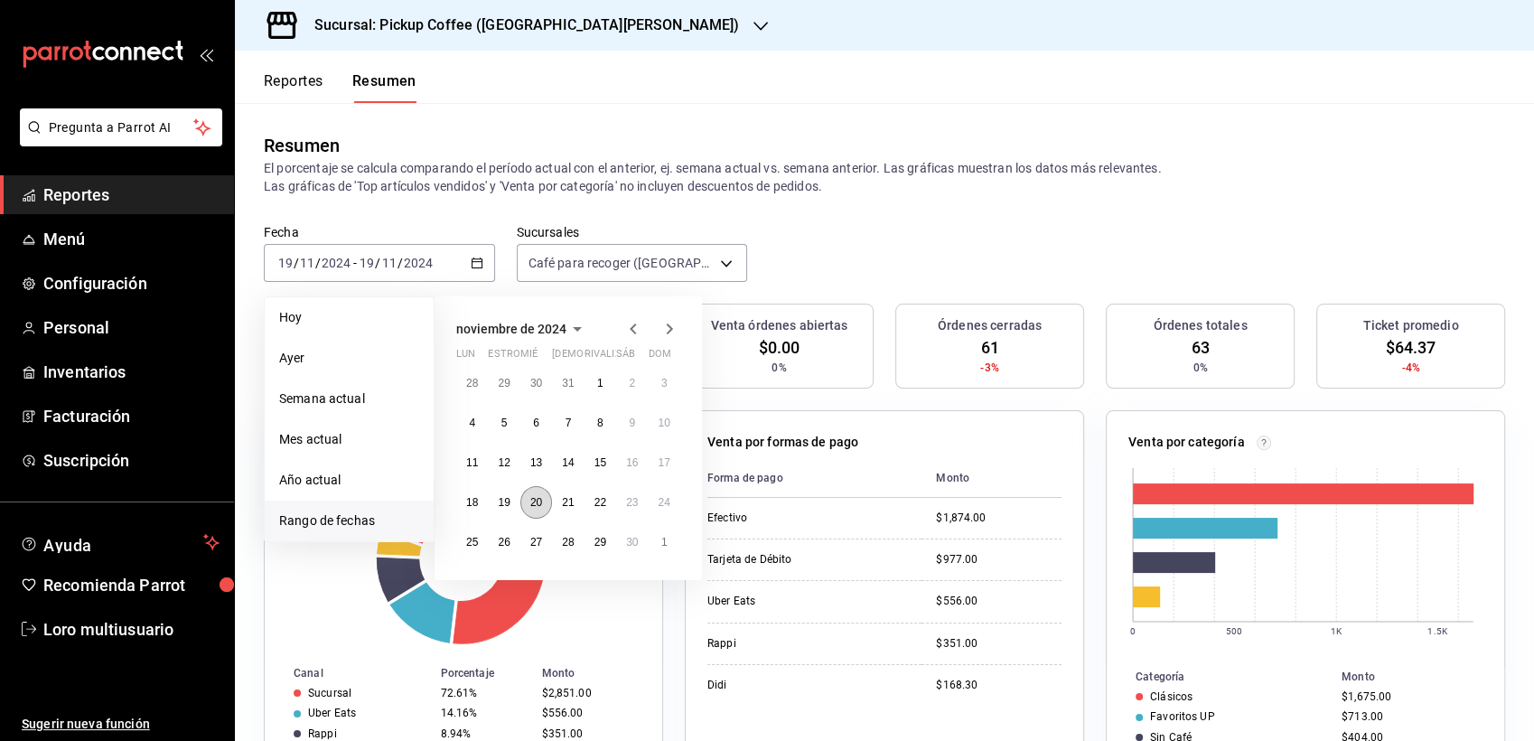
click at [541, 505] on abbr "20" at bounding box center [536, 502] width 12 height 13
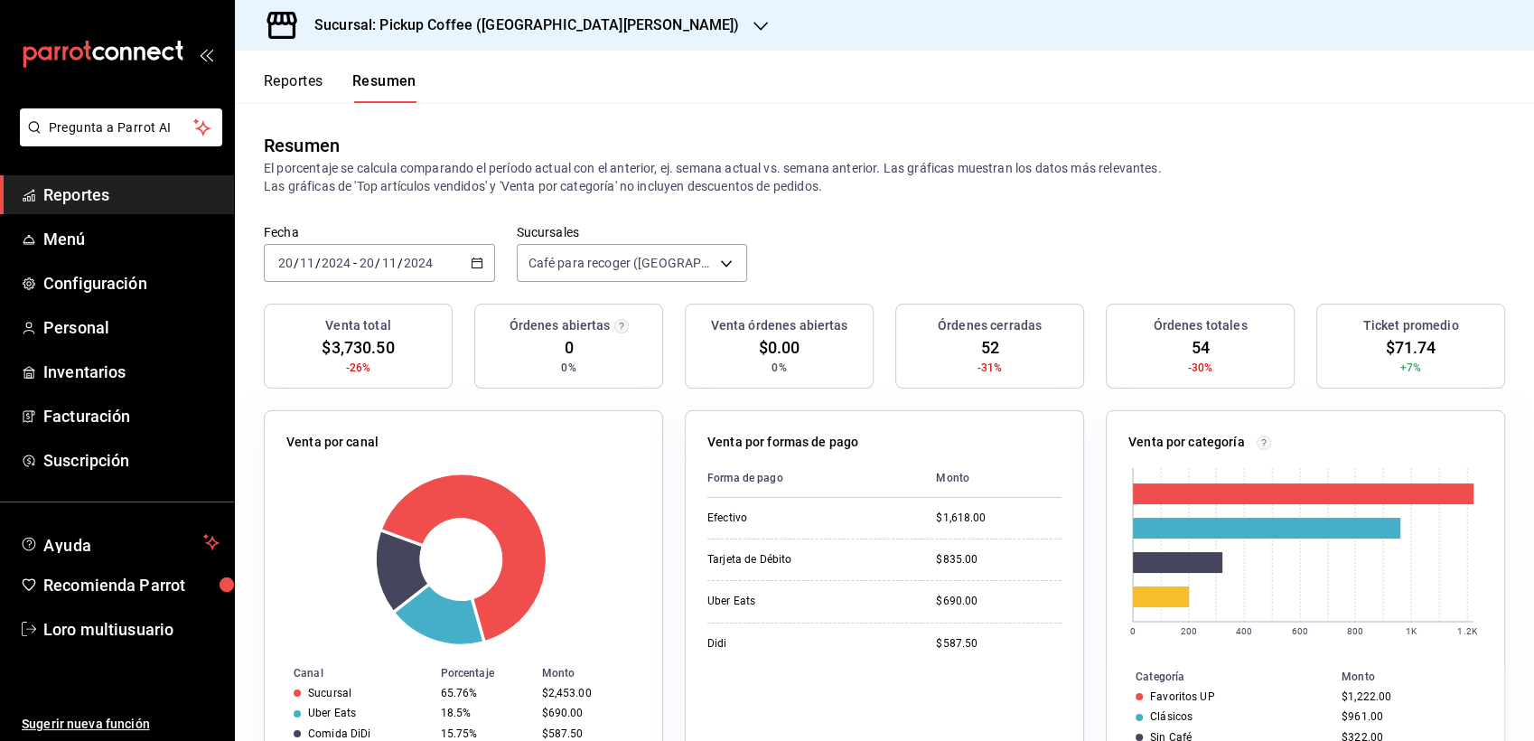
click at [347, 294] on div "Fecha 2024-11-20 20 / 11 / 2024 - 2024-11-20 20 / 11 / 2024 Sucursales Café par…" at bounding box center [884, 264] width 1299 height 80
click at [340, 276] on div "2024-11-20 20 / 11 / 2024 - 2024-11-20 20 / 11 / 2024" at bounding box center [379, 263] width 231 height 38
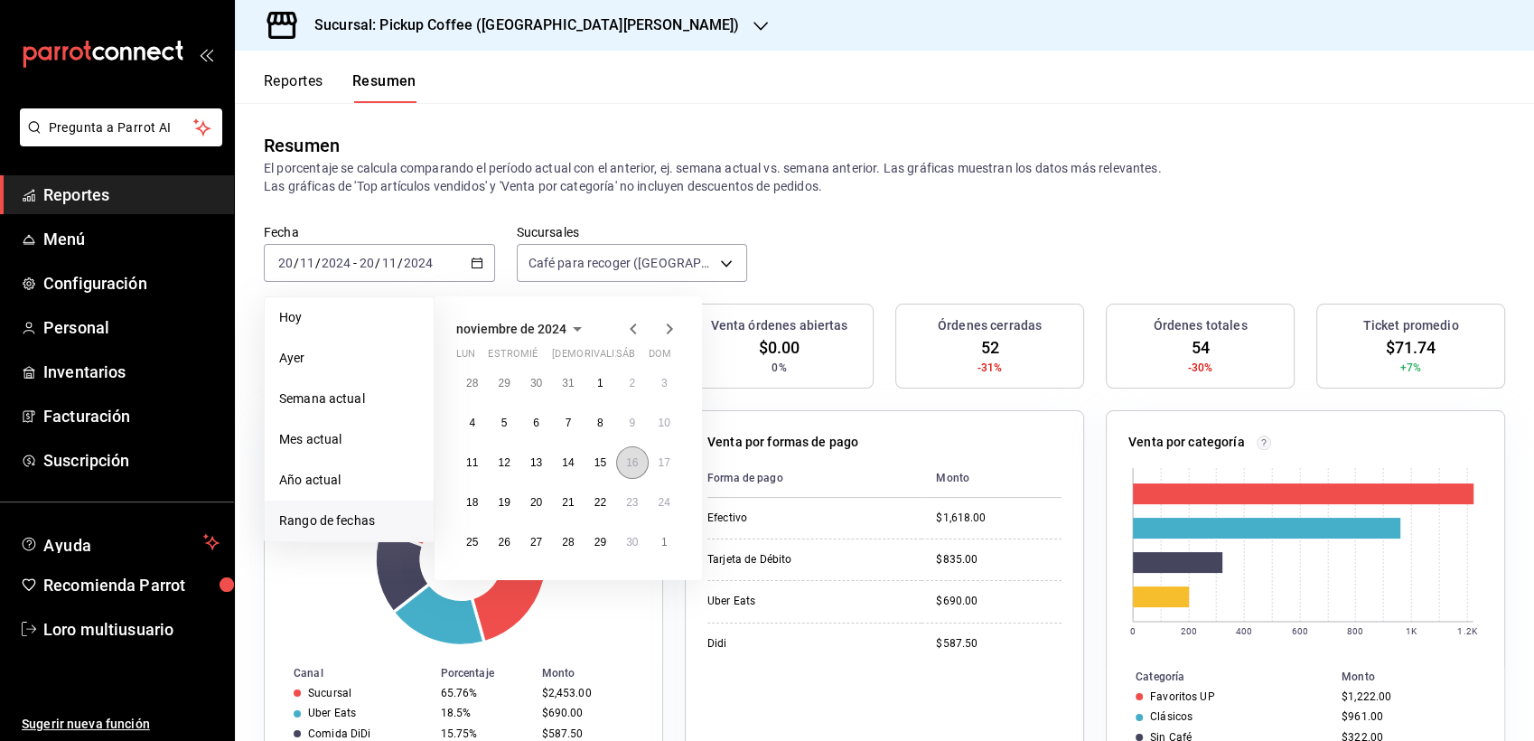
click at [624, 464] on button "16" at bounding box center [632, 462] width 32 height 33
click at [543, 496] on button "20" at bounding box center [536, 502] width 32 height 33
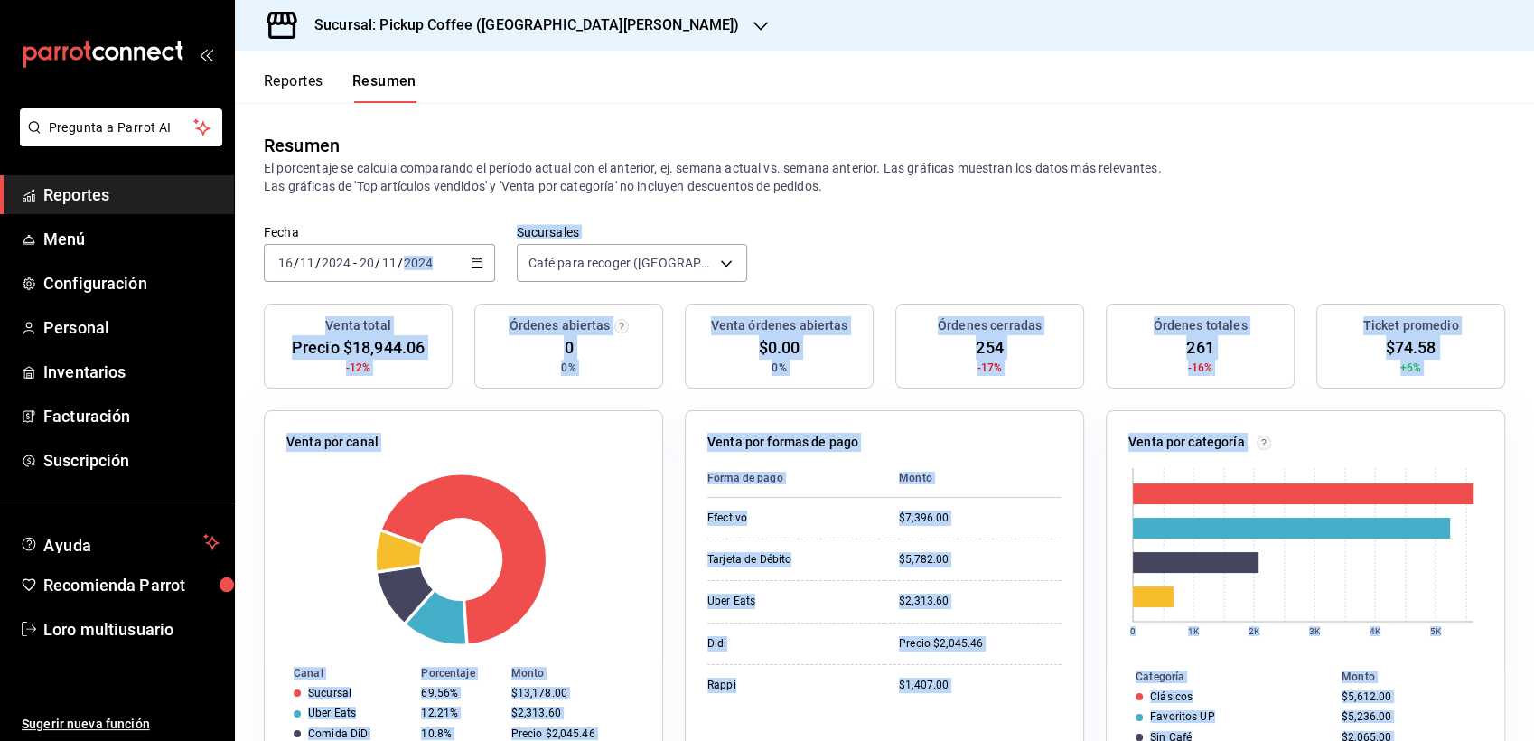
drag, startPoint x: 388, startPoint y: 298, endPoint x: 1038, endPoint y: 792, distance: 816.5
click at [1038, 740] on html "Pregunta a Parrot AI Reportes Menú Configuración Personal Inventarios Facturaci…" at bounding box center [767, 370] width 1534 height 741
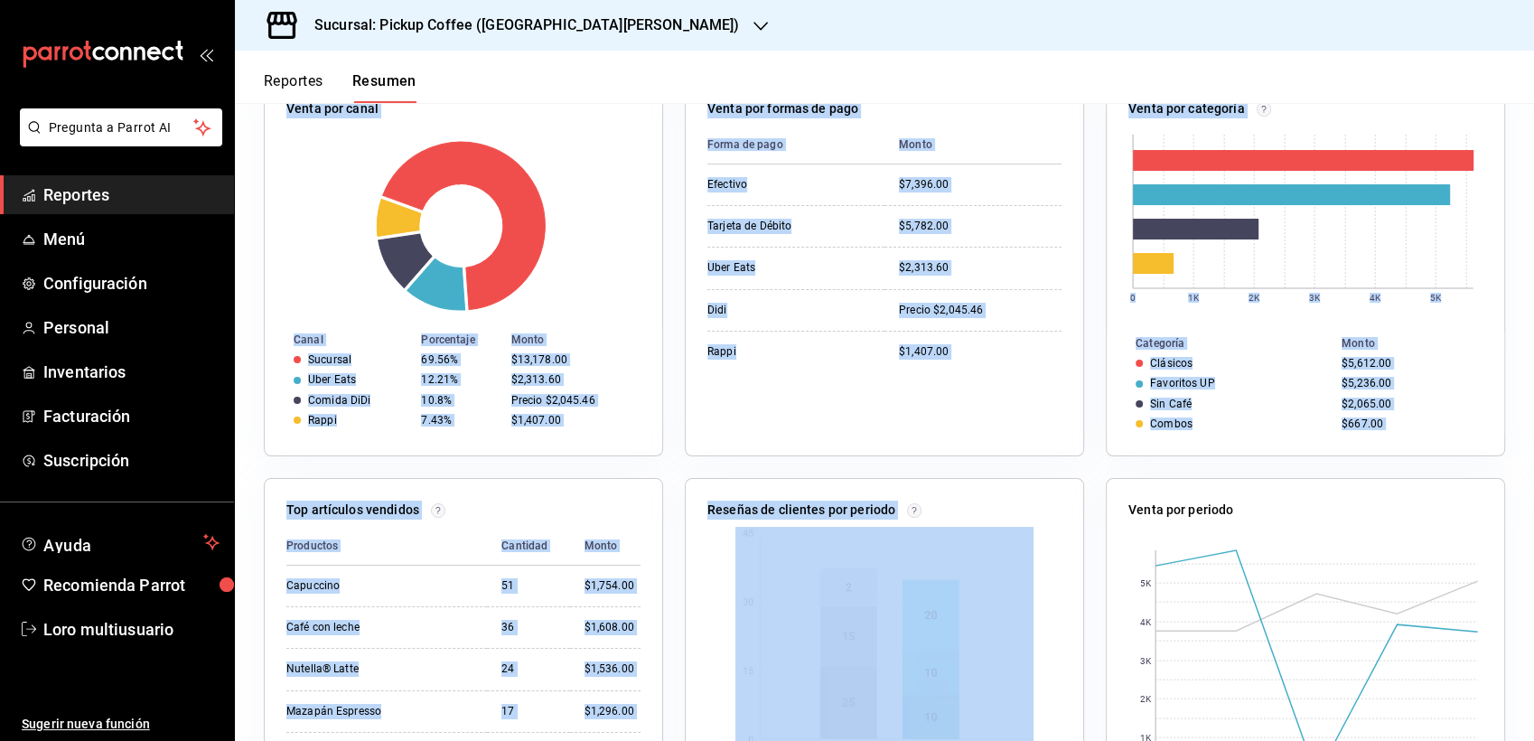
drag, startPoint x: 1038, startPoint y: 792, endPoint x: 916, endPoint y: 454, distance: 358.4
click at [916, 454] on div "Venta por canal Canal Porcentaje Monto Sucursal 69.56% $13,178.00 Uber Eats 12.…" at bounding box center [873, 456] width 1263 height 802
click at [698, 377] on div "Venta por formas de pago Forma de pago Monto Efectivo $7,396.00 Tarjeta de Débi…" at bounding box center [884, 266] width 399 height 379
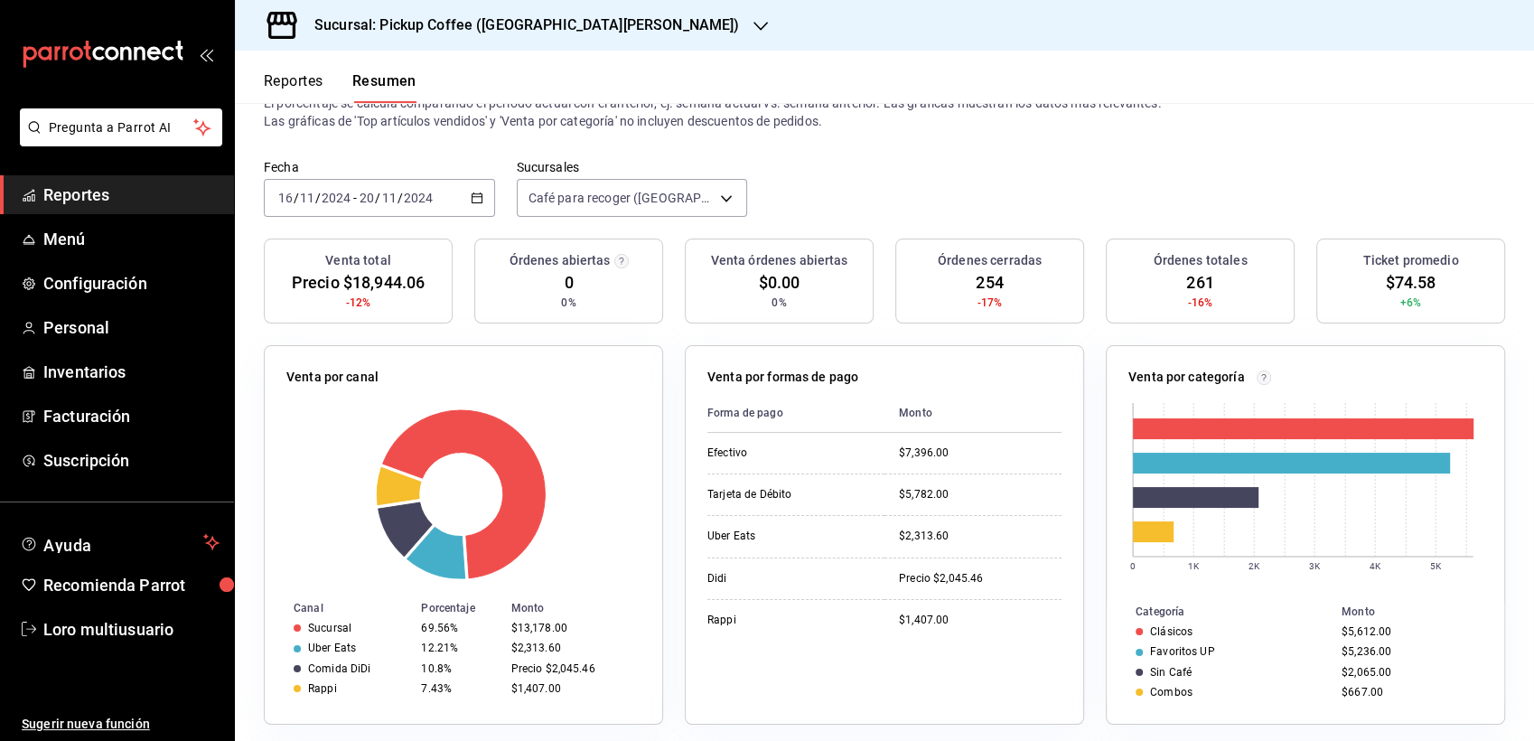
scroll to position [100, 0]
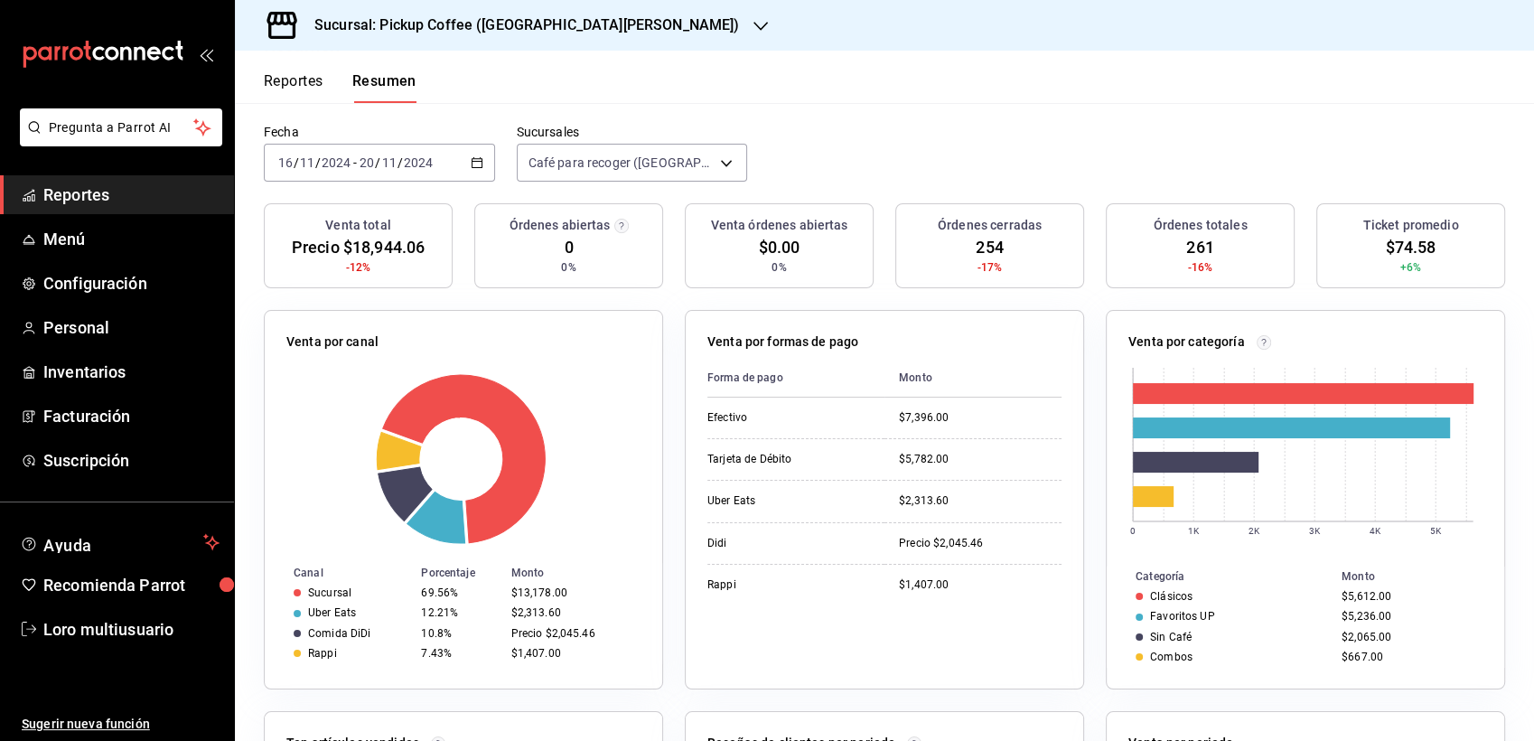
click at [398, 15] on h3 "Sucursal: Pickup Coffee ([GEOGRAPHIC_DATA][PERSON_NAME])" at bounding box center [519, 25] width 439 height 22
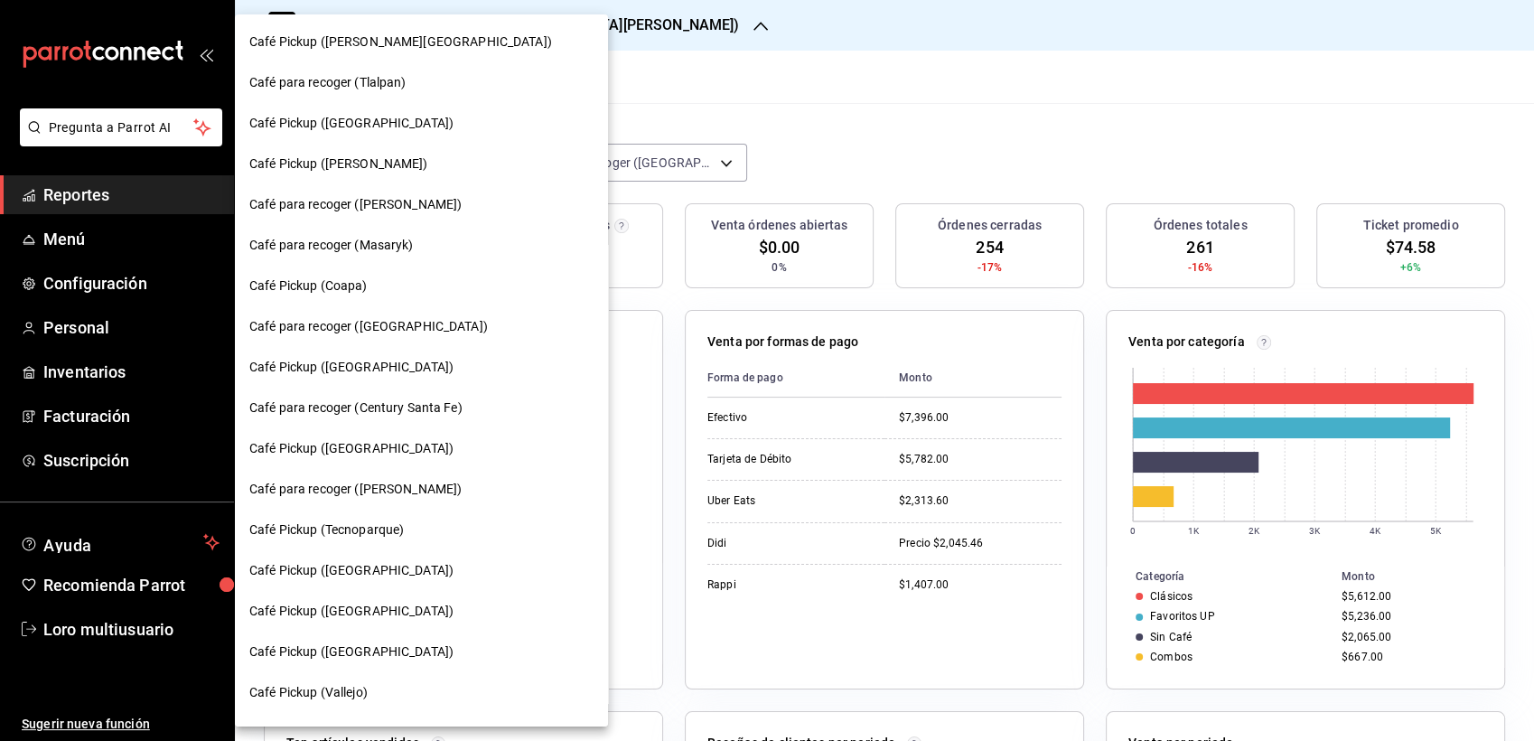
click at [389, 115] on div "Café Pickup ([GEOGRAPHIC_DATA])" at bounding box center [421, 123] width 344 height 19
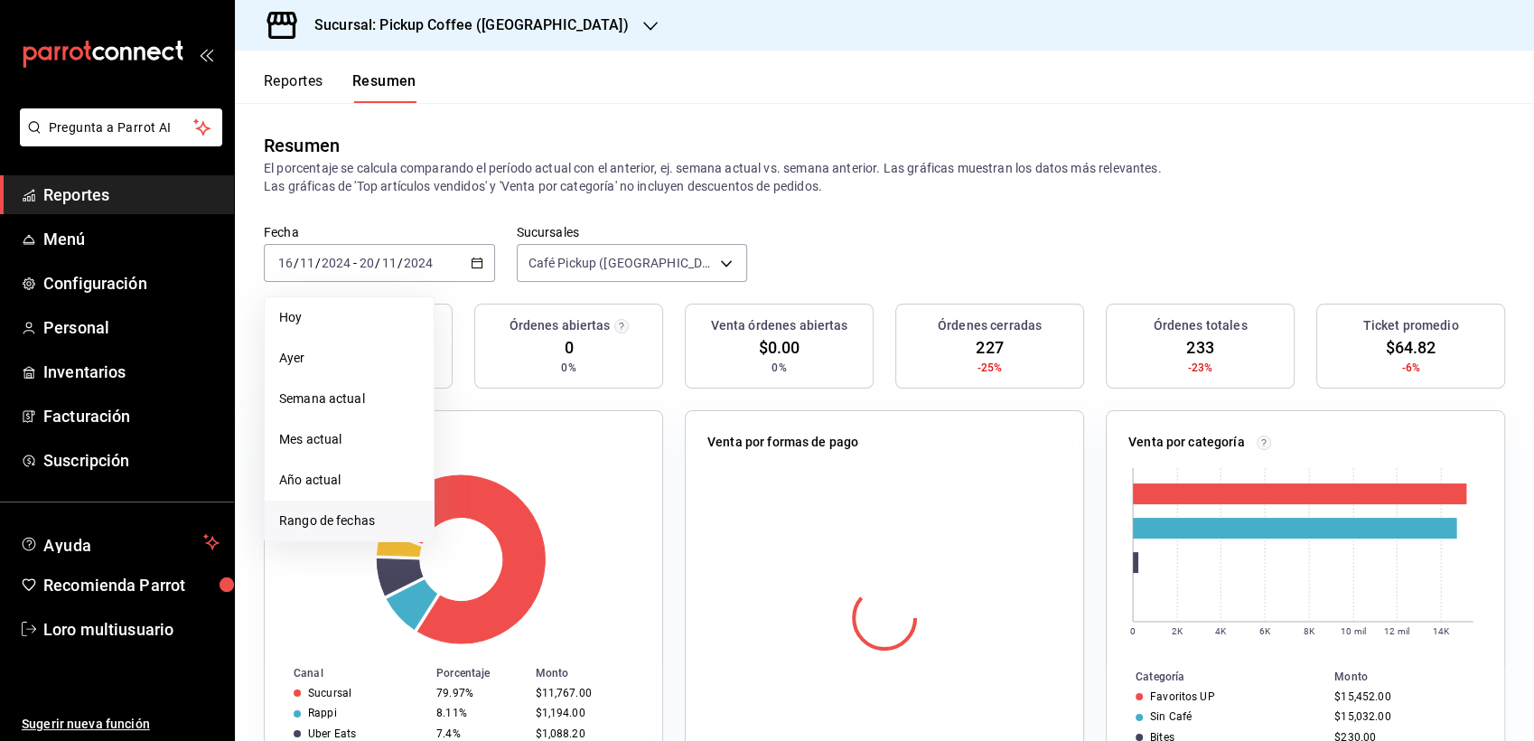
click at [362, 524] on span "Rango de fechas" at bounding box center [349, 520] width 140 height 19
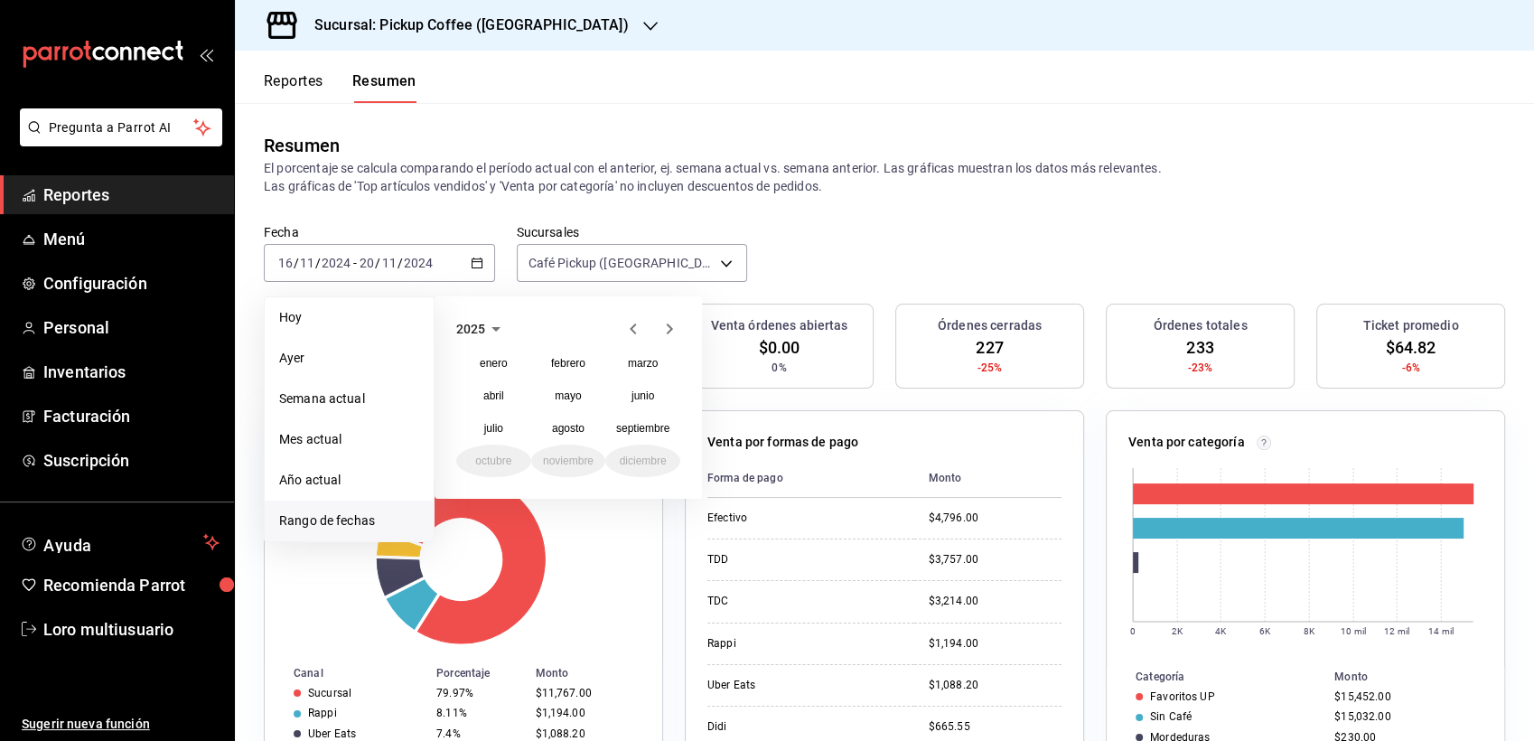
click at [635, 323] on icon "button" at bounding box center [633, 328] width 6 height 11
click at [636, 461] on abbr "diciembre" at bounding box center [643, 460] width 47 height 13
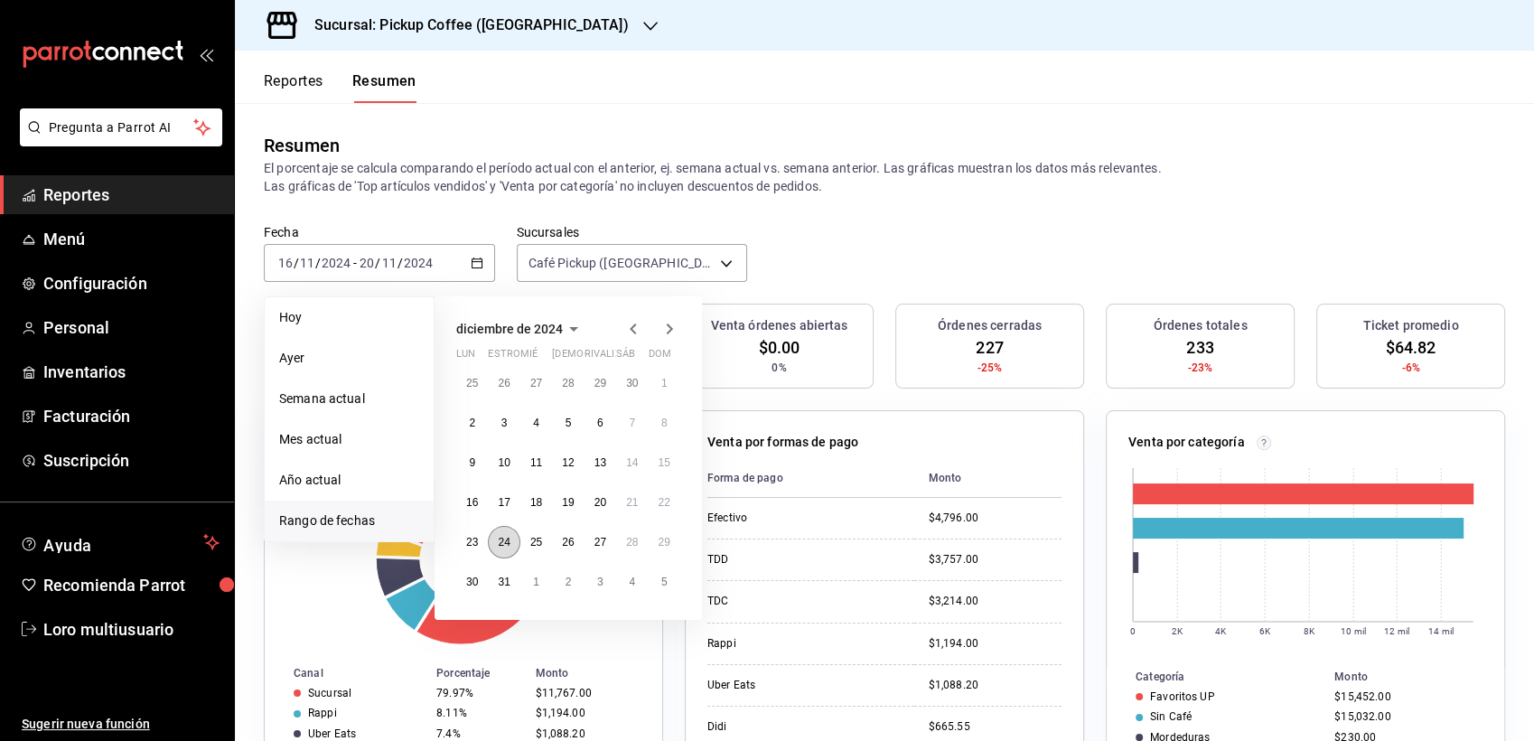
click at [496, 536] on button "24" at bounding box center [504, 542] width 32 height 33
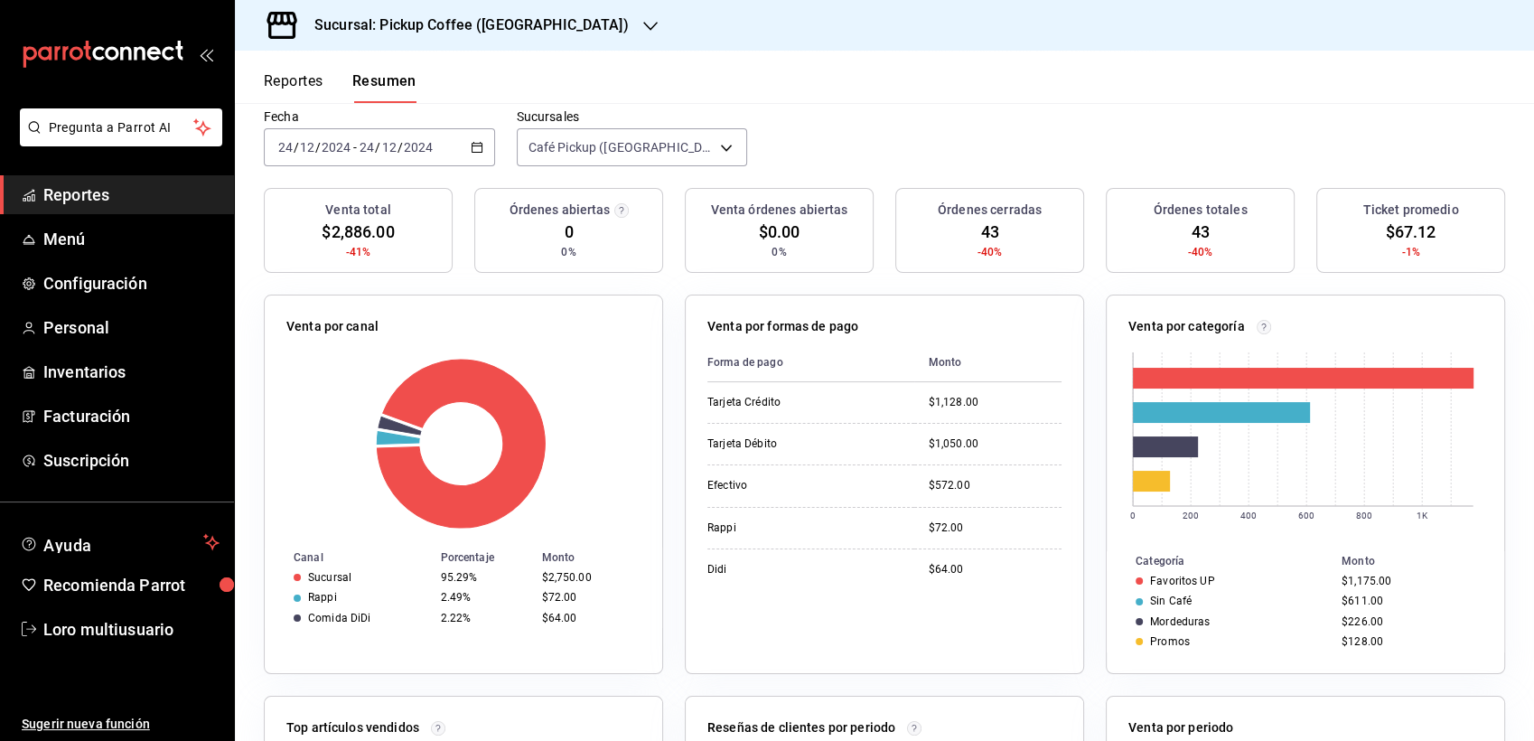
scroll to position [112, 0]
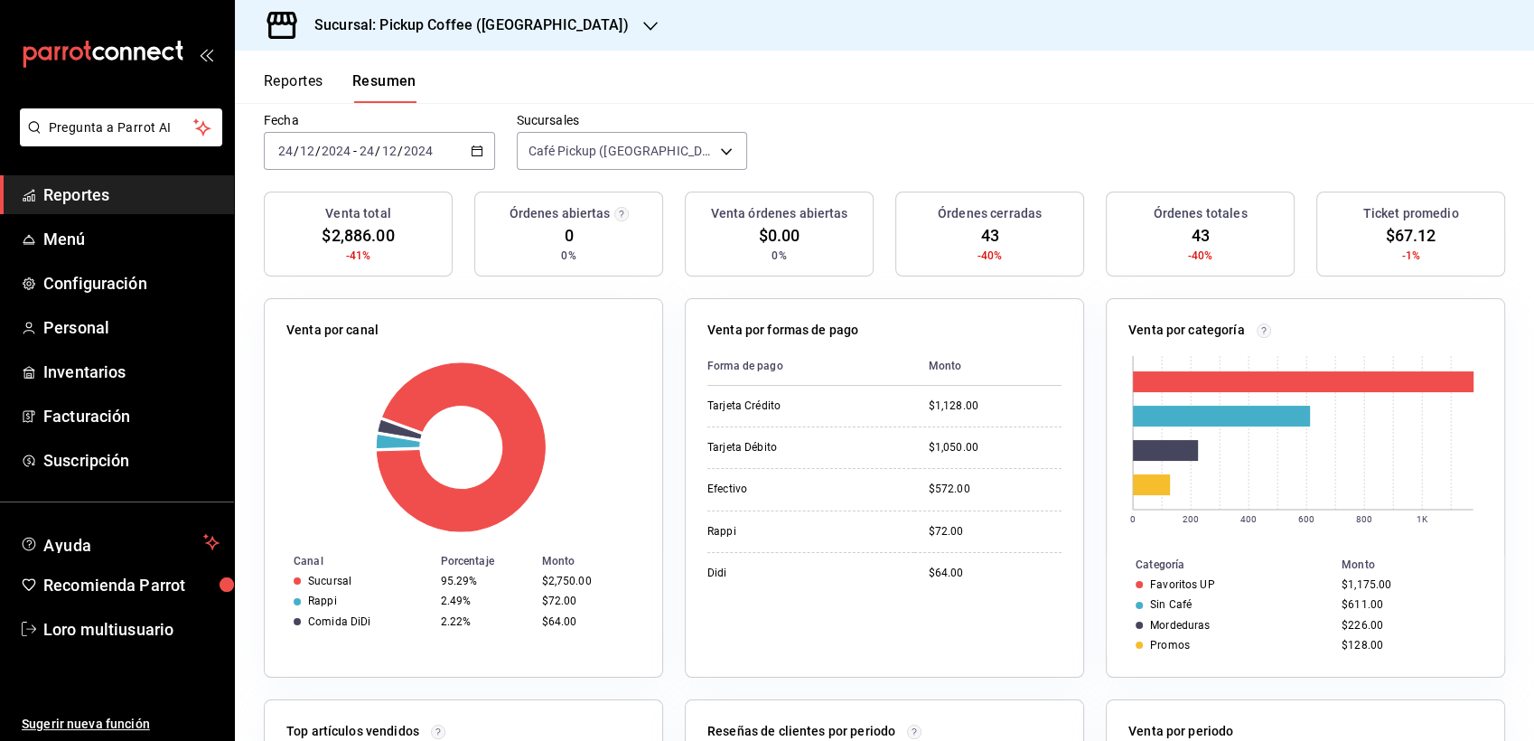
click at [468, 14] on h3 "Sucursal: Pickup Coffee (Santa Fe)" at bounding box center [464, 25] width 329 height 22
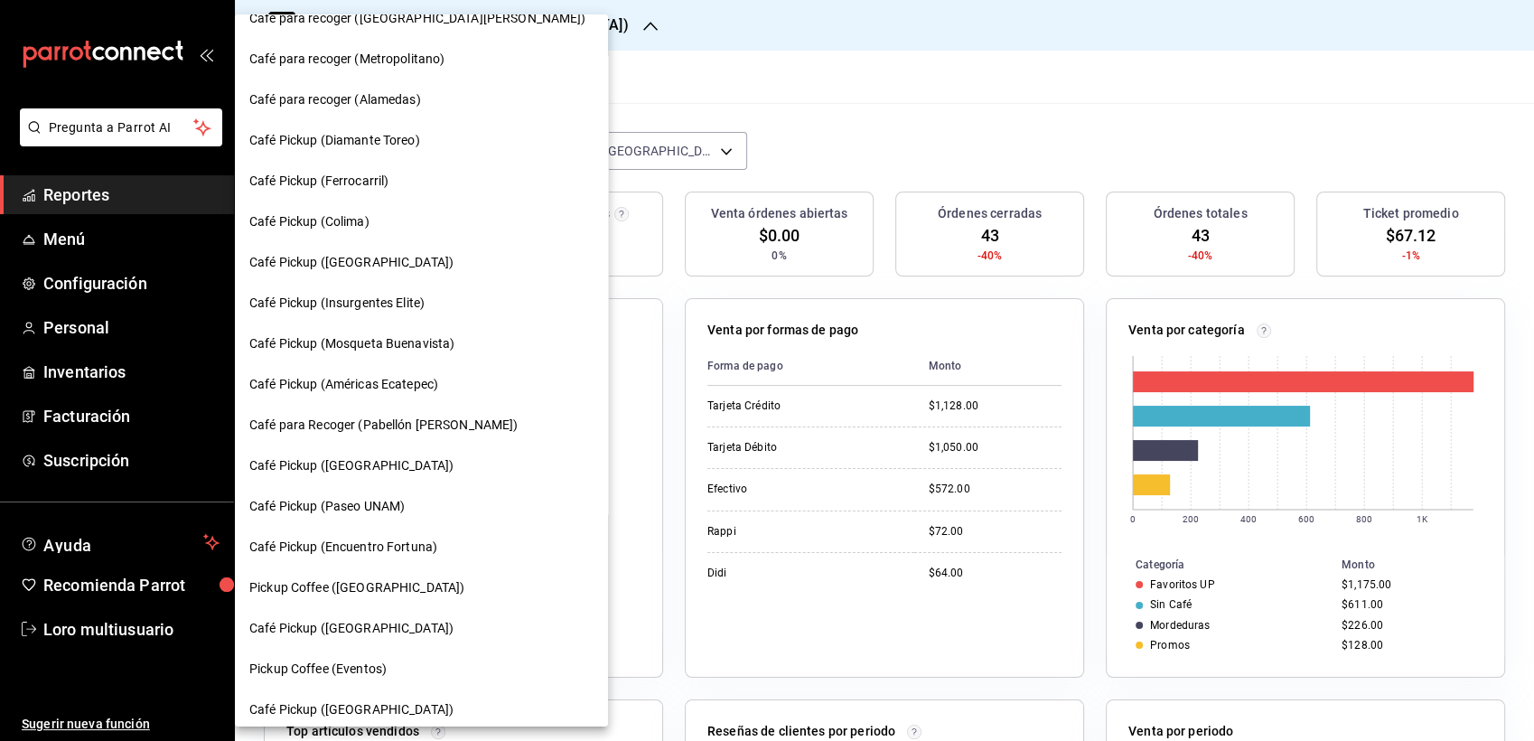
scroll to position [969, 0]
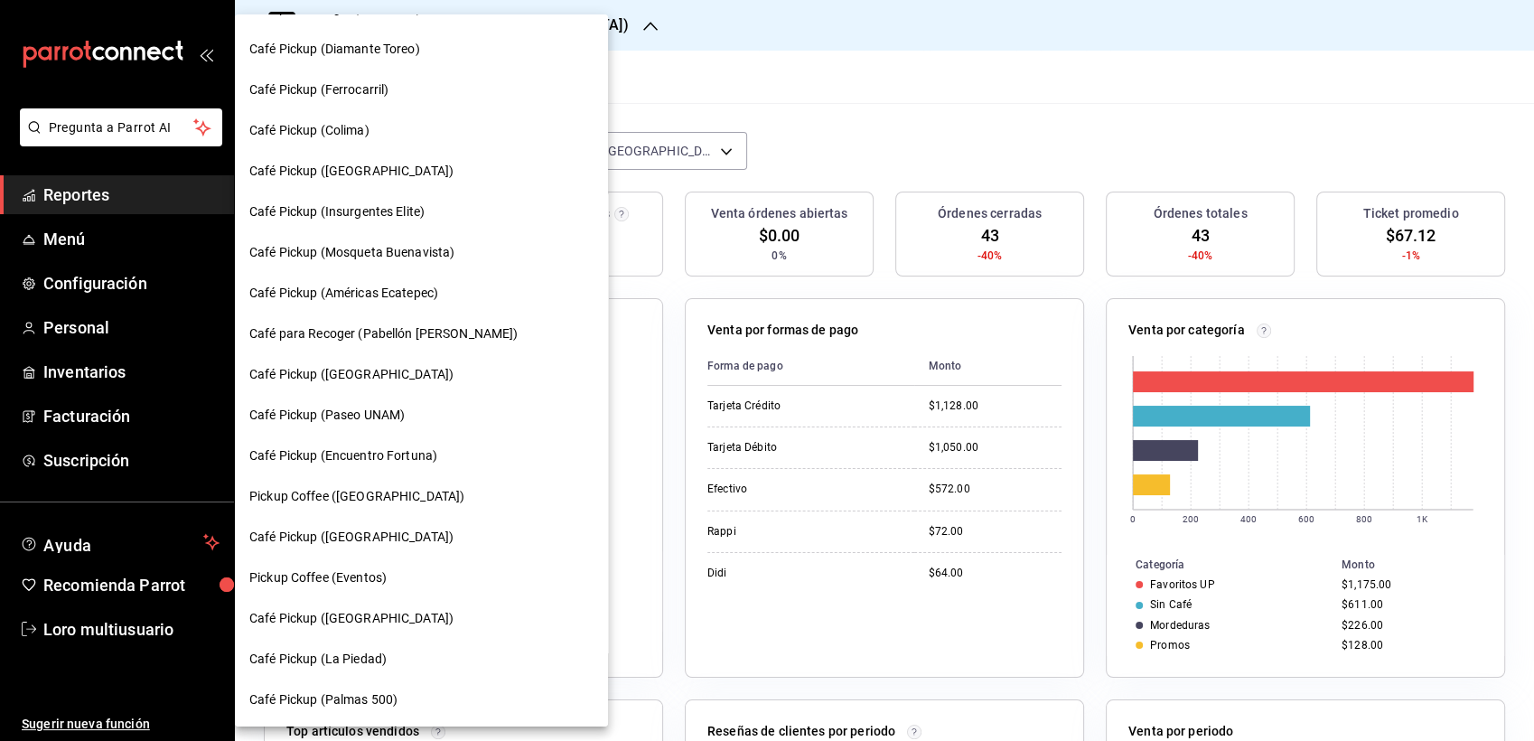
click at [320, 213] on span "Café Pickup (Insurgentes Elite)" at bounding box center [336, 211] width 175 height 19
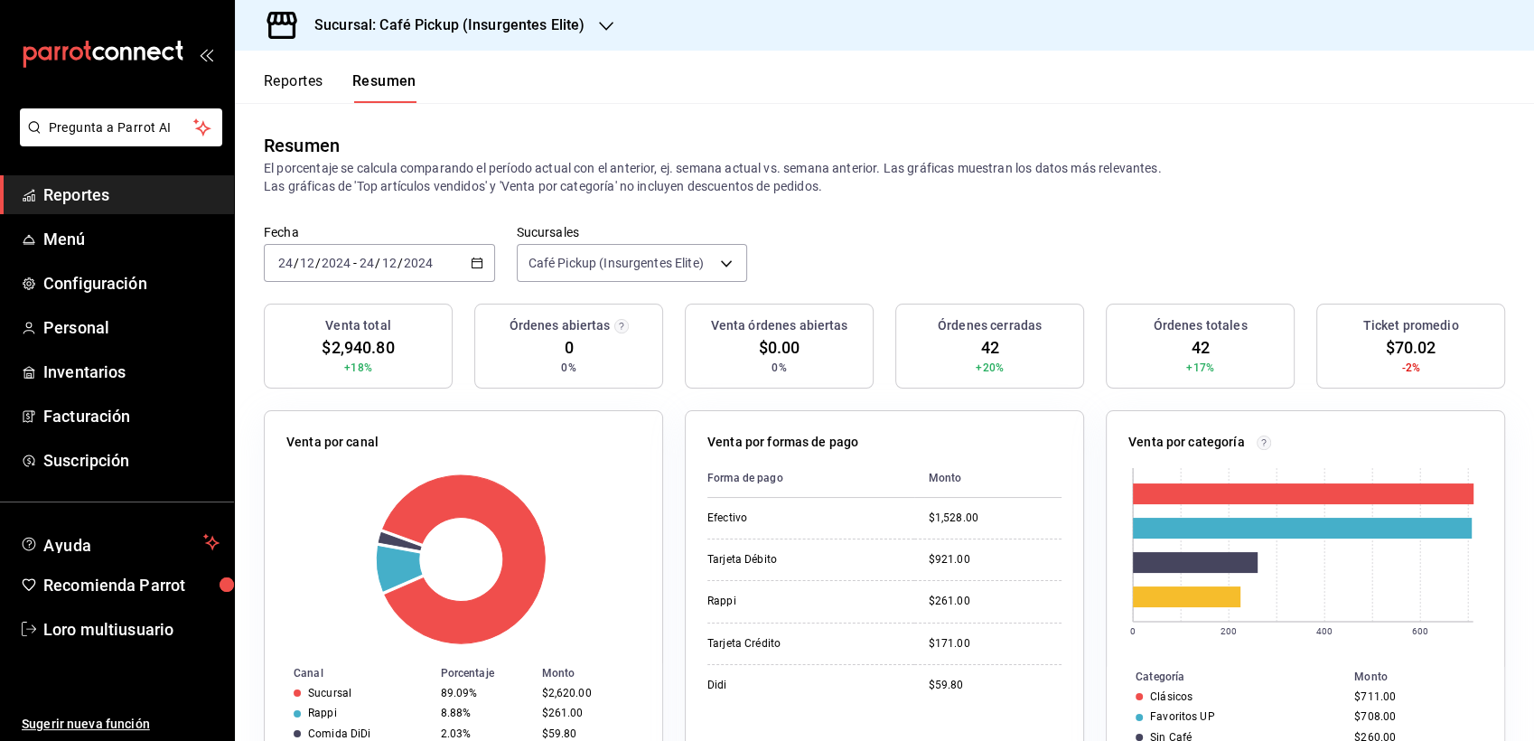
click at [491, 16] on h3 "Sucursal: Café Pickup (Insurgentes Elite)" at bounding box center [442, 25] width 285 height 22
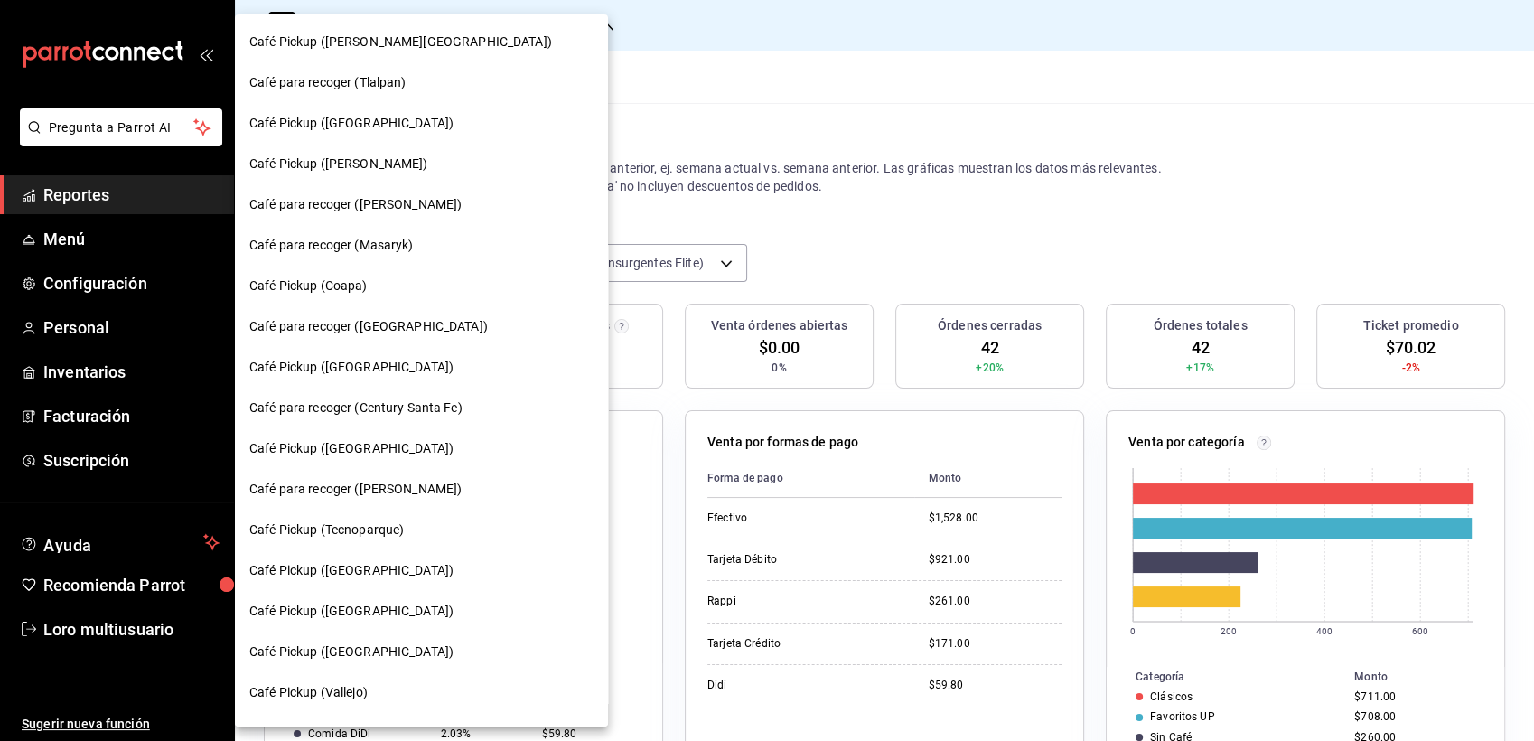
click at [687, 131] on div at bounding box center [767, 370] width 1534 height 741
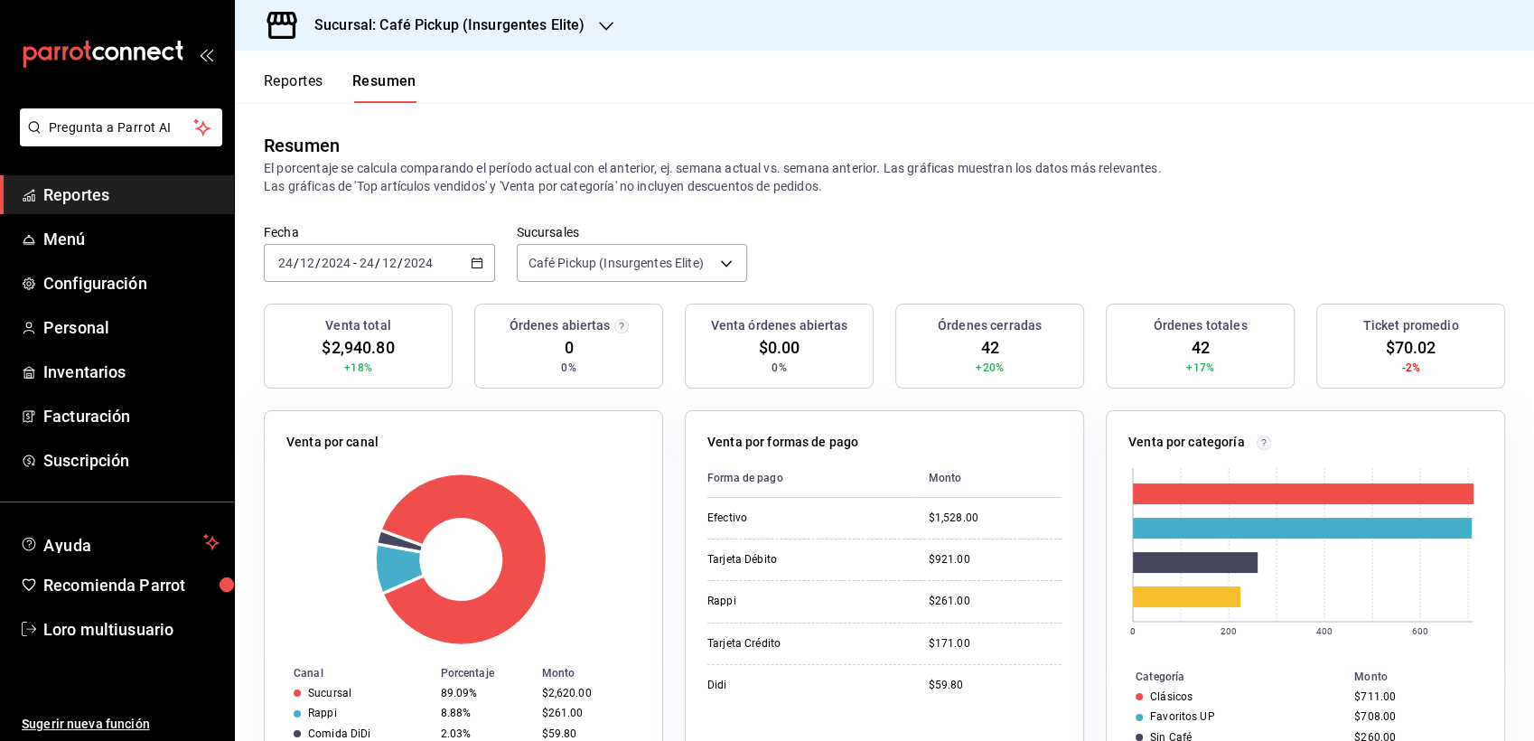
click at [403, 248] on div "2024-12-24 24 / 12 / 2024 - 2024-12-24 24 / 12 / 2024" at bounding box center [379, 263] width 231 height 38
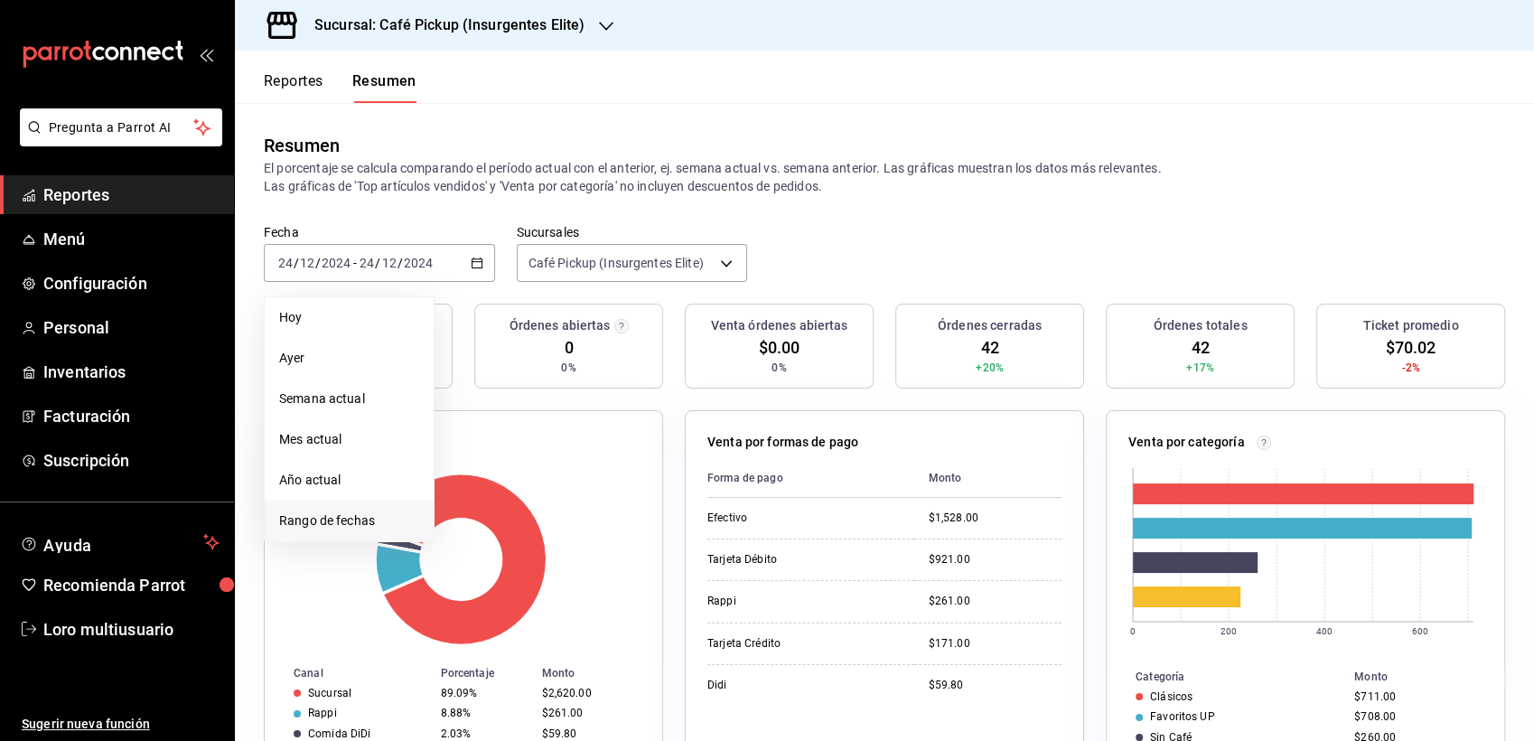
click at [318, 518] on span "Rango de fechas" at bounding box center [349, 520] width 140 height 19
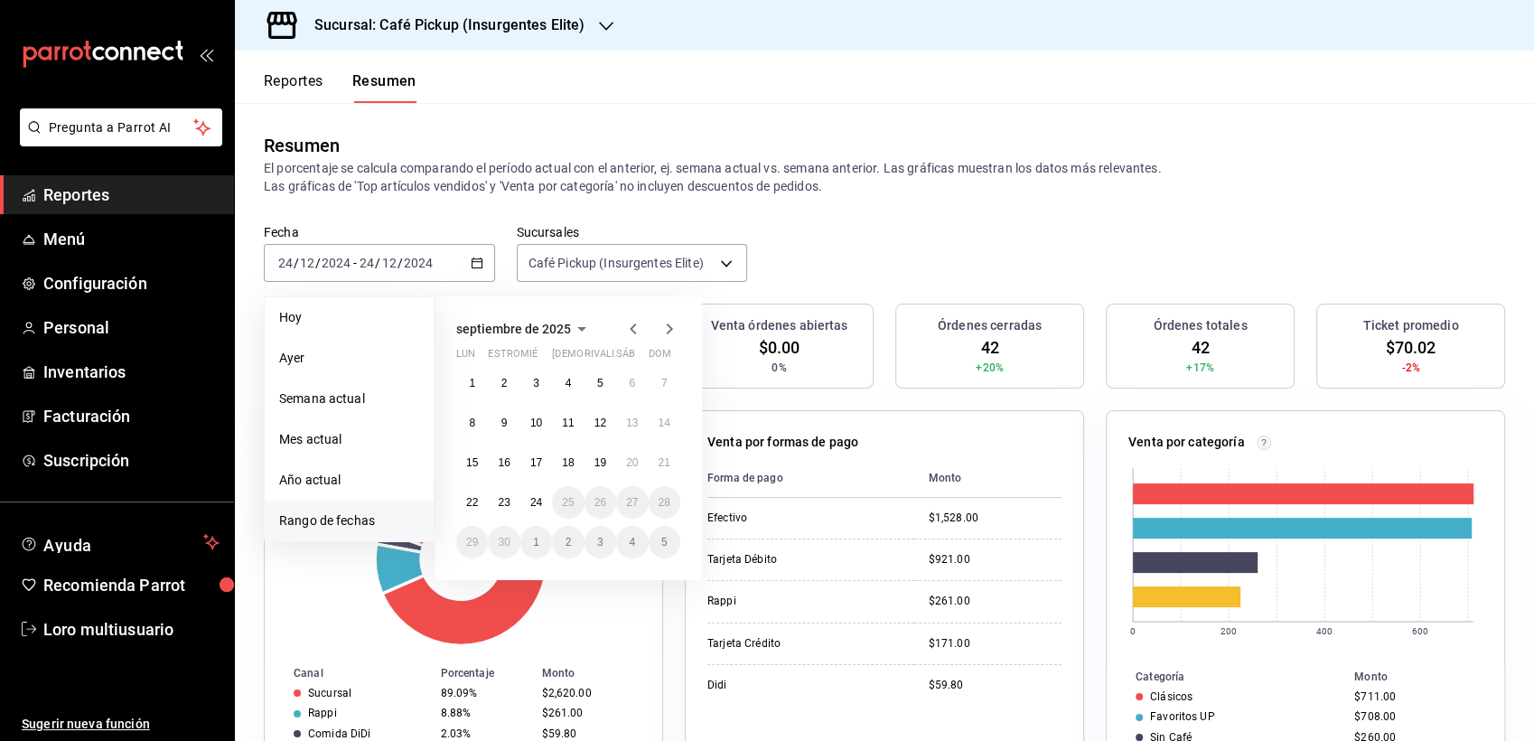
click at [587, 333] on icon "button" at bounding box center [582, 329] width 22 height 22
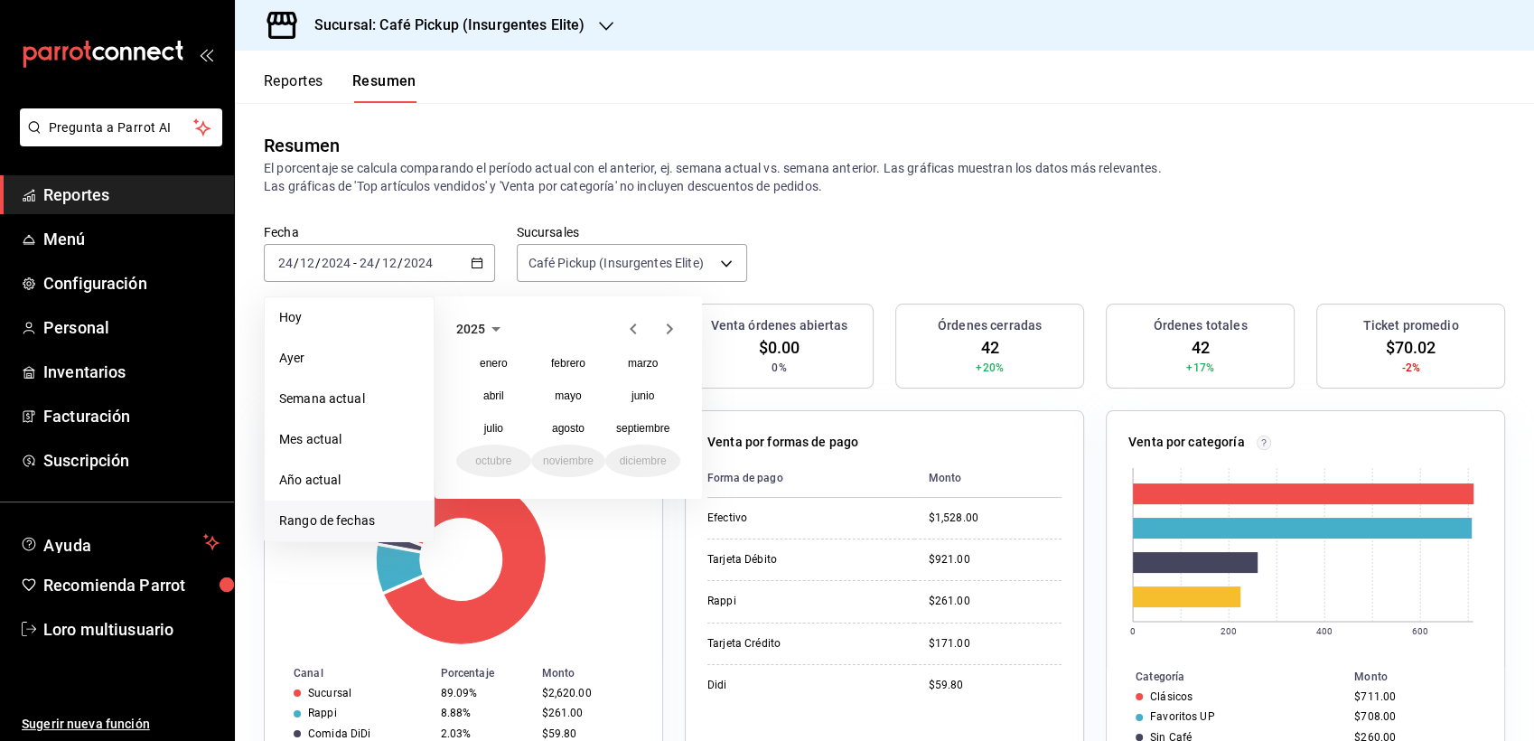
click at [632, 330] on icon "button" at bounding box center [633, 328] width 6 height 11
click at [631, 466] on abbr "diciembre" at bounding box center [643, 460] width 47 height 13
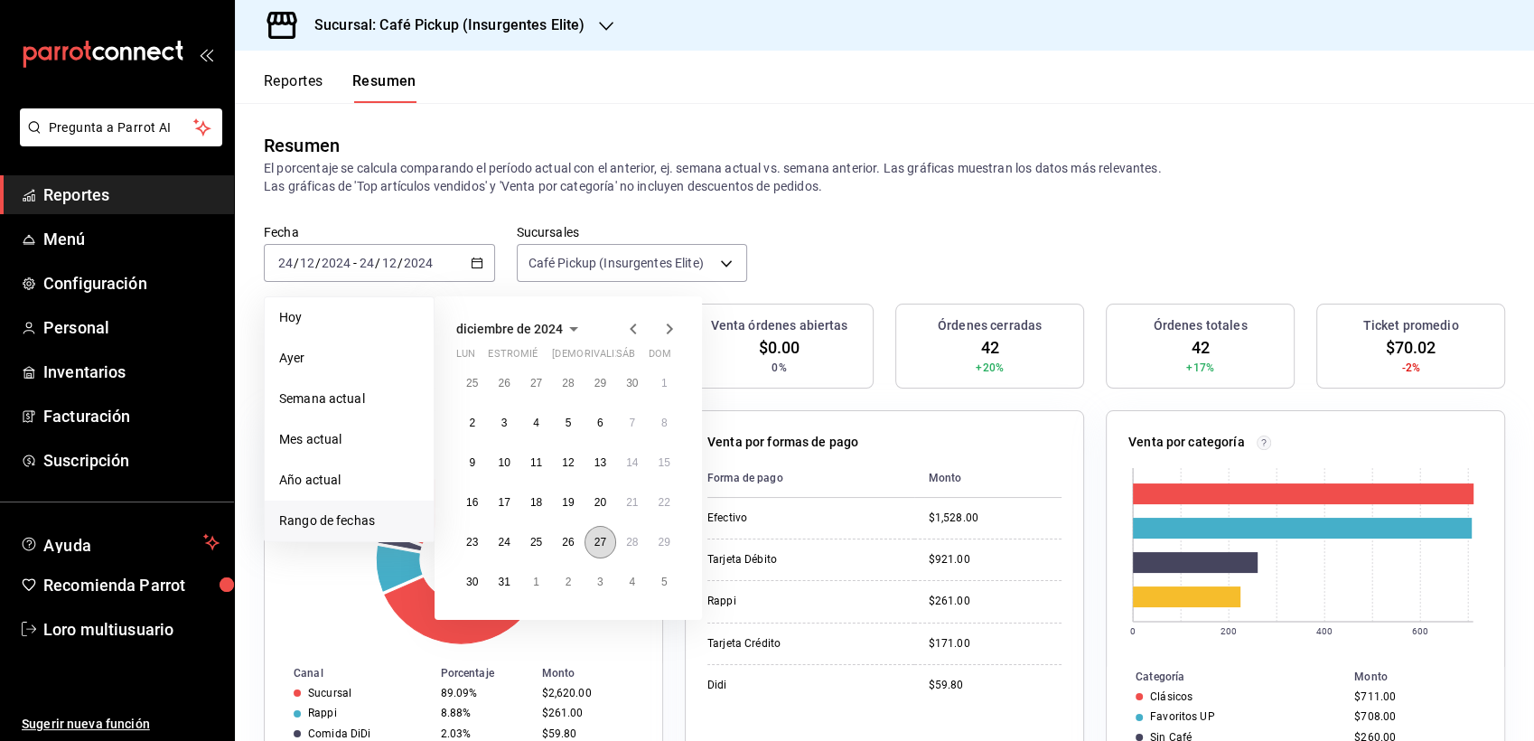
click at [605, 533] on button "27" at bounding box center [601, 542] width 32 height 33
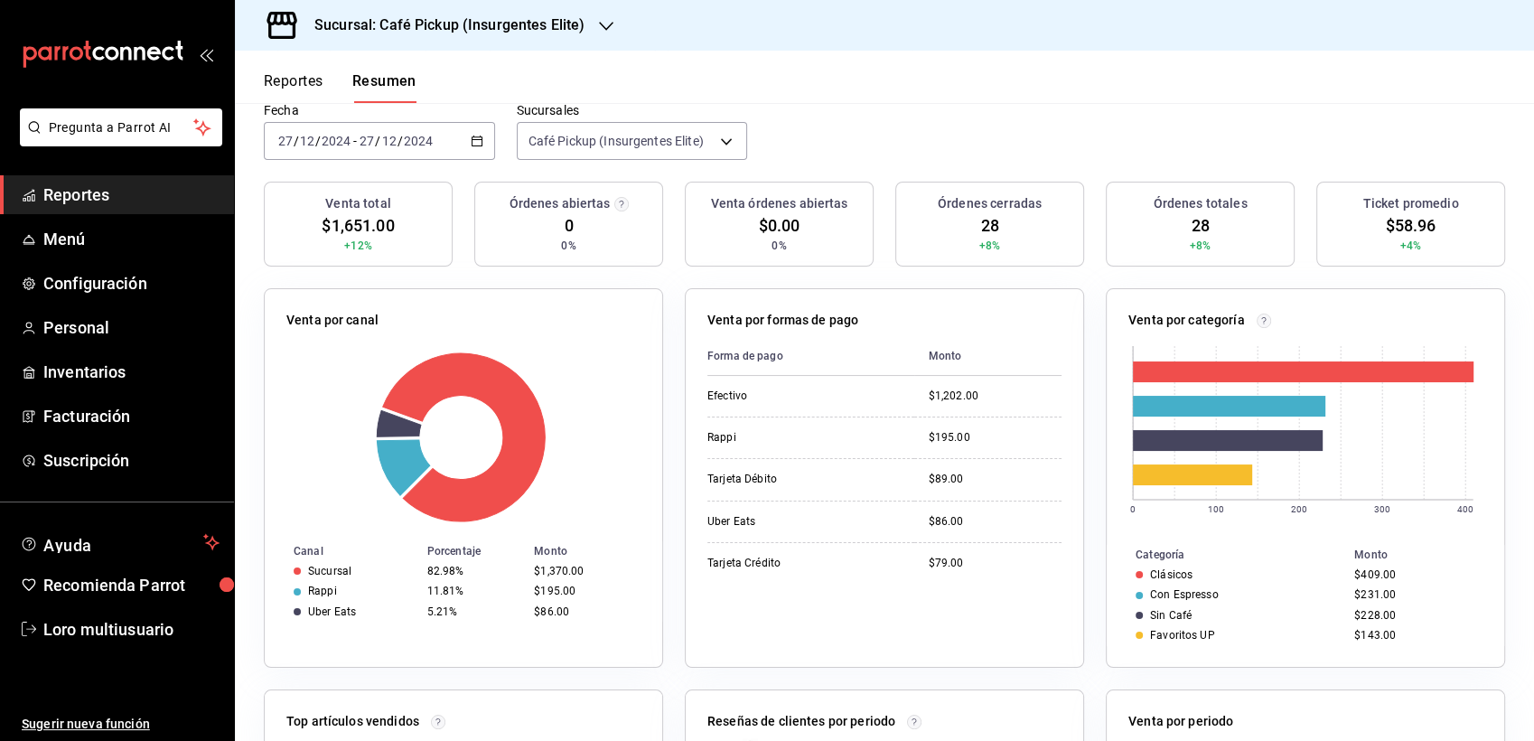
scroll to position [100, 0]
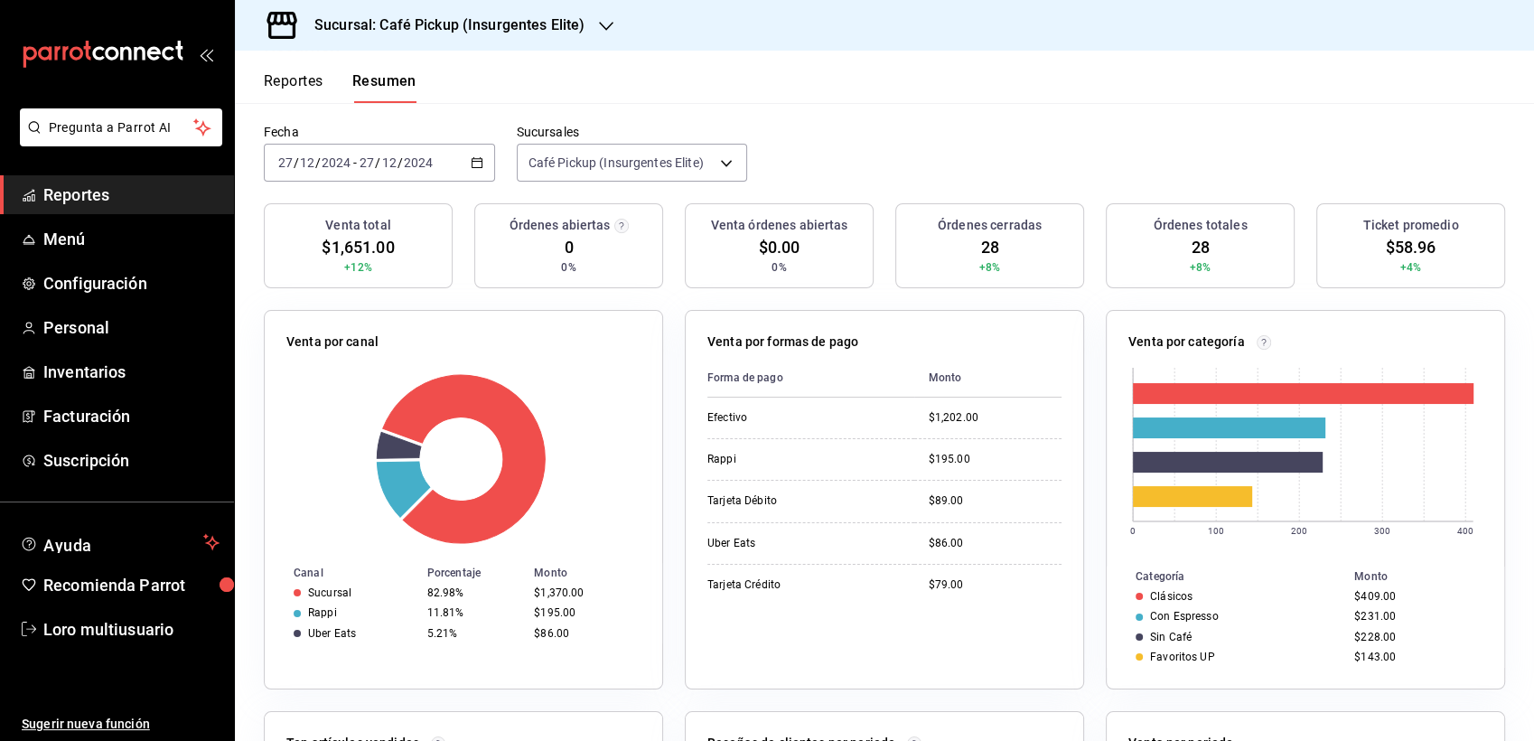
click at [510, 33] on h3 "Sucursal: Café Pickup (Insurgentes Elite)" at bounding box center [442, 25] width 285 height 22
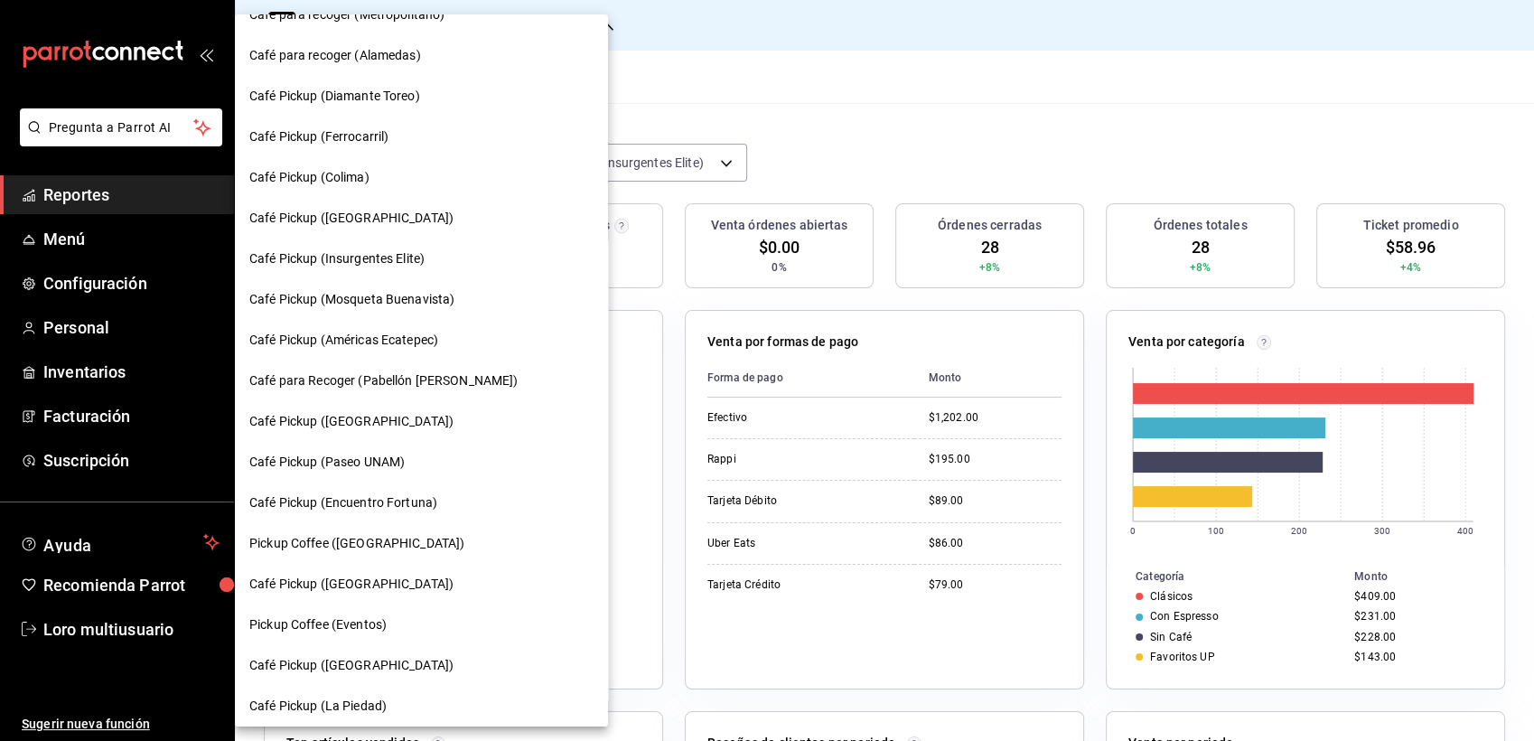
scroll to position [969, 0]
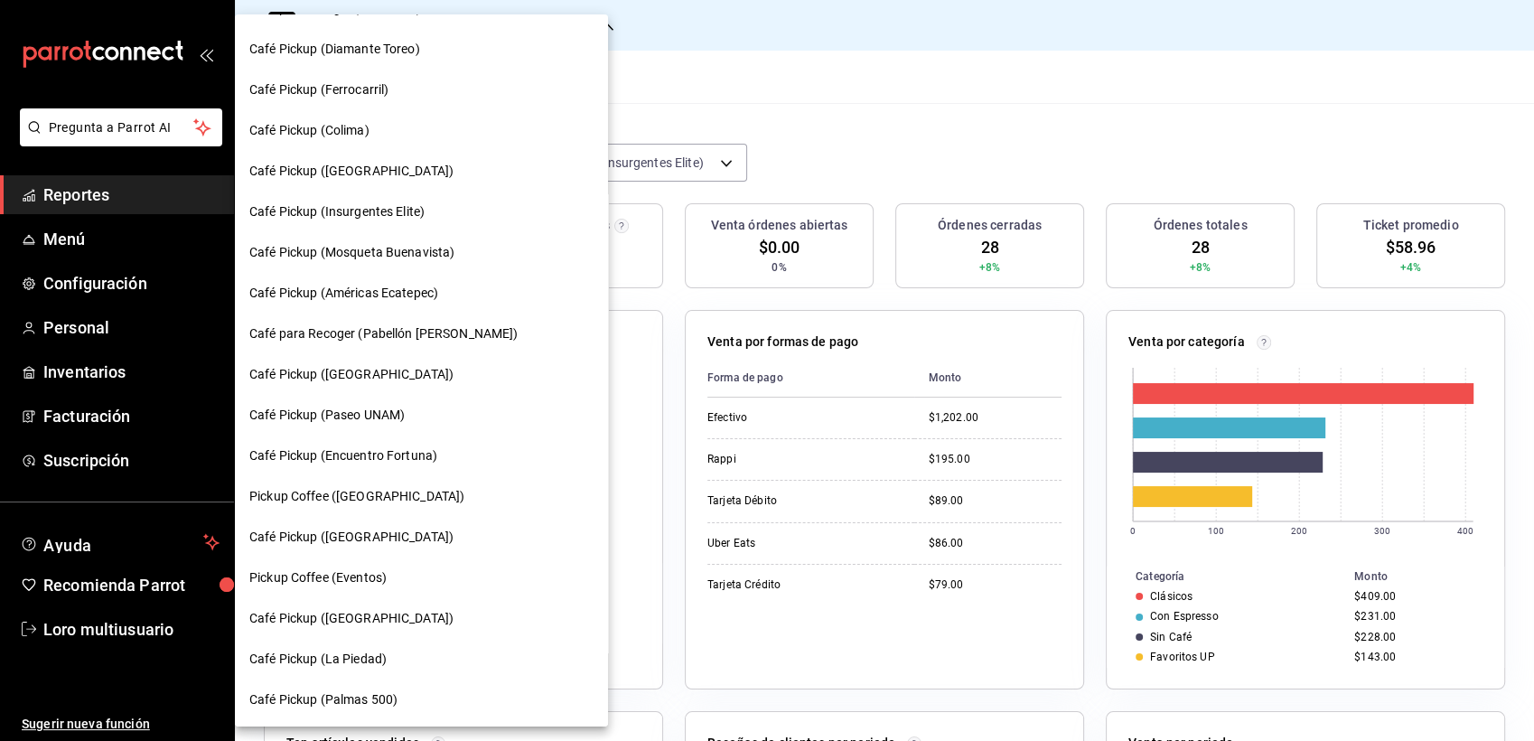
click at [707, 314] on div at bounding box center [767, 370] width 1534 height 741
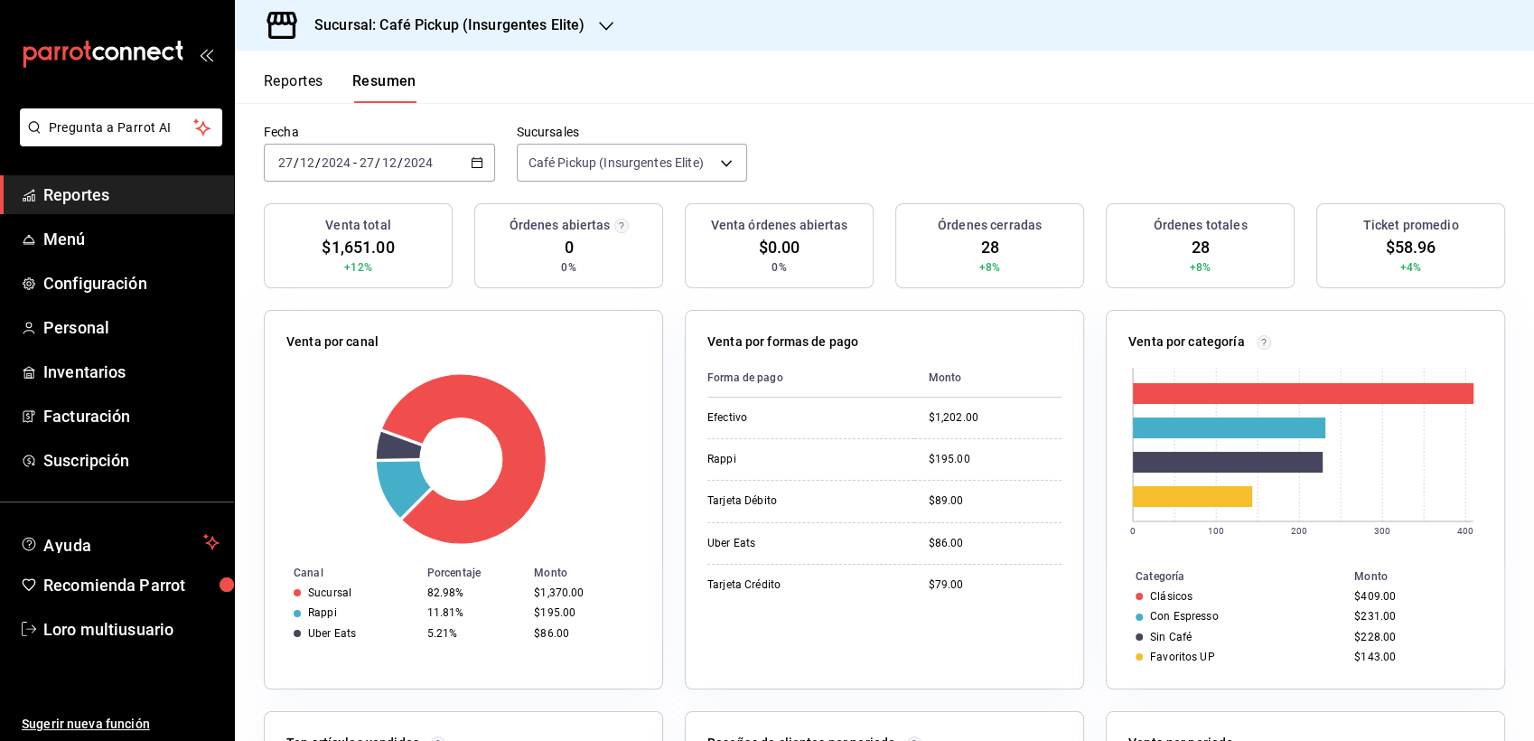
click at [535, 25] on h3 "Sucursal: Café Pickup (Insurgentes Elite)" at bounding box center [442, 25] width 285 height 22
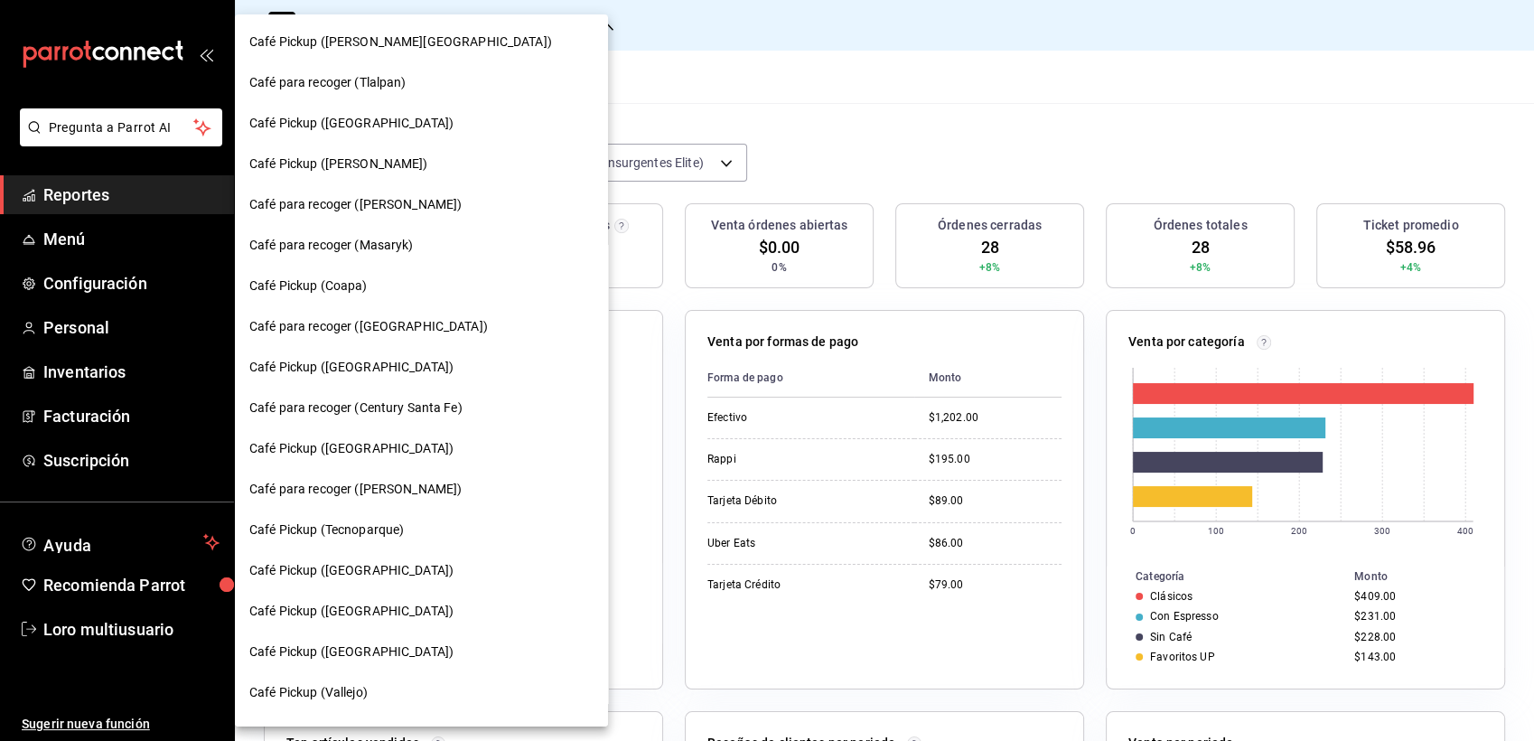
scroll to position [0, 0]
click at [907, 115] on div at bounding box center [767, 370] width 1534 height 741
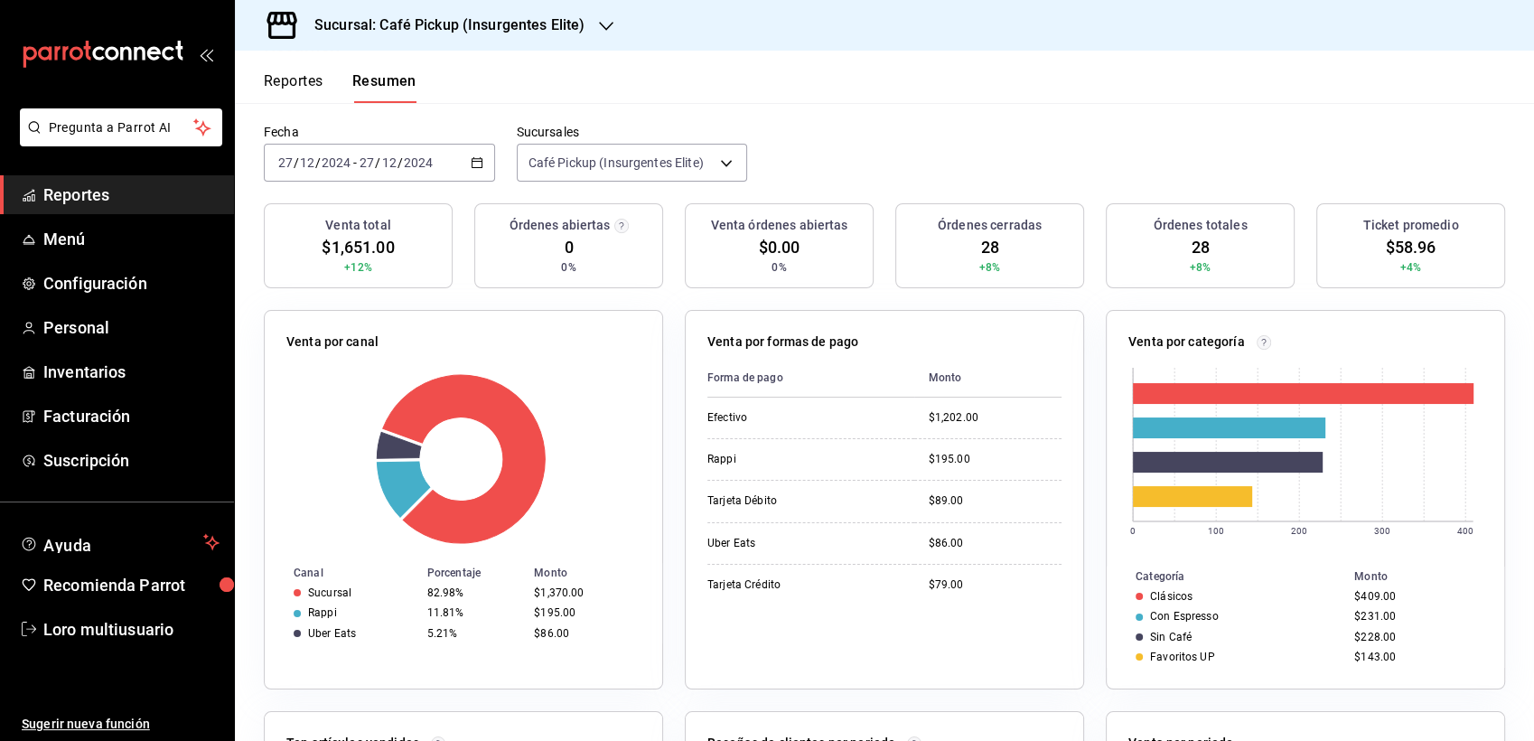
click at [426, 52] on header "Reportes Resumen" at bounding box center [884, 77] width 1299 height 52
click at [397, 6] on div "Sucursal: Café Pickup (Insurgentes Elite)" at bounding box center [434, 25] width 371 height 51
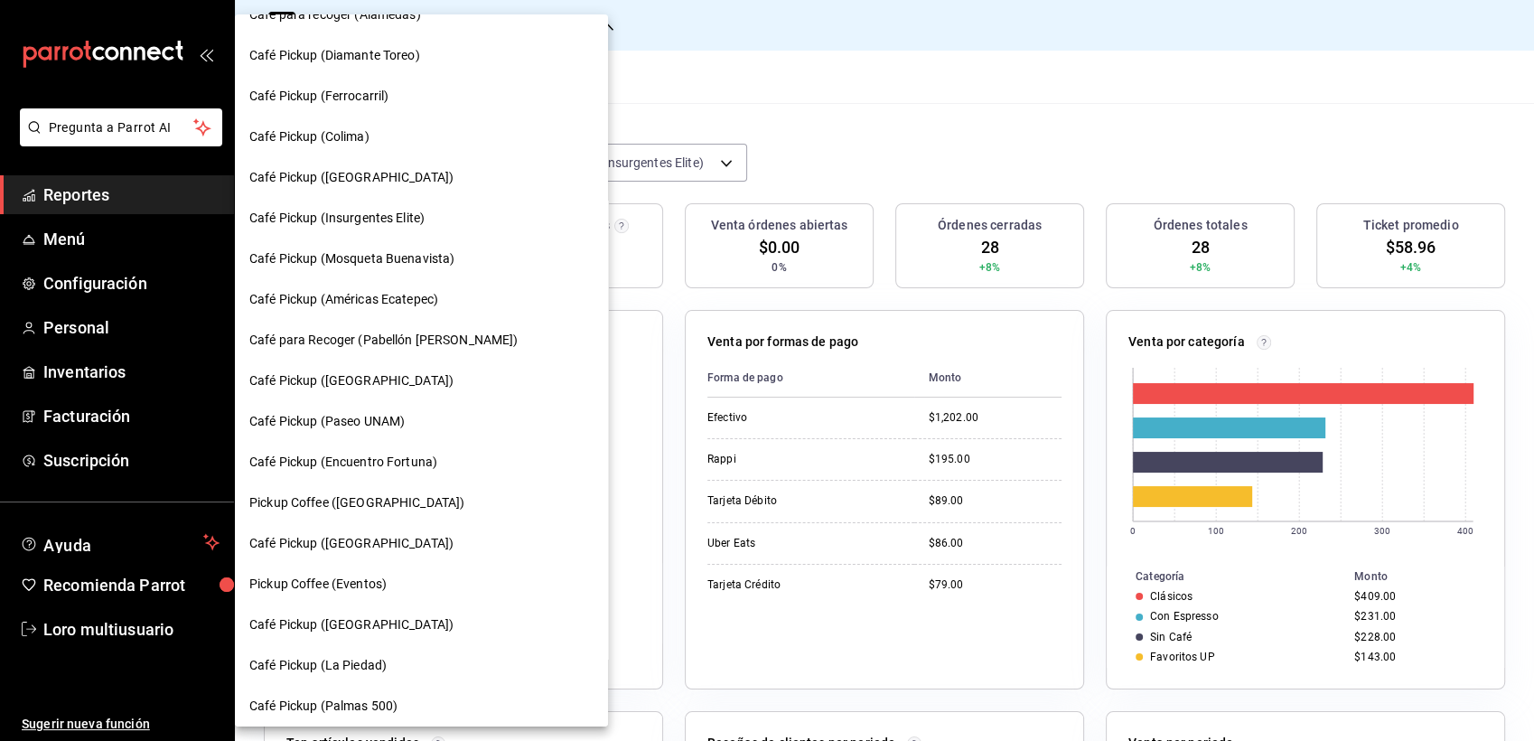
scroll to position [969, 0]
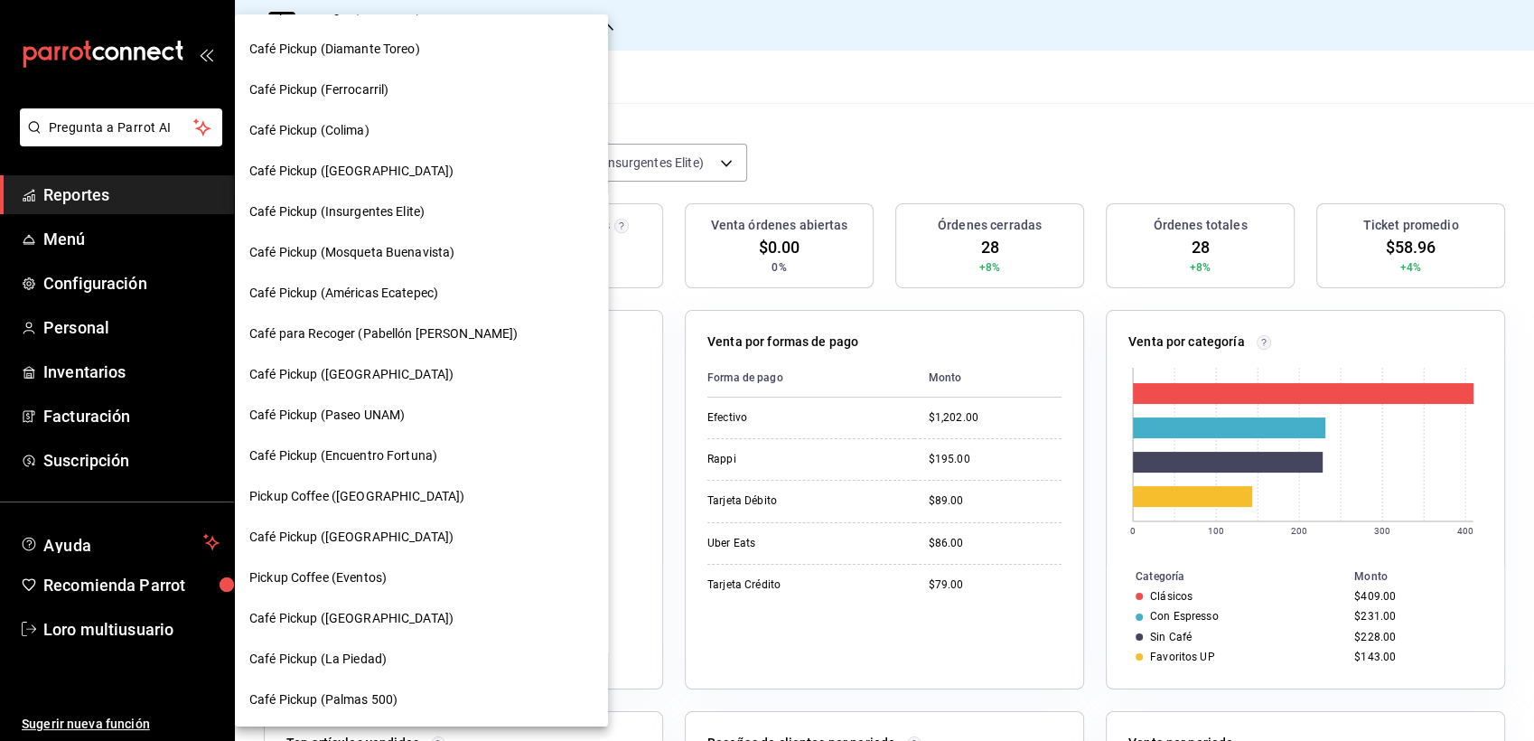
click at [797, 595] on div at bounding box center [767, 370] width 1534 height 741
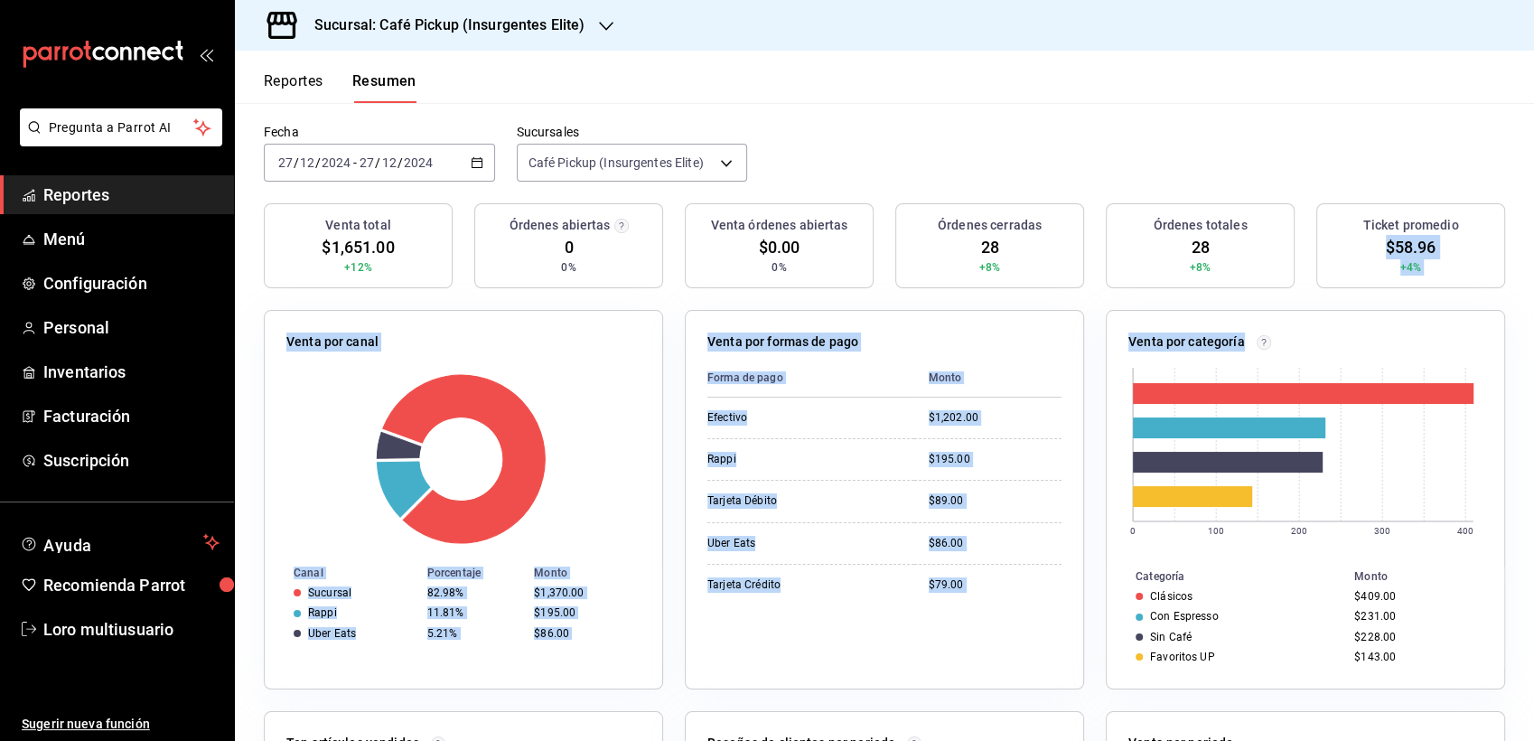
drag, startPoint x: 1517, startPoint y: 206, endPoint x: 1537, endPoint y: 330, distance: 125.4
click at [1533, 330] on html "Pregunta a Parrot AI Reportes Menú Configuración Personal Inventarios Facturaci…" at bounding box center [767, 370] width 1534 height 741
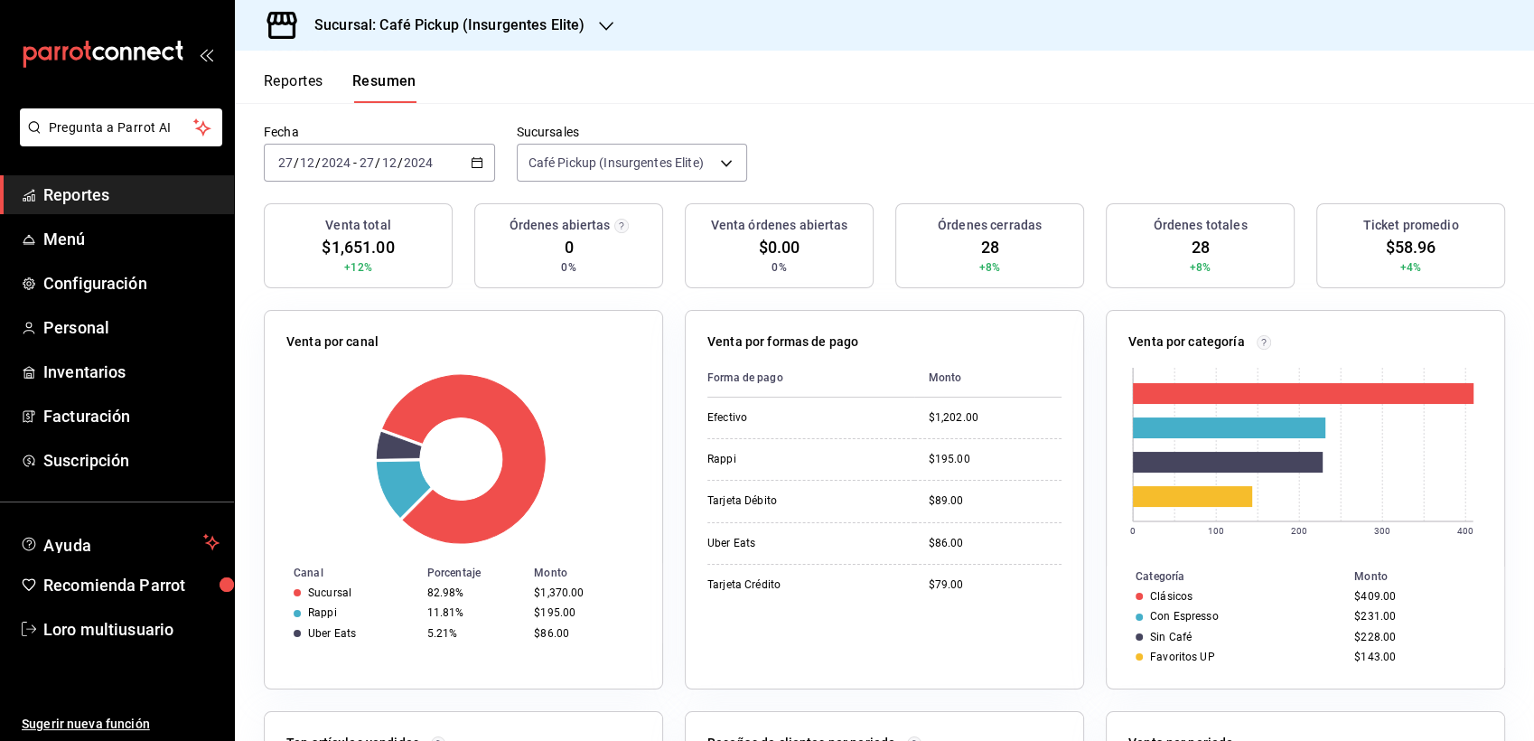
drag, startPoint x: 1537, startPoint y: 330, endPoint x: 1188, endPoint y: 201, distance: 371.9
click at [1188, 201] on div "Fecha 2024-12-27 27 / 12 / 2024 - 2024-12-27 27 / 12 / 2024 Sucursales Café Pic…" at bounding box center [884, 164] width 1299 height 80
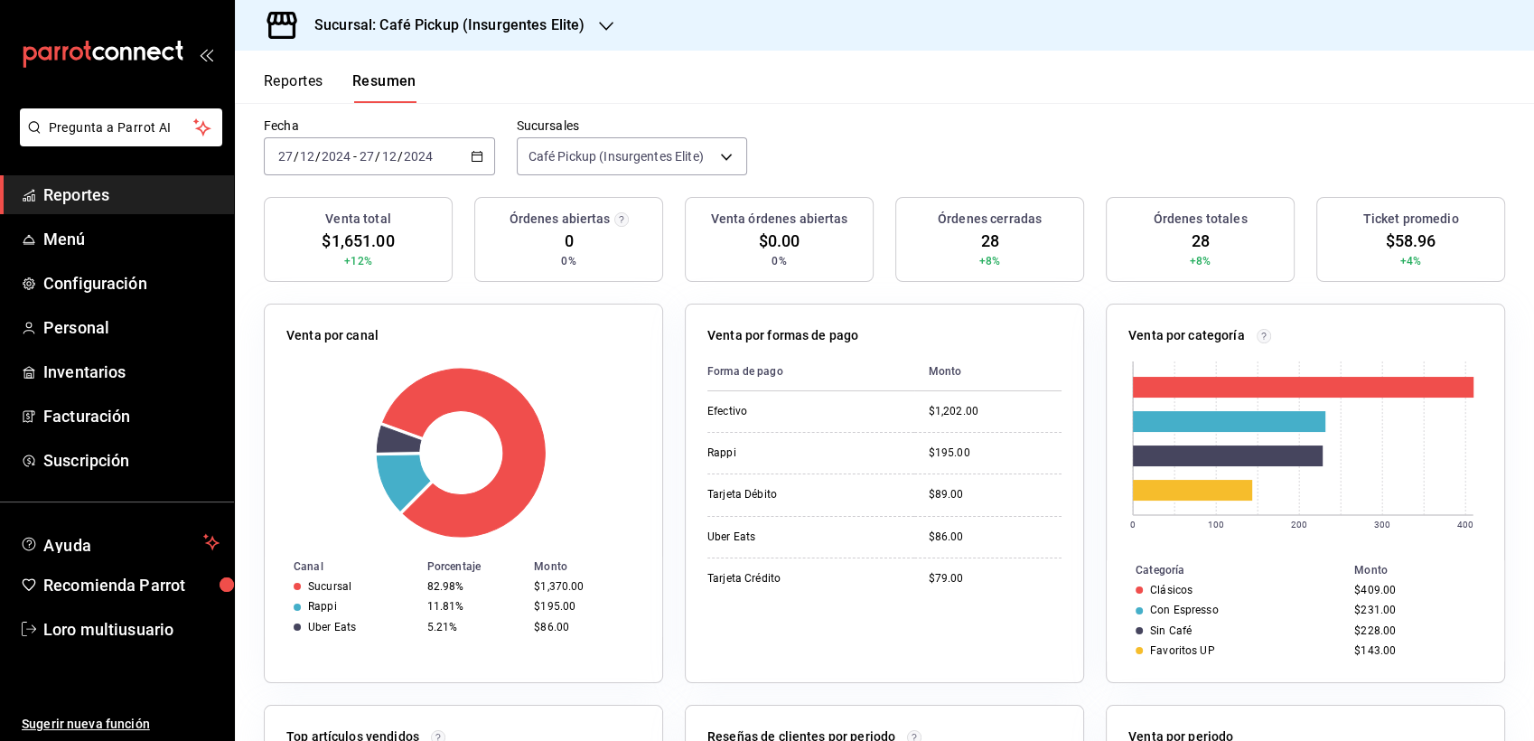
click at [451, 42] on div "Sucursal: Café Pickup (Insurgentes Elite)" at bounding box center [434, 25] width 371 height 51
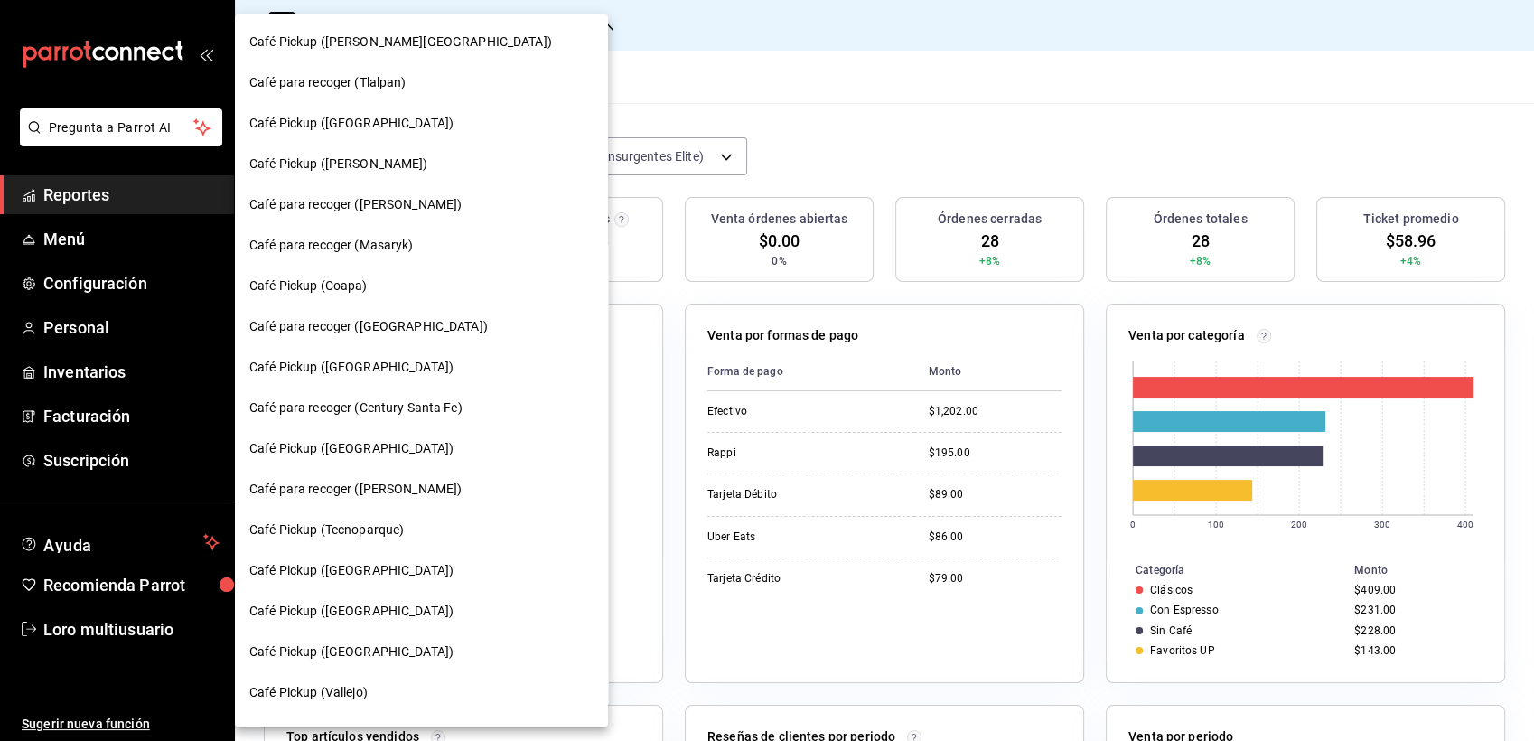
click at [454, 247] on div "Café para recoger (Masaryk)" at bounding box center [421, 245] width 344 height 19
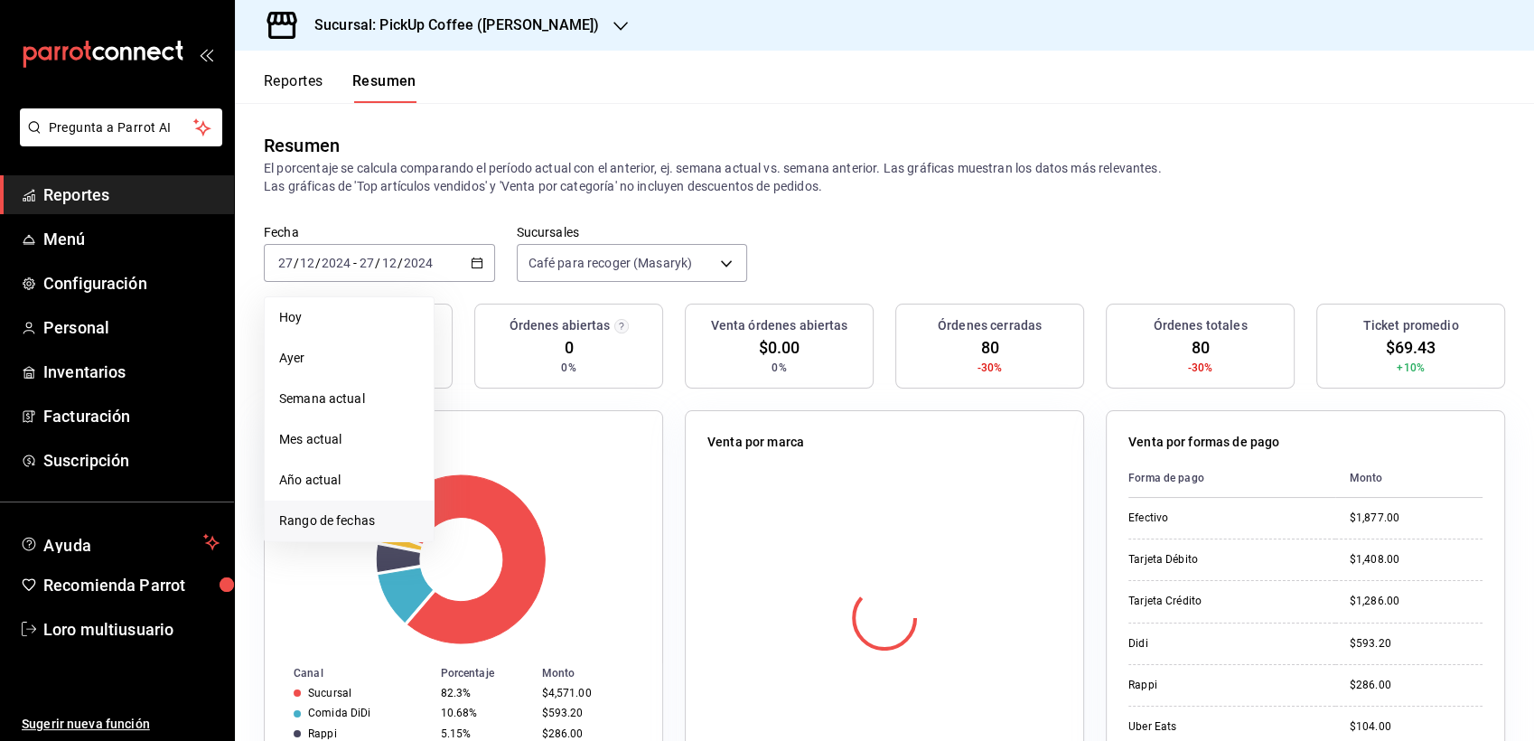
click at [299, 523] on span "Rango de fechas" at bounding box center [349, 520] width 140 height 19
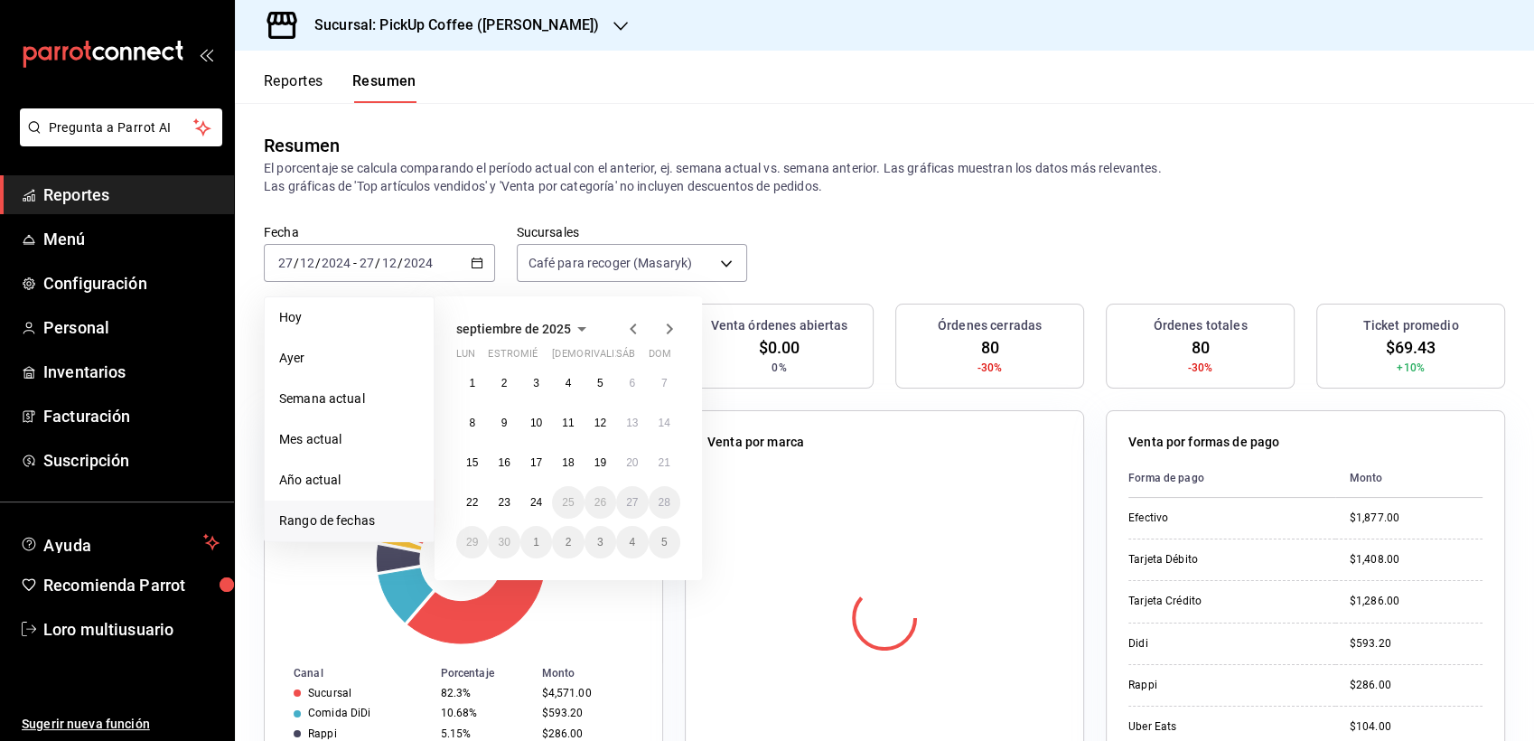
click at [525, 333] on span "septiembre de 2025" at bounding box center [513, 329] width 115 height 14
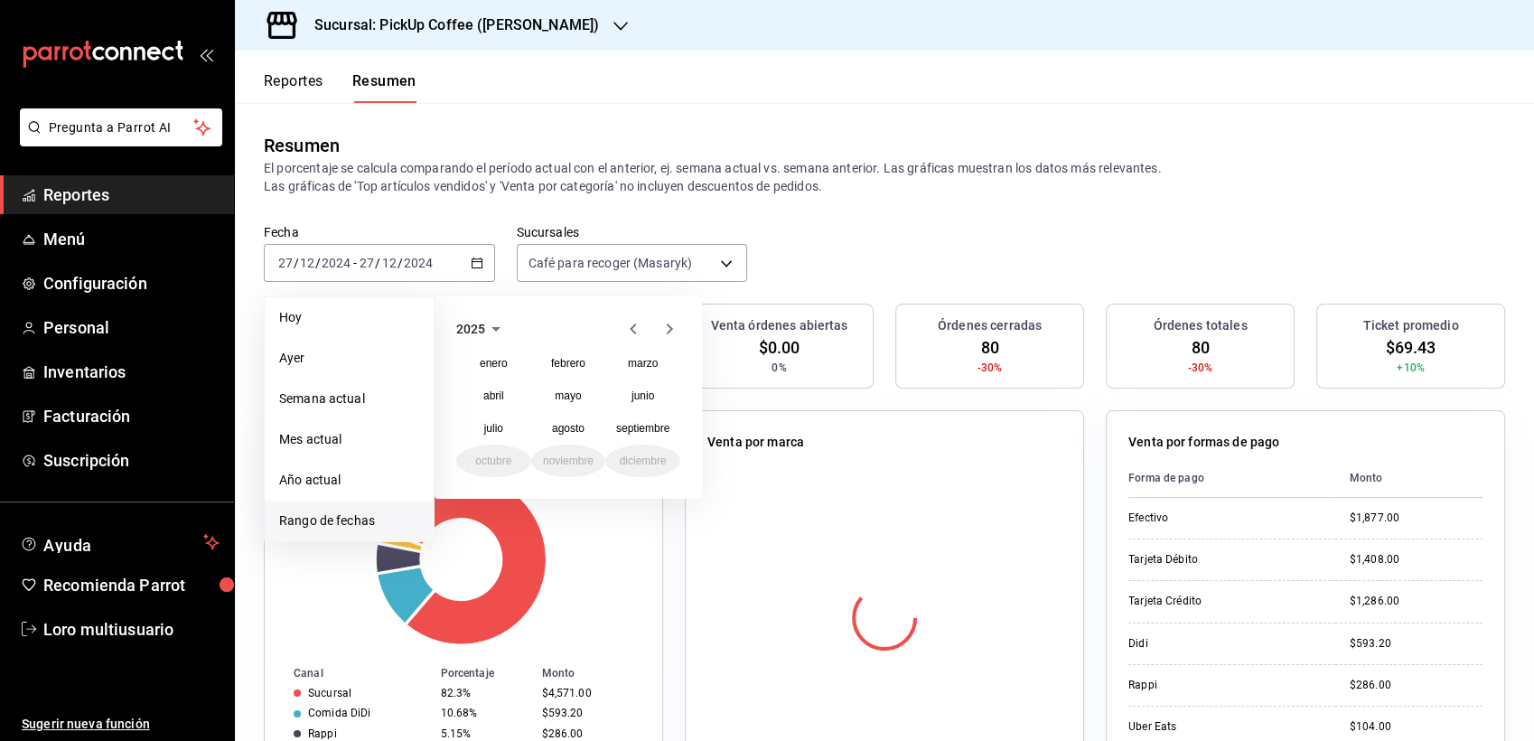
click at [626, 330] on icon "button" at bounding box center [634, 329] width 22 height 22
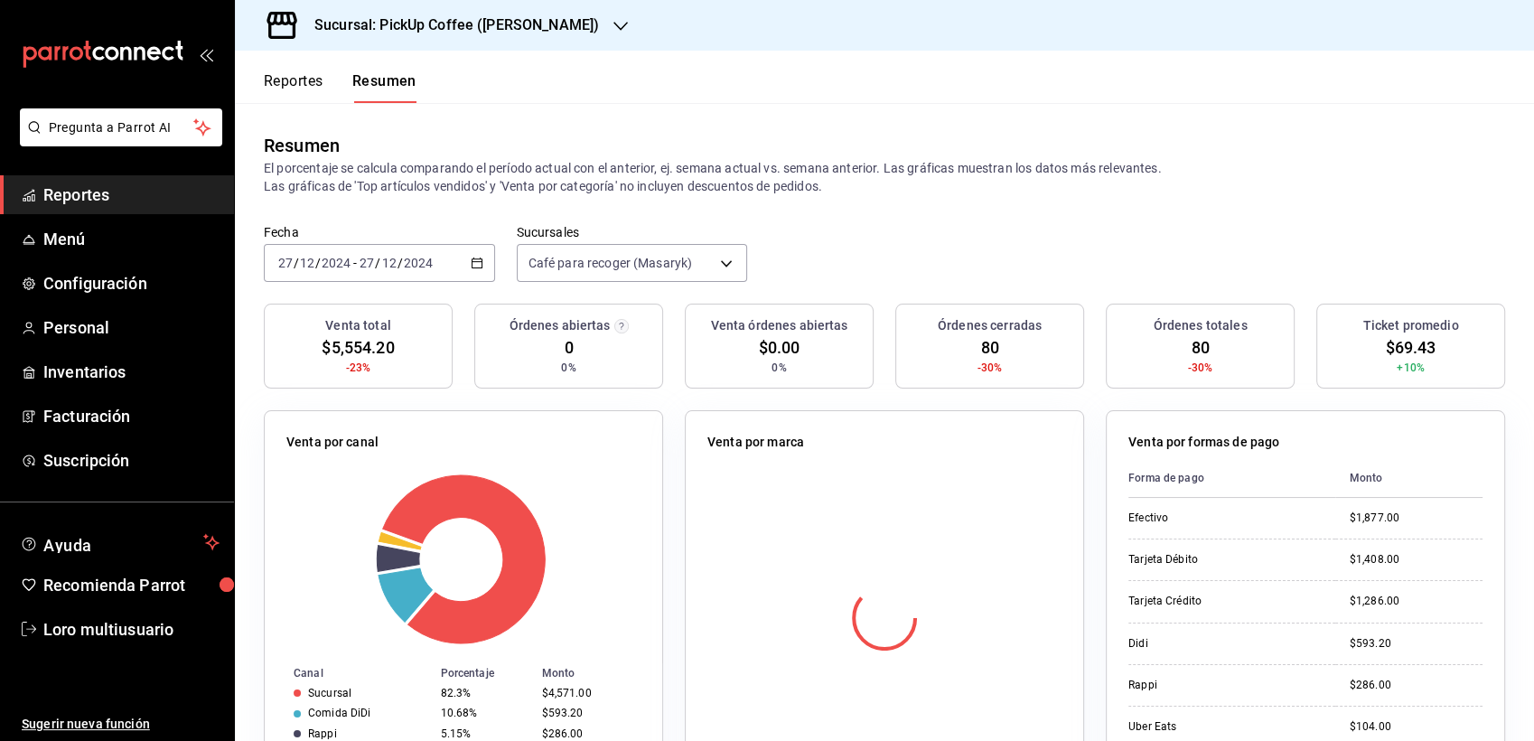
click at [533, 177] on p "El porcentaje se calcula comparando el período actual con el anterior, ej. sema…" at bounding box center [884, 177] width 1241 height 36
click at [445, 32] on h3 "Sucursal: PickUp Coffee (Masaryk)" at bounding box center [449, 25] width 299 height 22
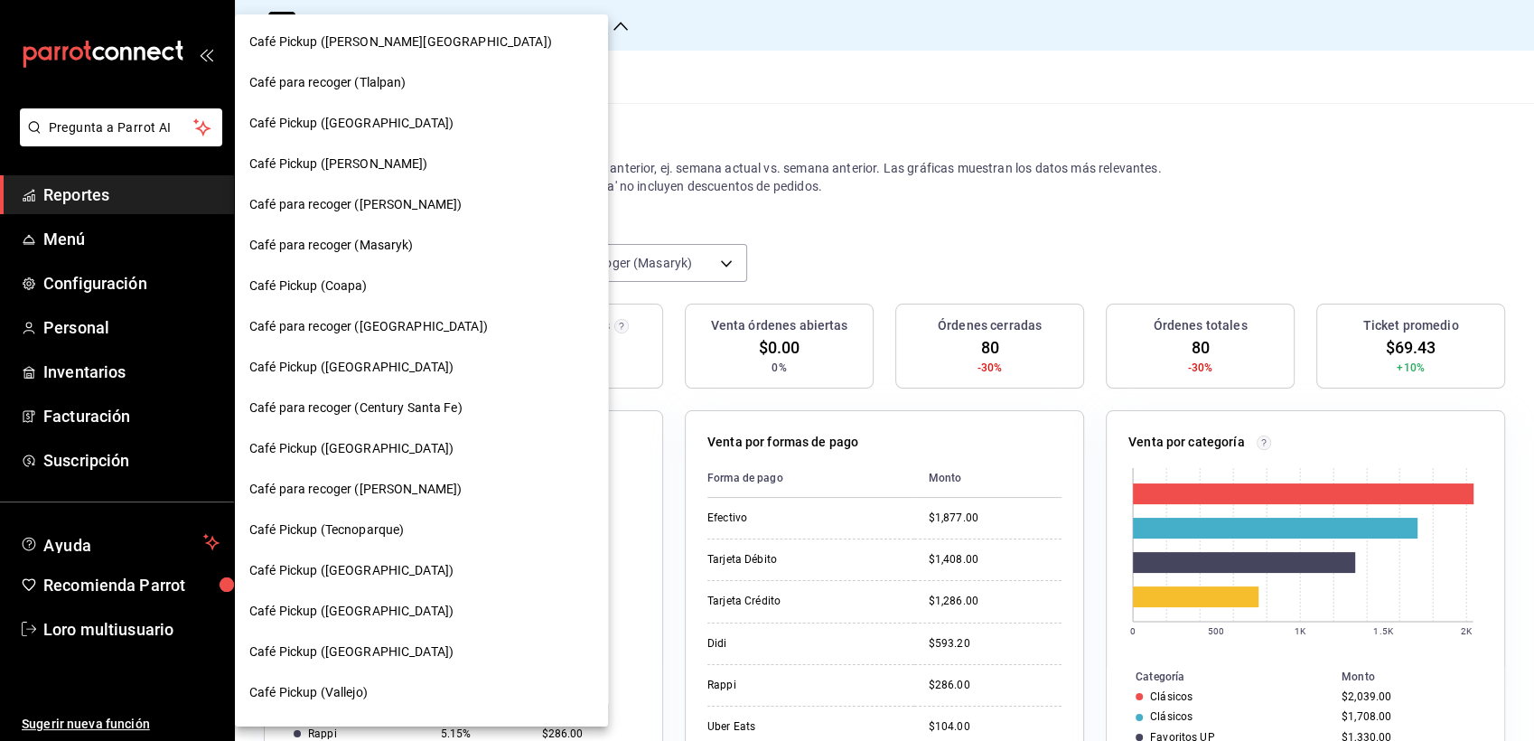
click at [579, 270] on div at bounding box center [767, 370] width 1534 height 741
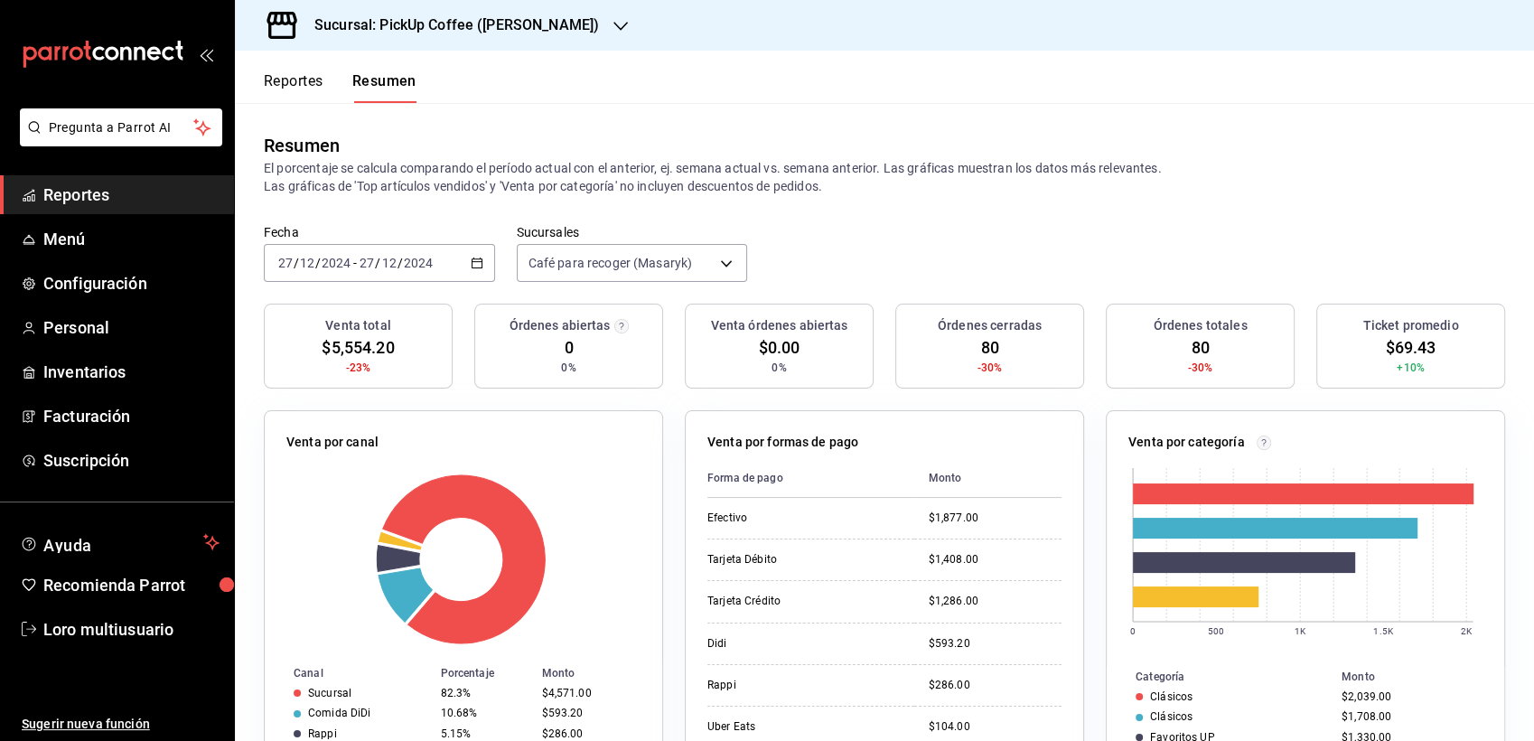
click at [418, 259] on input "2024" at bounding box center [418, 263] width 31 height 14
click at [333, 33] on h3 "Sucursal: PickUp Coffee (Masaryk)" at bounding box center [449, 25] width 299 height 22
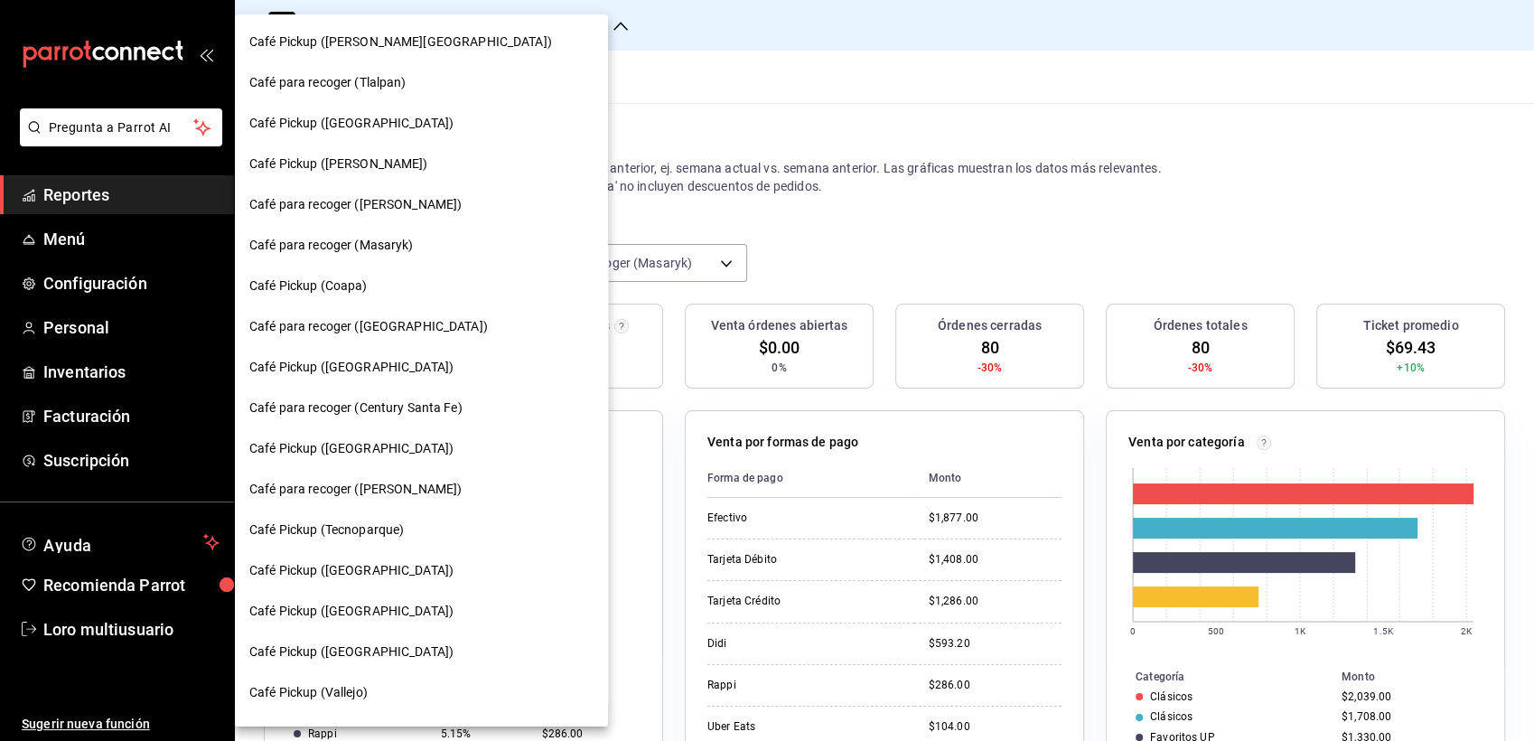
click at [333, 33] on div "Café Pickup ([PERSON_NAME][GEOGRAPHIC_DATA])" at bounding box center [421, 42] width 373 height 41
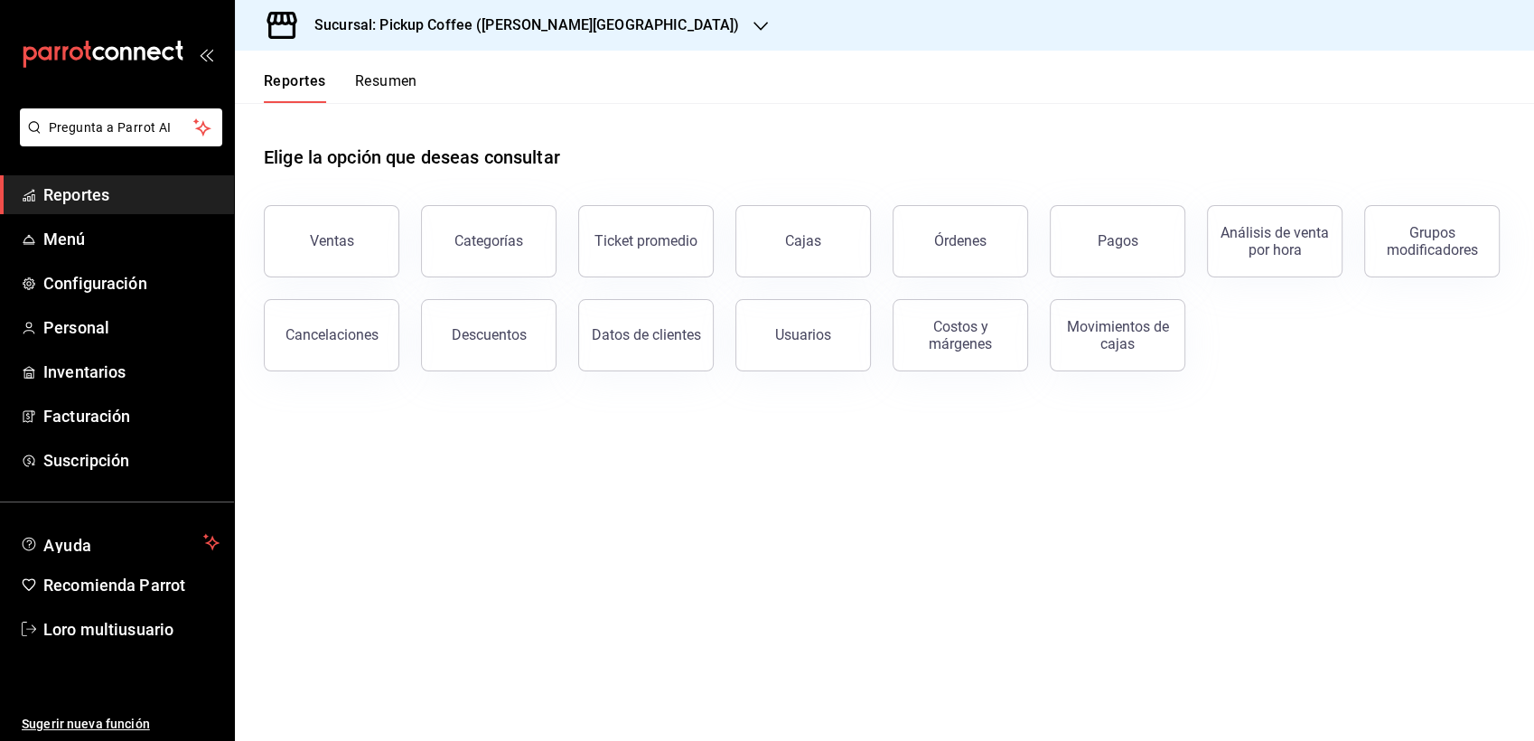
click at [870, 544] on main "Elige la opción que deseas consultar Ventas Categorías Ticket promedio Cajas Ór…" at bounding box center [884, 422] width 1299 height 638
click at [382, 76] on button "Resumen" at bounding box center [386, 87] width 62 height 31
